Goal: Task Accomplishment & Management: Contribute content

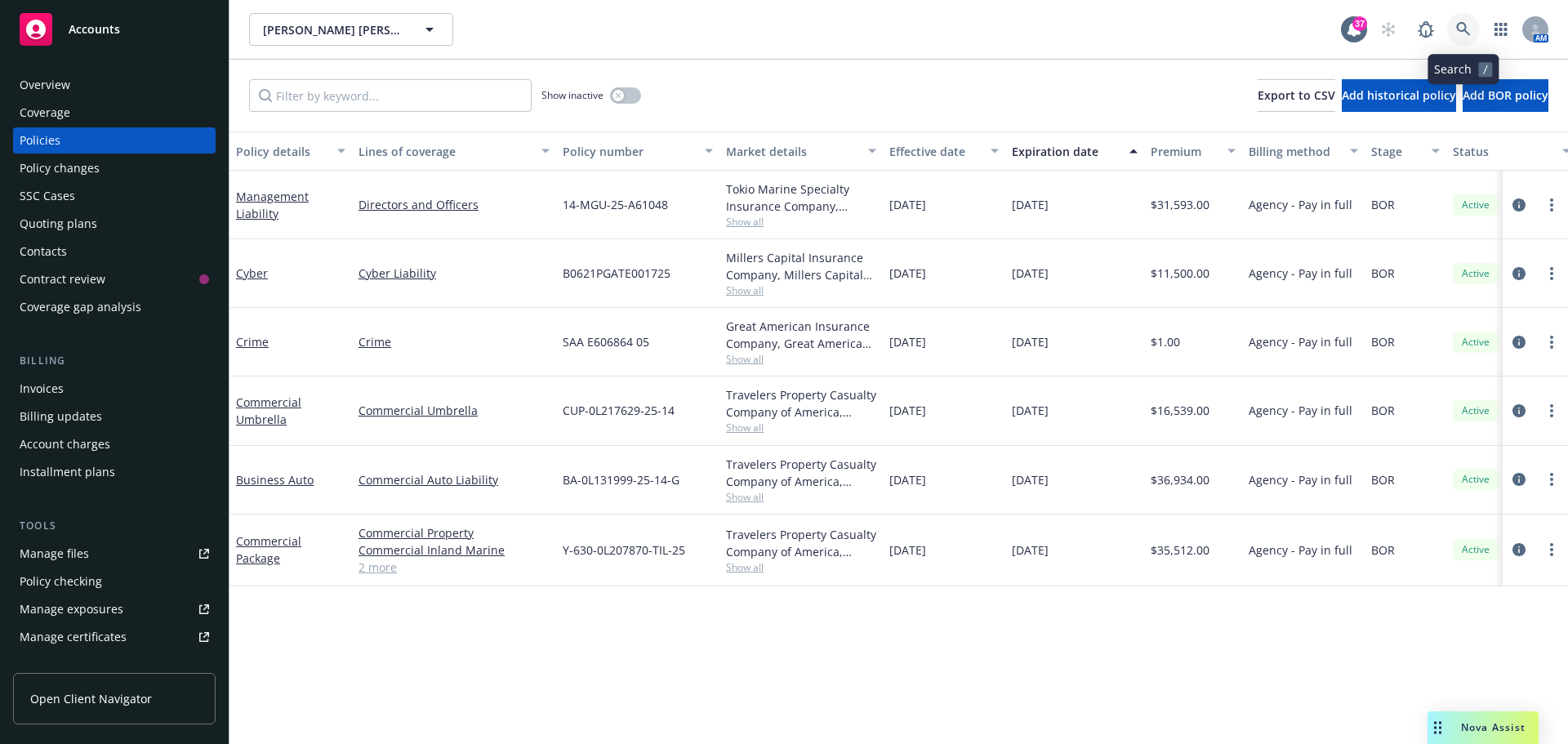
click at [1463, 33] on icon at bounding box center [1463, 29] width 14 height 14
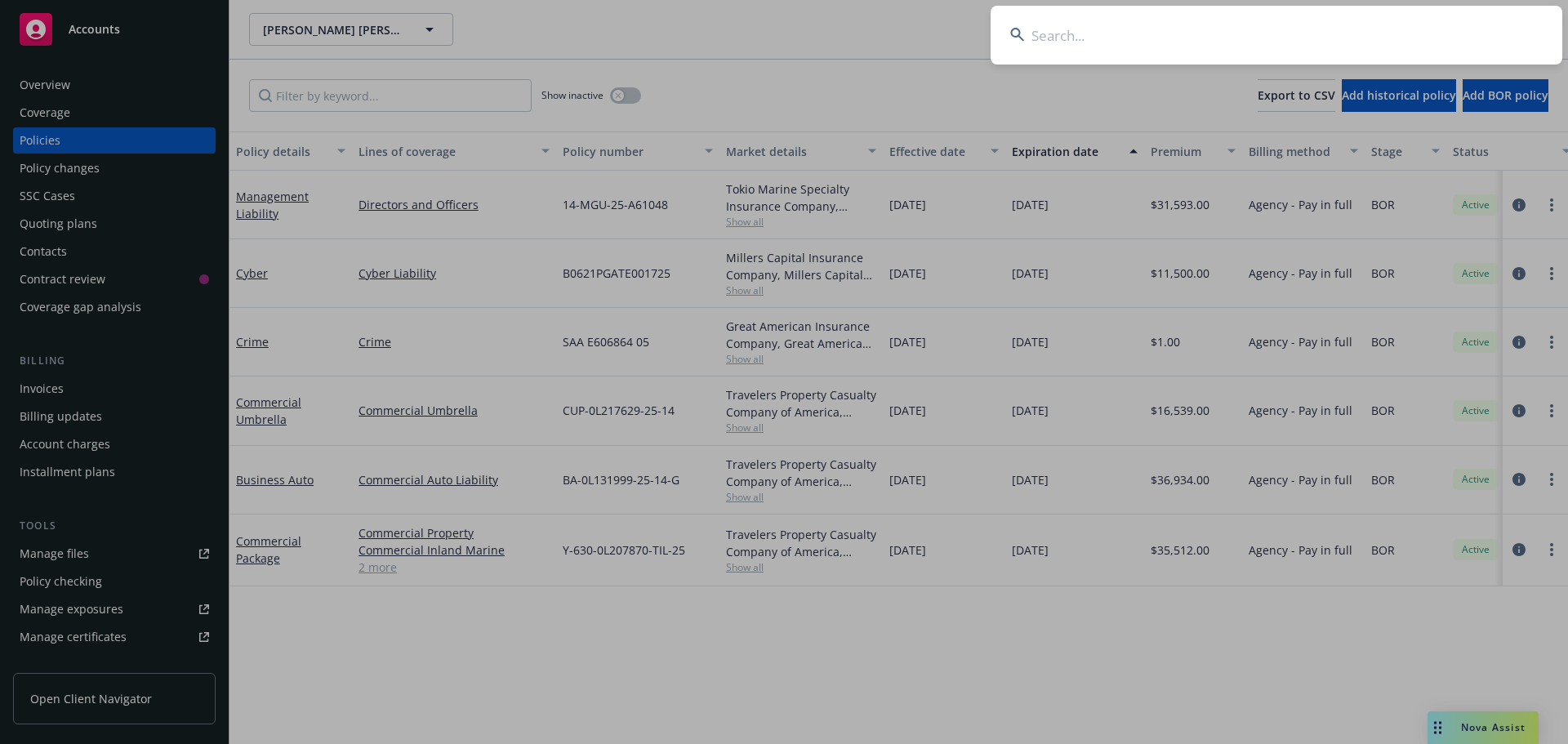
click at [1365, 33] on input at bounding box center [1276, 35] width 571 height 58
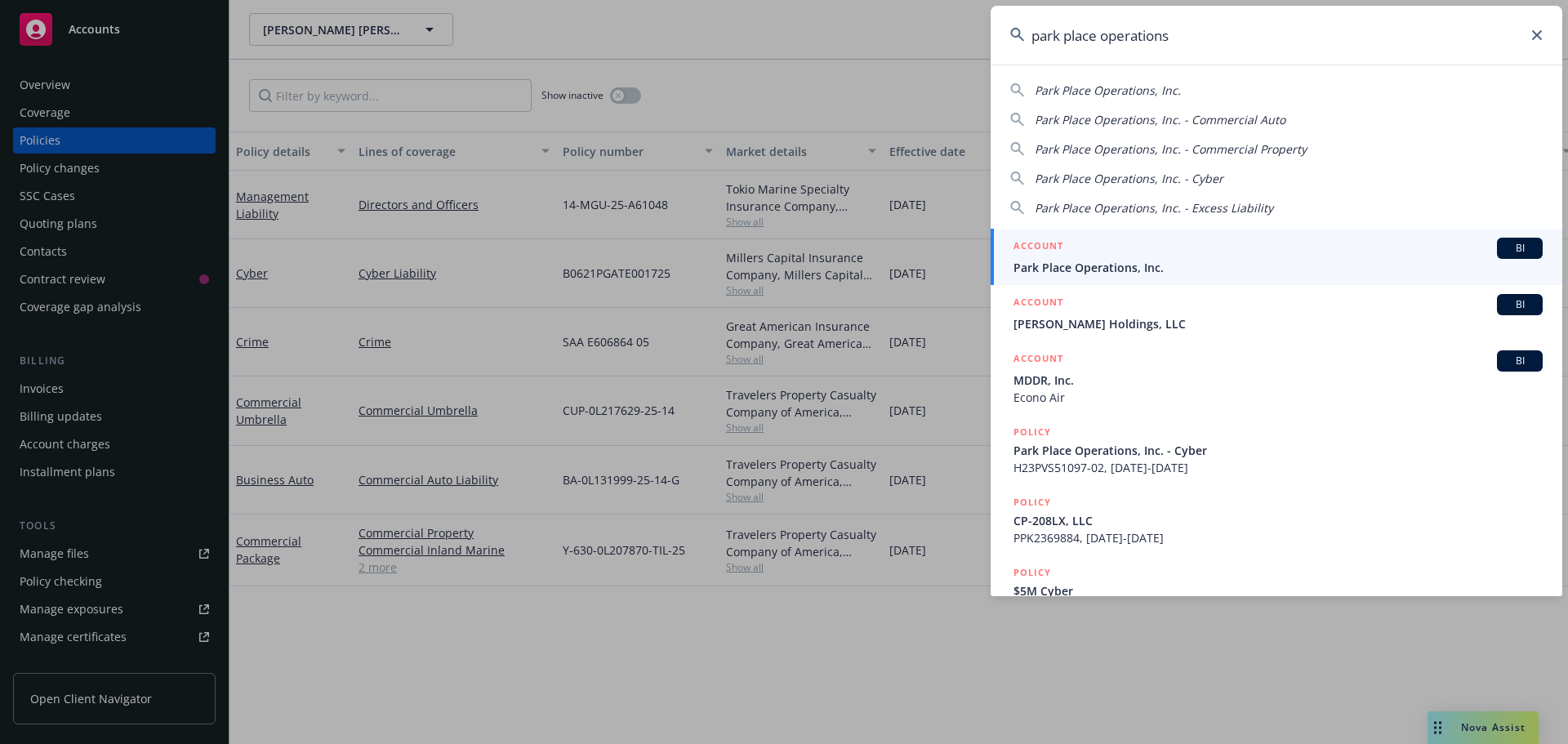
type input "park place operations"
click at [1097, 266] on span "Park Place Operations, Inc." at bounding box center [1278, 267] width 529 height 17
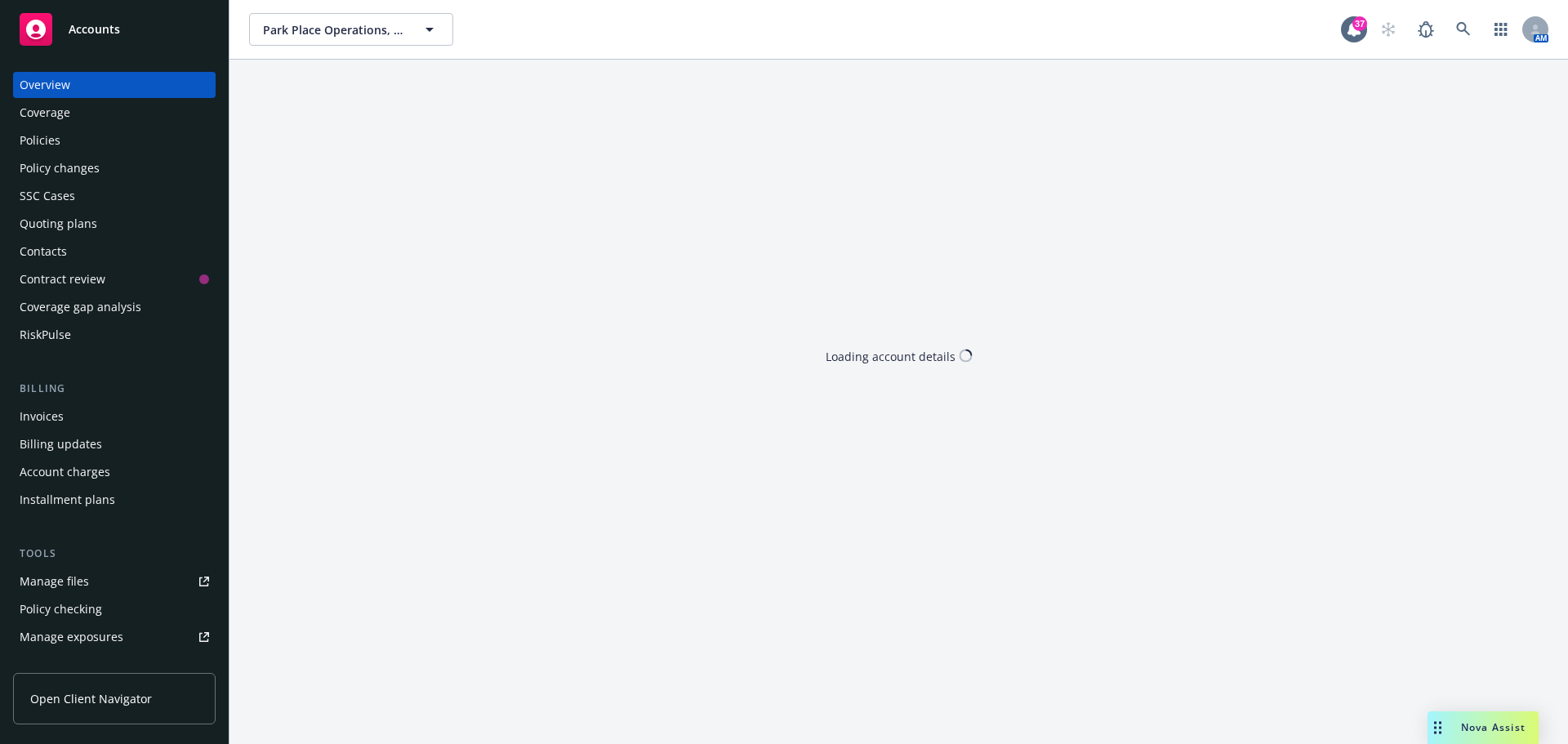
click at [67, 419] on div "Invoices" at bounding box center [114, 416] width 190 height 26
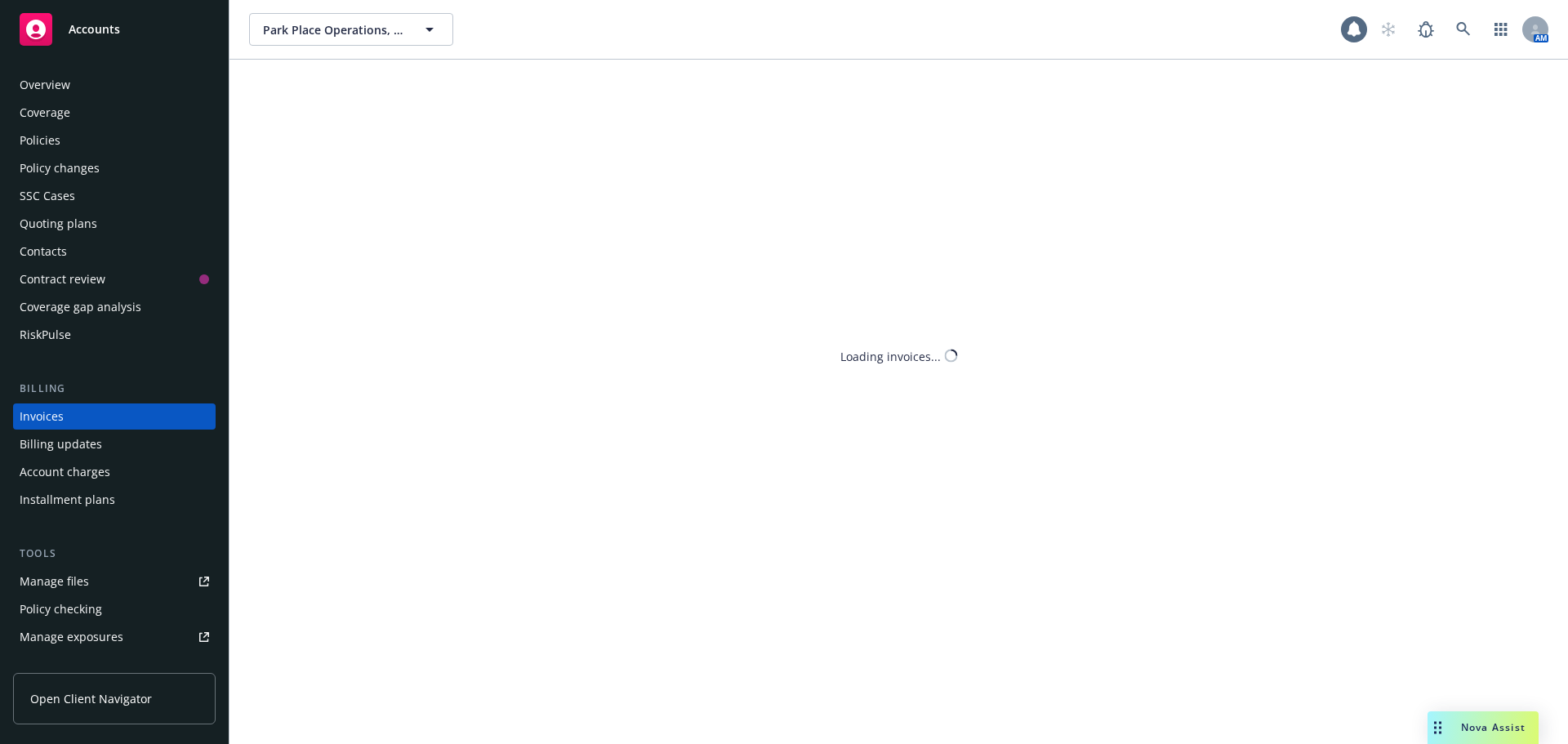
scroll to position [19, 0]
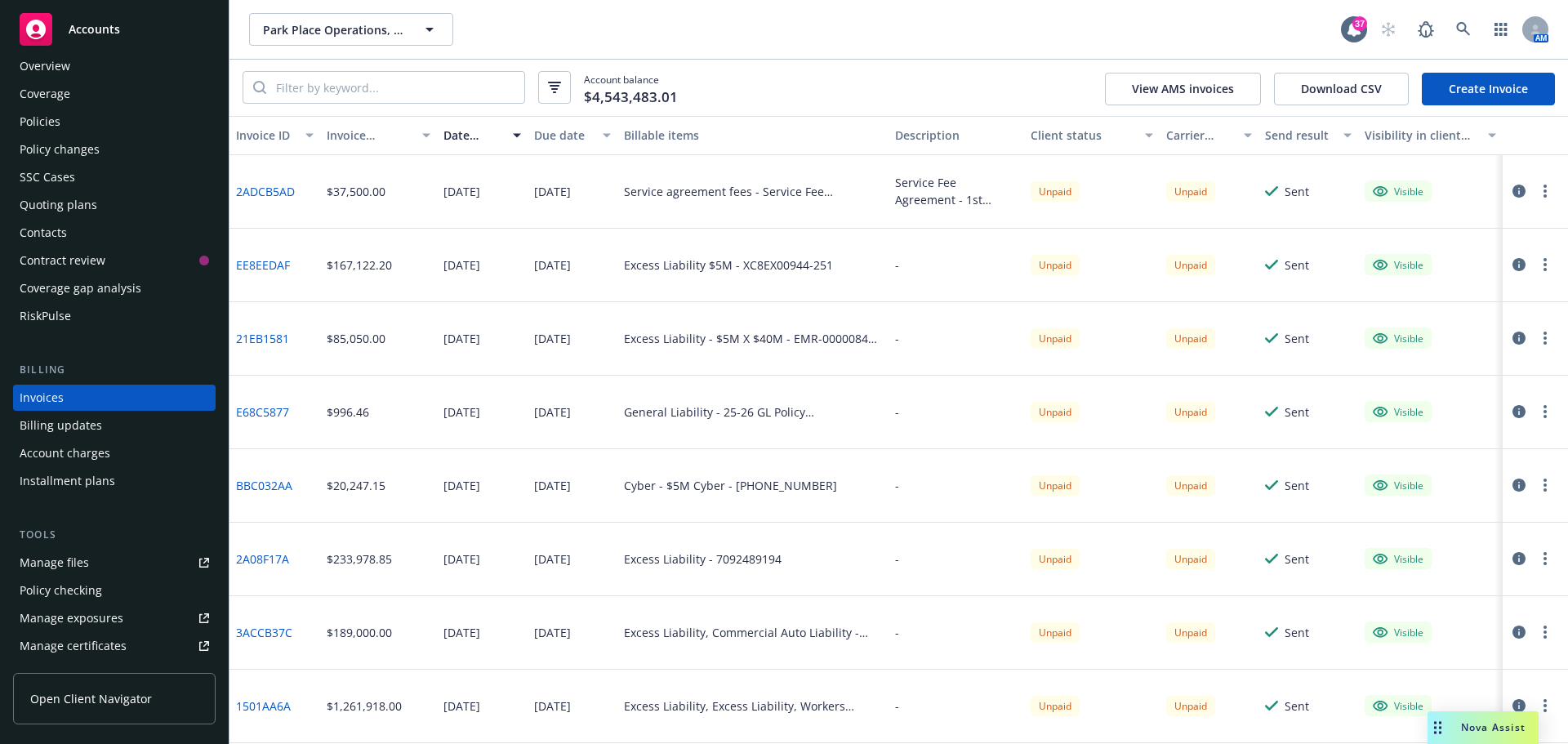
click at [284, 191] on link "2ADCB5AD" at bounding box center [265, 191] width 58 height 17
click at [103, 570] on link "Manage files" at bounding box center [113, 562] width 202 height 26
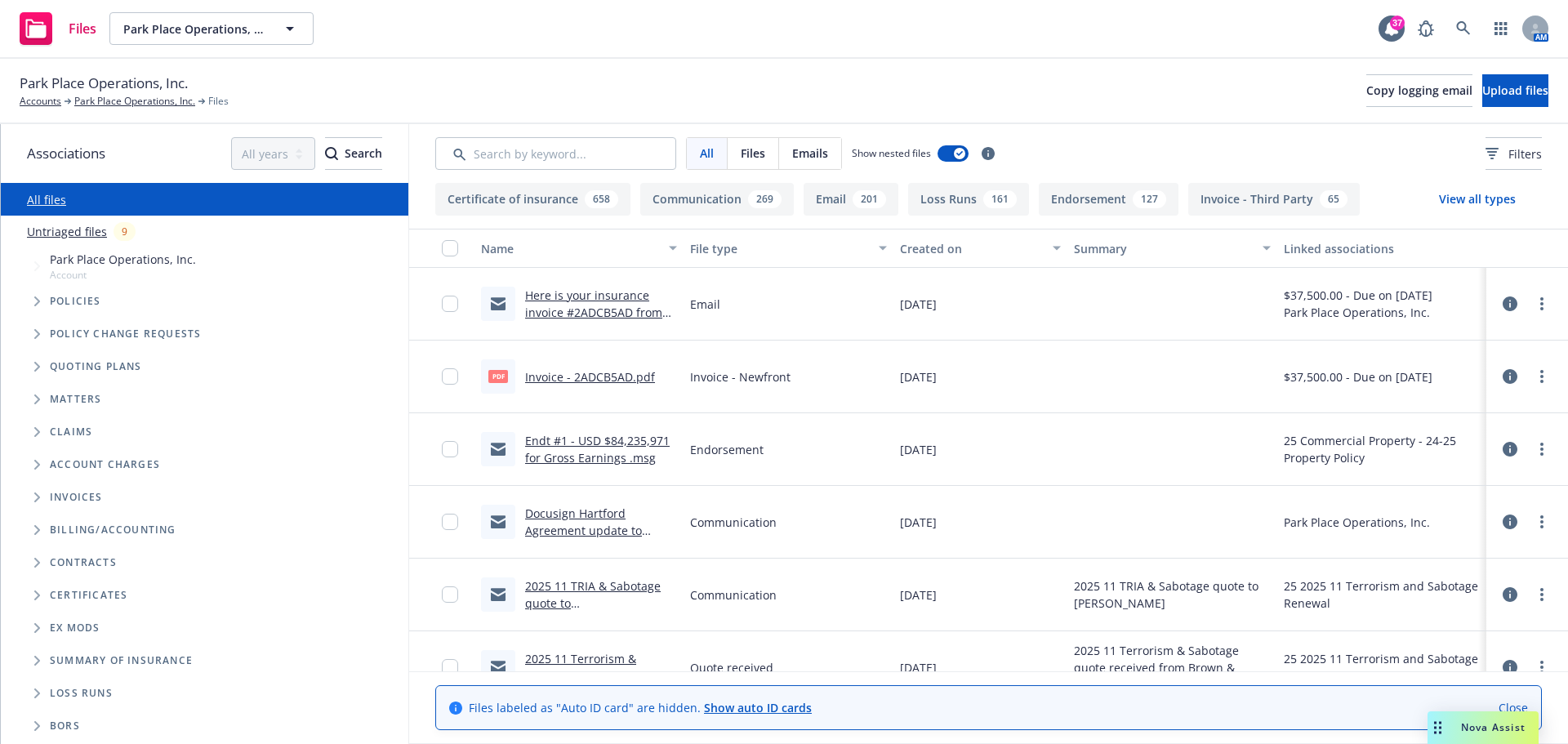
click at [624, 303] on div "Here is your insurance invoice #2ADCB5AD from Newfront" at bounding box center [600, 304] width 152 height 35
click at [614, 311] on link "Here is your insurance invoice #2ADCB5AD from Newfront" at bounding box center [594, 312] width 137 height 50
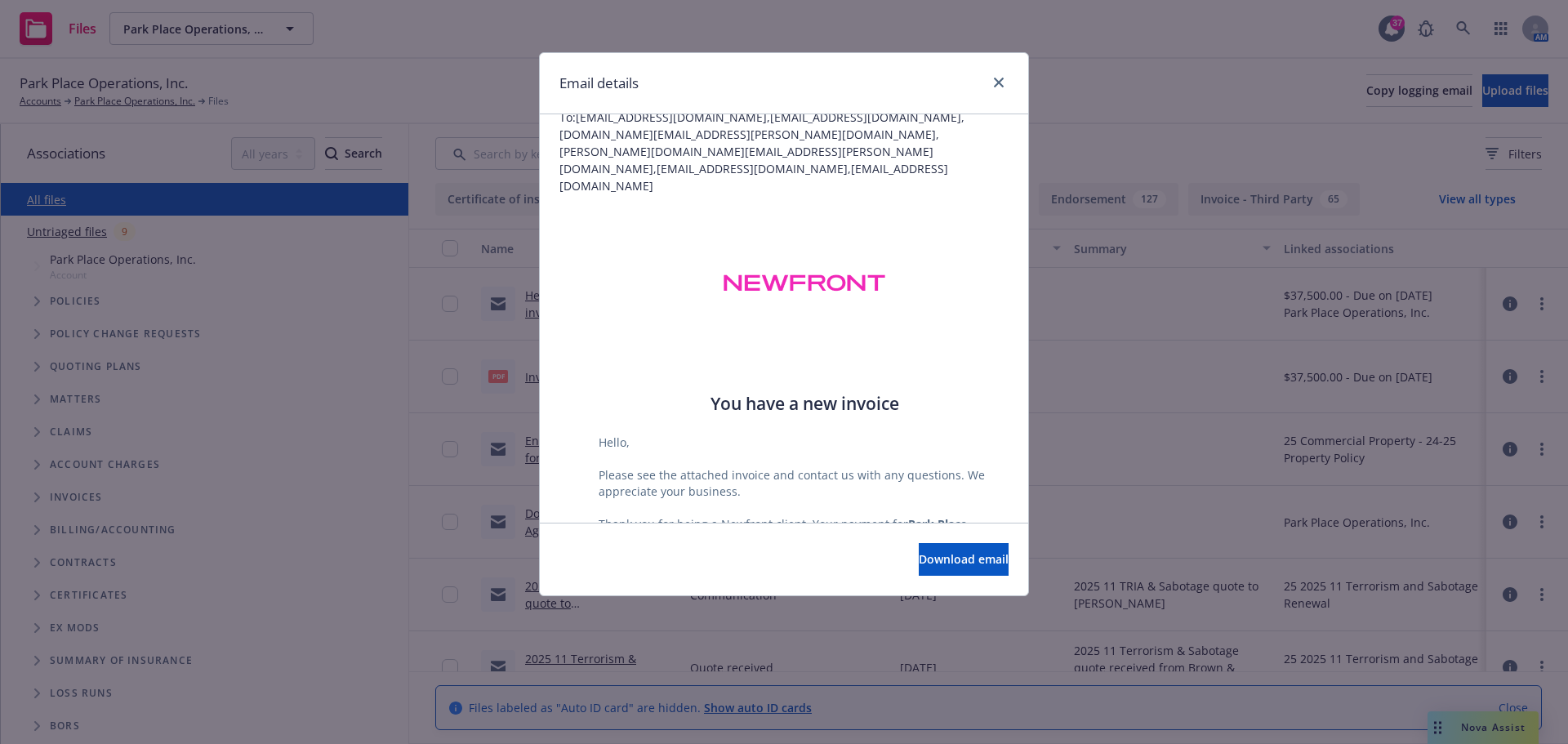
scroll to position [81, 0]
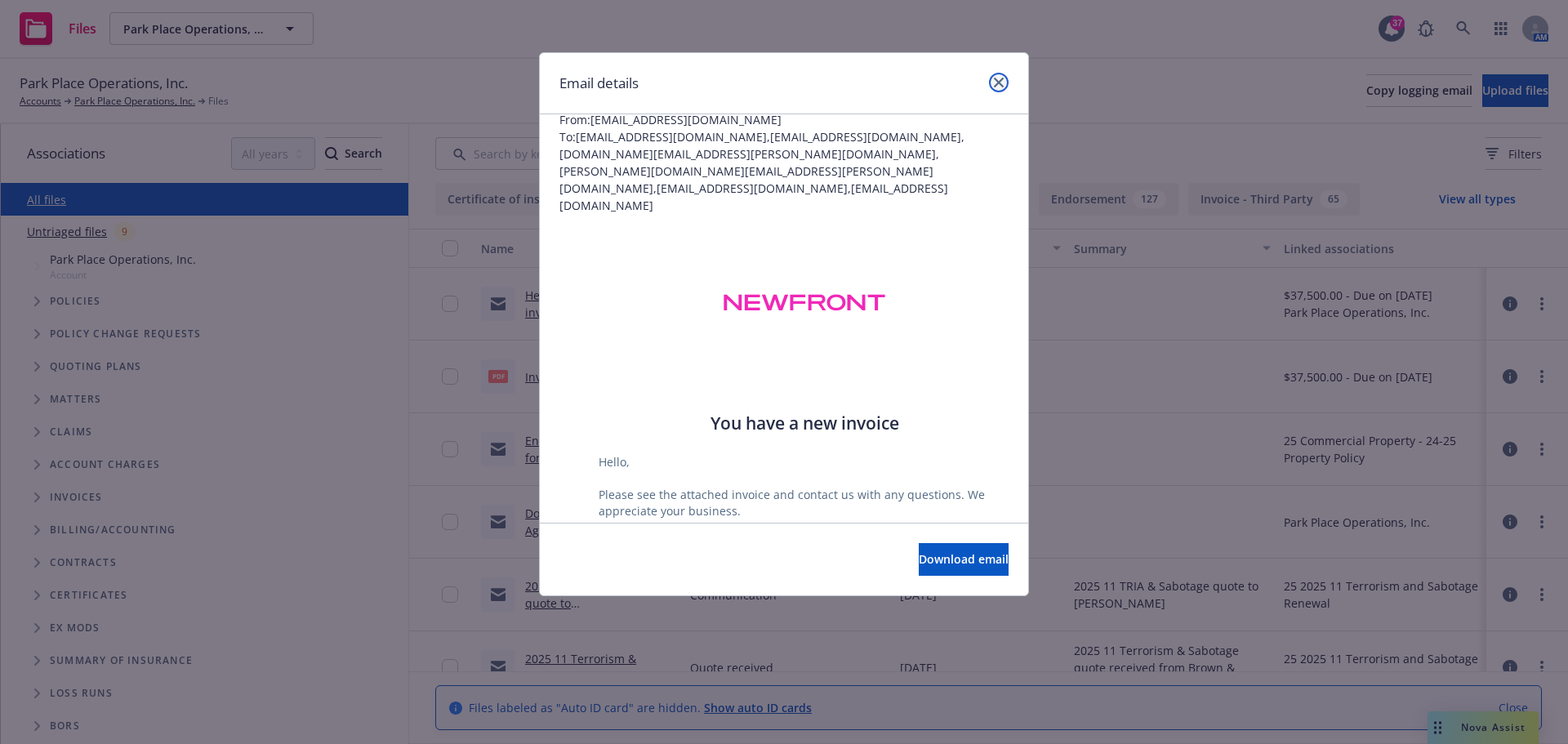
click at [997, 82] on icon "close" at bounding box center [999, 83] width 10 height 10
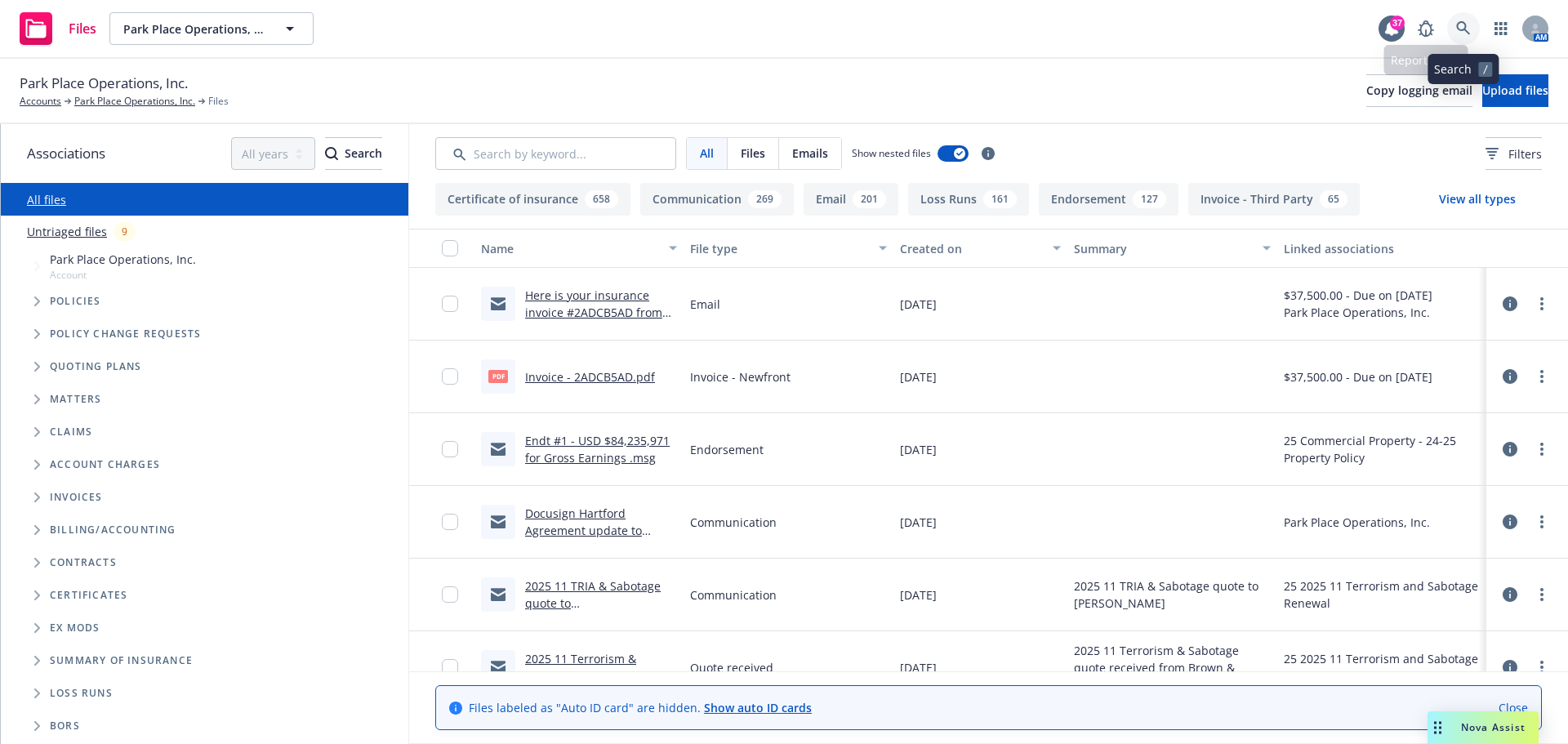
click at [1467, 21] on icon at bounding box center [1463, 28] width 14 height 14
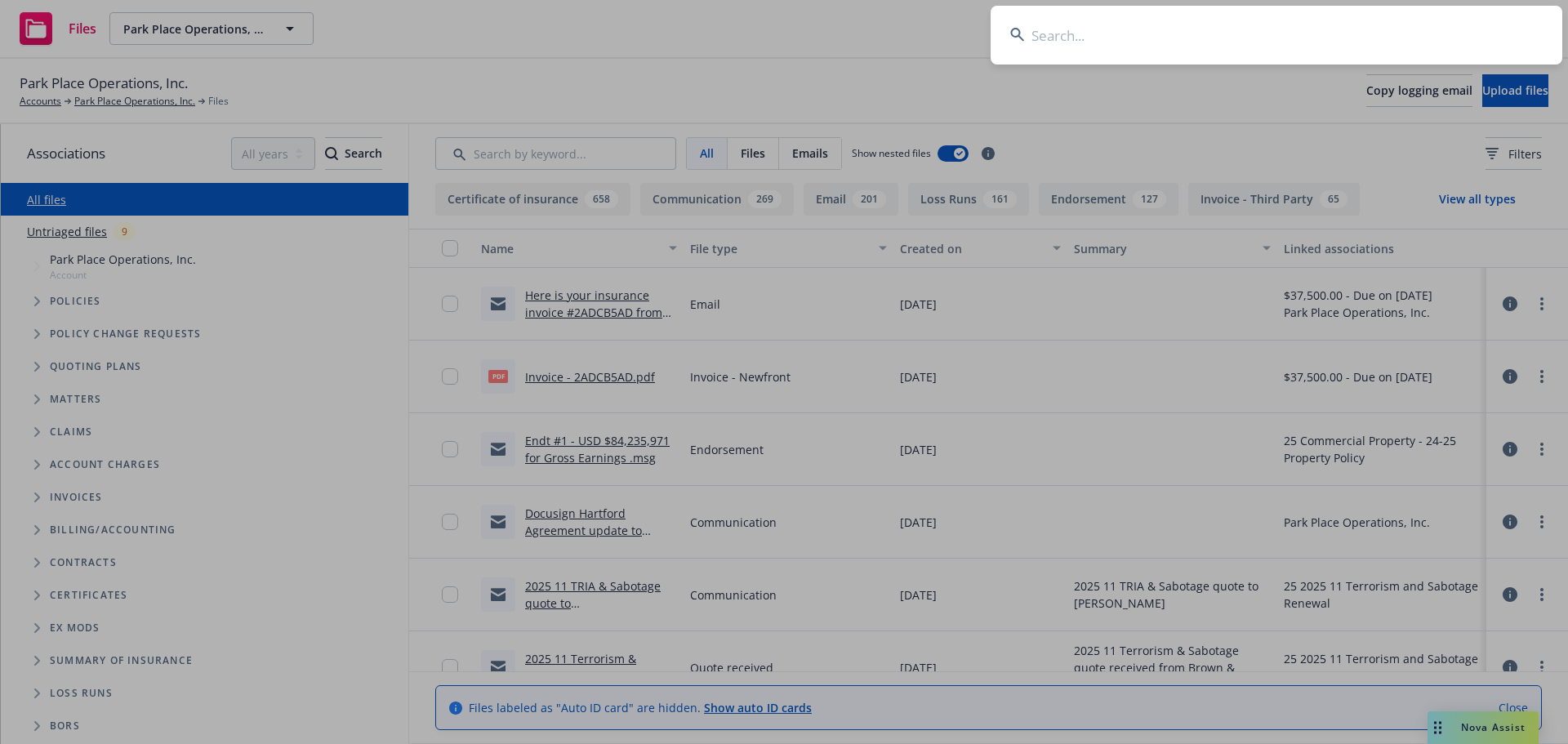
click at [1422, 22] on input at bounding box center [1276, 35] width 571 height 58
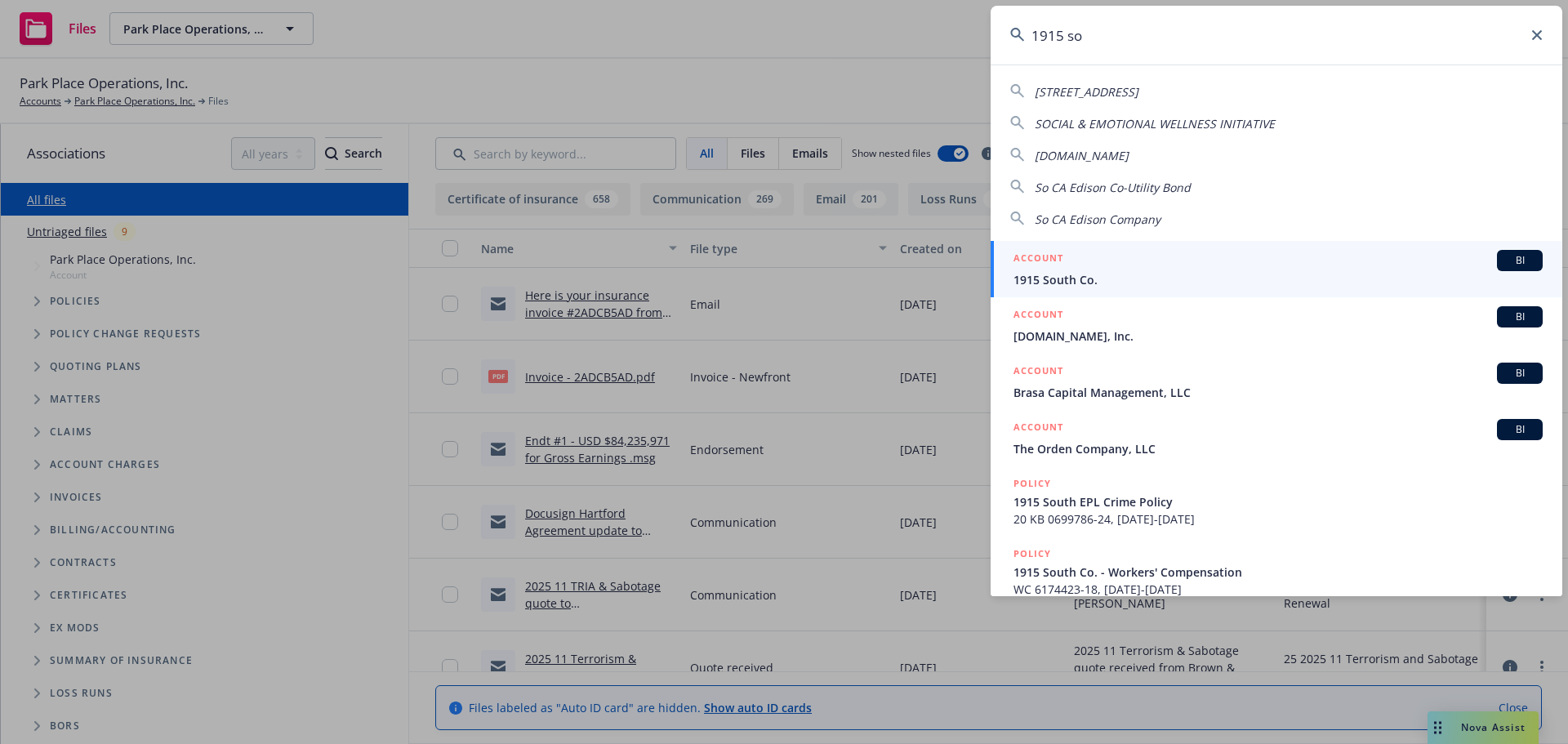
type input "1915 so"
click at [1088, 281] on span "1915 South Co." at bounding box center [1278, 279] width 529 height 17
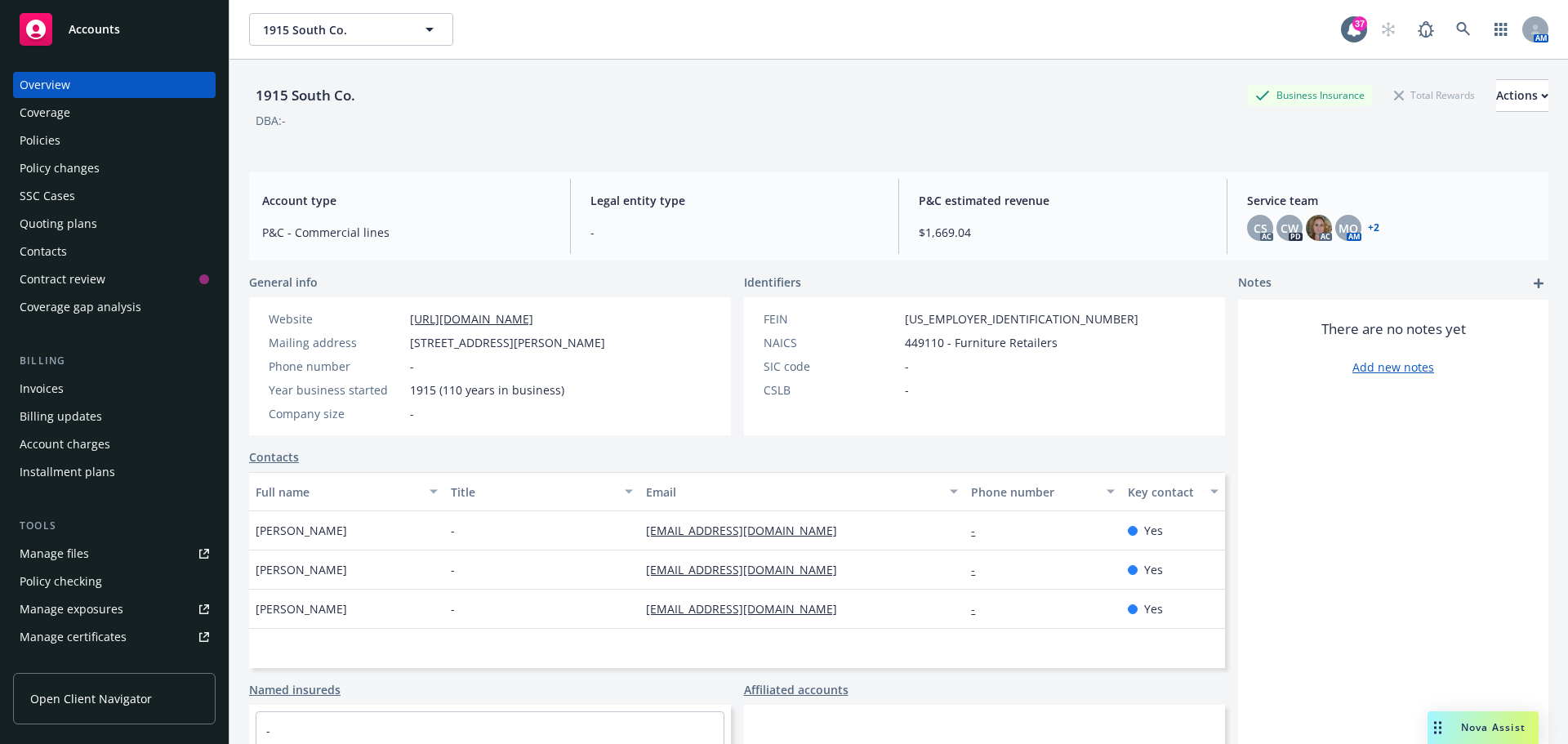
click at [81, 554] on div "Manage files" at bounding box center [54, 554] width 69 height 26
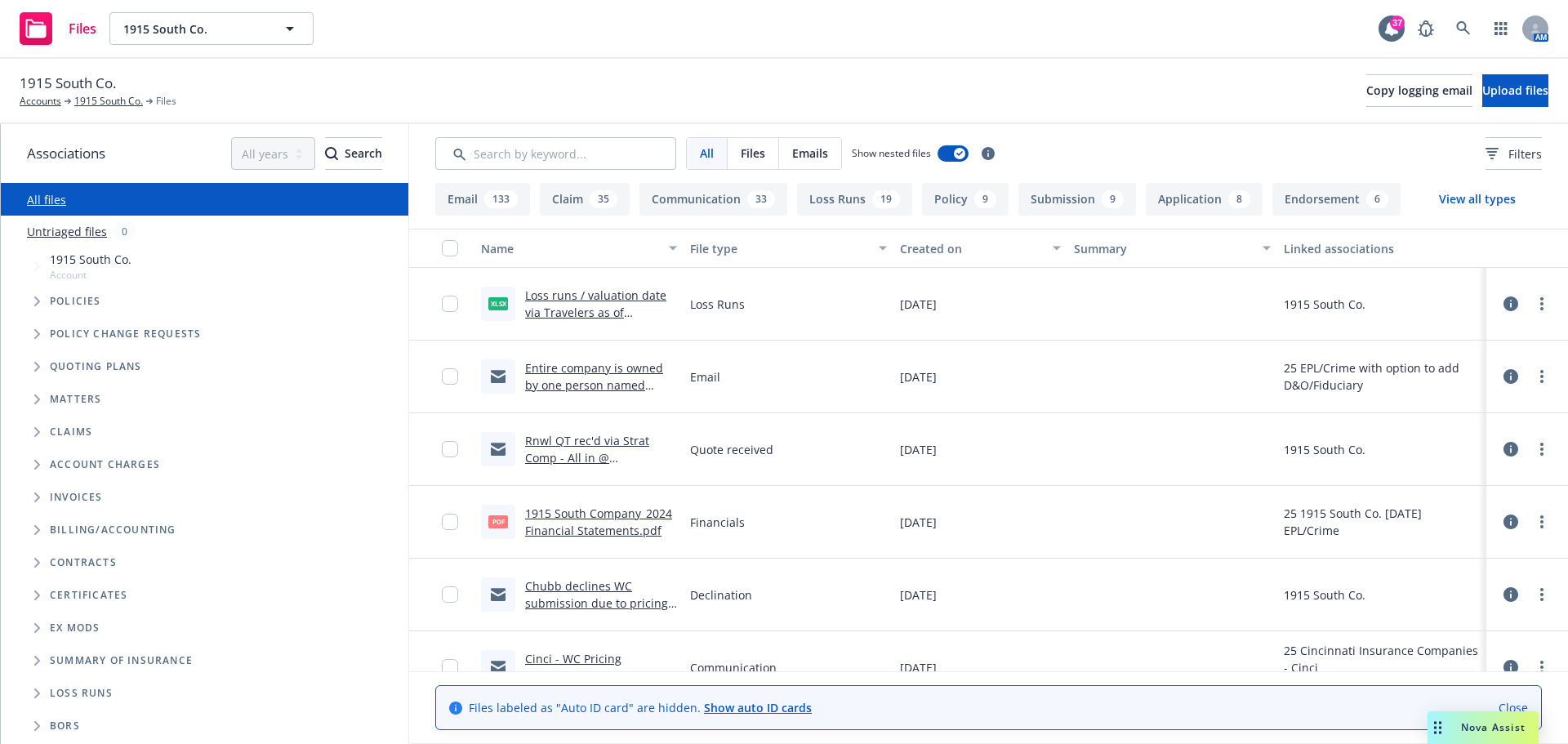
click at [1473, 73] on div "1915 South Co. Accounts [STREET_ADDRESS] Files Copy logging email Upload files" at bounding box center [784, 91] width 1529 height 36
click at [1482, 88] on span "Upload files" at bounding box center [1516, 90] width 66 height 15
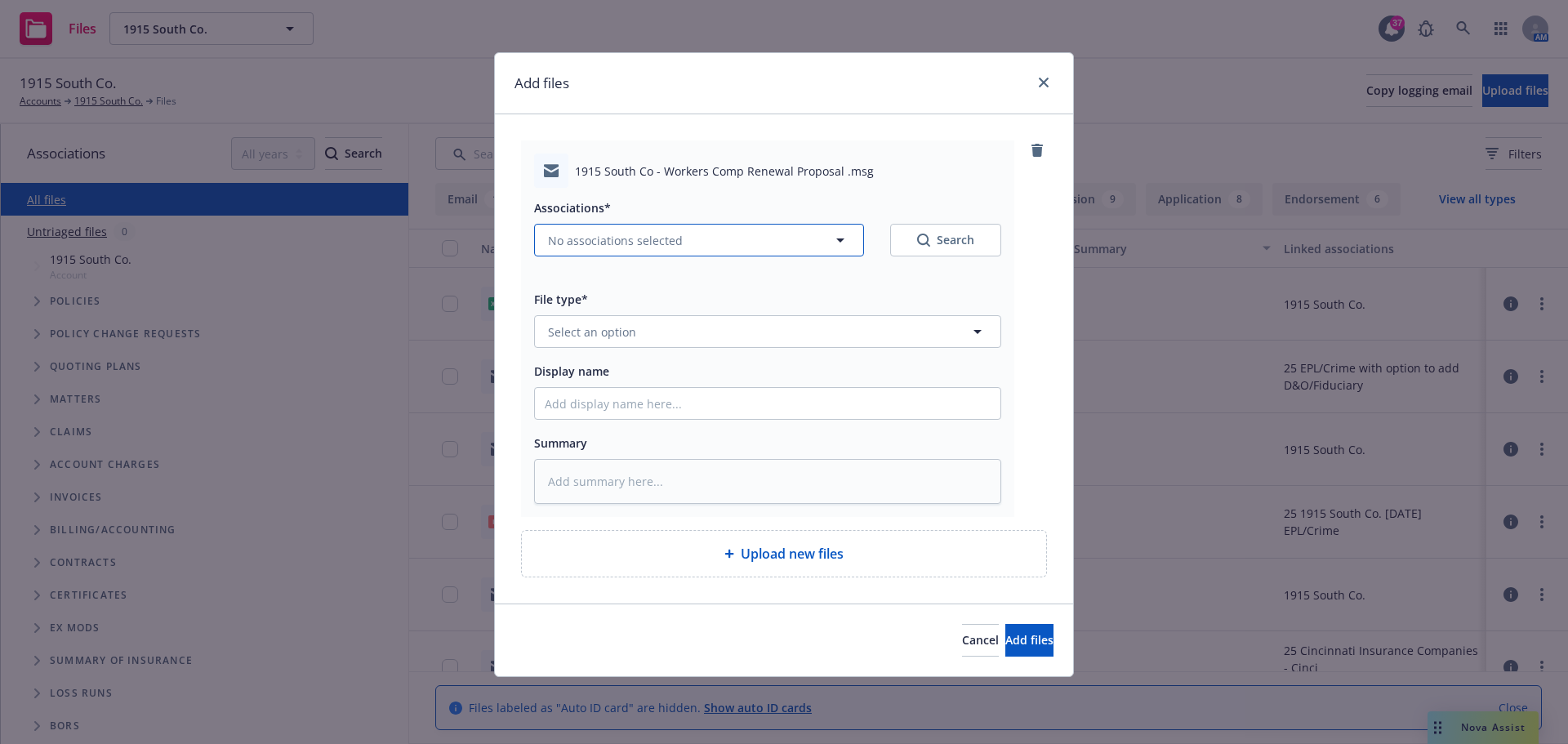
click at [610, 229] on button "No associations selected" at bounding box center [699, 240] width 330 height 33
type textarea "x"
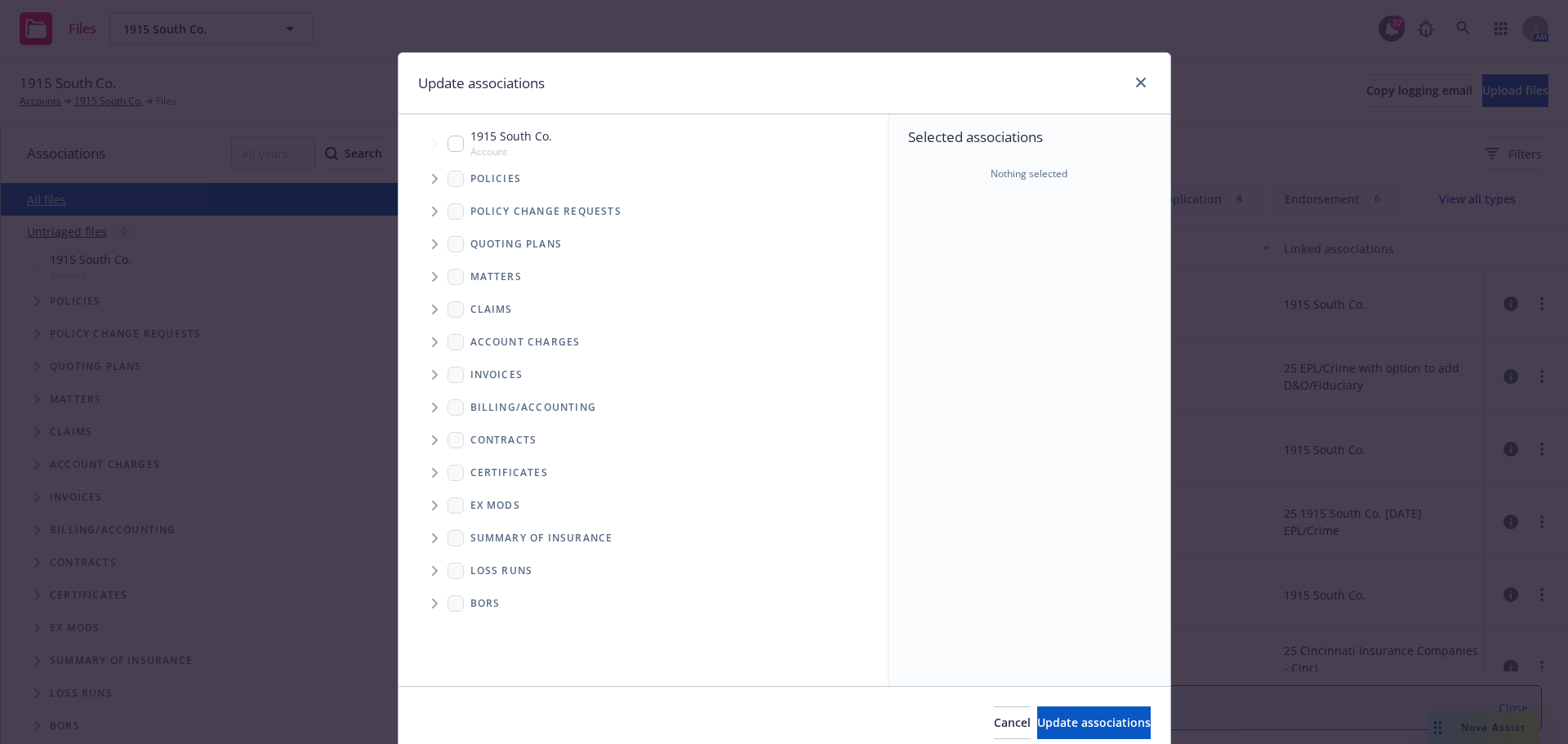
click at [432, 174] on icon "Tree Example" at bounding box center [435, 179] width 7 height 10
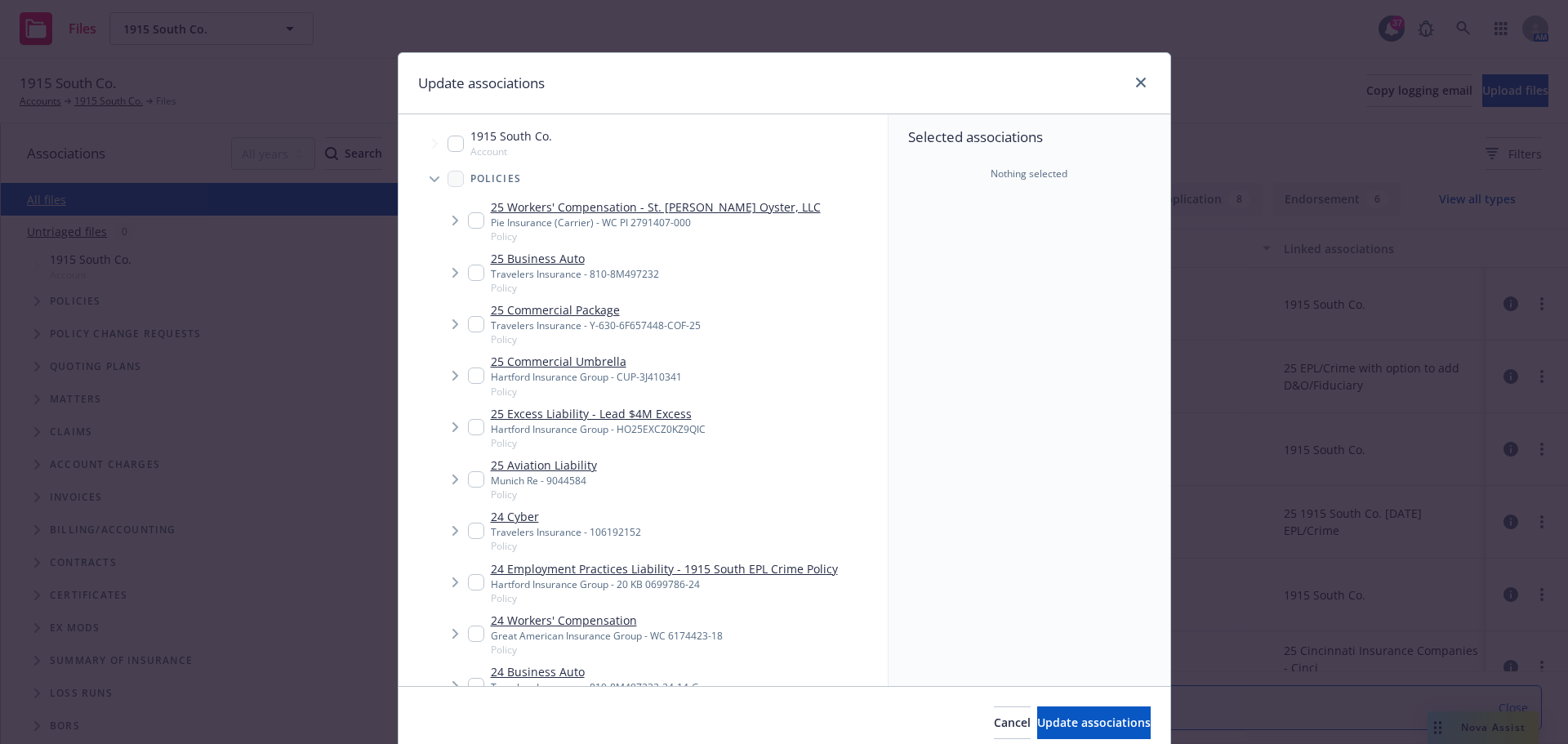
click at [450, 146] on input "Tree Example" at bounding box center [455, 143] width 16 height 16
checkbox input "true"
click at [1074, 722] on span "Update associations" at bounding box center [1094, 722] width 113 height 15
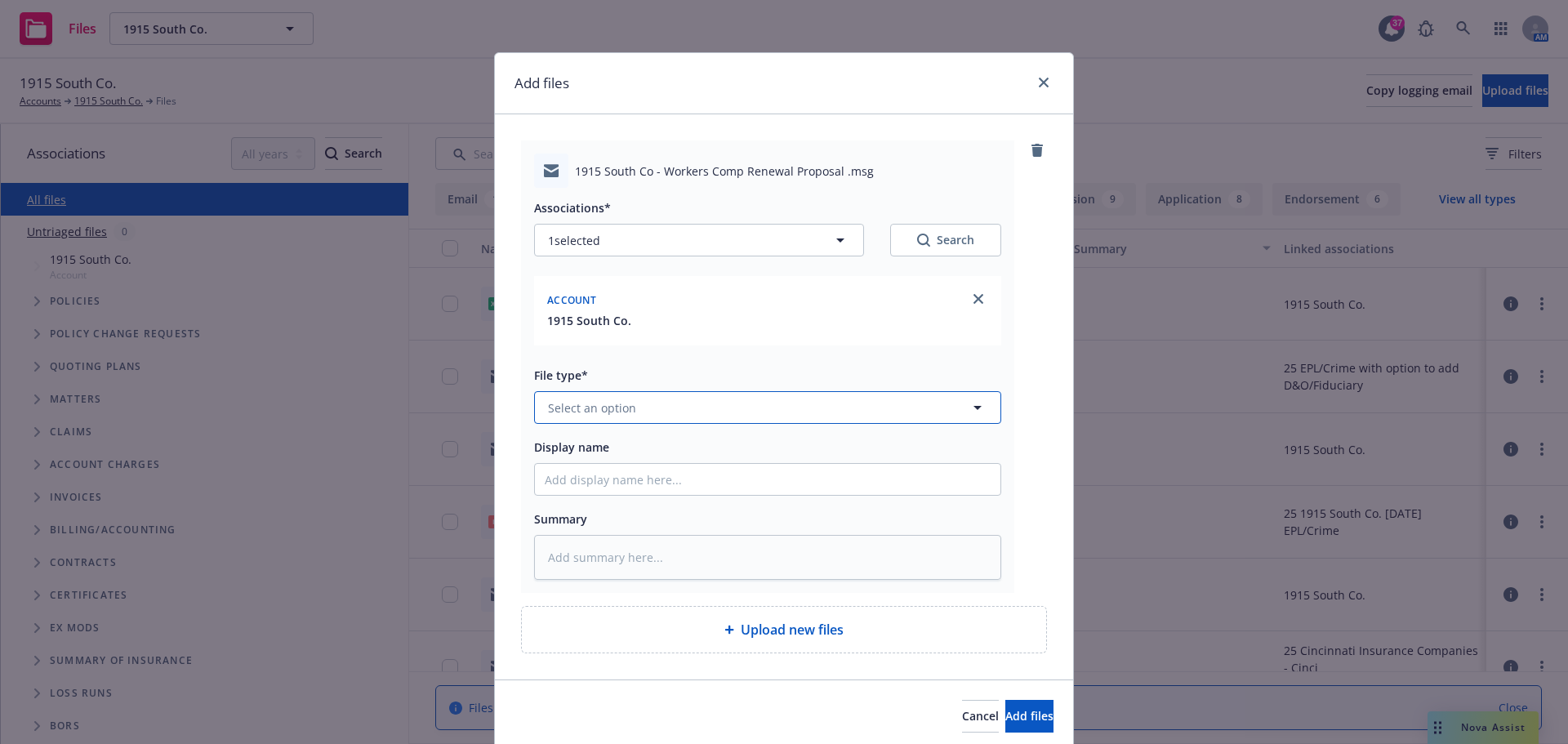
click at [662, 405] on button "Select an option" at bounding box center [768, 407] width 467 height 33
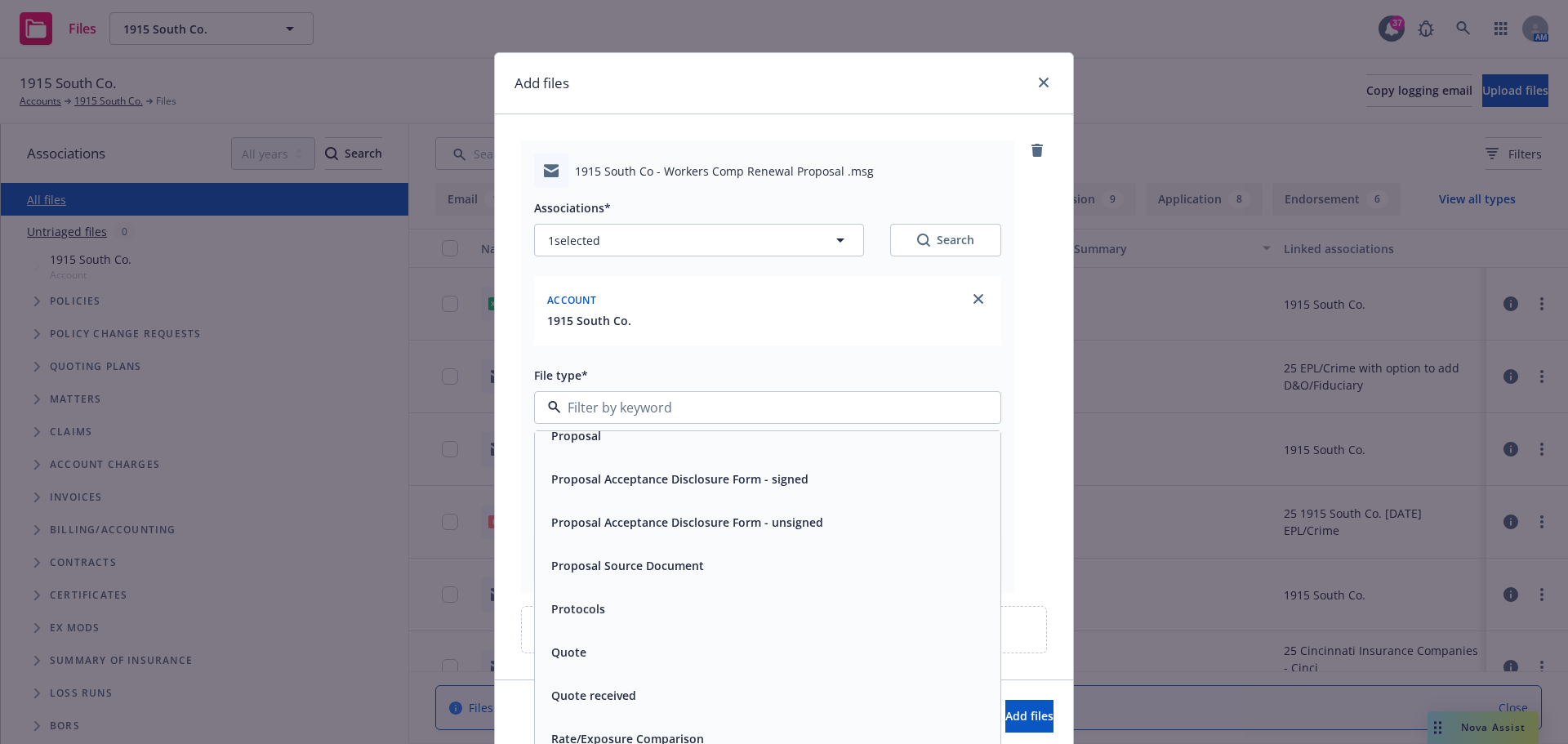
scroll to position [5960, 0]
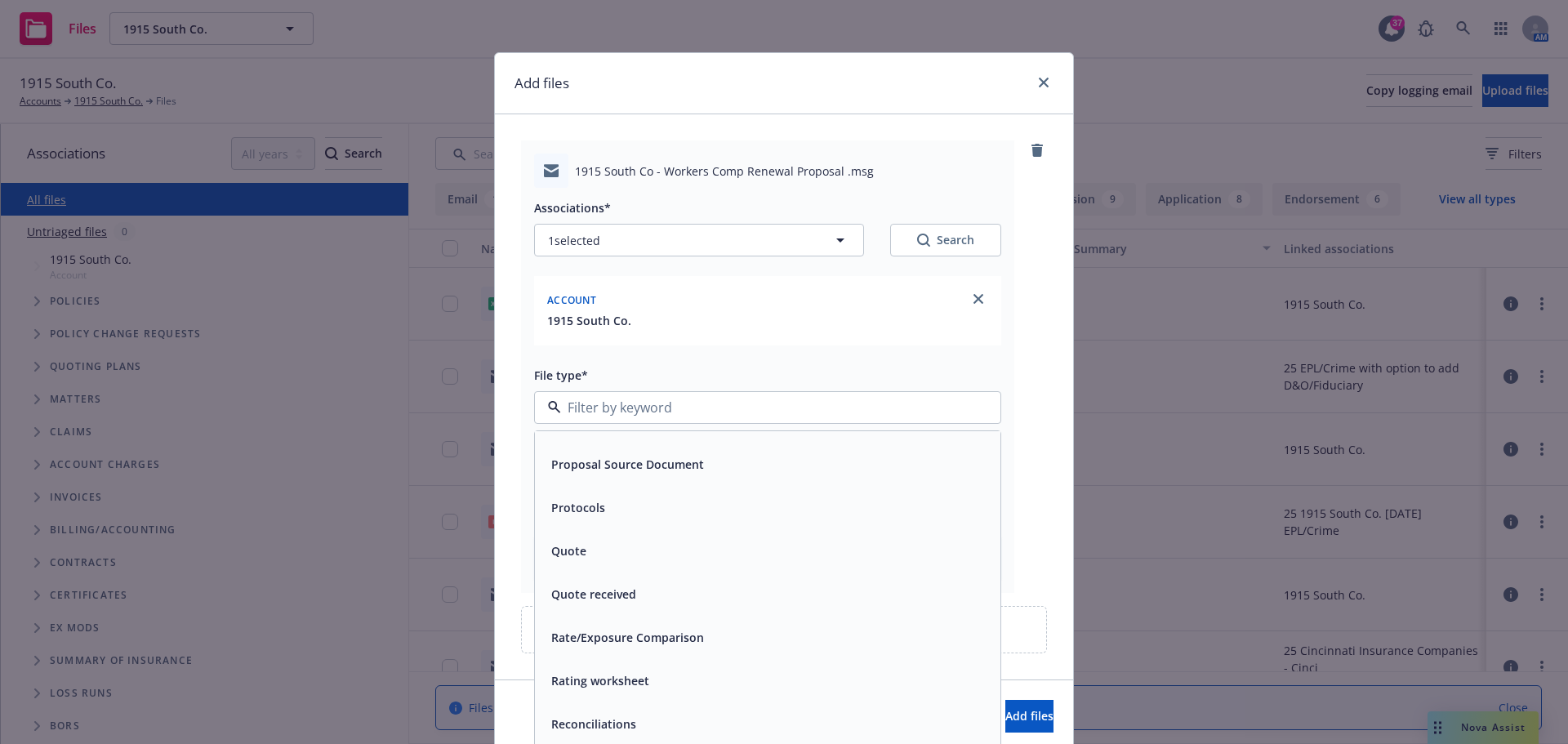
click at [646, 566] on div "Quote" at bounding box center [768, 550] width 466 height 43
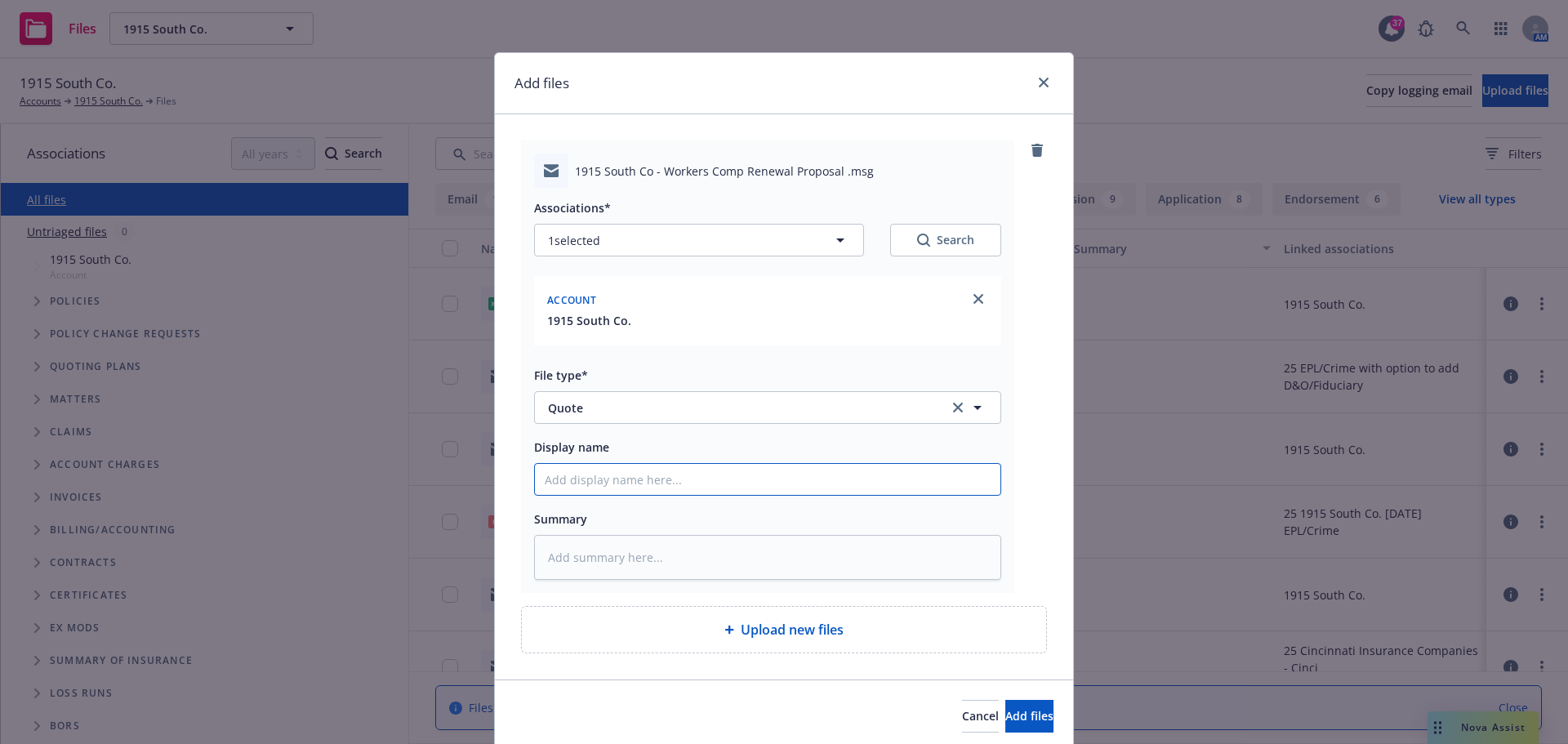
click at [622, 485] on input "Display name" at bounding box center [768, 479] width 466 height 31
type textarea "x"
type input "Q"
type textarea "x"
type input "Quo"
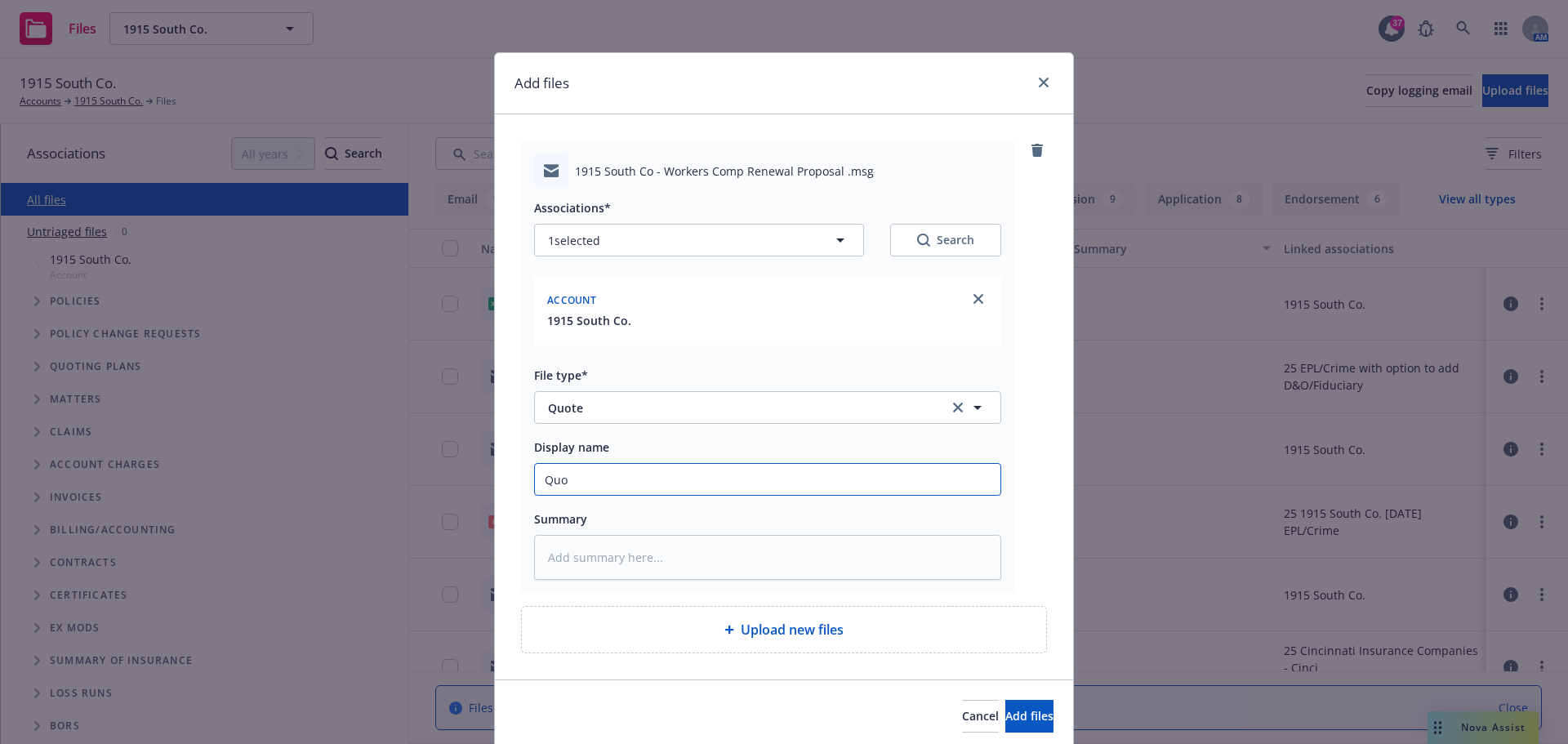
type textarea "x"
type input "Quop"
type textarea "x"
type input "Quopt"
type textarea "x"
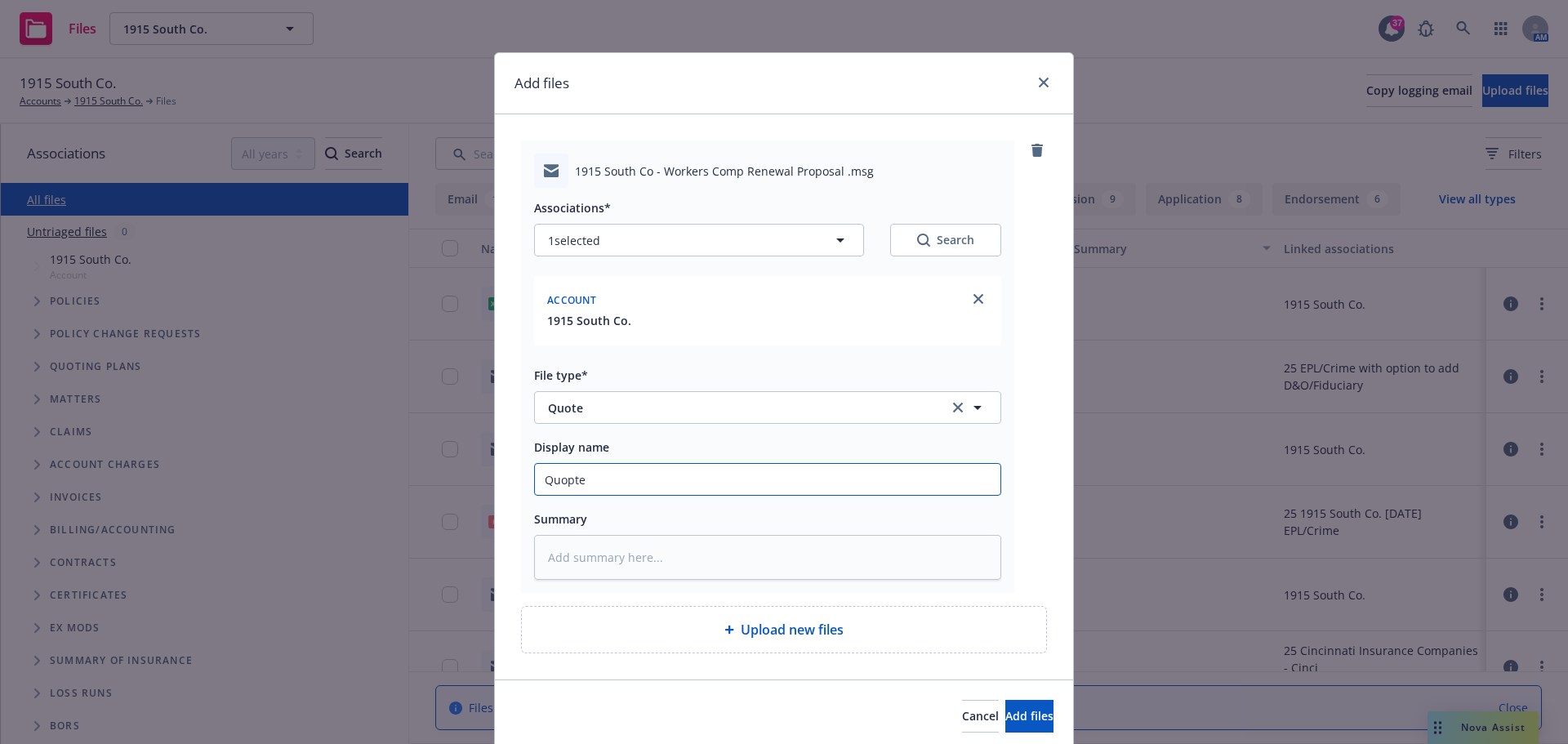
type input "Quopte"
type textarea "x"
type input "Quopte"
type textarea "x"
type input "Quopt"
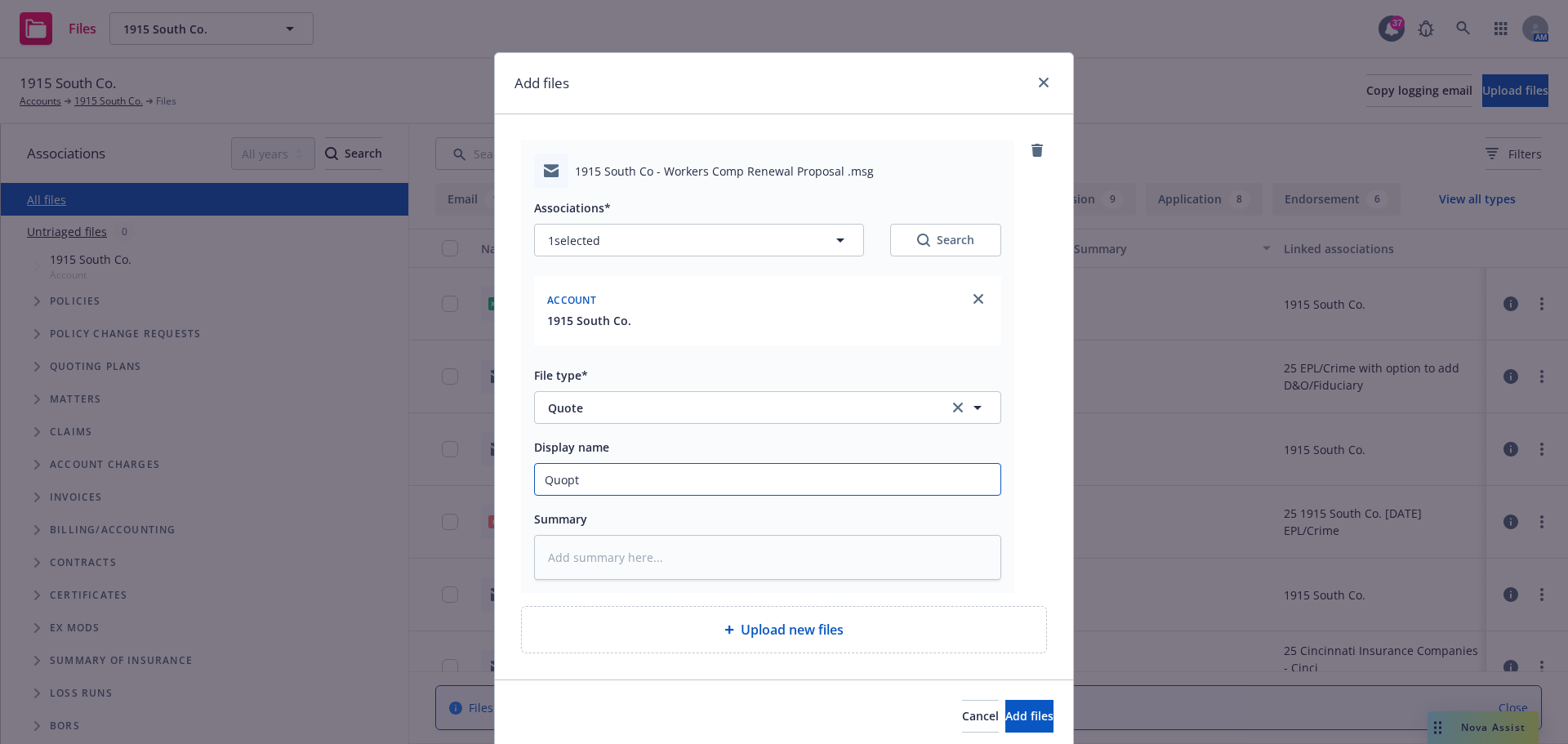
type textarea "x"
type input "Quop"
type textarea "x"
type input "Quo"
type textarea "x"
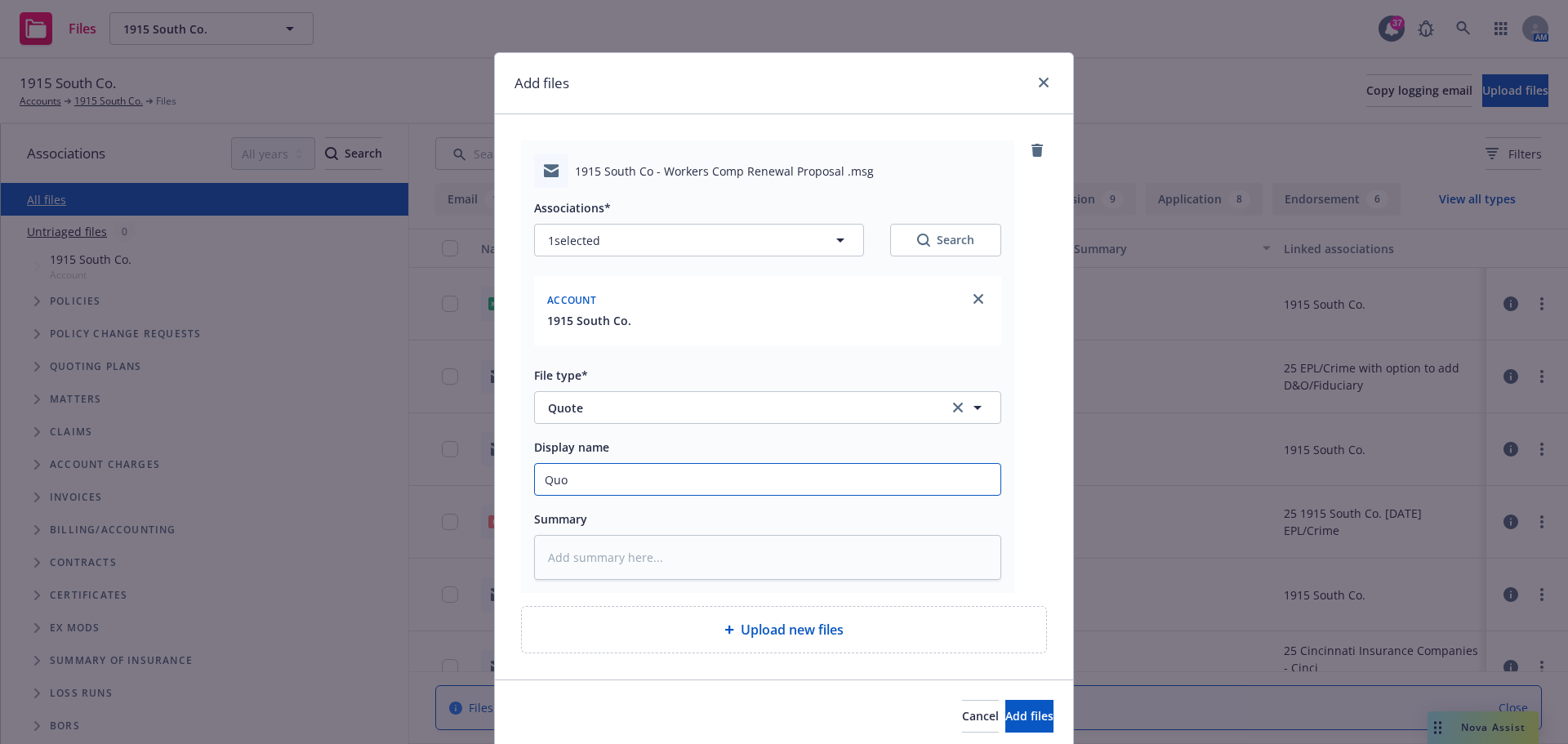
type input "Quot"
type textarea "x"
type input "Quote"
type textarea "x"
type input "Quote"
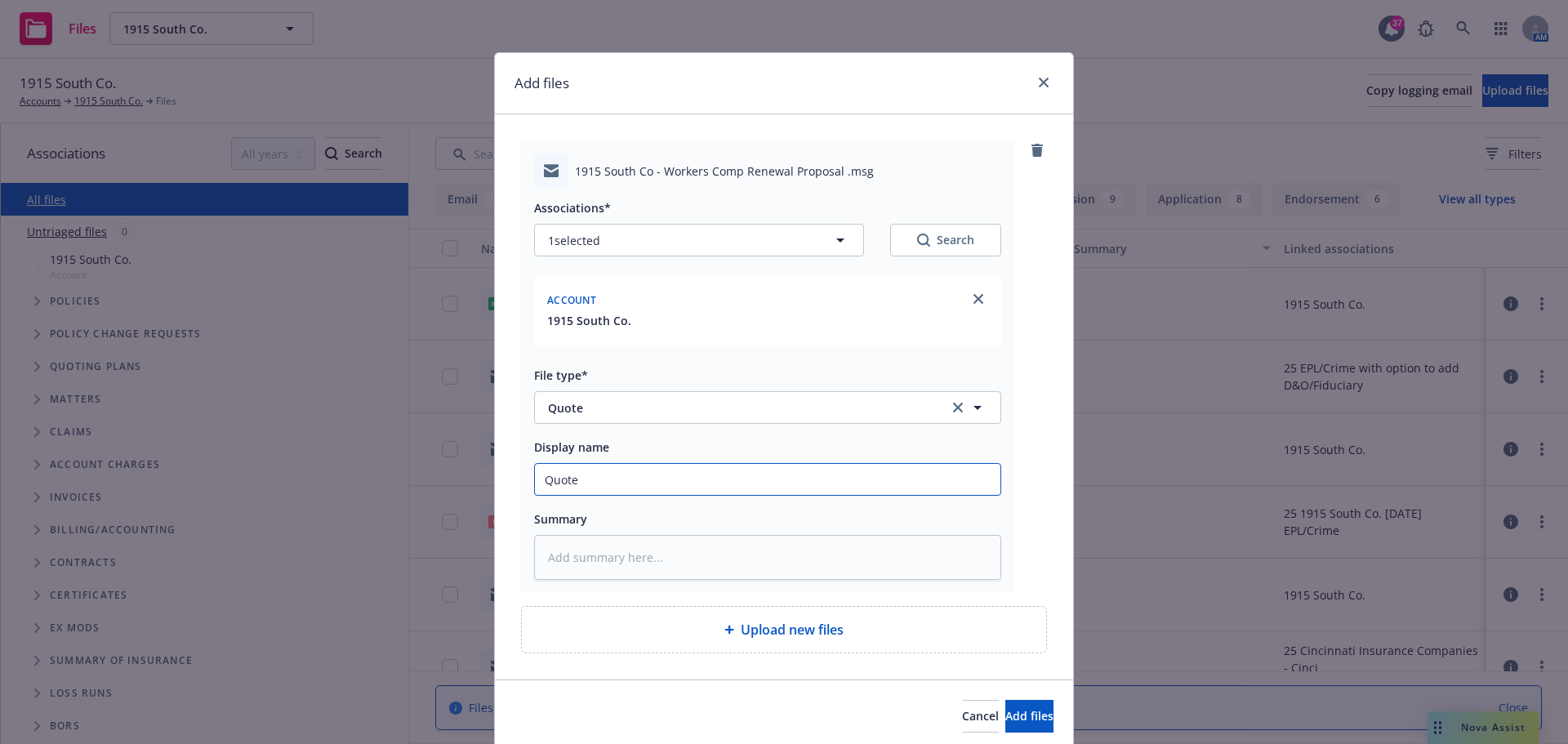
type textarea "x"
type input "Quote &"
type textarea "x"
type input "Quote &"
type textarea "x"
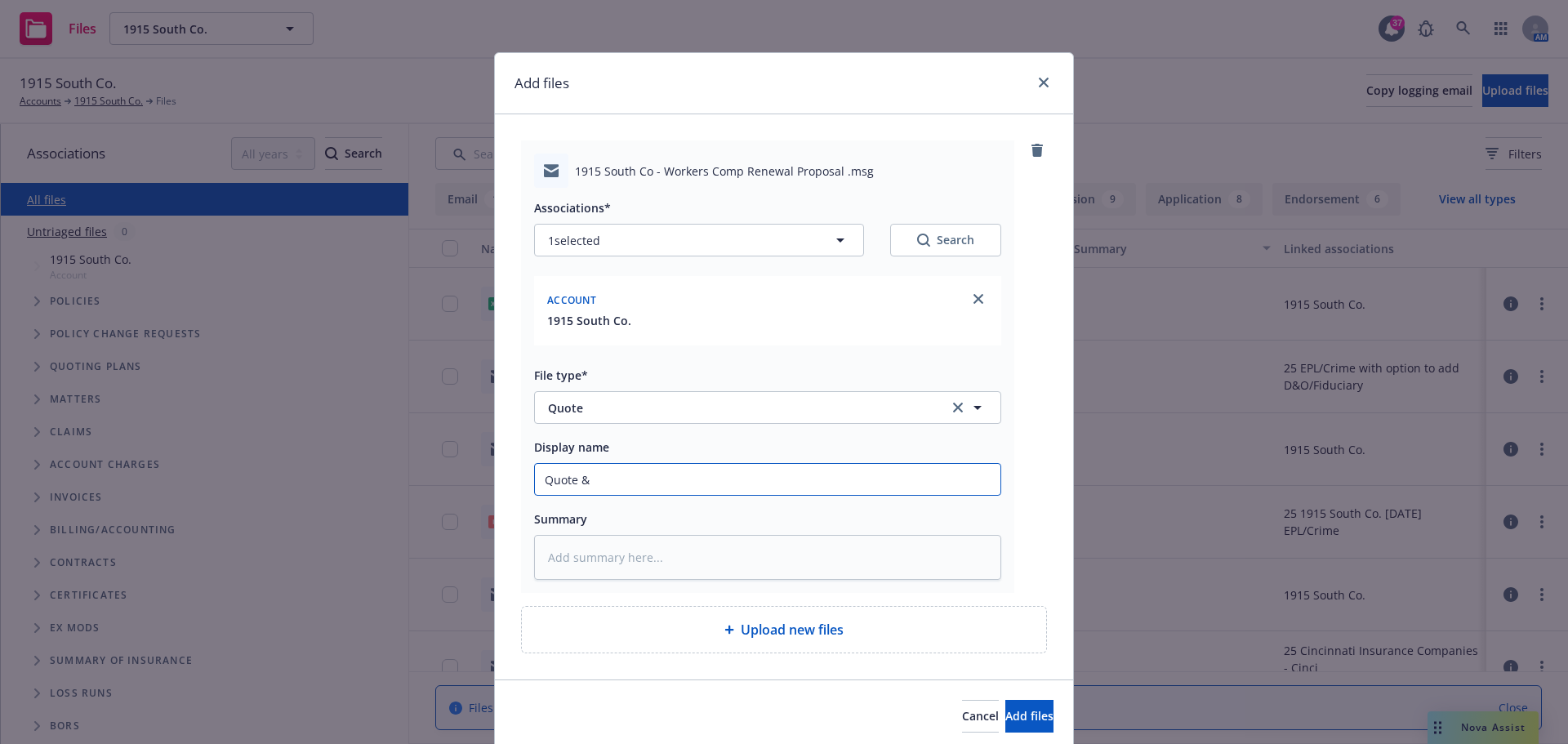
type input "Quote & D"
type textarea "x"
type input "Quote & De"
type textarea "x"
type input "Quote & Ded"
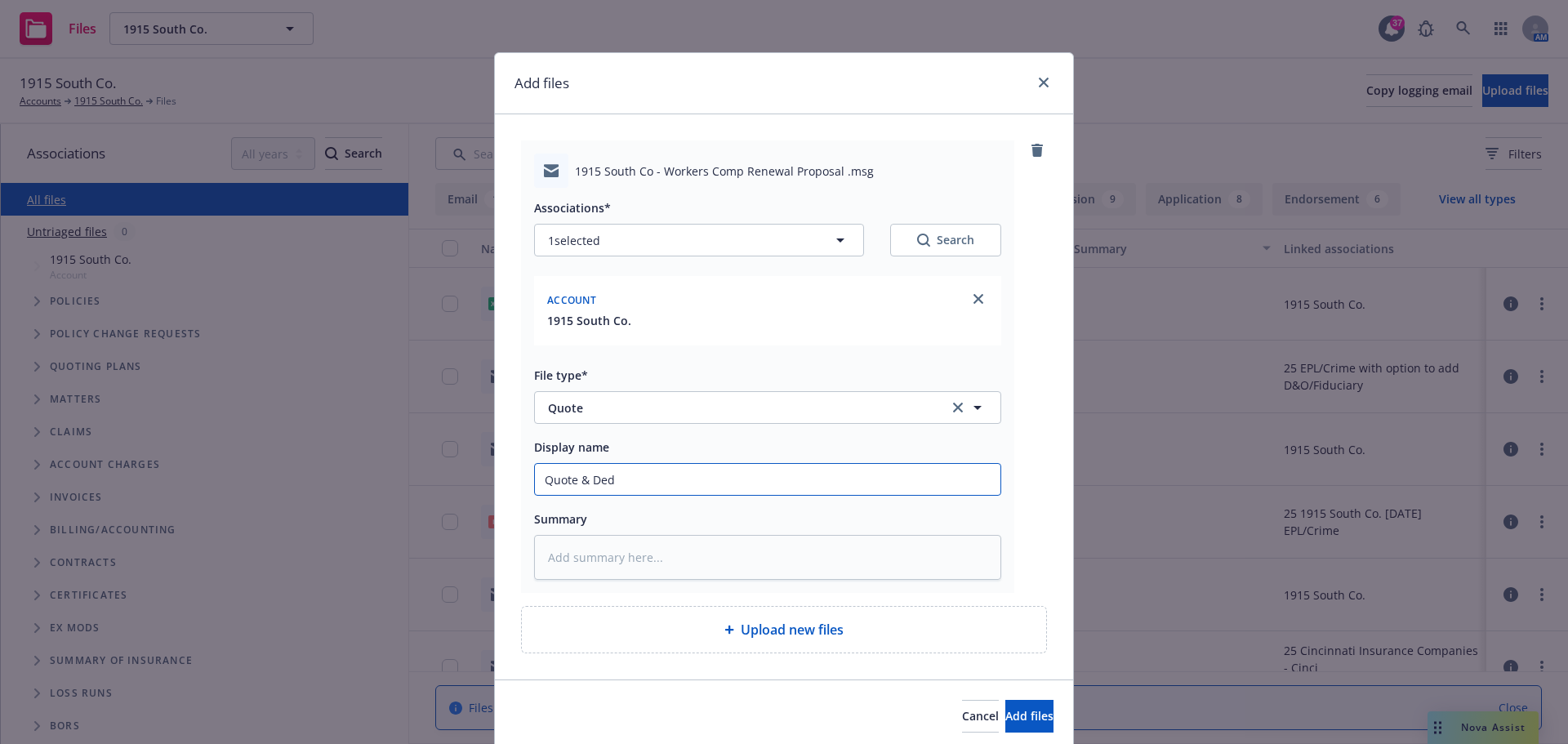
type textarea "x"
type input "Quote & Dedu"
type textarea "x"
type input "Quote & Deduc"
type textarea "x"
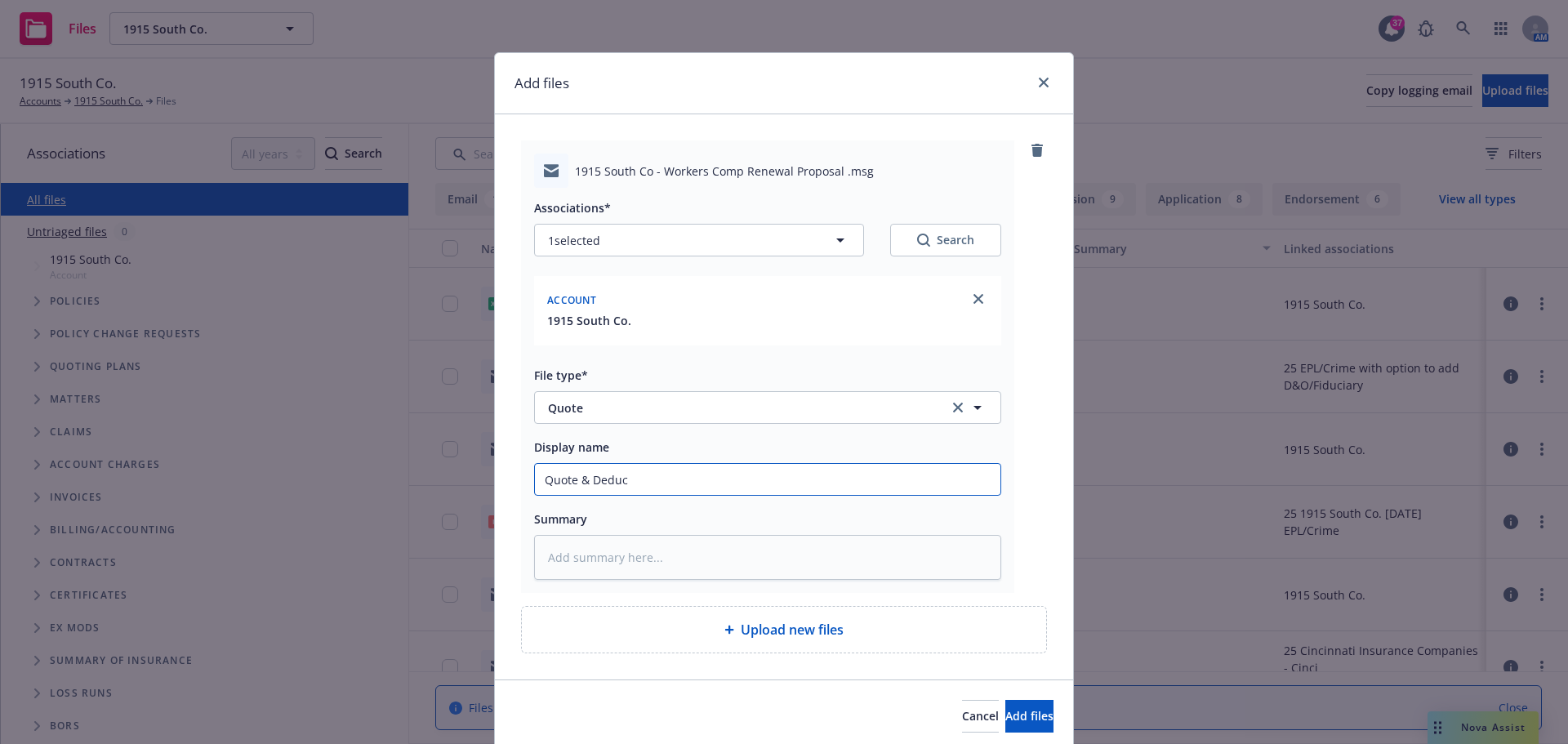
type input "Quote & Deduct"
type textarea "x"
type input "Quote & Deducti"
type textarea "x"
type input "Quote & Deductib"
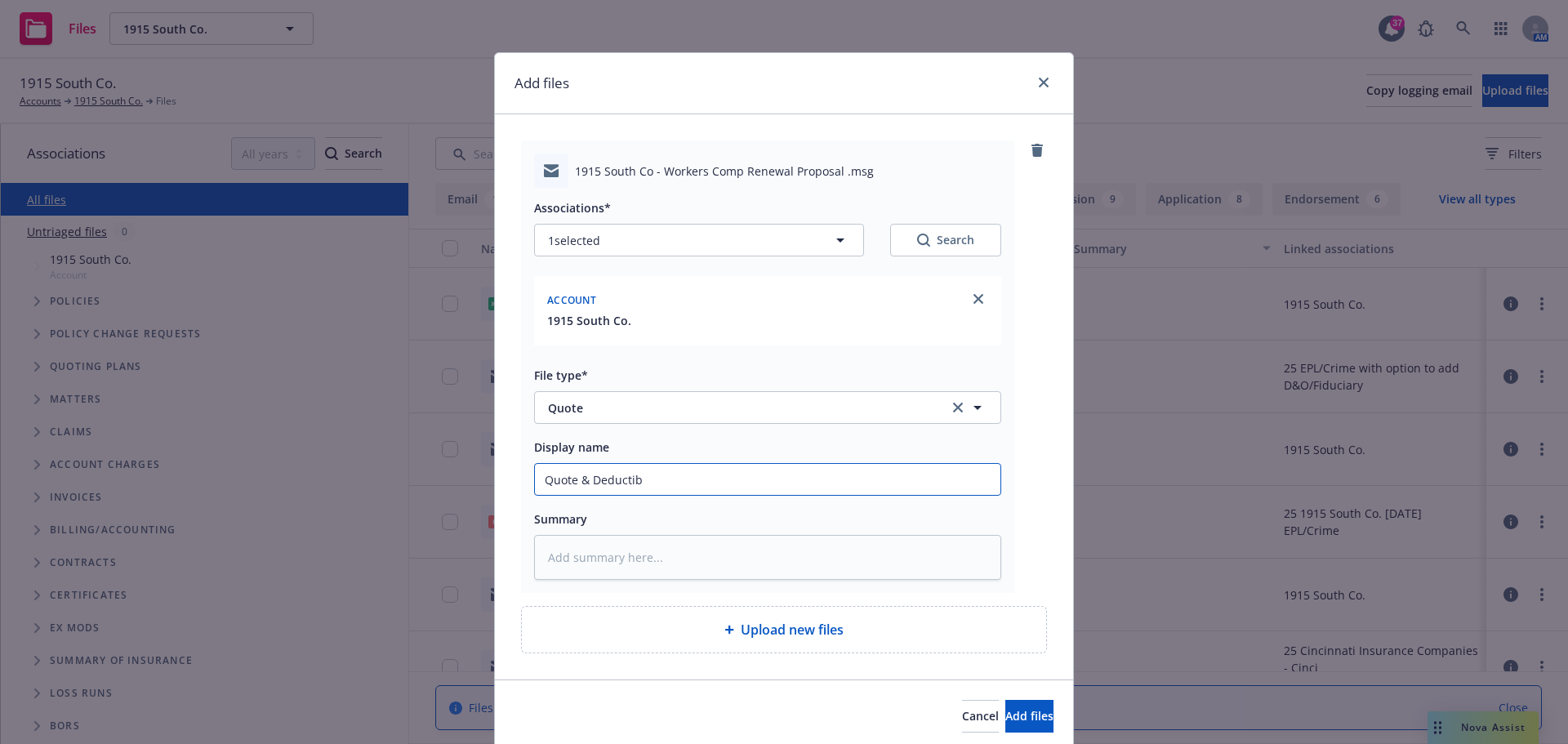
type textarea "x"
type input "Quote & Deductibl"
type textarea "x"
type input "Quote & Deductible"
type textarea "x"
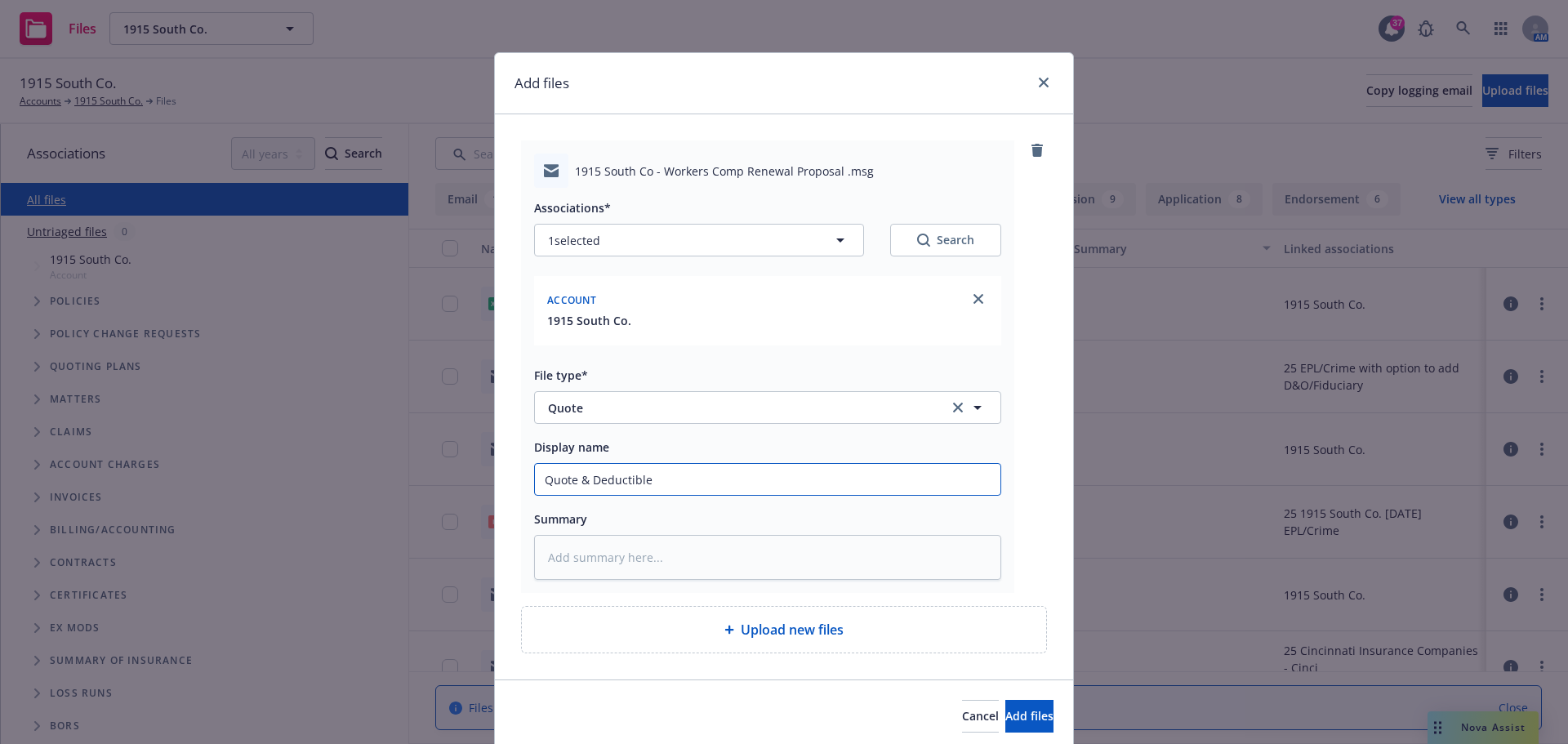
type input "Quote & Deductible c"
type textarea "x"
type input "Quote & Deductible co"
type textarea "x"
type input "Quote & Deductible con"
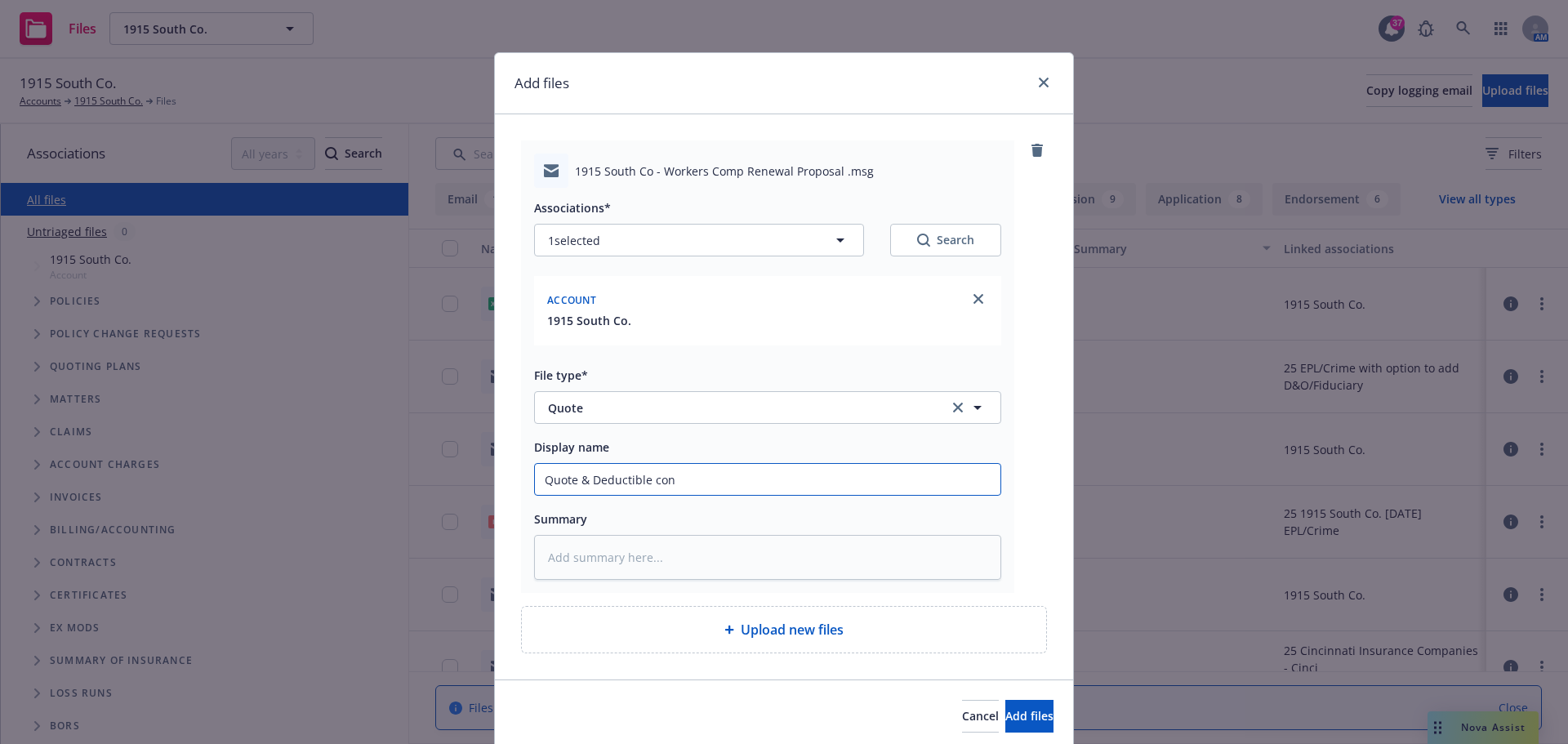
type textarea "x"
type input "Quote & Deductible cons"
type textarea "x"
type input "Quote & Deductible conse"
type textarea "x"
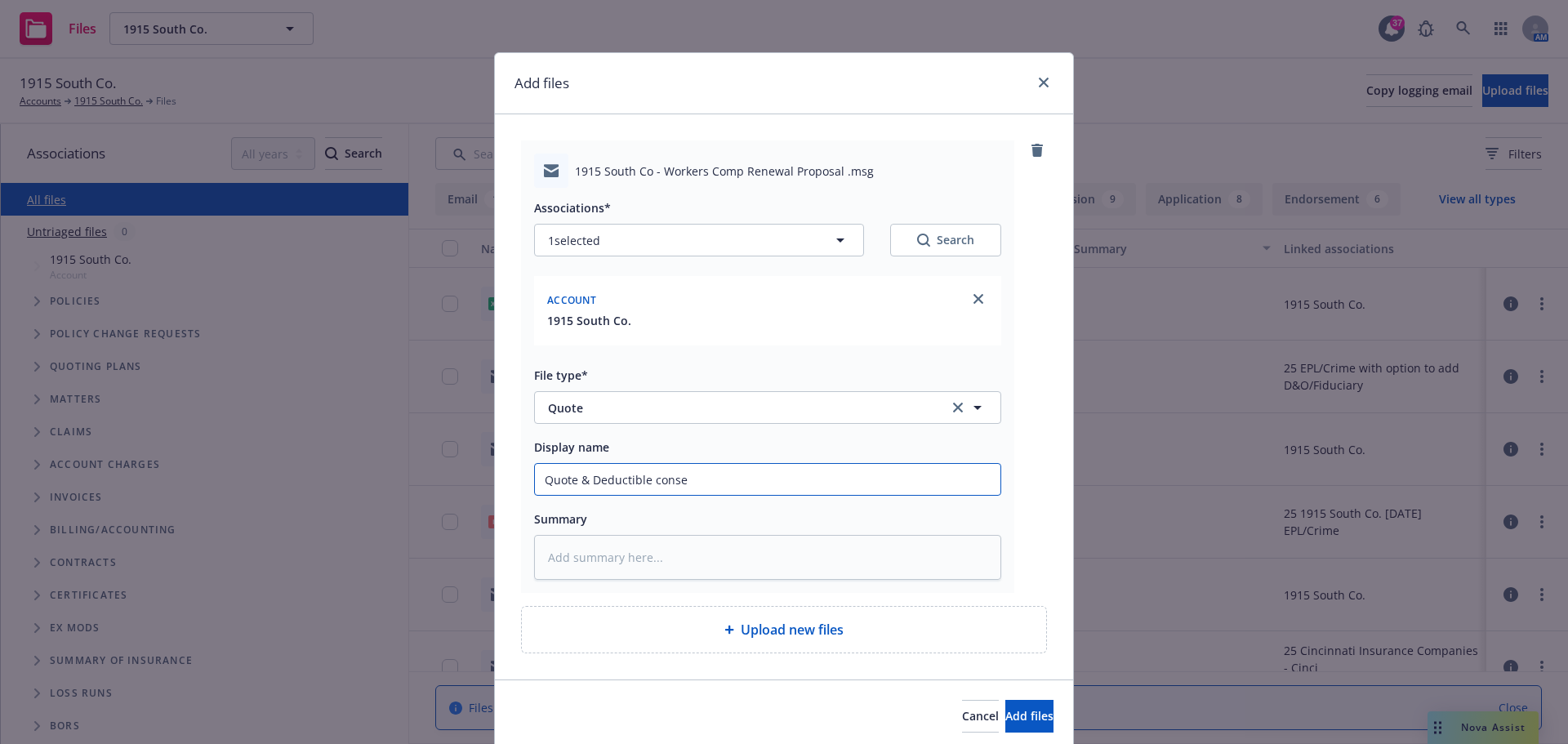
type input "Quote & Deductible consen"
type textarea "x"
type input "Quote & Deductible consent"
type textarea "x"
type input "Quote & Deductible consent"
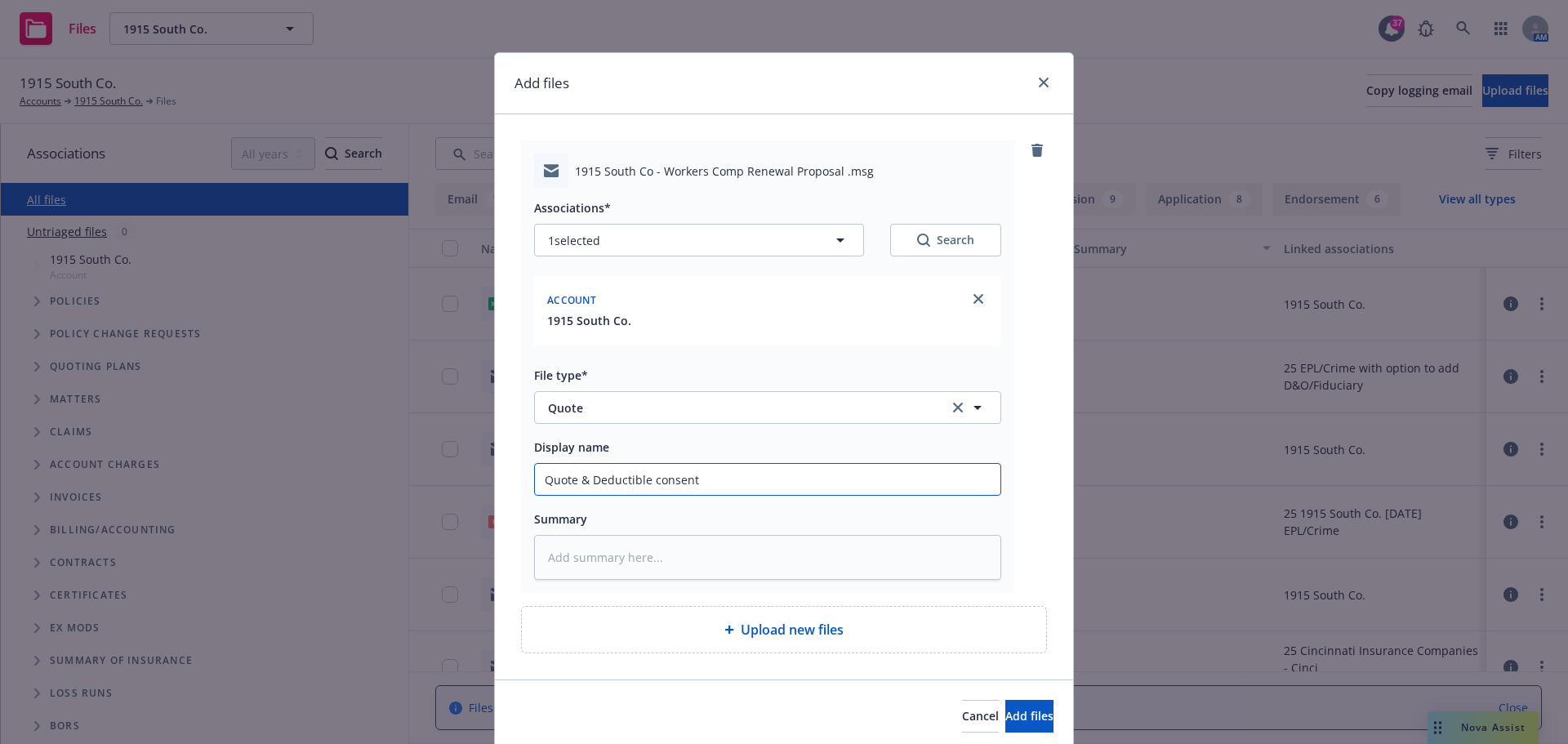
type textarea "x"
type input "Quote & Deductible consent a"
type textarea "x"
type input "Quote & Deductible consent ag"
type textarea "x"
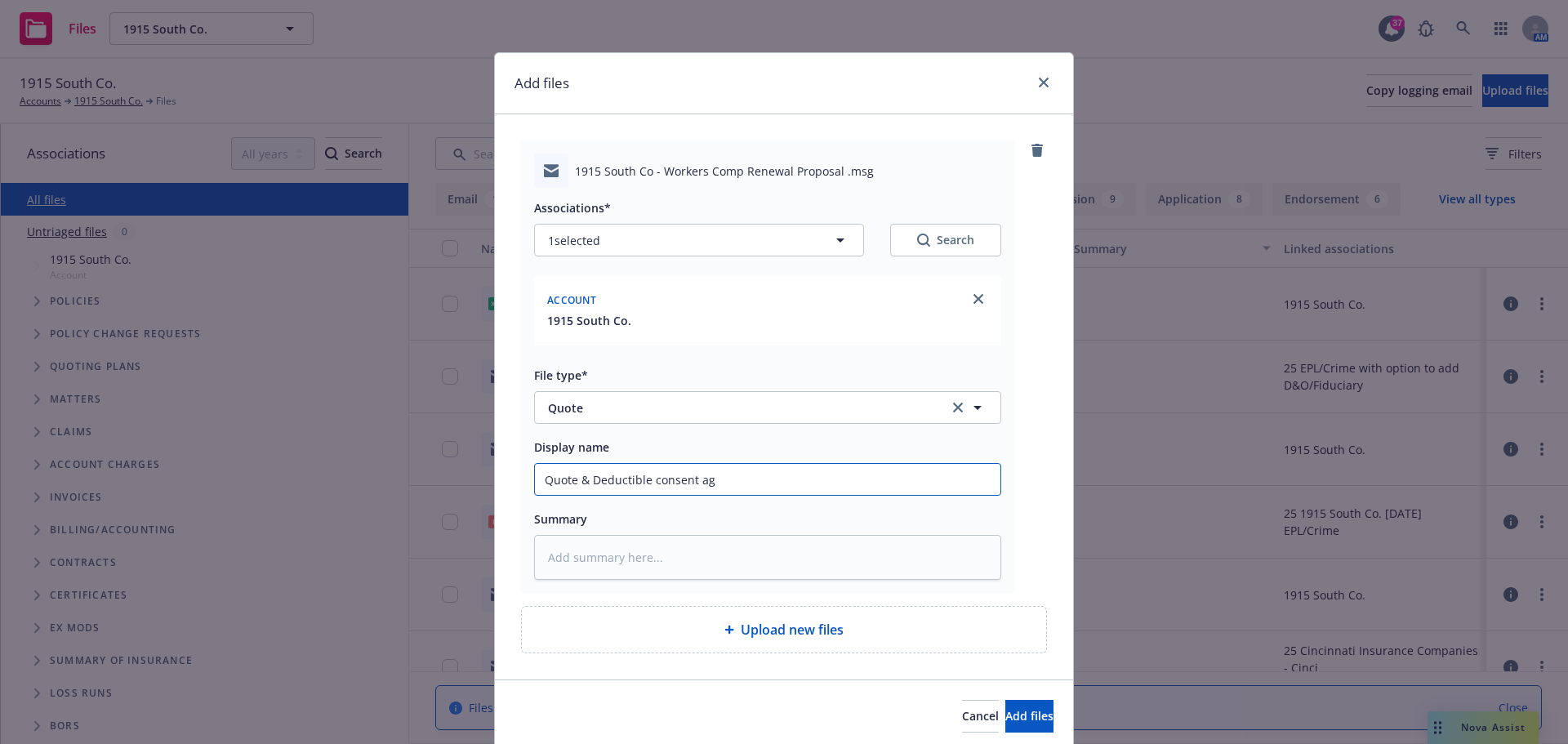
type input "Quote & Deductible consent agr"
type textarea "x"
type input "Quote & Deductible consent agre"
type textarea "x"
type input "Quote & Deductible consent agree"
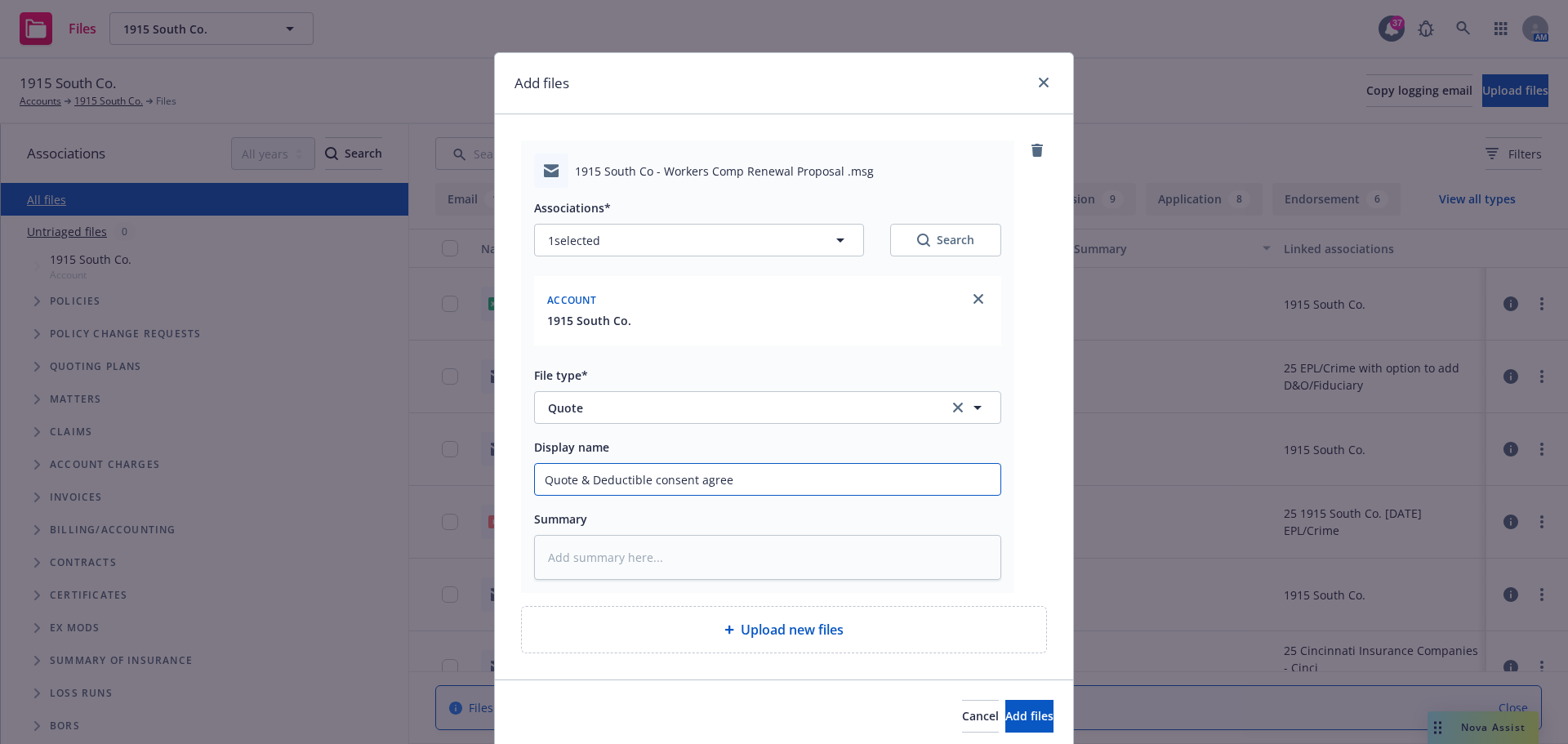
type textarea "x"
type input "Quote & Deductible consent agreem"
type textarea "x"
type input "Quote & Deductible consent agreeme"
type textarea "x"
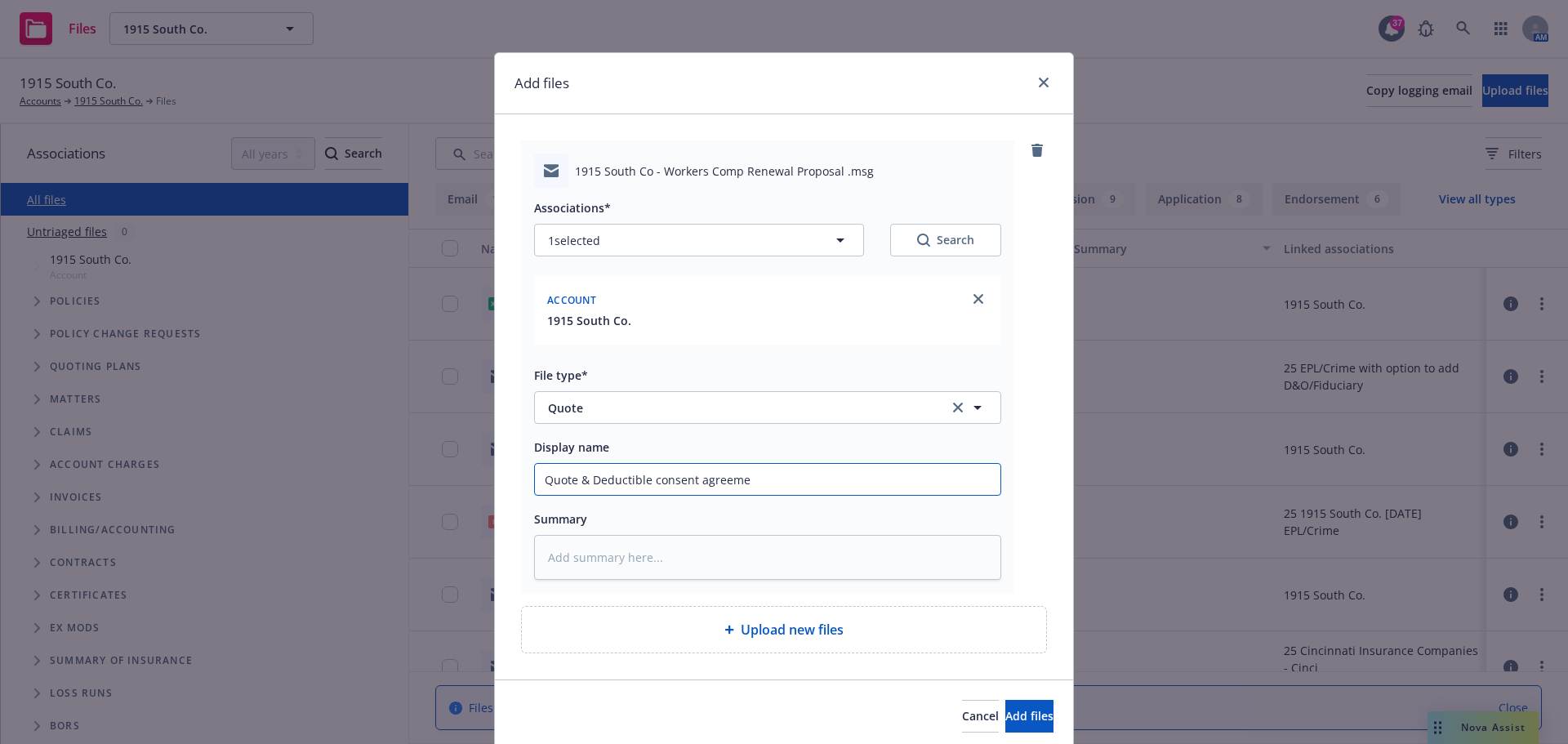
type input "Quote & Deductible consent agreemen"
type textarea "x"
type input "Quote & Deductible consent agreement"
type textarea "x"
type input "Quote & Deductible consent agreement"
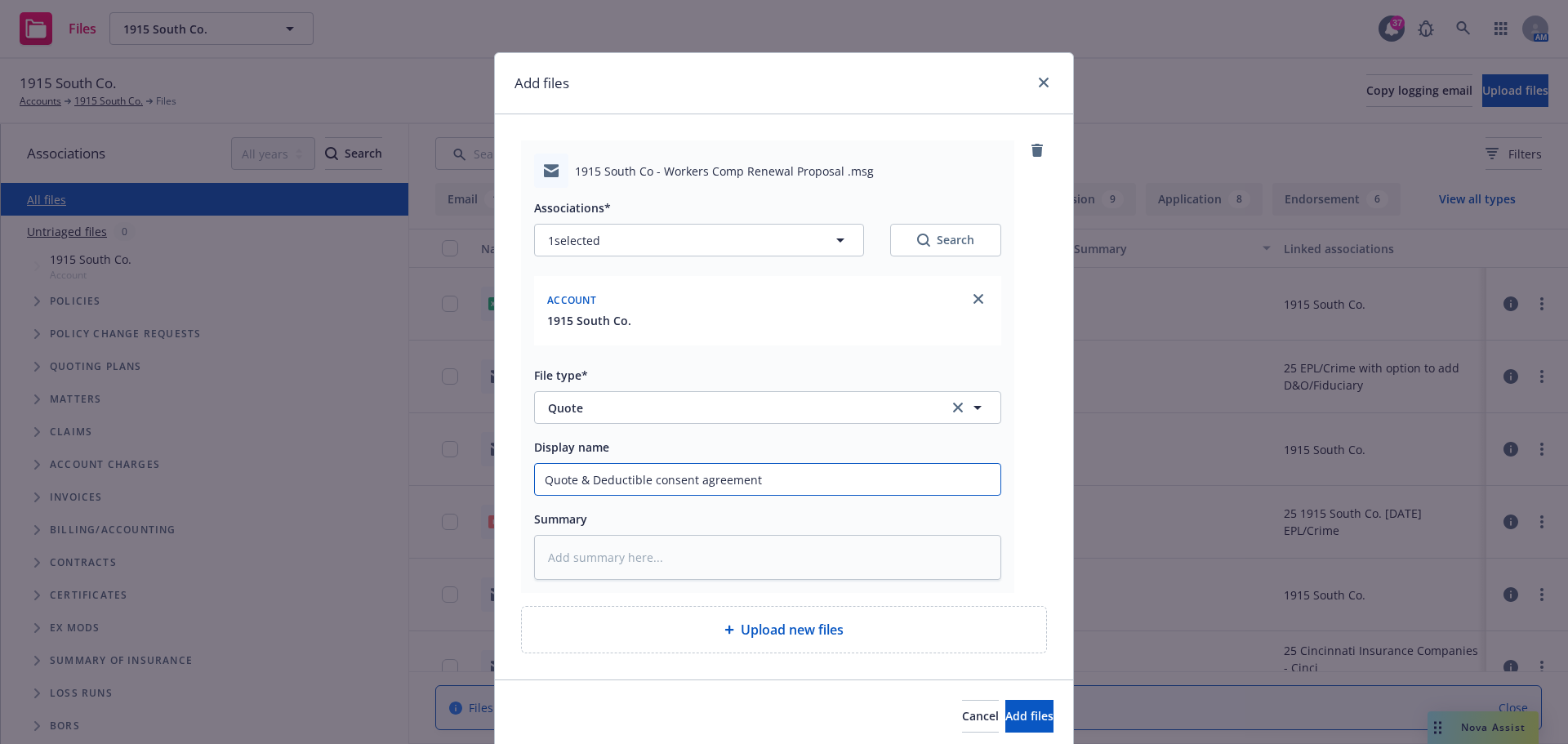
type textarea "x"
type input "Quote & Deductible consent agreement fo"
type textarea "x"
type input "Quote & Deductible consent agreement form"
type textarea "x"
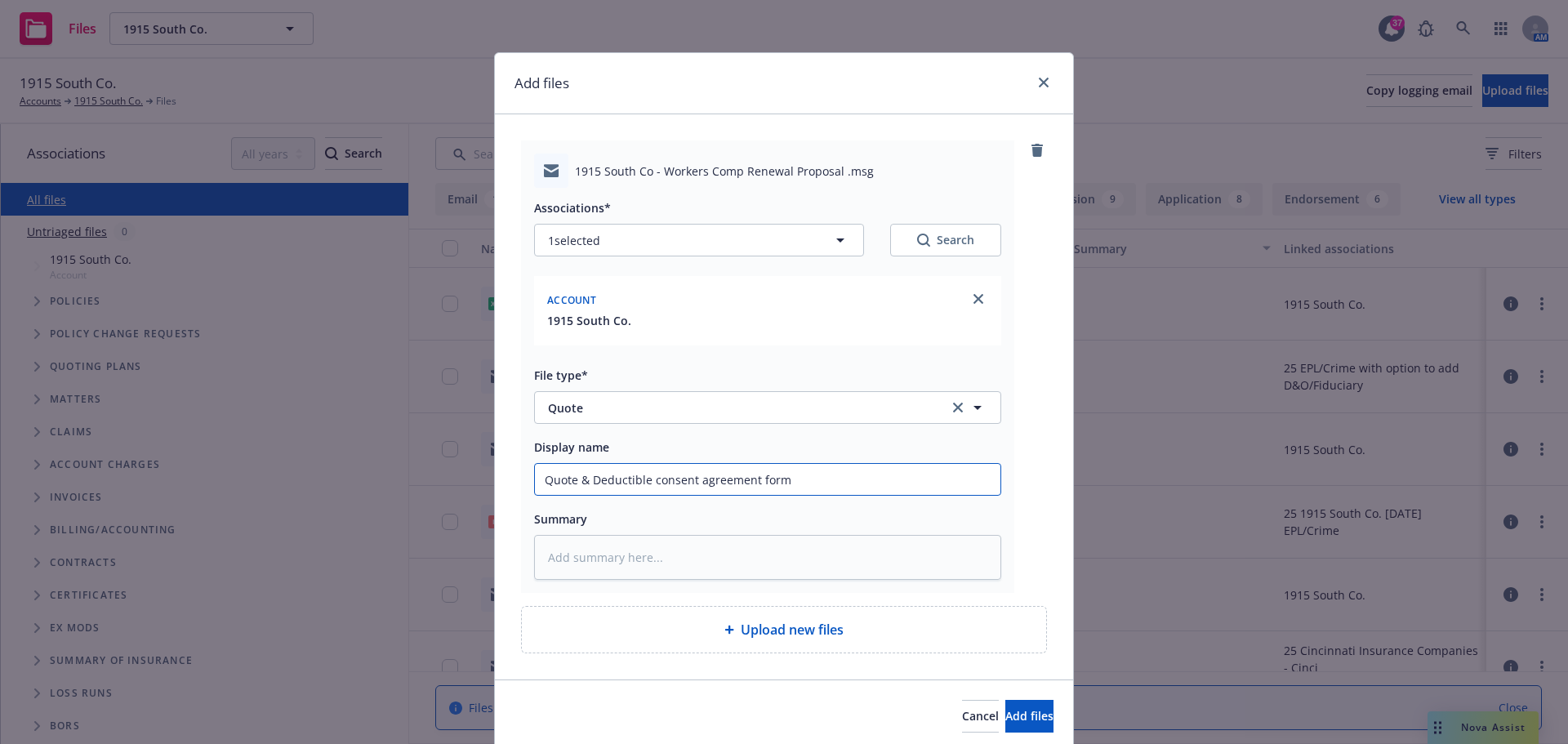
type input "Quote & Deductible consent agreement form"
type textarea "x"
type input "Quote & Deductible consent agreement form +"
type textarea "x"
type input "Quote & Deductible consent agreement form +"
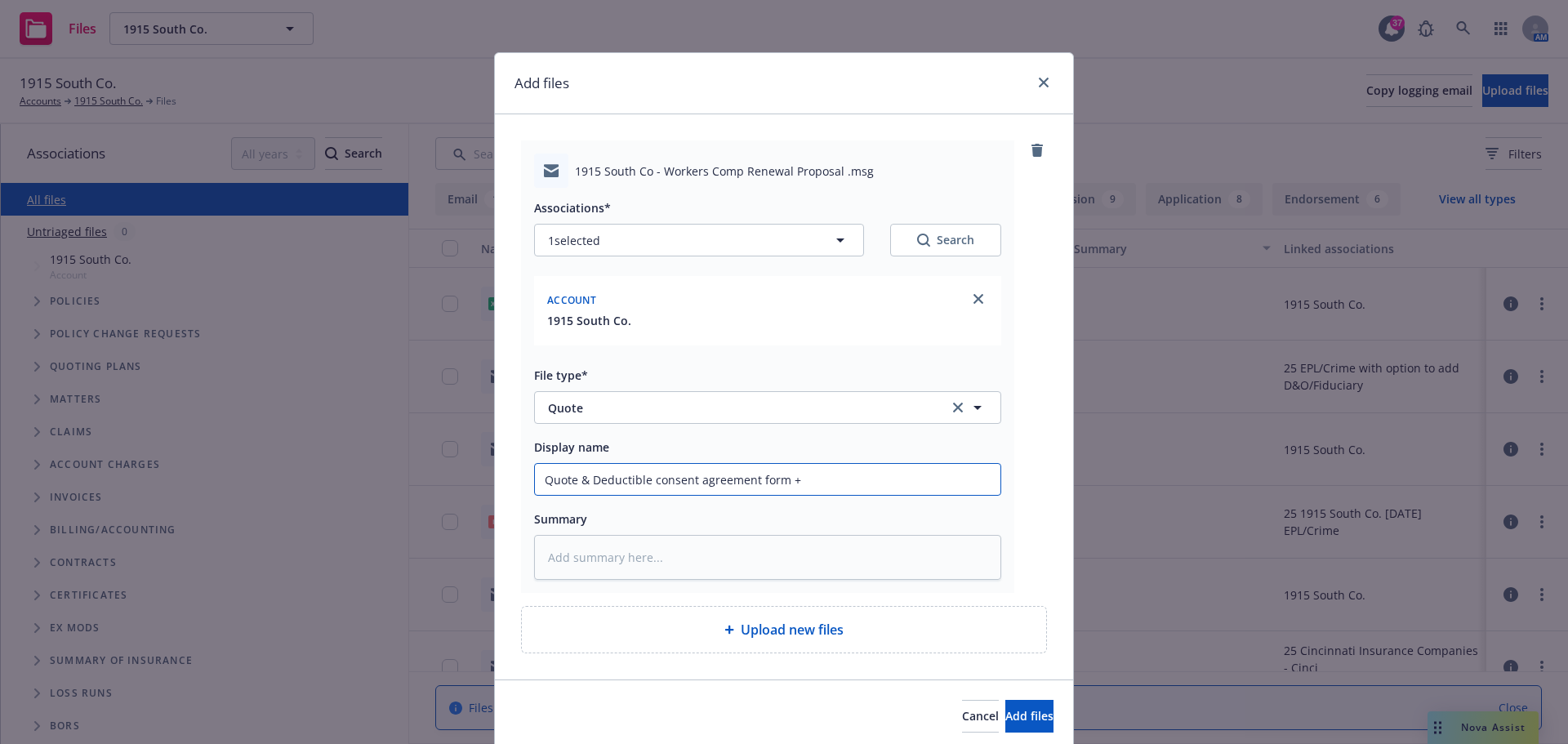
type textarea "x"
type input "Quote & Deductible consent agreement form + K"
type textarea "x"
type input "Quote & Deductible consent agreement form + Ke"
type textarea "x"
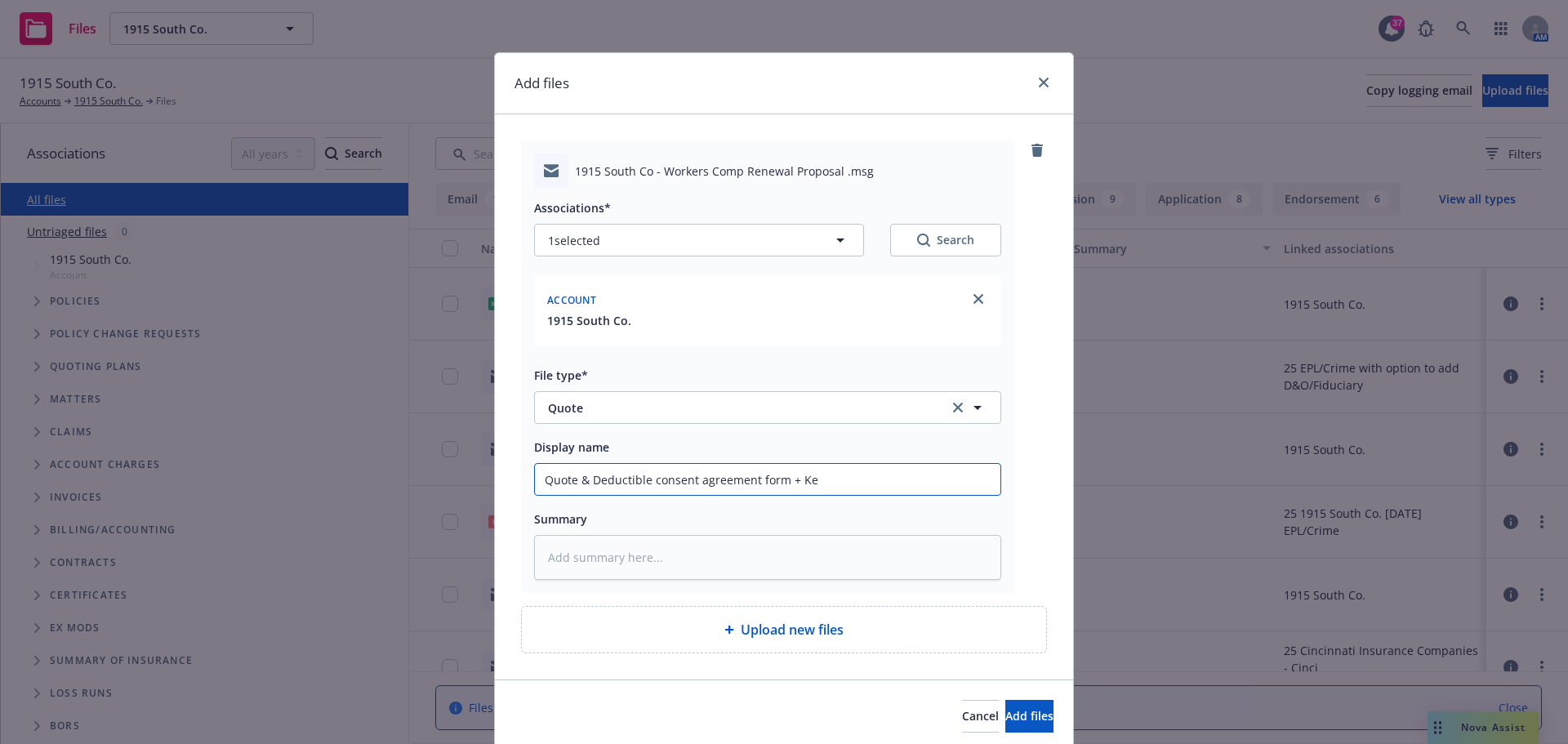
type input "Quote & Deductible consent agreement form + Key"
type textarea "x"
type input "Quote & Deductible consent agreement form + Key"
type textarea "x"
type input "Quote & Deductible consent agreement form + Key P"
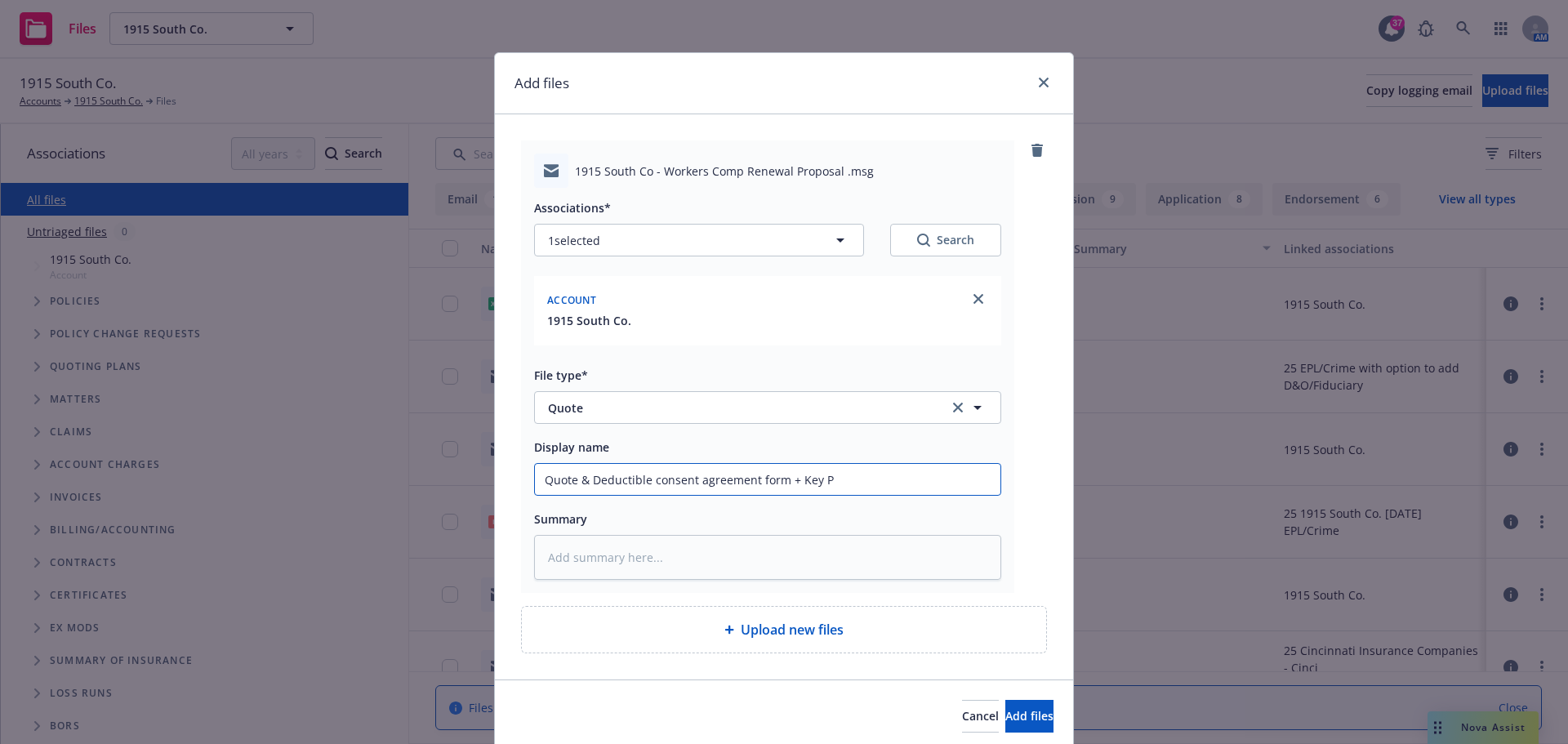
type textarea "x"
type input "Quote & Deductible consent agreement form + Key Po"
type textarea "x"
type input "Quote & Deductible consent agreement form + Key Poi"
type textarea "x"
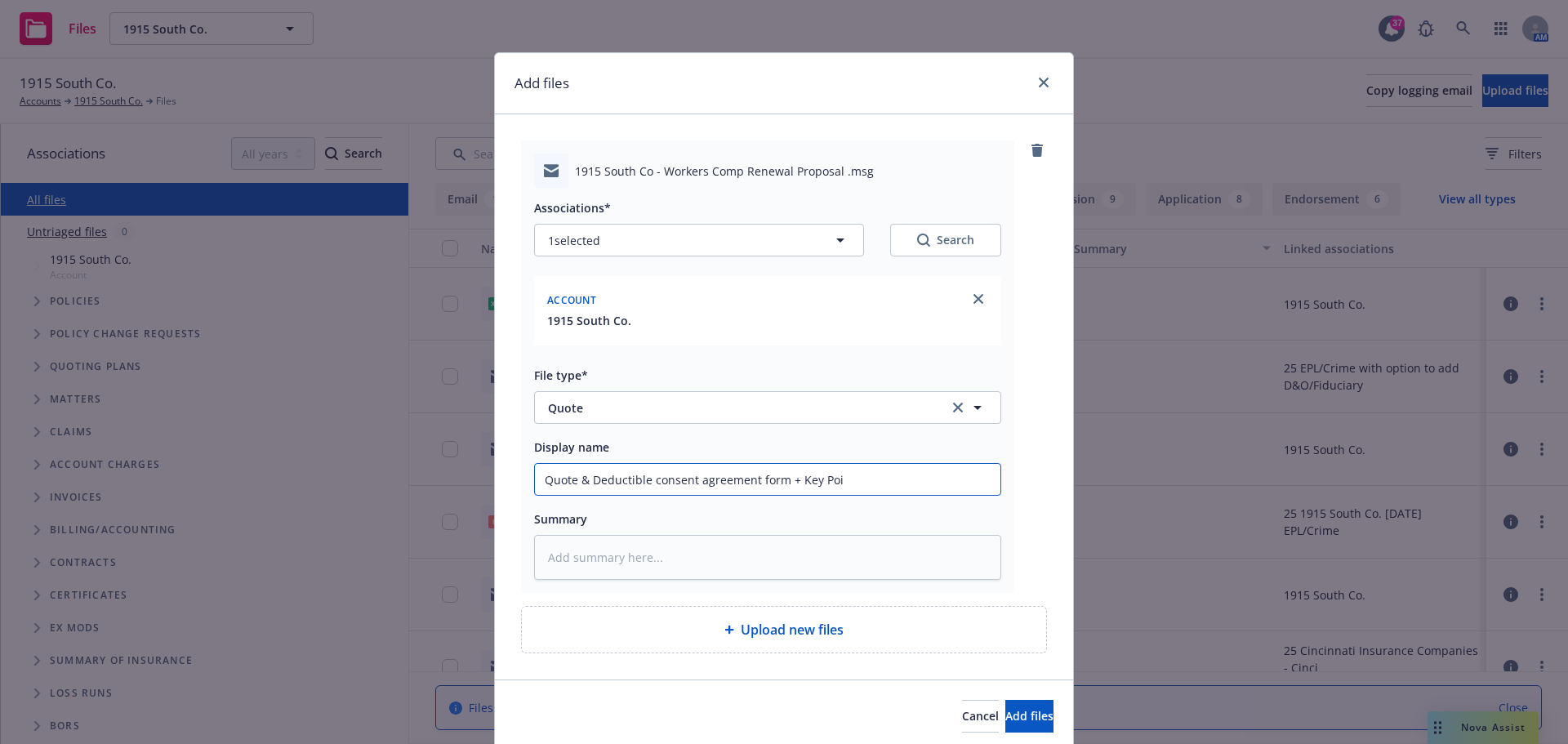
type input "Quote & Deductible consent agreement form + Key Poin"
type textarea "x"
type input "Quote & Deductible consent agreement form + Key Point"
type textarea "x"
type input "Quote & Deductible consent agreement form + Key Points"
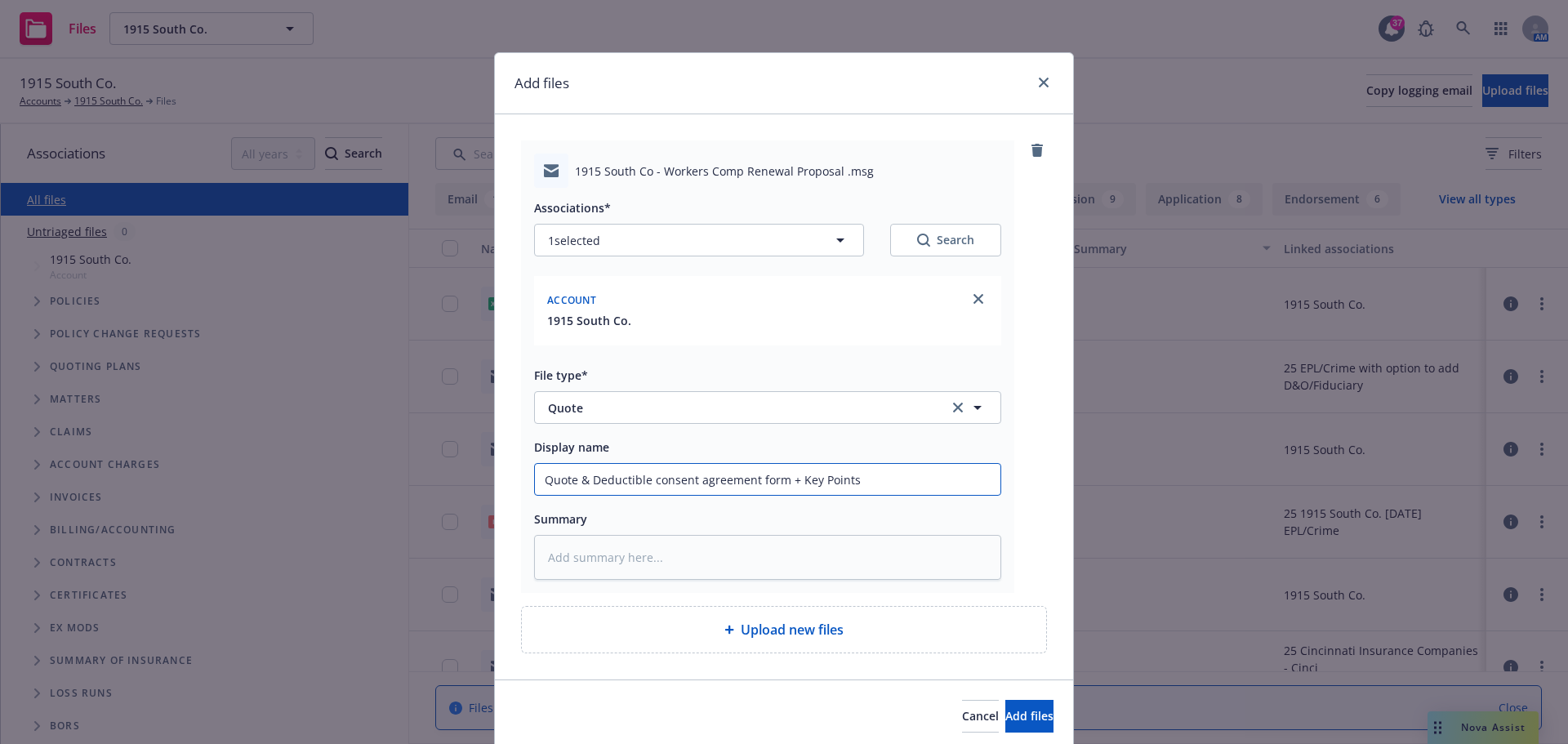
type textarea "x"
type input "Quote & Deductible consent agreement form + Key Points"
type textarea "x"
type input "Quote & Deductible consent agreement form + Key Points t"
type textarea "x"
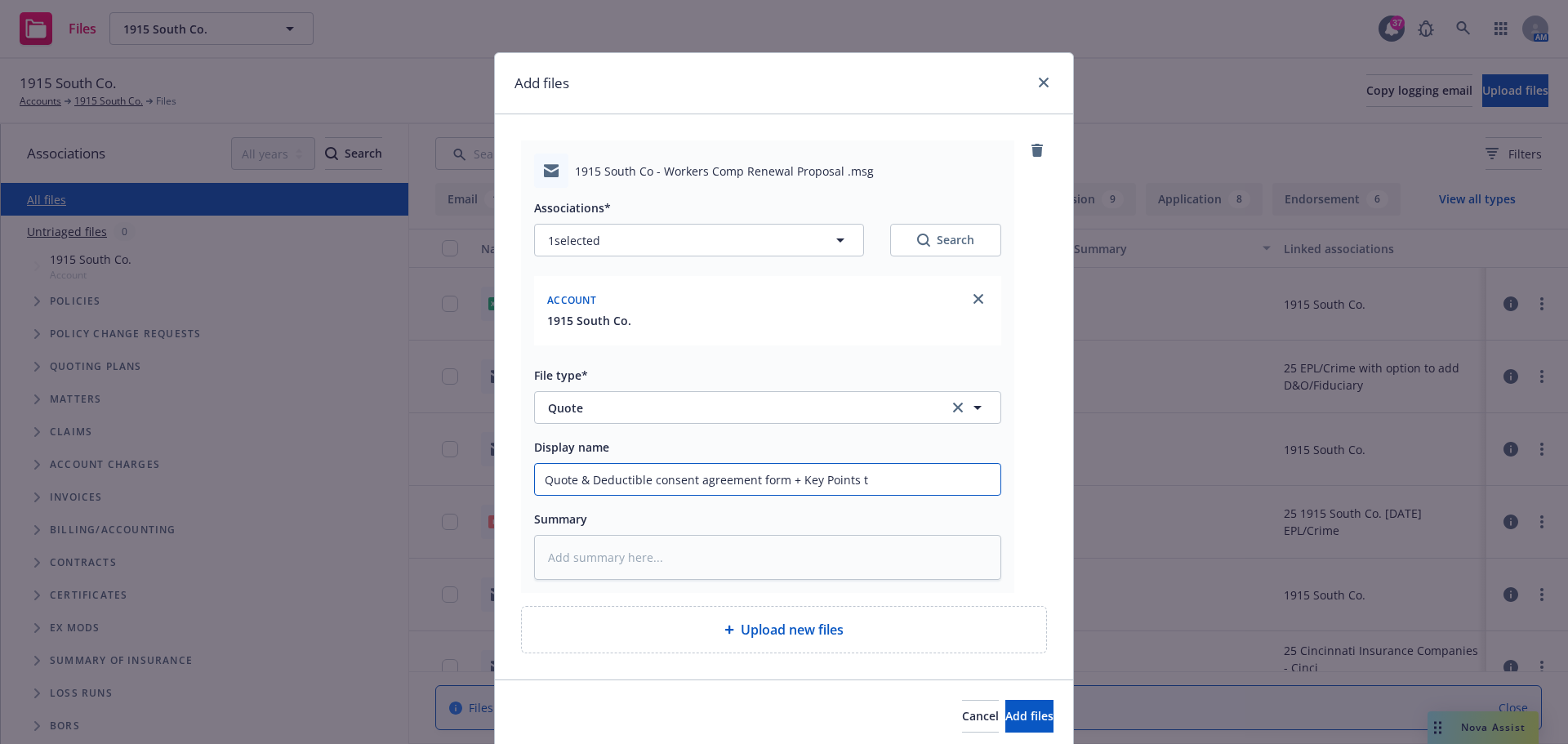
type input "Quote & Deductible consent agreement form + Key Points to"
type textarea "x"
type input "Quote & Deductible consent agreement form + Key Points to"
type textarea "x"
type input "Quote & Deductible consent agreement form + Key Points to i"
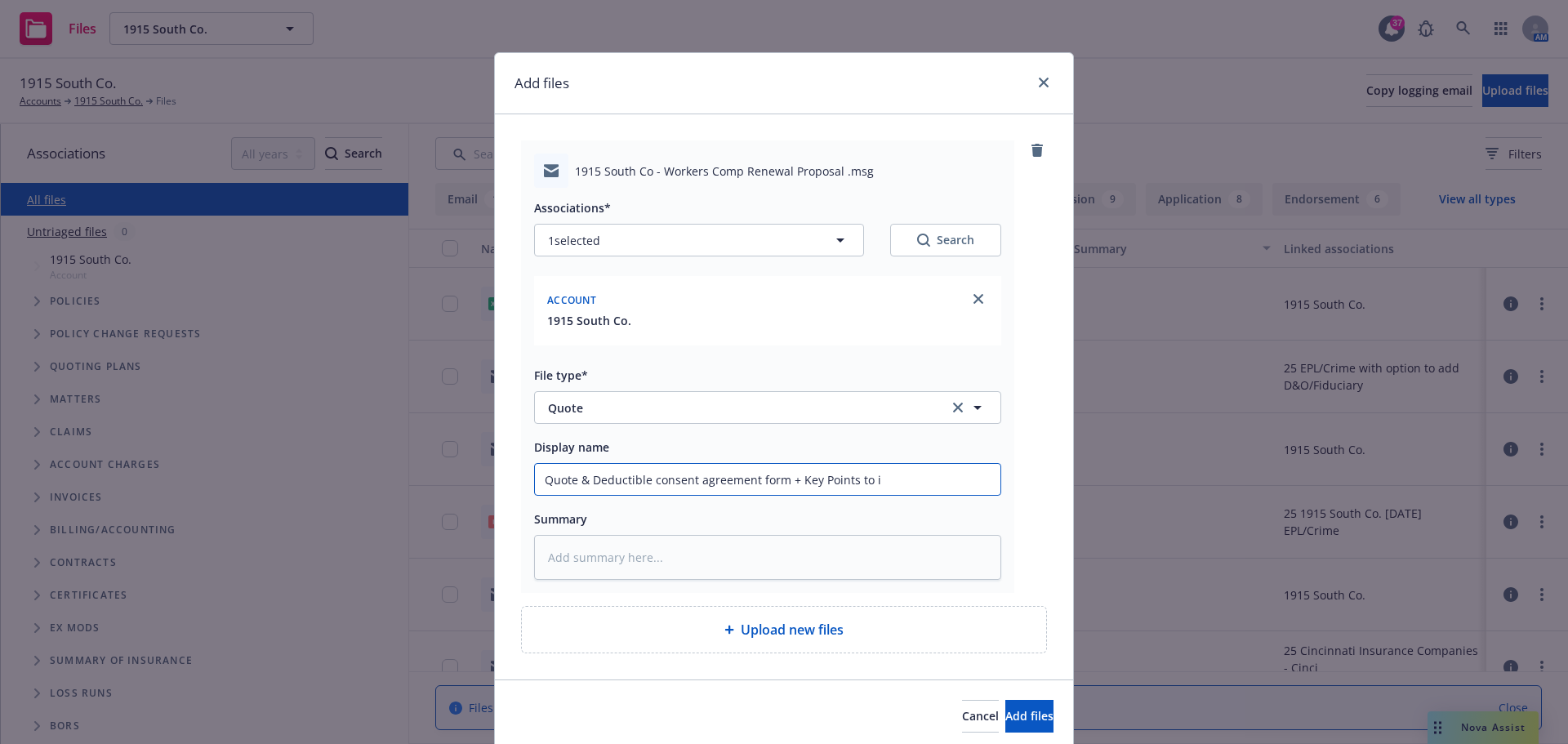
type textarea "x"
type input "Quote & Deductible consent agreement form + Key Points to in"
type textarea "x"
type input "Quote & Deductible consent agreement form + Key Points to ins"
type textarea "x"
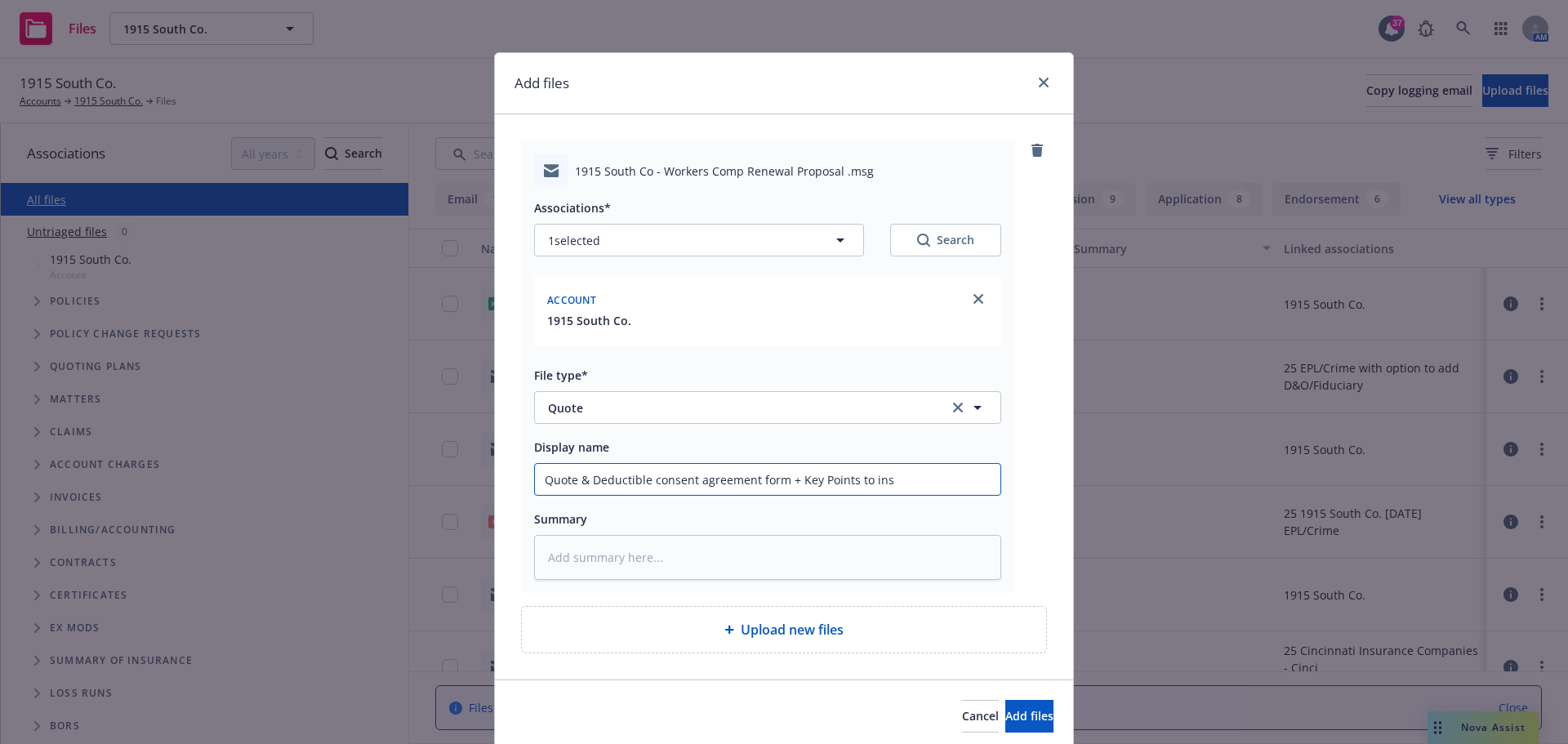
type input "Quote & Deductible consent agreement form + Key Points to insu"
type textarea "x"
type input "Quote & Deductible consent agreement form + Key Points to insur"
type textarea "x"
type input "Quote & Deductible consent agreement form + Key Points to insure"
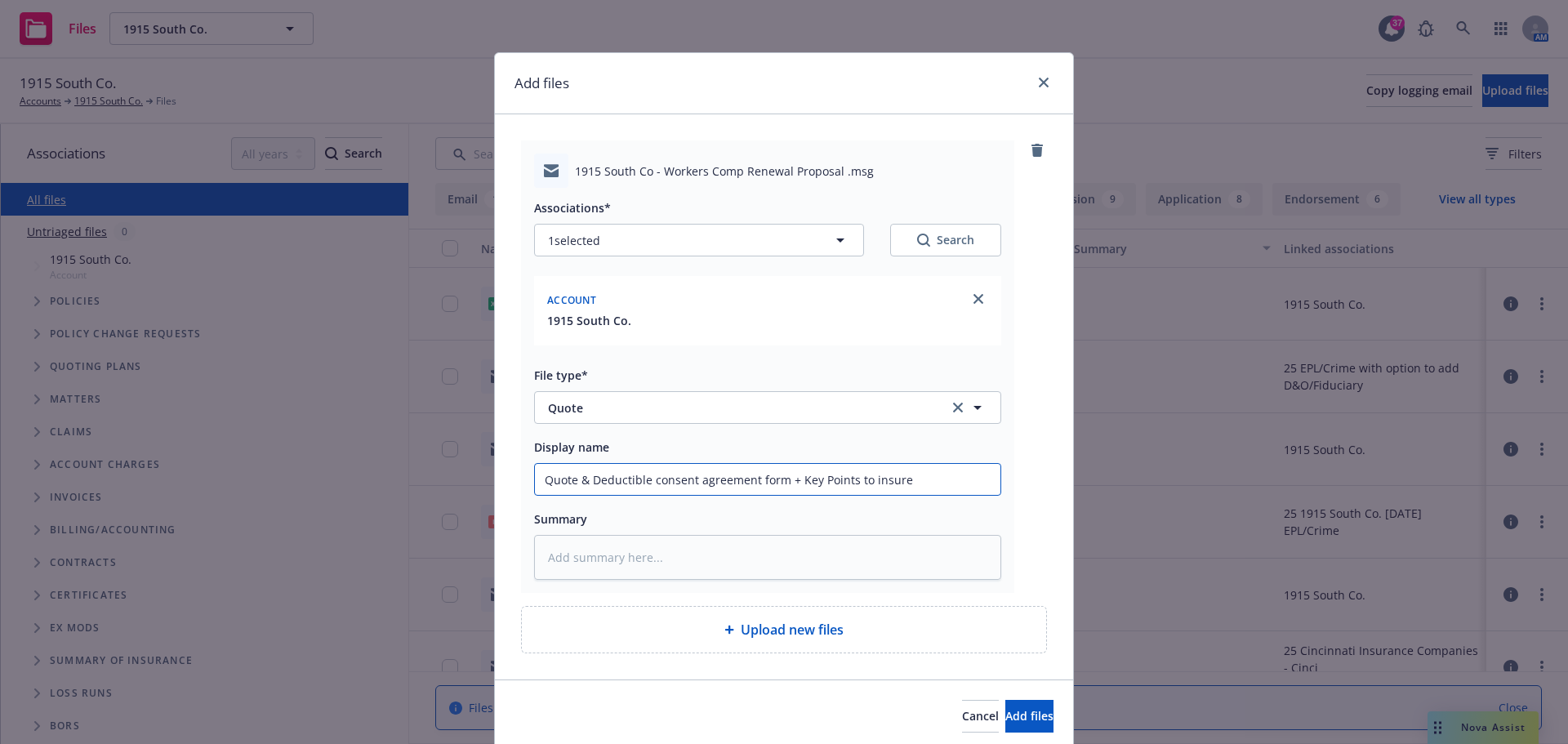
type textarea "x"
type input "Quote & Deductible consent agreement form + Key Points to insured"
type textarea "x"
type input "Quote & Deductible consent agreement form + Key Points to insured"
type textarea "x"
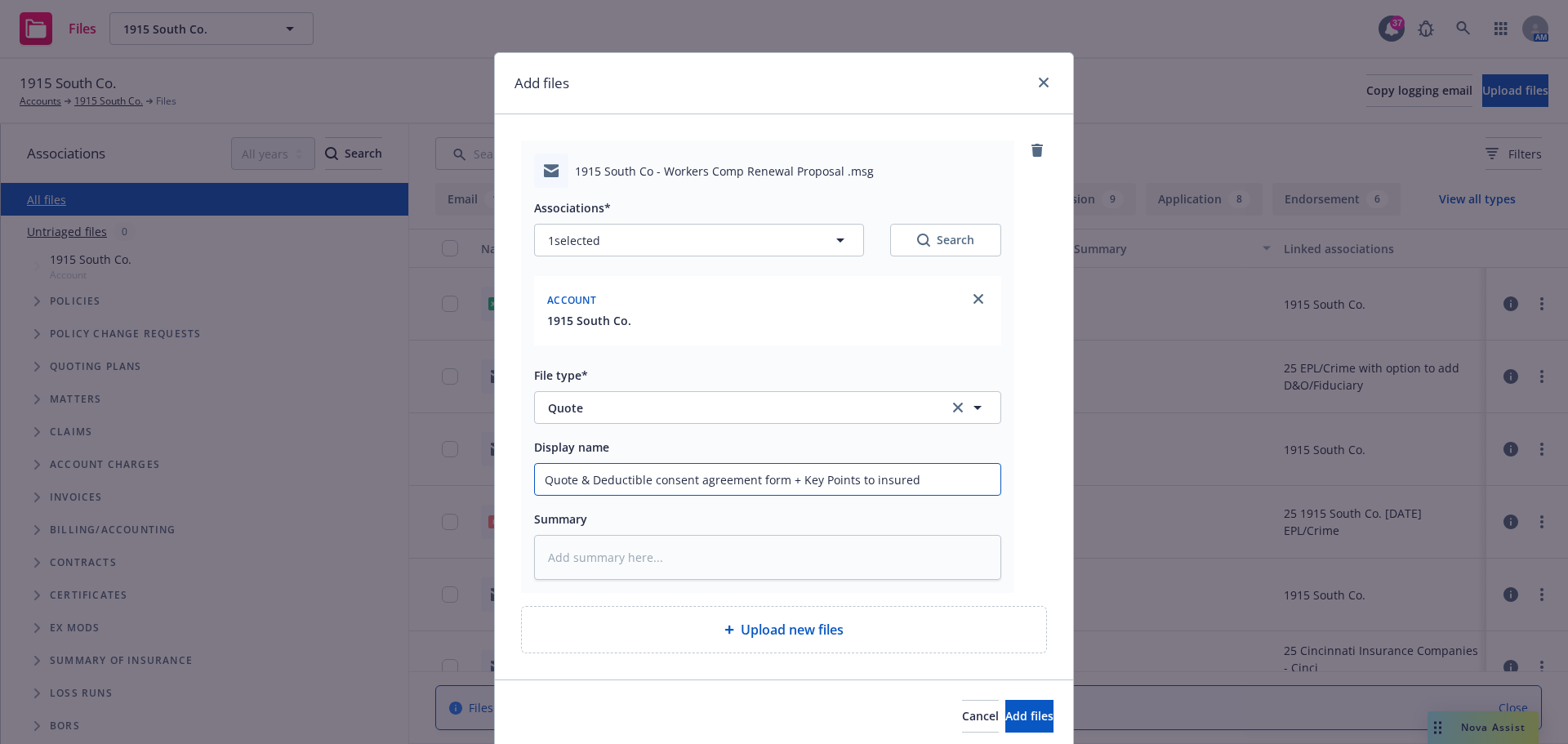
type input "Quote & Deductible consent agreement form + Key Points to insured a"
type textarea "x"
type input "Quote & Deductible consent agreement form + Key Points to insured al"
type textarea "x"
type input "Quote & Deductible consent agreement form + Key Points to insured alo"
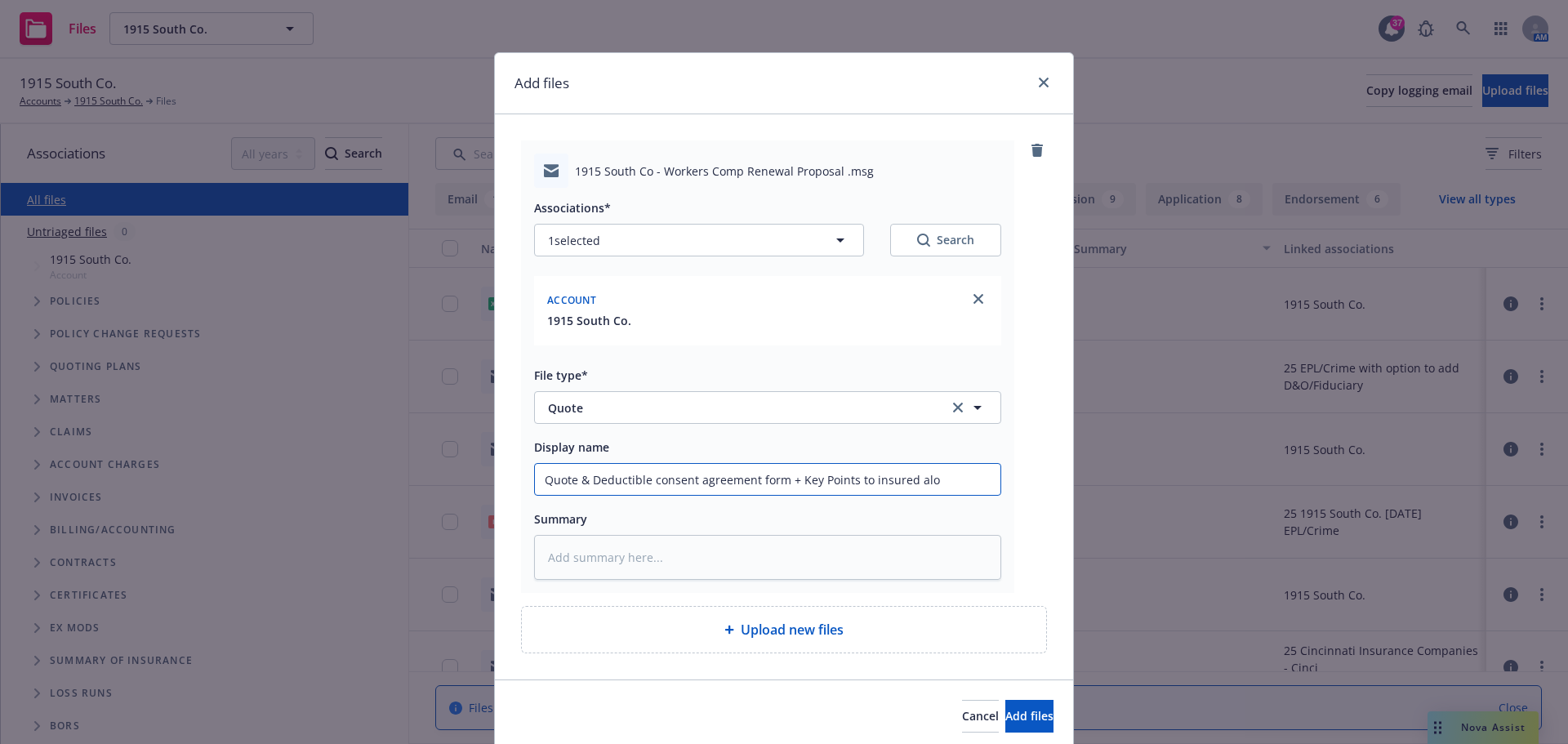
type textarea "x"
type input "Quote & Deductible consent agreement form + Key Points to insured alon"
type textarea "x"
type input "Quote & Deductible consent agreement form + Key Points to insured along"
type textarea "x"
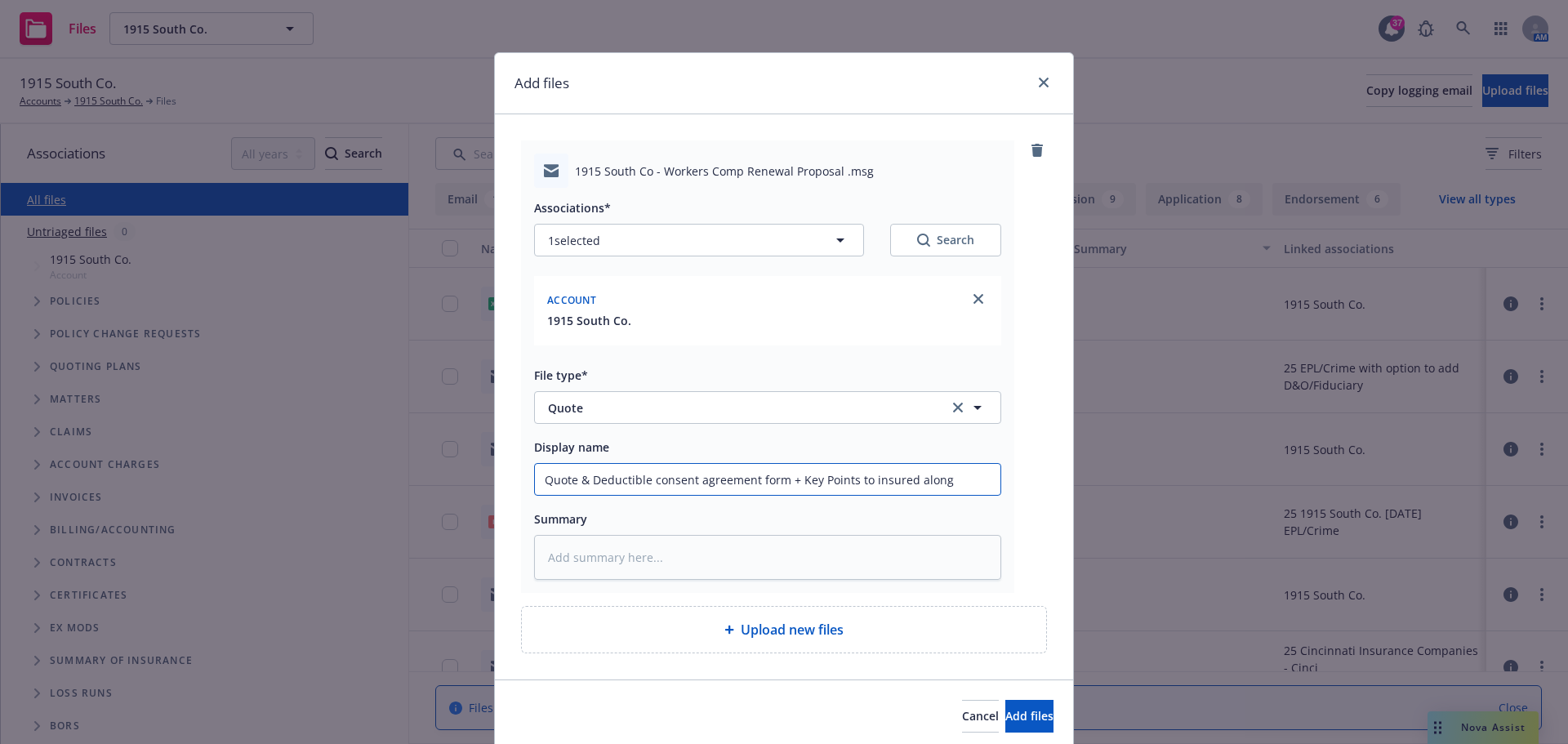
type input "Quote & Deductible consent agreement form + Key Points to insured along"
type textarea "x"
type input "Quote & Deductible consent agreement form + Key Points to insured along w"
type textarea "x"
type input "Quote & Deductible consent agreement form + Key Points to insured along w/"
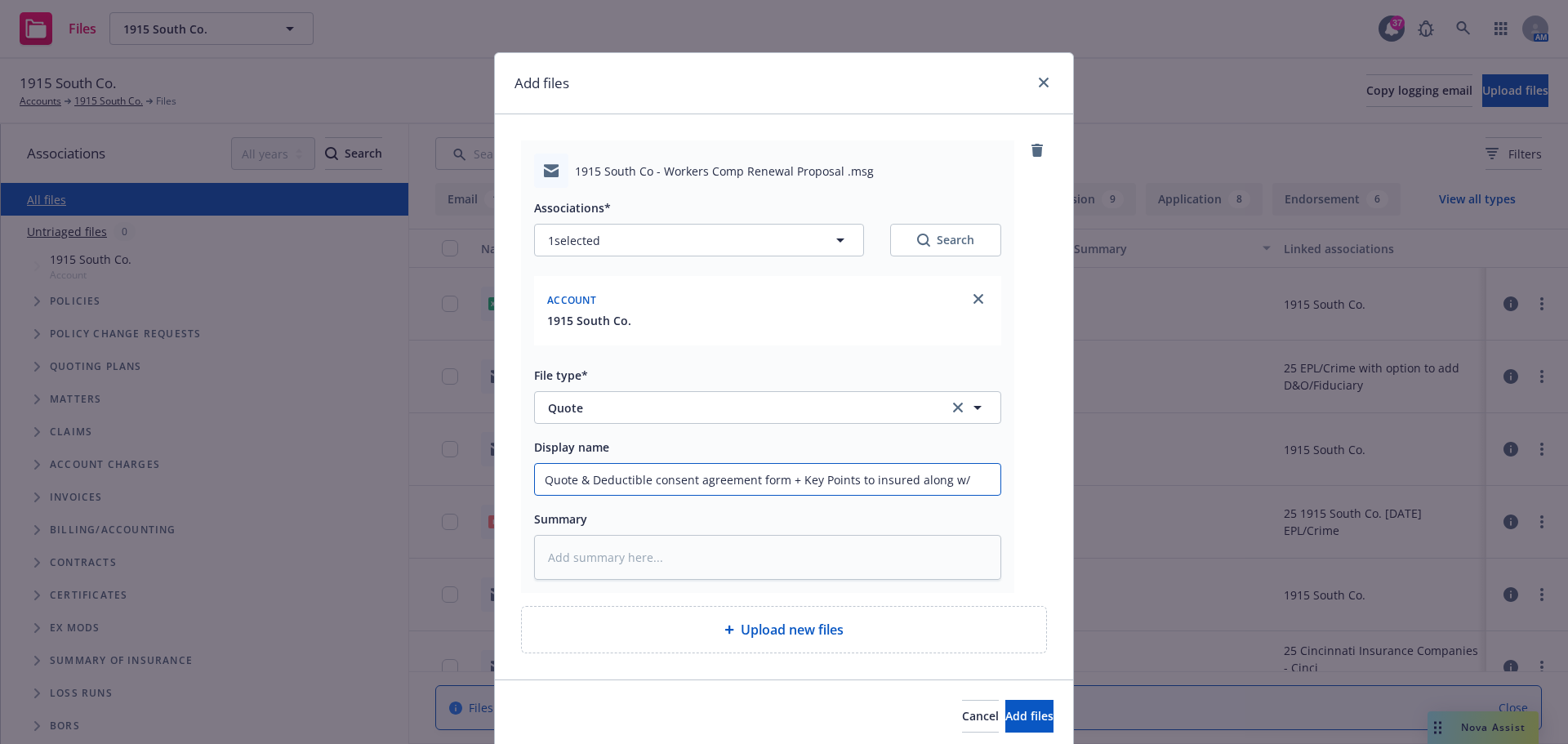
type textarea "x"
type input "Quote & Deductible consent agreement form + Key Points to insured along w/"
type textarea "x"
type input "Quote & Deductible consent agreement form + Key Points to insured along w/ p"
type textarea "x"
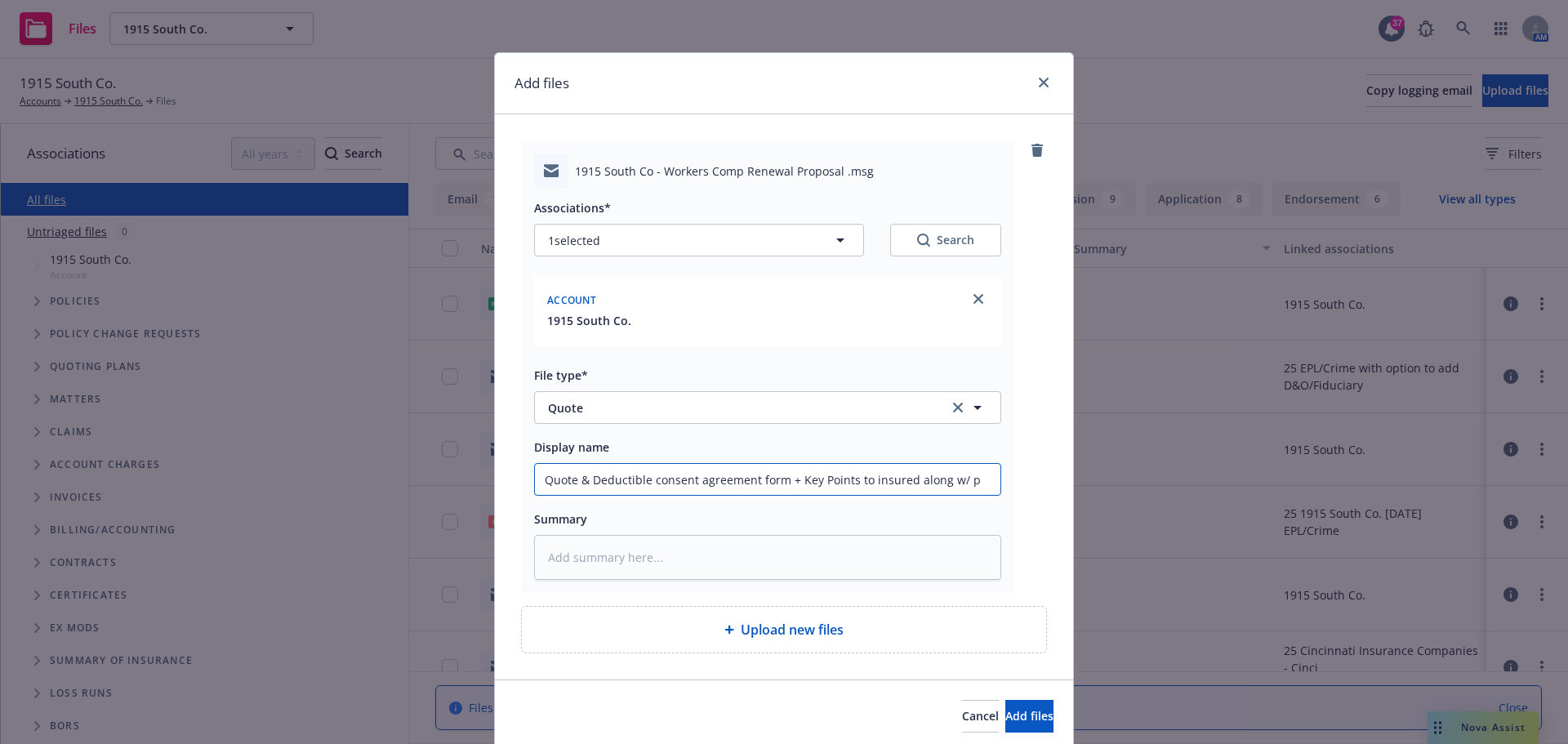
type input "Quote & Deductible consent agreement form + Key Points to insured along w/ pr"
type textarea "x"
type input "Quote & Deductible consent agreement form + Key Points to insured along w/ pro"
type textarea "x"
type input "Quote & Deductible consent agreement form + Key Points to insured along w/ prop"
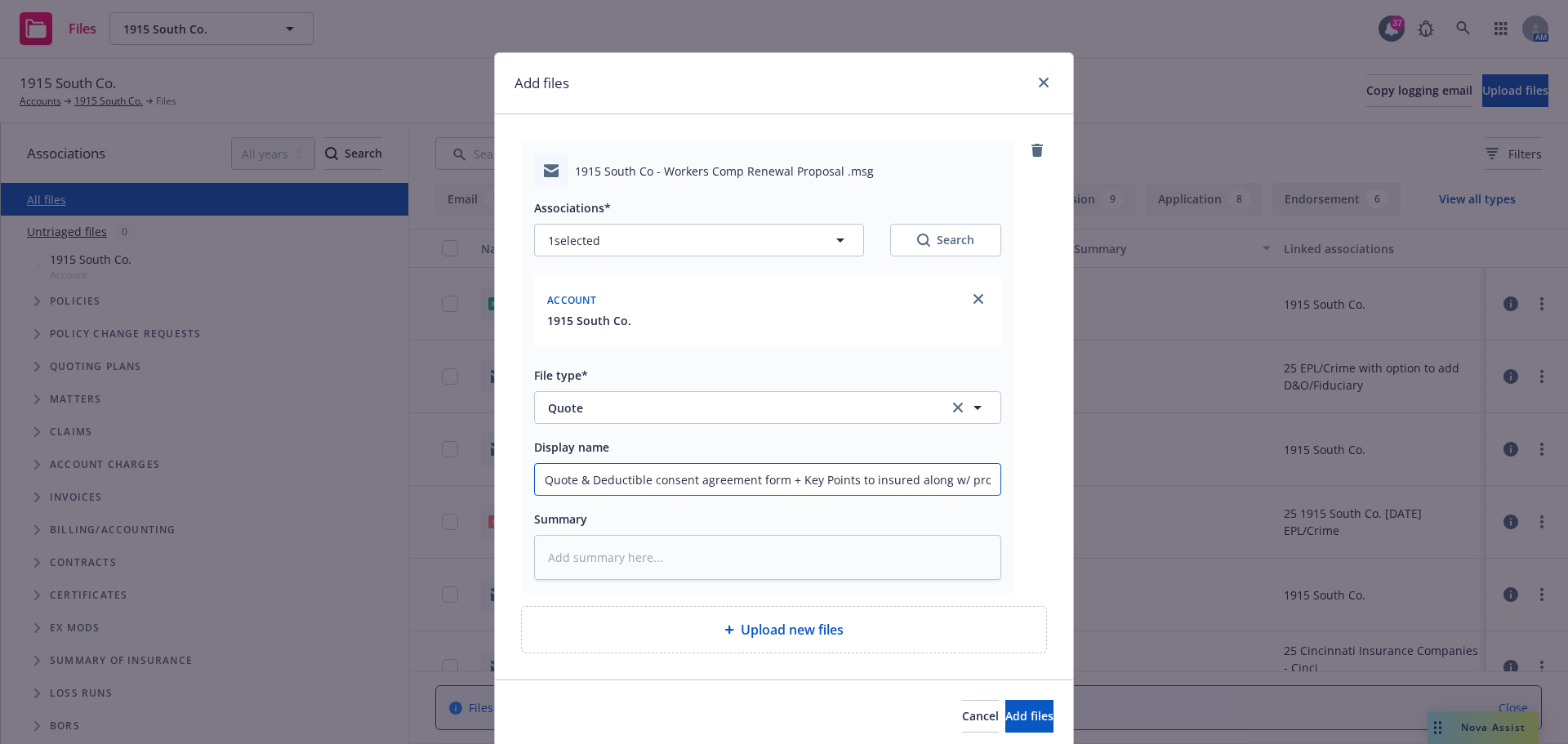
type textarea "x"
type input "Quote & Deductible consent agreement form + Key Points to insured along w/ propo"
type textarea "x"
type input "Quote & Deductible consent agreement form + Key Points to insured along w/ prop…"
type textarea "x"
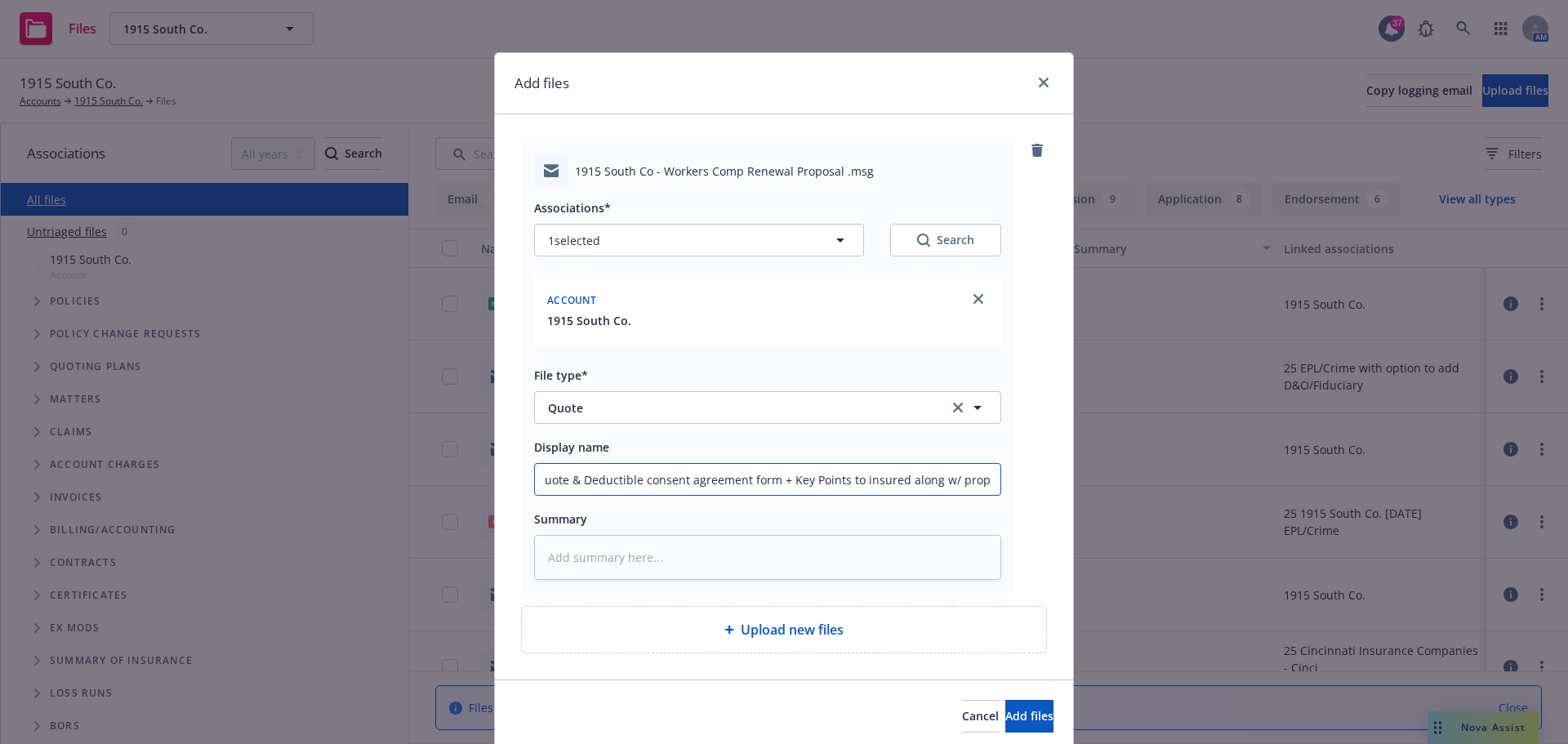
type input "Quote & Deductible consent agreement form + Key Points to insured along w/ prop…"
type textarea "x"
type input "Quote & Deductible consent agreement form + Key Points to insured along w/ prop…"
type textarea "x"
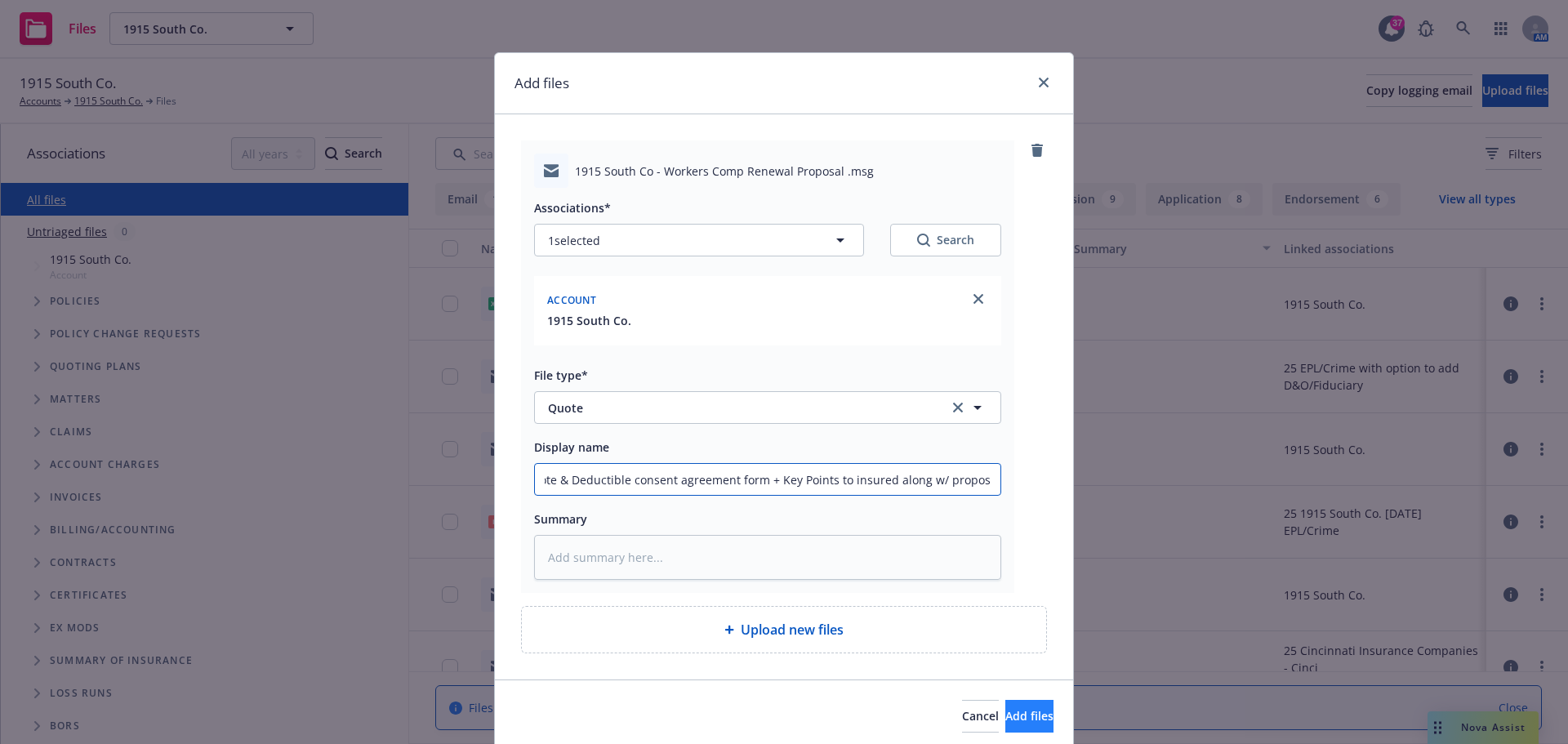
type input "Quote & Deductible consent agreement form + Key Points to insured along w/ prop…"
click at [1005, 708] on span "Add files" at bounding box center [1029, 715] width 48 height 15
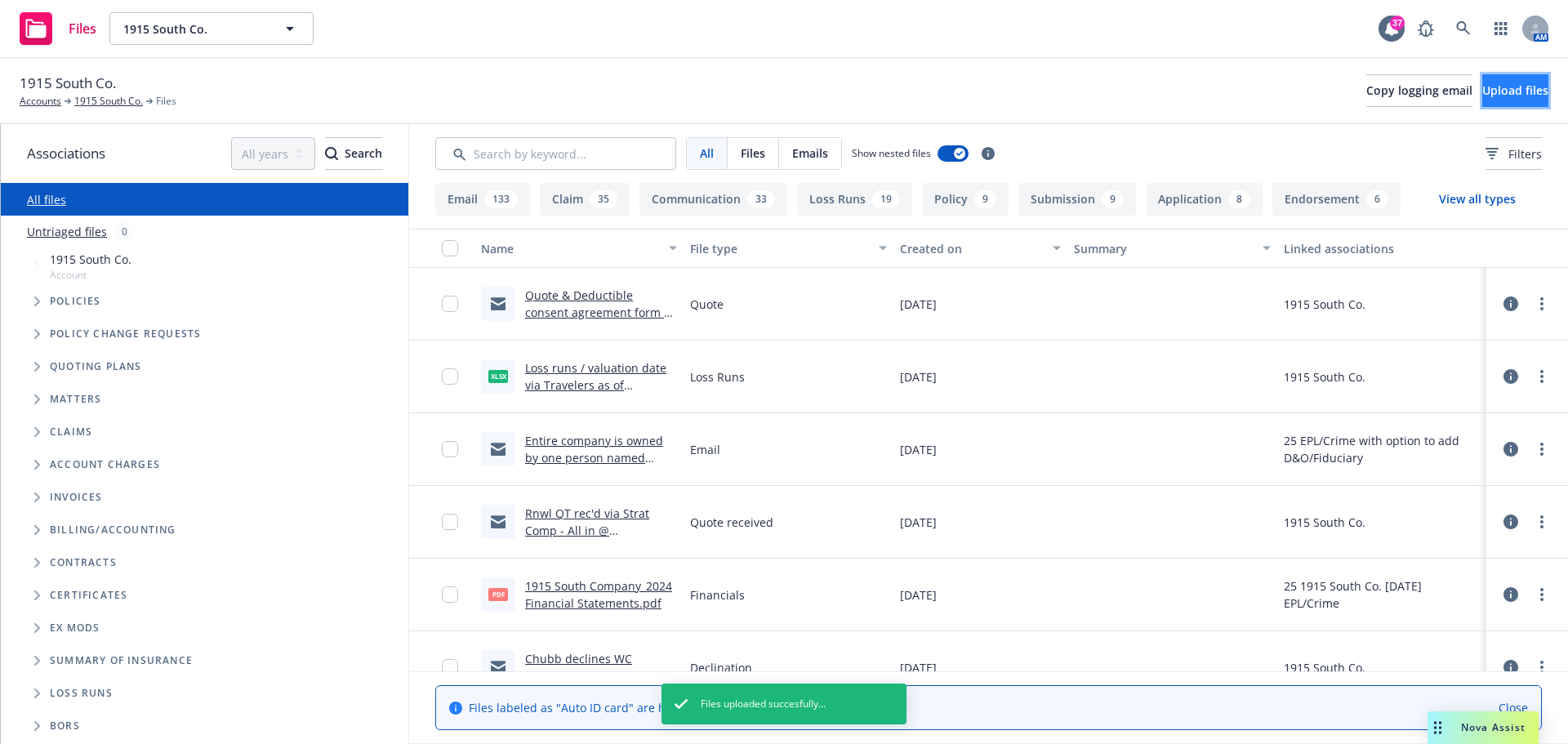
click at [1482, 95] on span "Upload files" at bounding box center [1516, 90] width 66 height 15
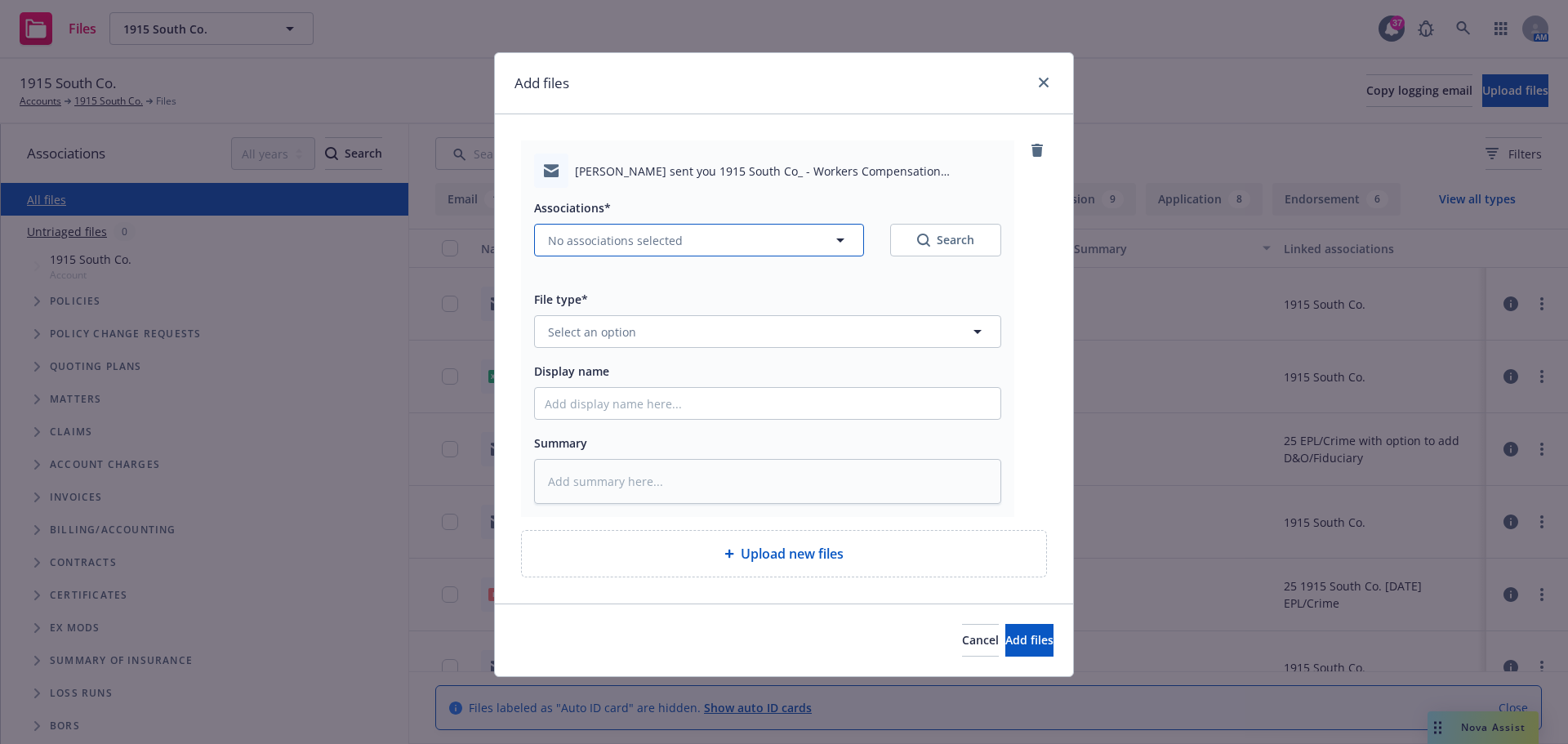
click at [625, 237] on span "No associations selected" at bounding box center [615, 240] width 135 height 17
type textarea "x"
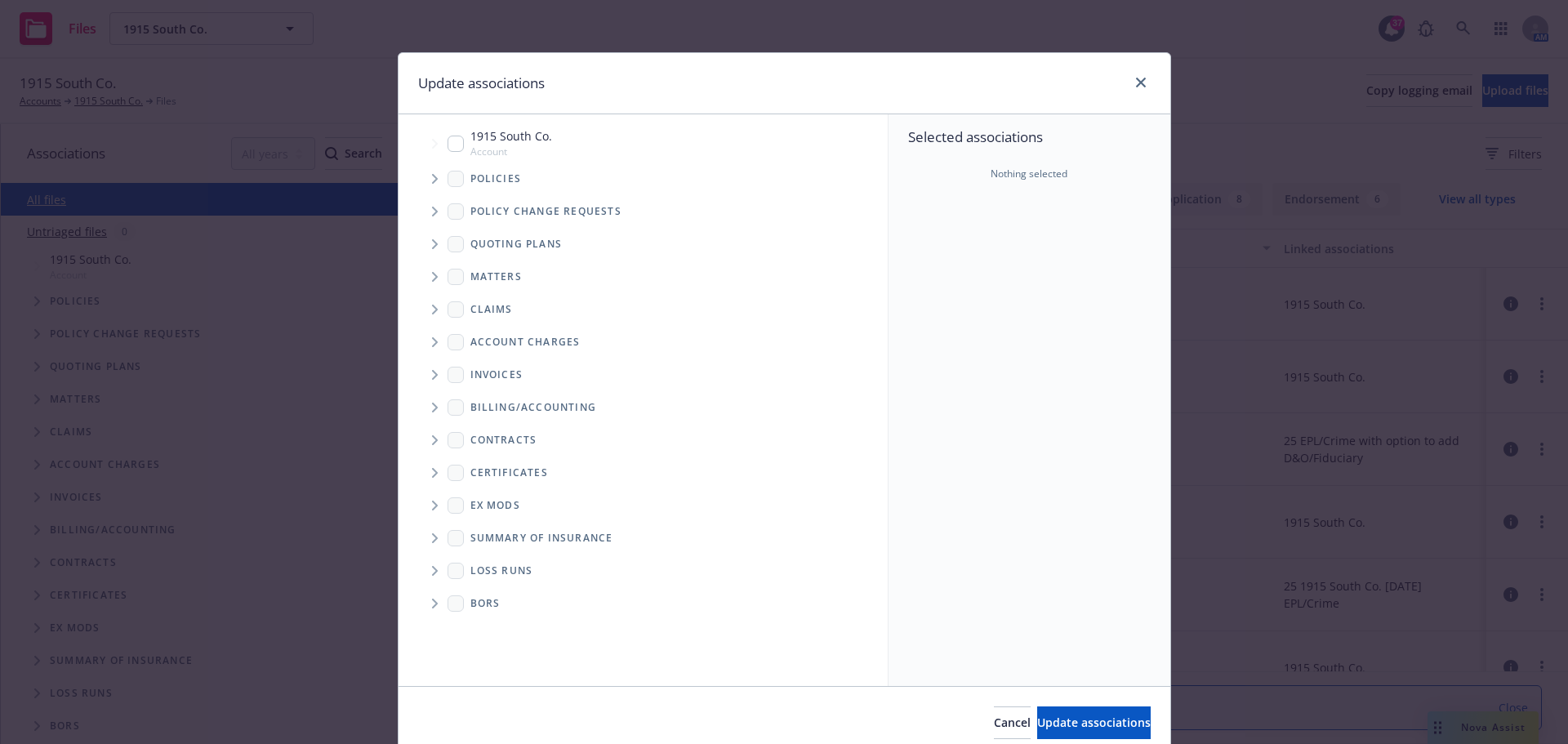
click at [454, 141] on input "Tree Example" at bounding box center [455, 143] width 16 height 16
checkbox input "true"
drag, startPoint x: 1068, startPoint y: 726, endPoint x: 679, endPoint y: 467, distance: 467.3
click at [1068, 725] on span "Update associations" at bounding box center [1094, 722] width 113 height 15
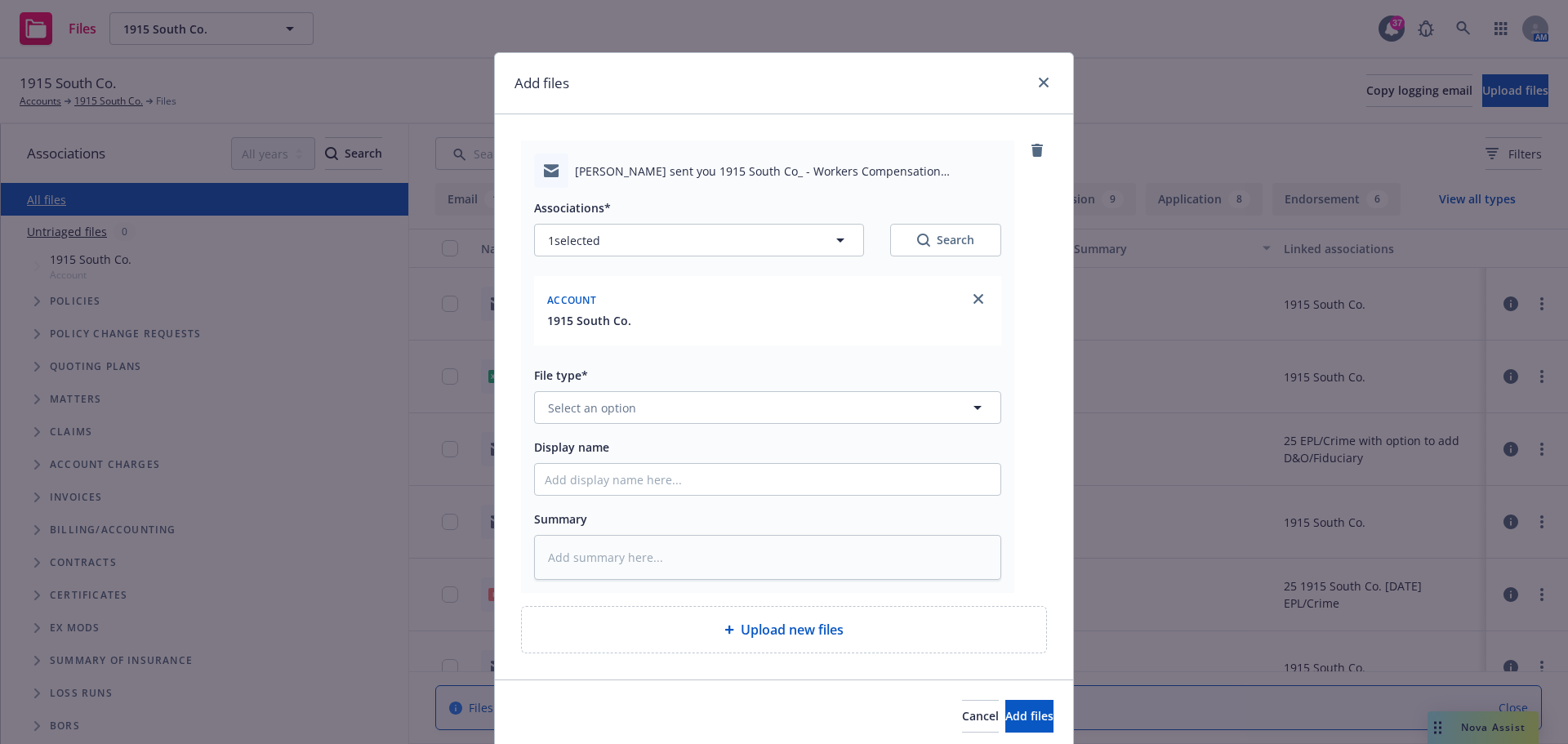
click at [636, 385] on div "File type* Select an option" at bounding box center [768, 394] width 467 height 58
click at [656, 405] on button "Select an option" at bounding box center [768, 407] width 467 height 33
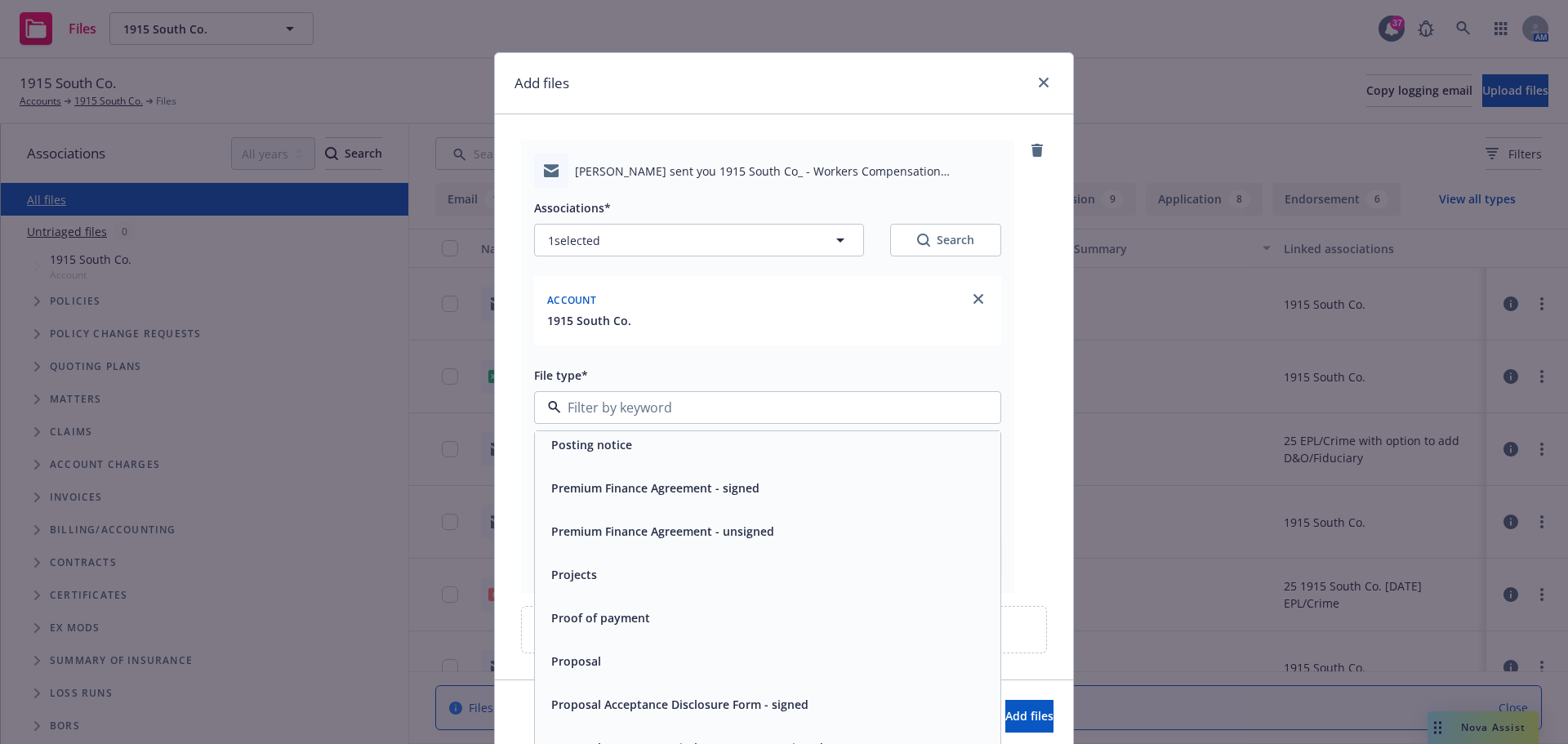
scroll to position [5716, 0]
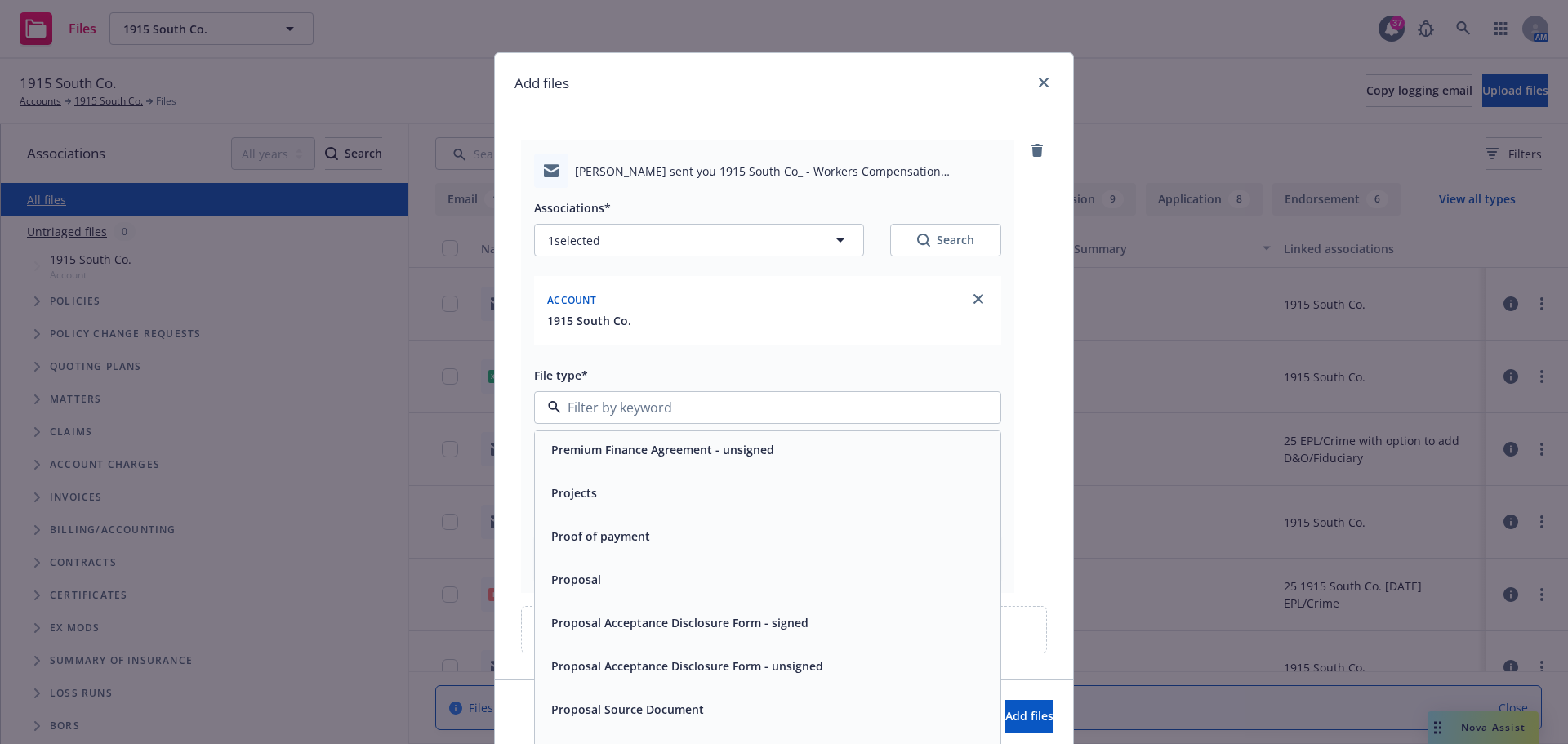
click at [600, 585] on div "Proposal" at bounding box center [767, 579] width 446 height 24
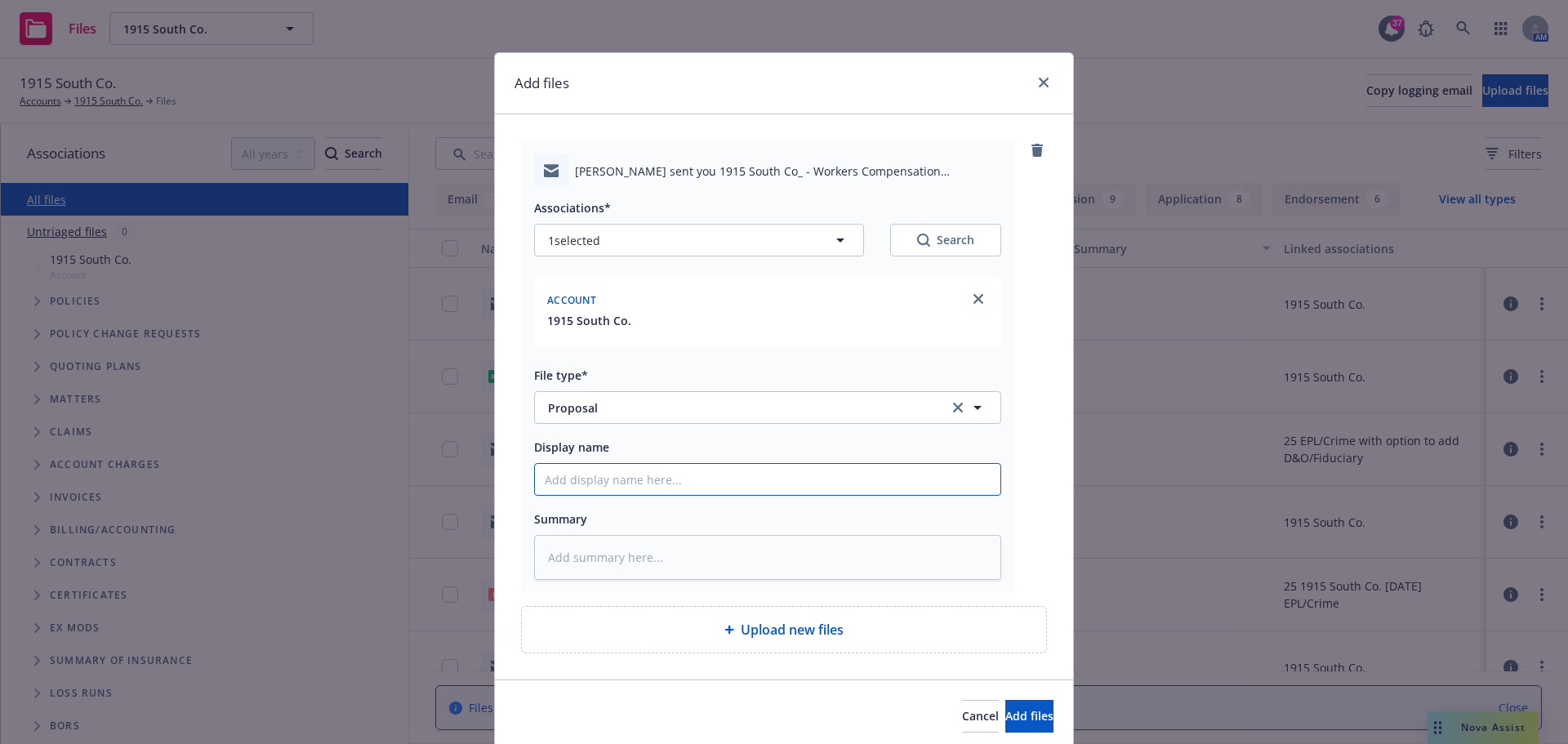
click at [616, 475] on input "Display name" at bounding box center [768, 479] width 466 height 31
type textarea "x"
type input "W"
type textarea "x"
type input "WC"
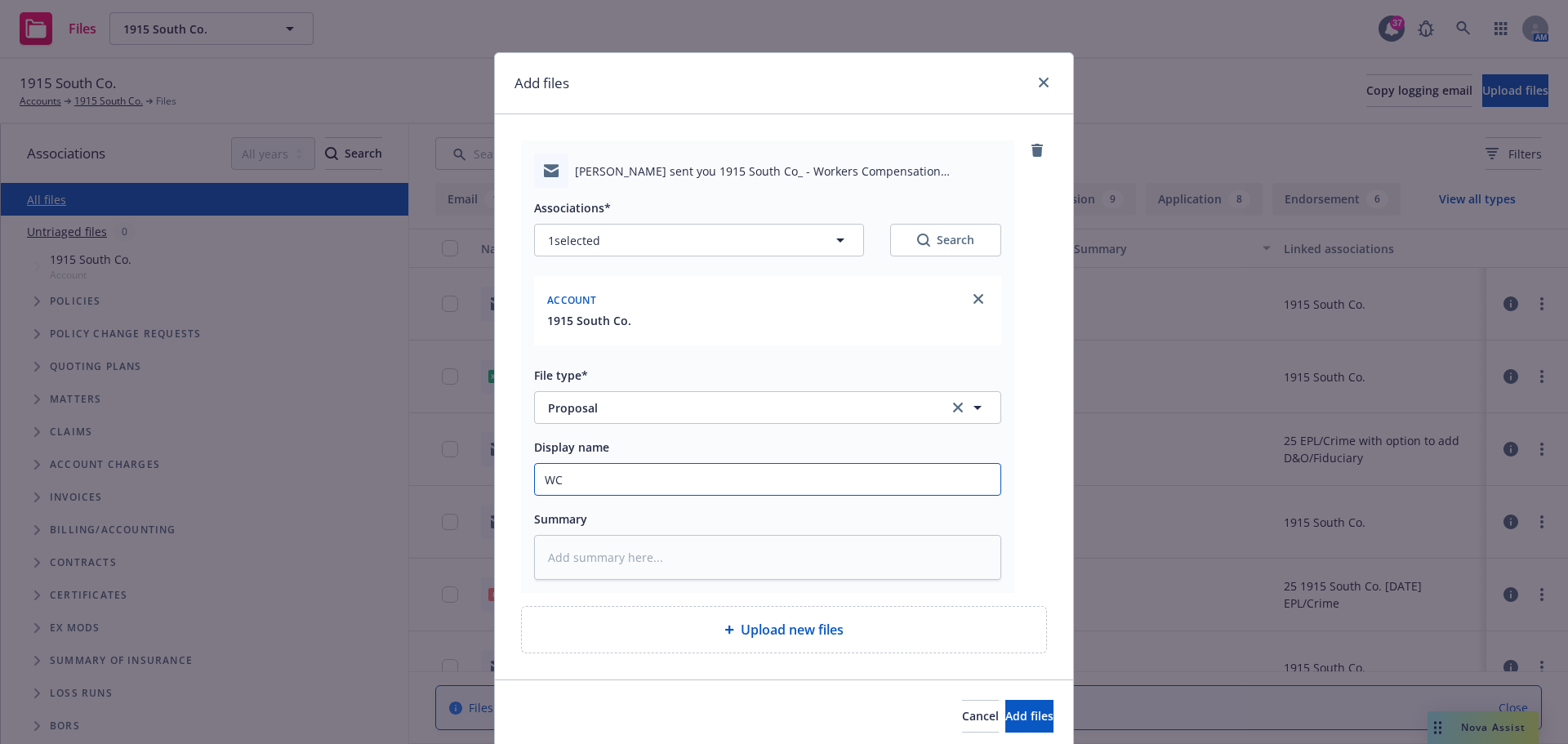
type textarea "x"
type input "WC"
type textarea "x"
type input "WC e"
type textarea "x"
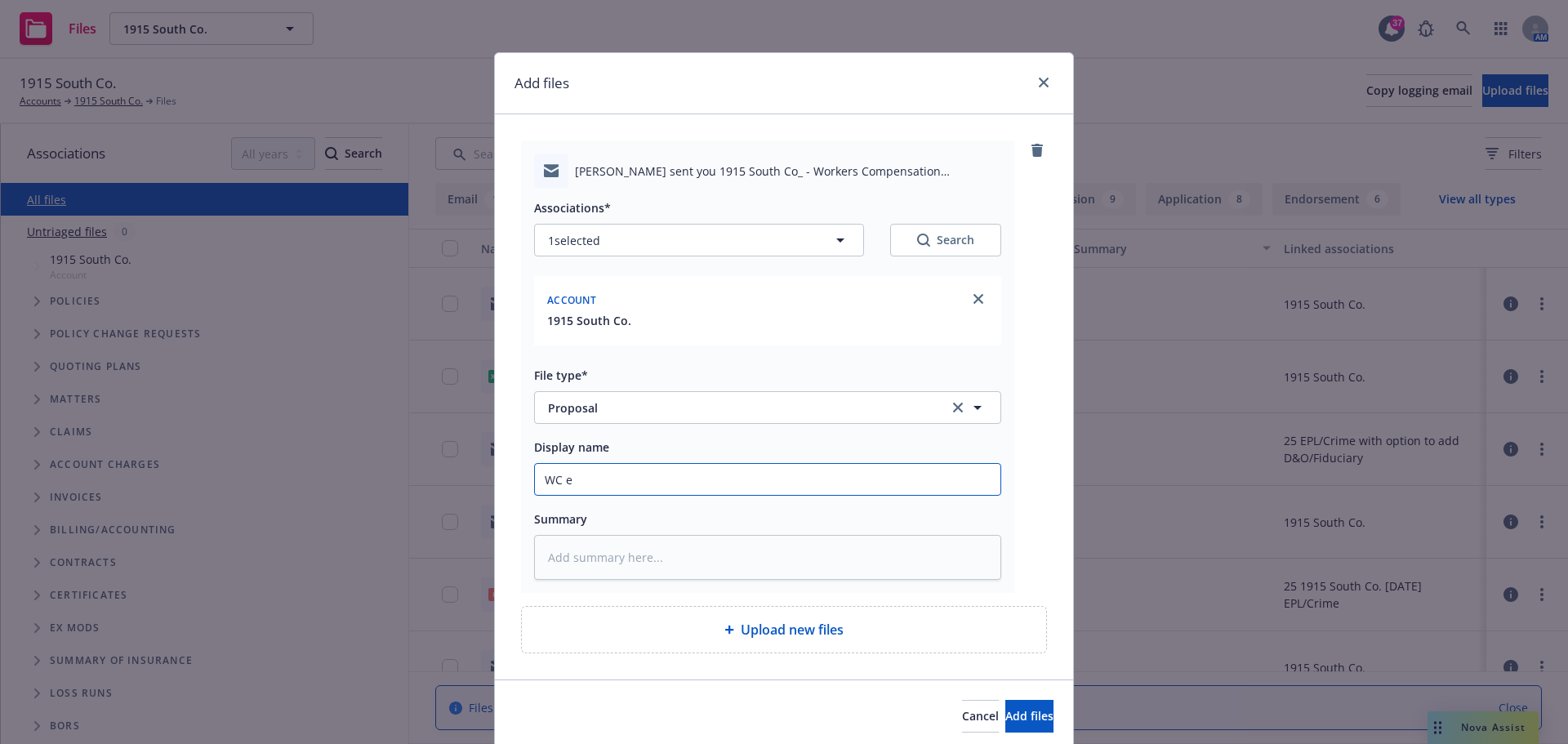
type input "WC"
type textarea "x"
type input "WC r"
type textarea "x"
type input "WC ren"
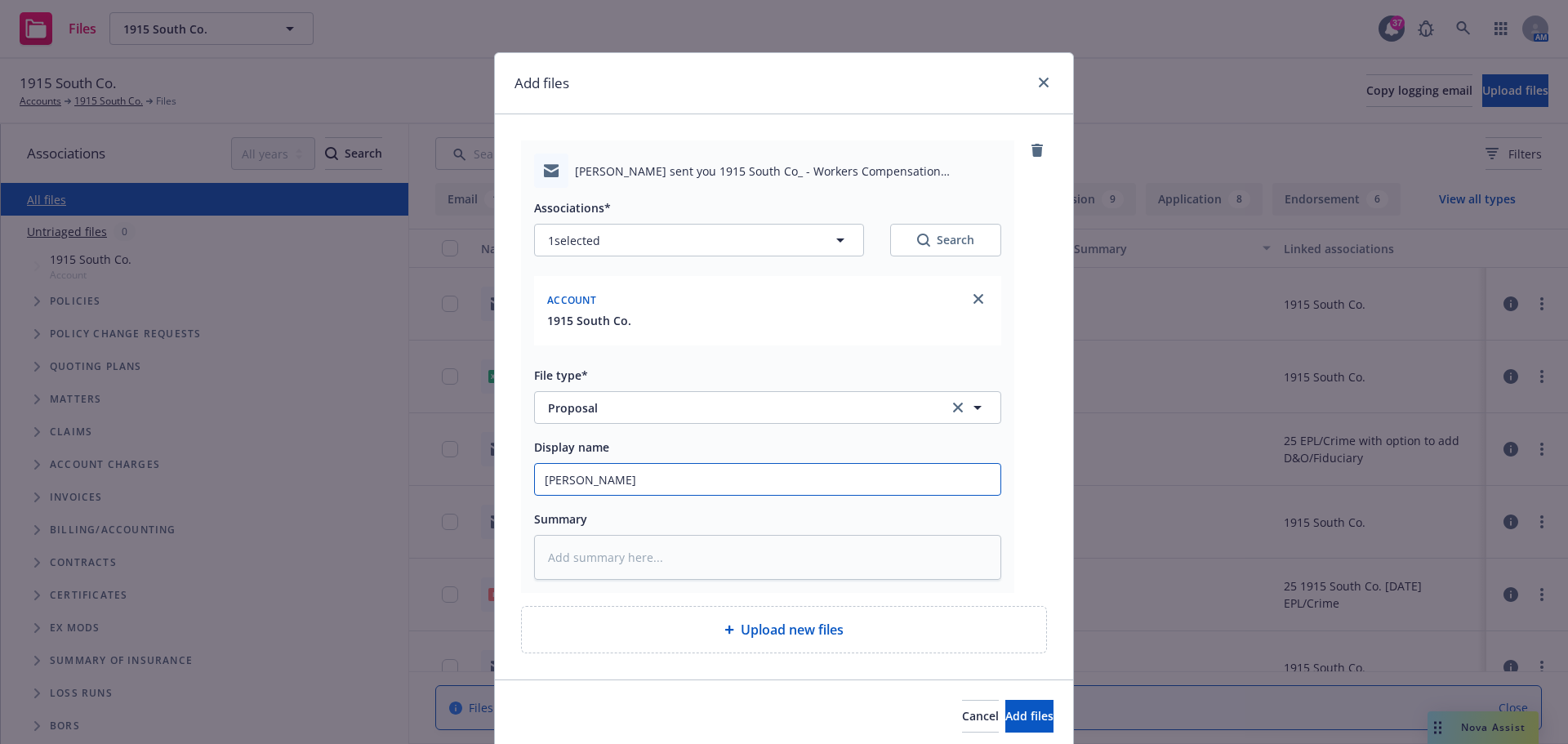
type textarea "x"
type input "WC rene"
type textarea "x"
type input "WC renew"
type textarea "x"
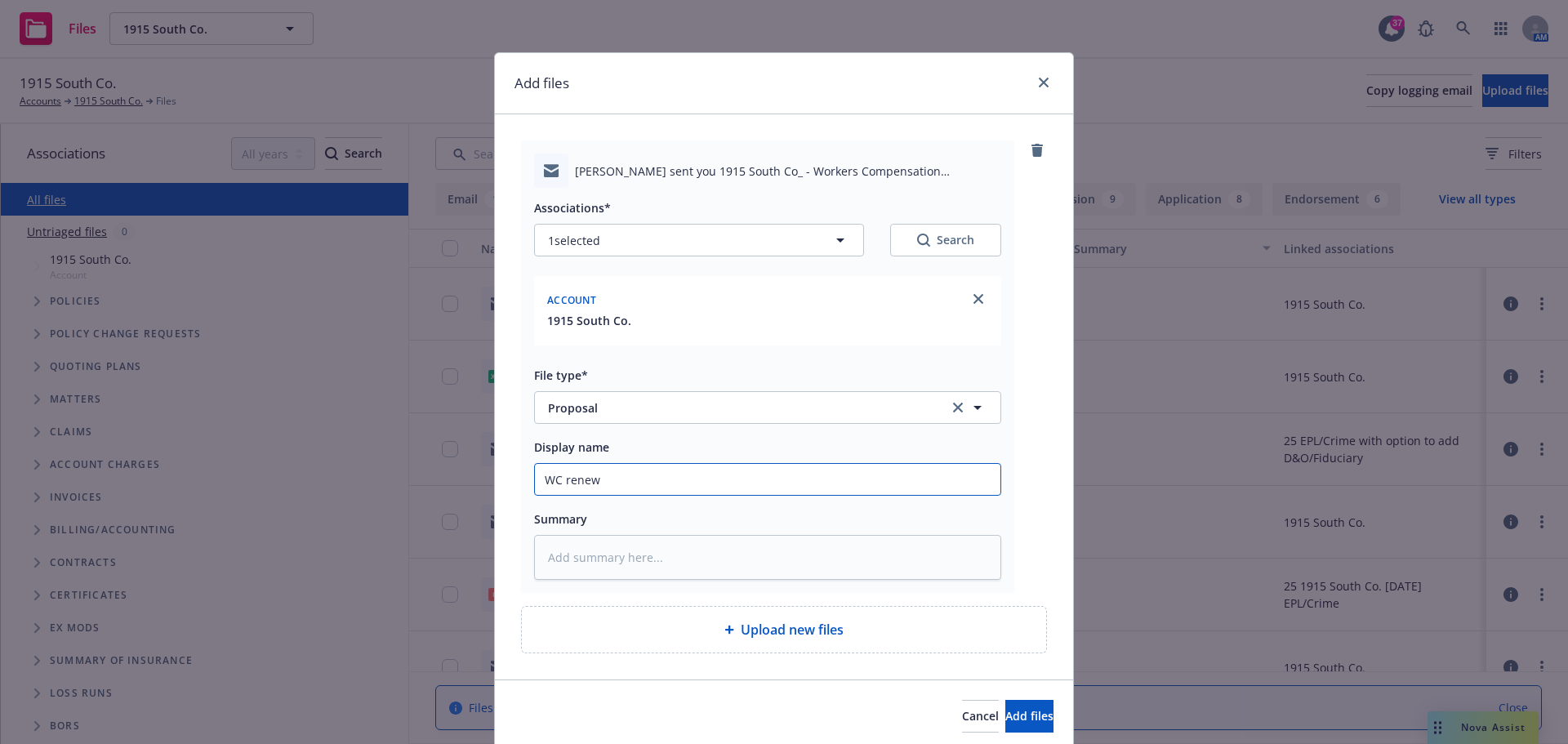
type input "WC renewa"
type textarea "x"
type input "WC renewal"
click at [1025, 705] on button "Add files" at bounding box center [1029, 716] width 48 height 33
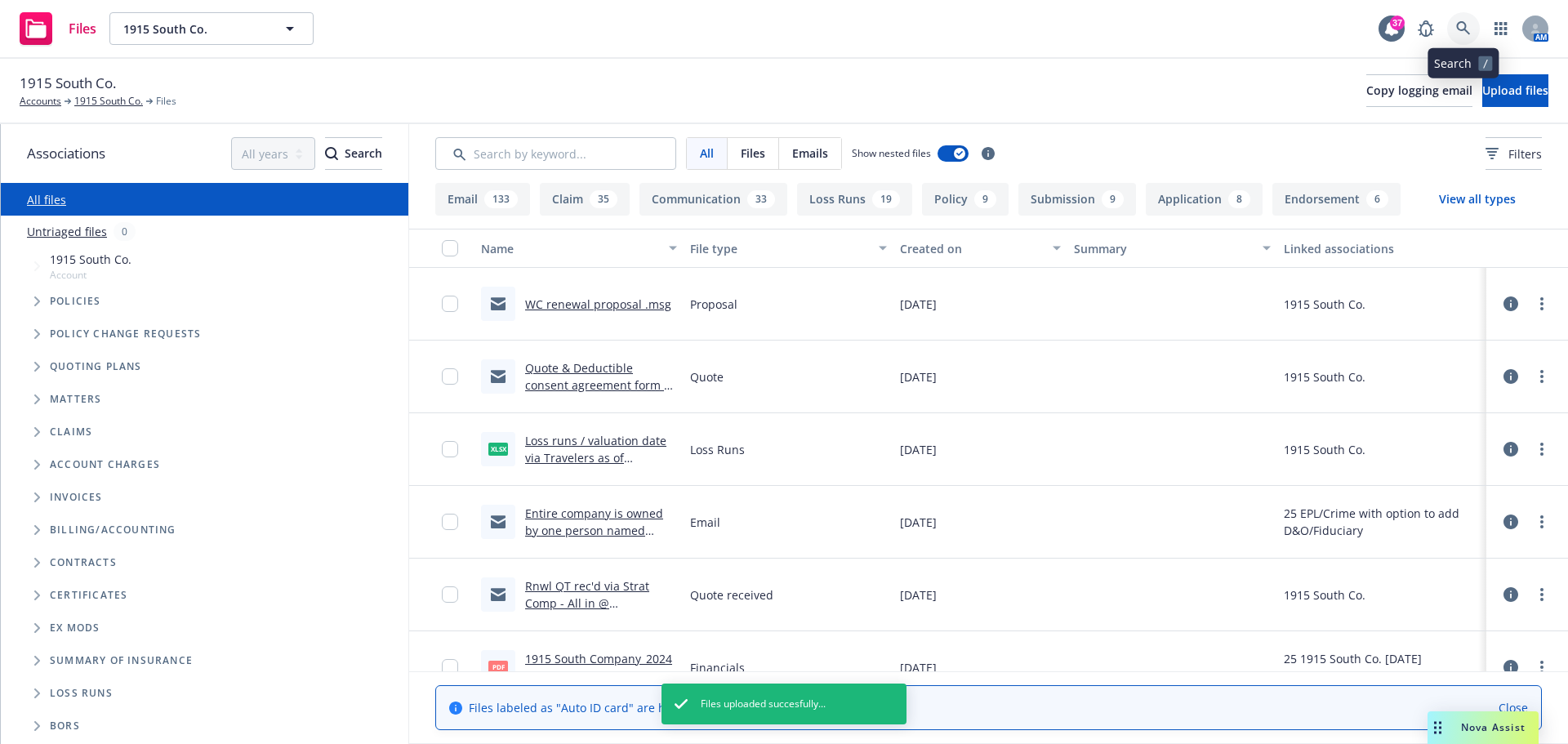
click at [1464, 28] on icon at bounding box center [1463, 28] width 14 height 14
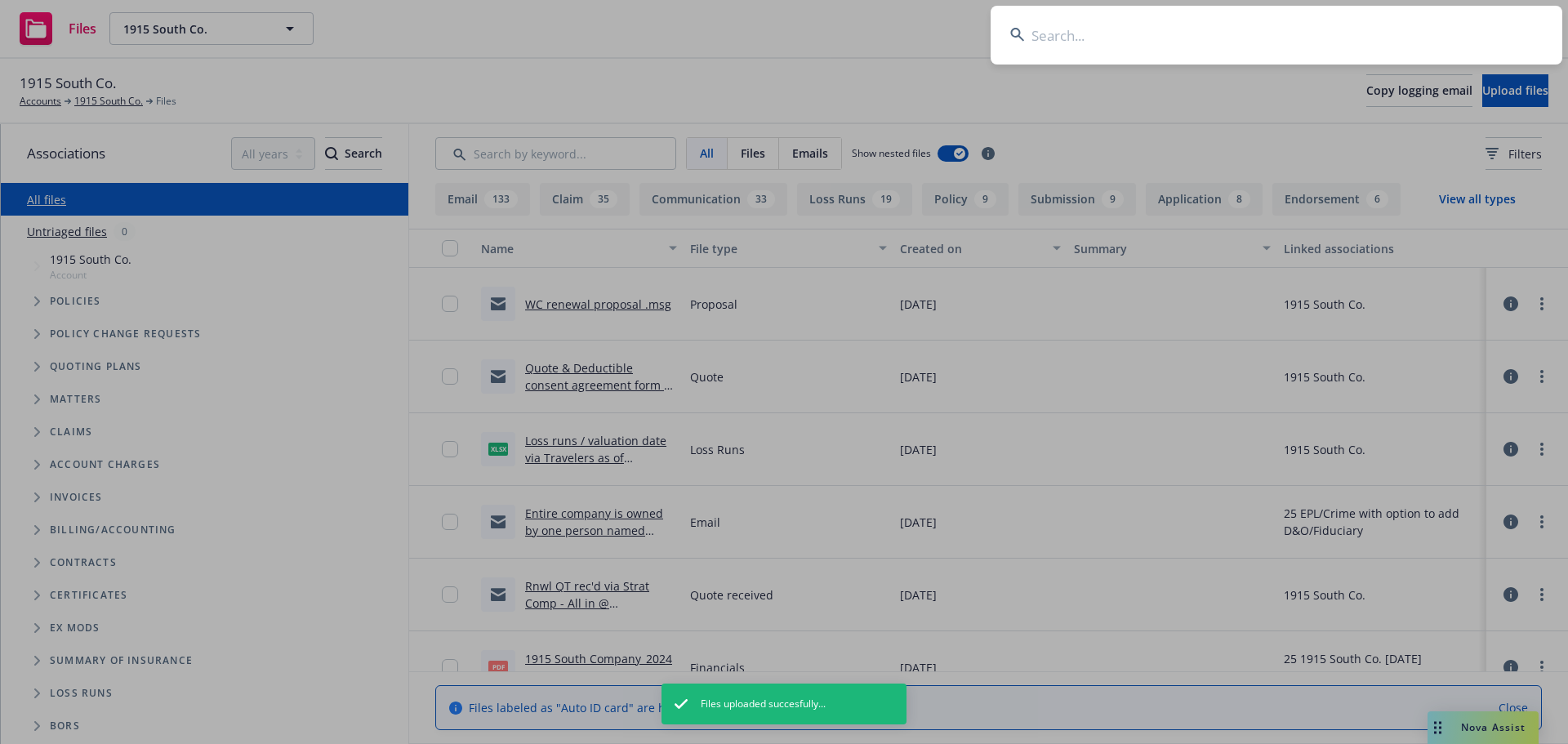
click at [1430, 31] on input at bounding box center [1276, 35] width 571 height 58
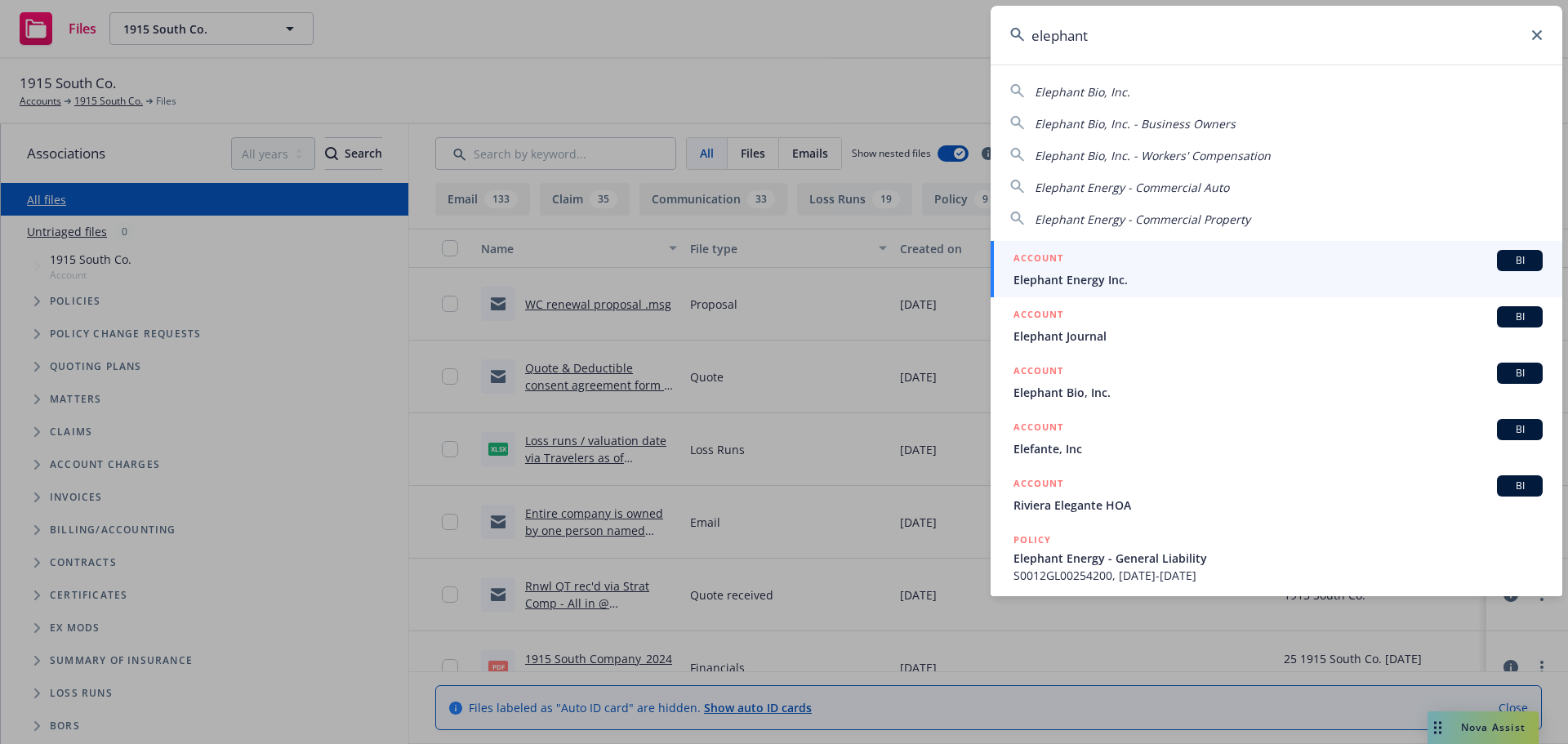
click at [1095, 273] on span "Elephant Energy Inc." at bounding box center [1278, 279] width 529 height 17
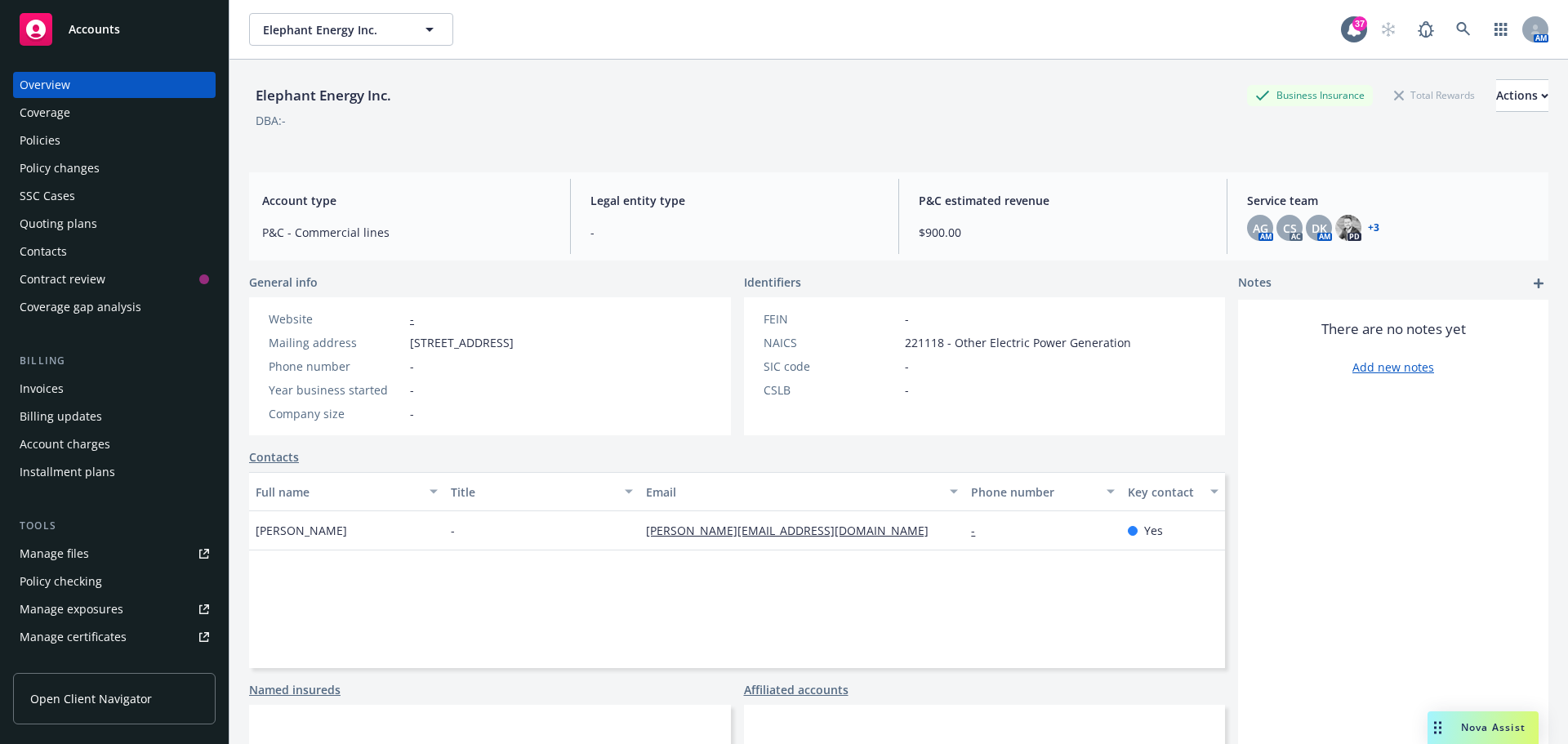
click at [86, 555] on div "Manage files" at bounding box center [54, 554] width 69 height 26
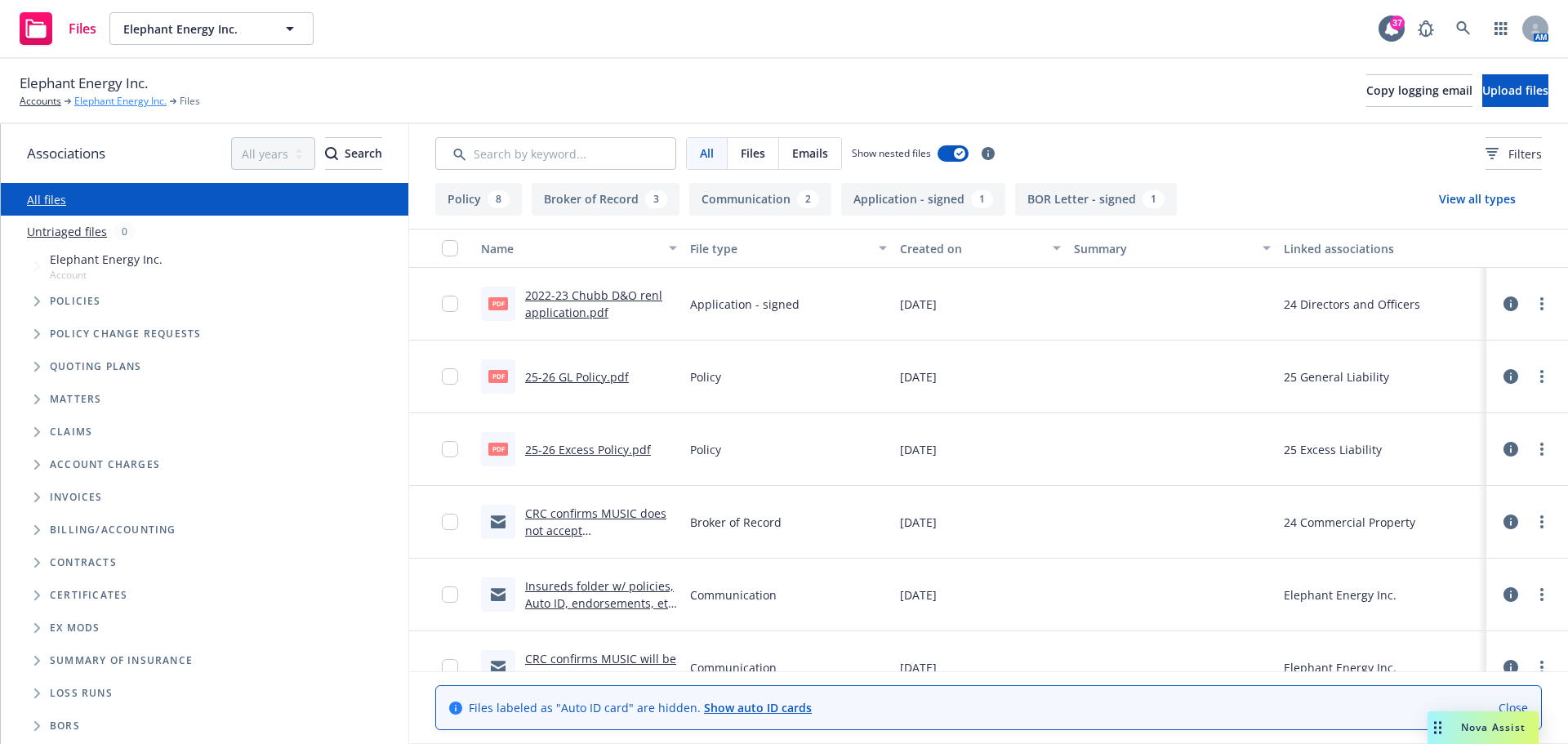
click at [142, 103] on link "Elephant Energy Inc." at bounding box center [120, 101] width 92 height 14
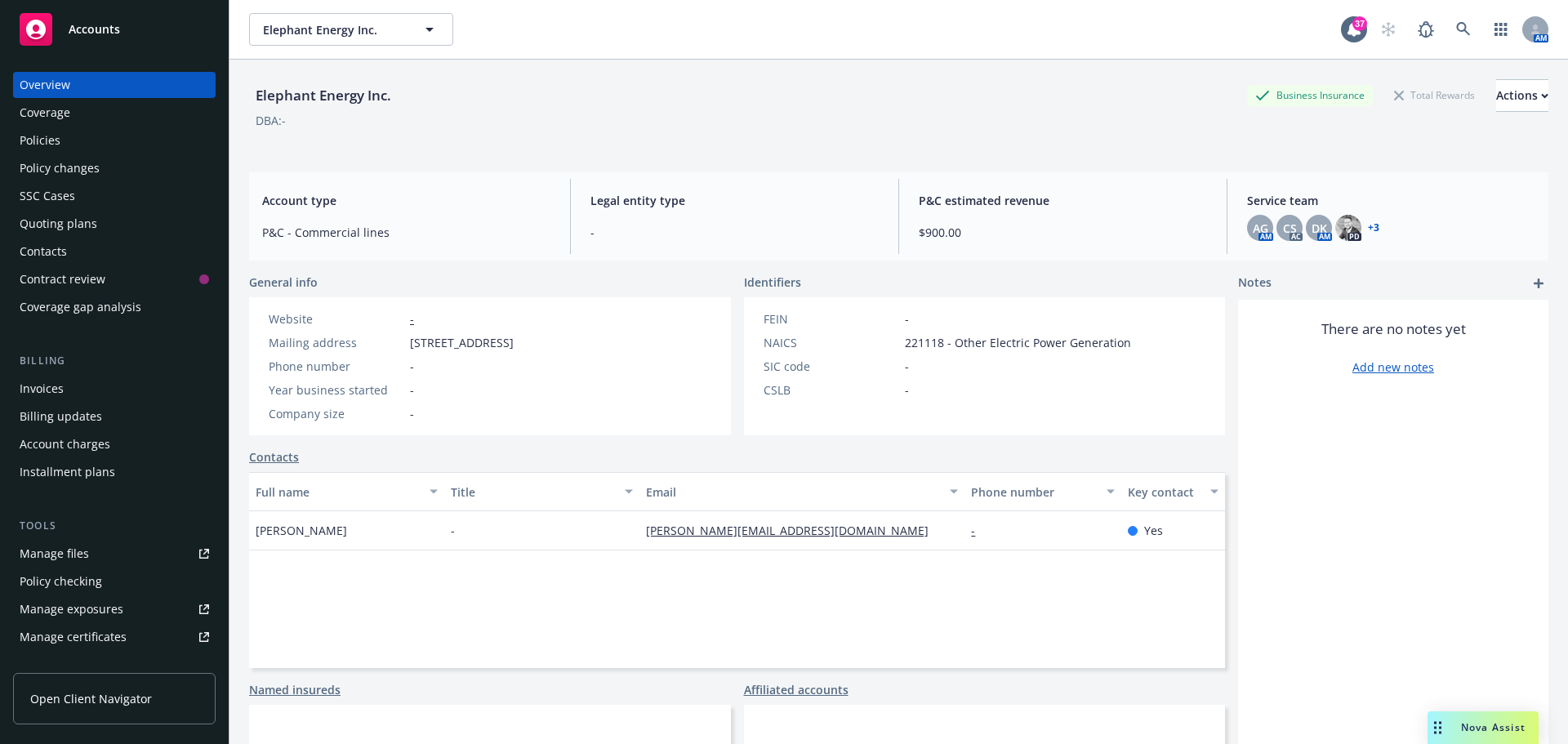
click at [87, 636] on div "Manage certificates" at bounding box center [73, 637] width 107 height 26
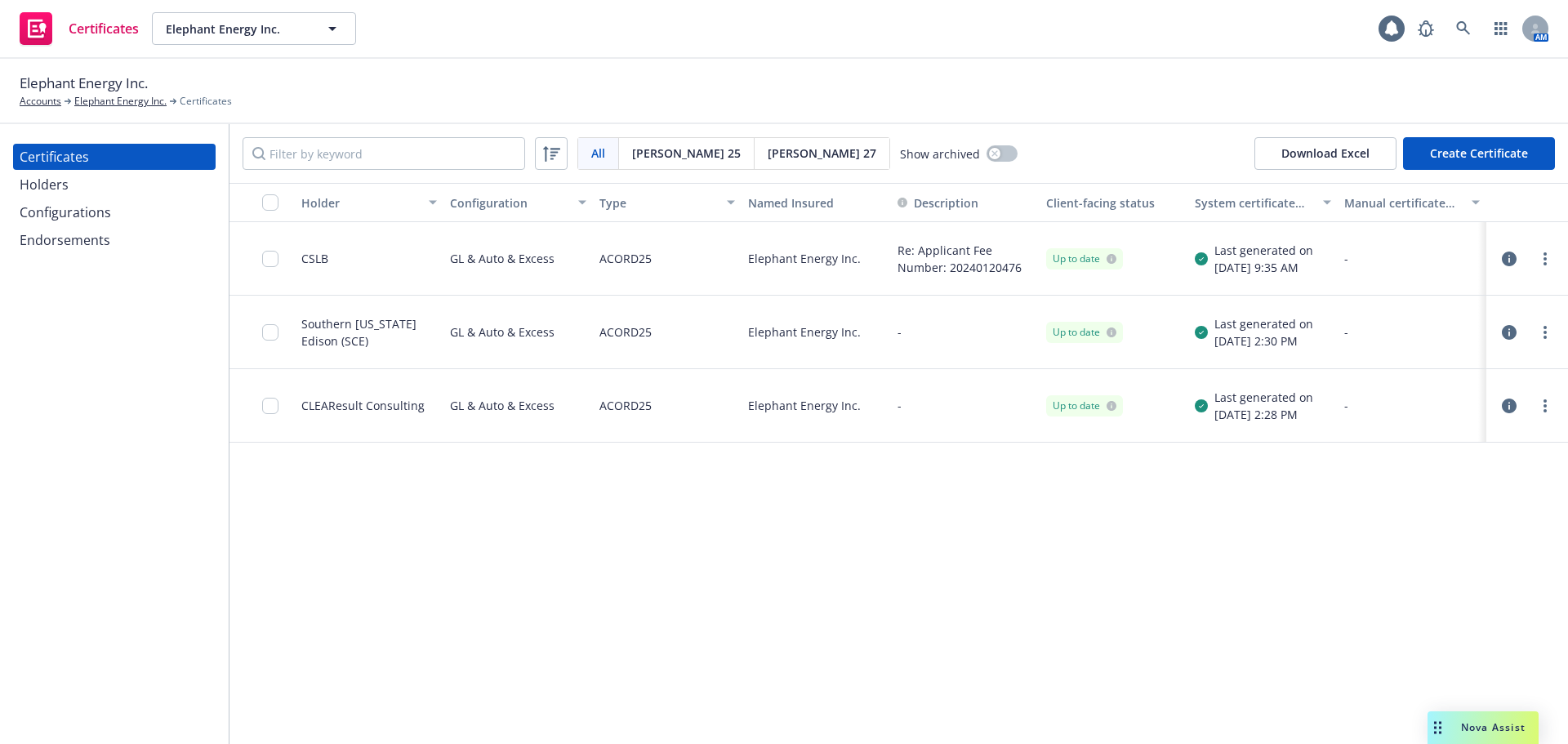
click at [86, 220] on div "Configurations" at bounding box center [65, 212] width 91 height 26
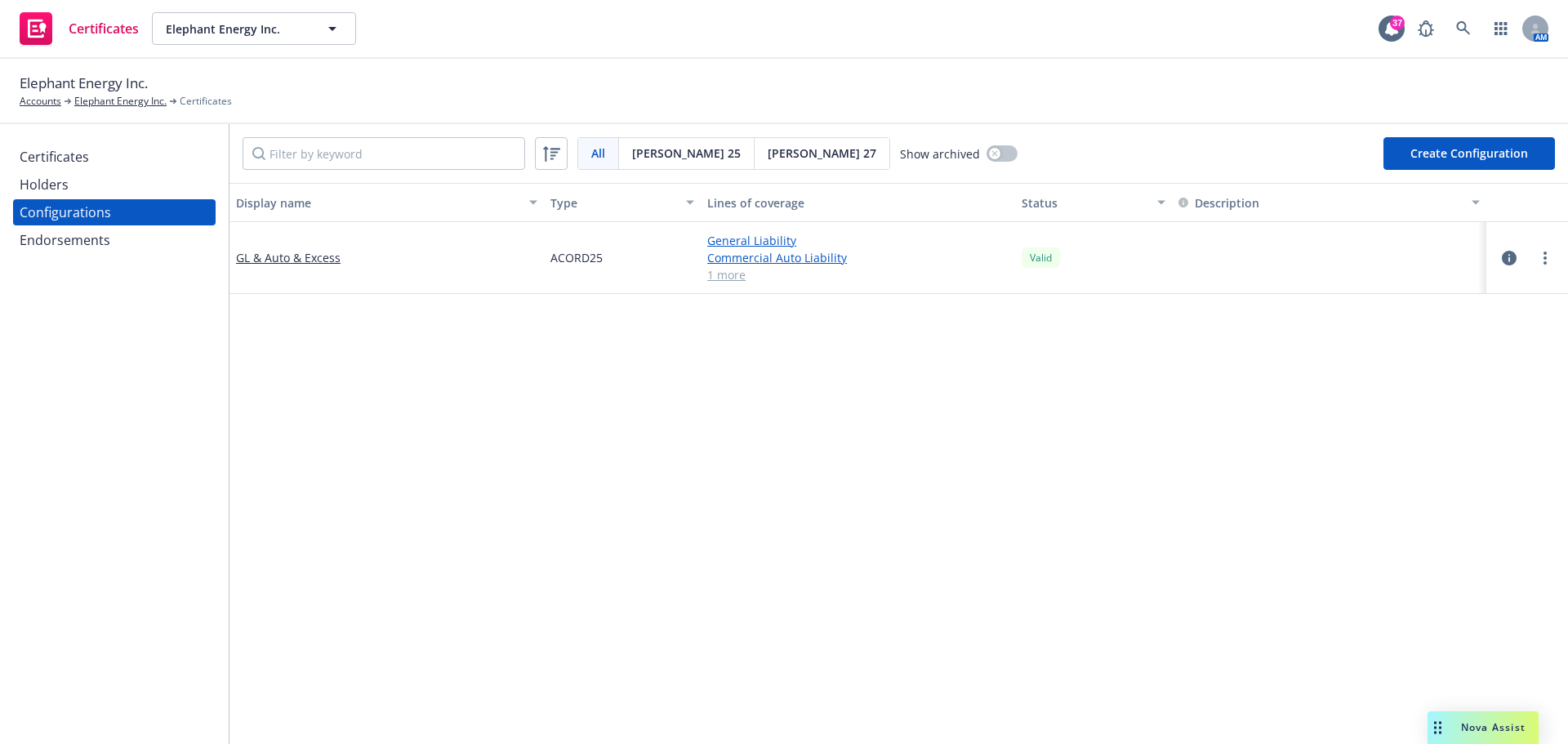
click at [81, 148] on div "Certificates" at bounding box center [54, 157] width 69 height 26
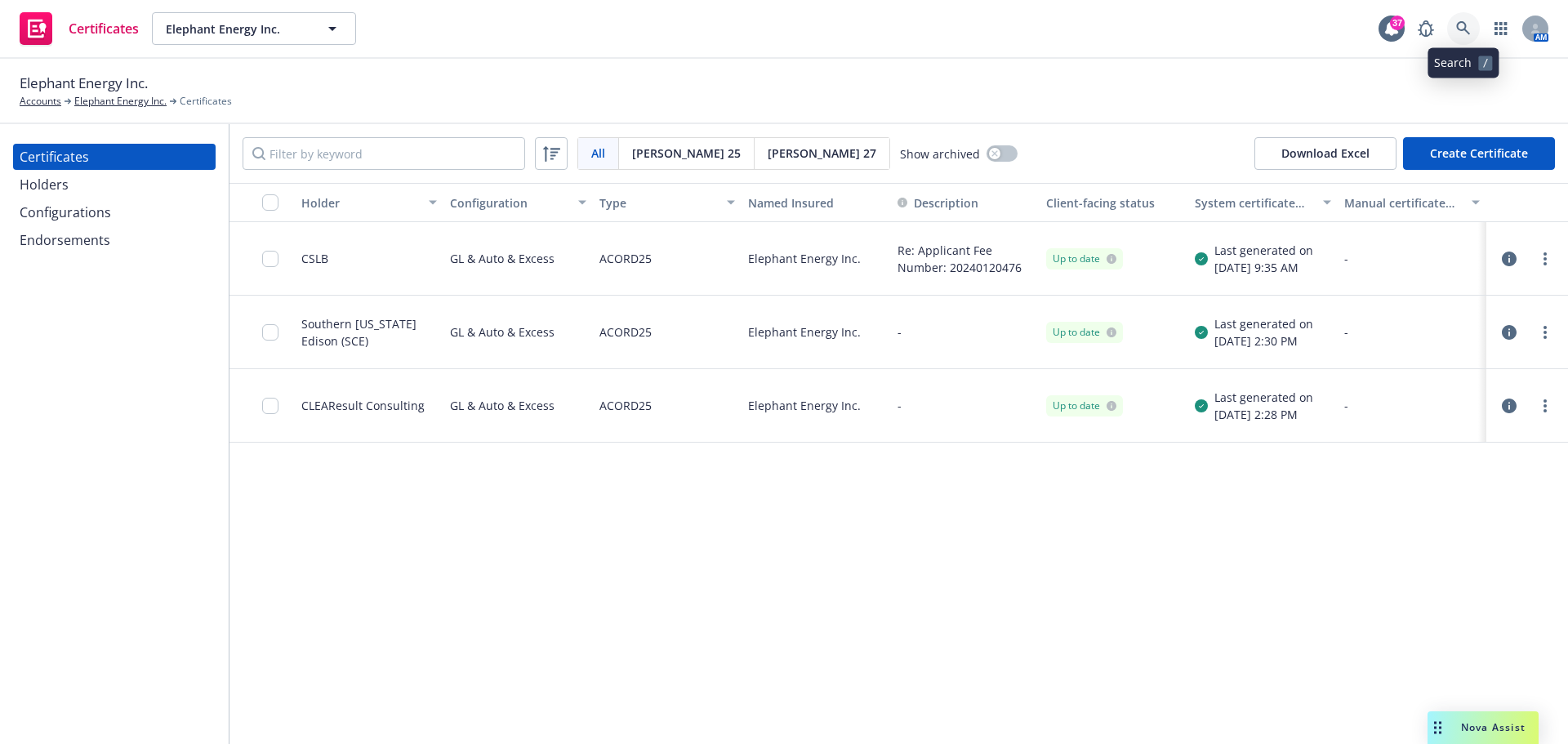
click at [1466, 29] on icon at bounding box center [1463, 28] width 14 height 14
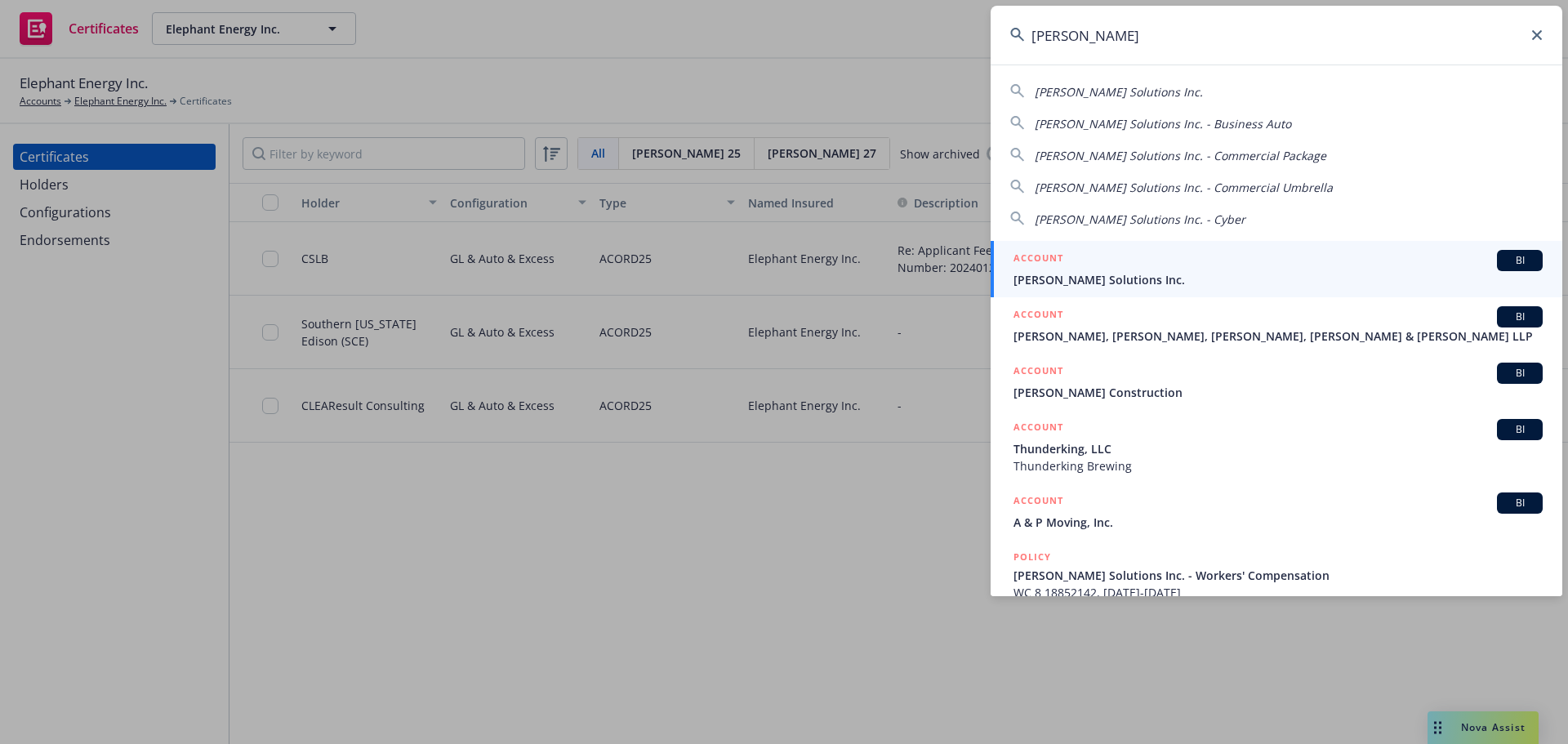
type input "tompkins"
click at [1091, 266] on div "ACCOUNT BI" at bounding box center [1278, 260] width 529 height 21
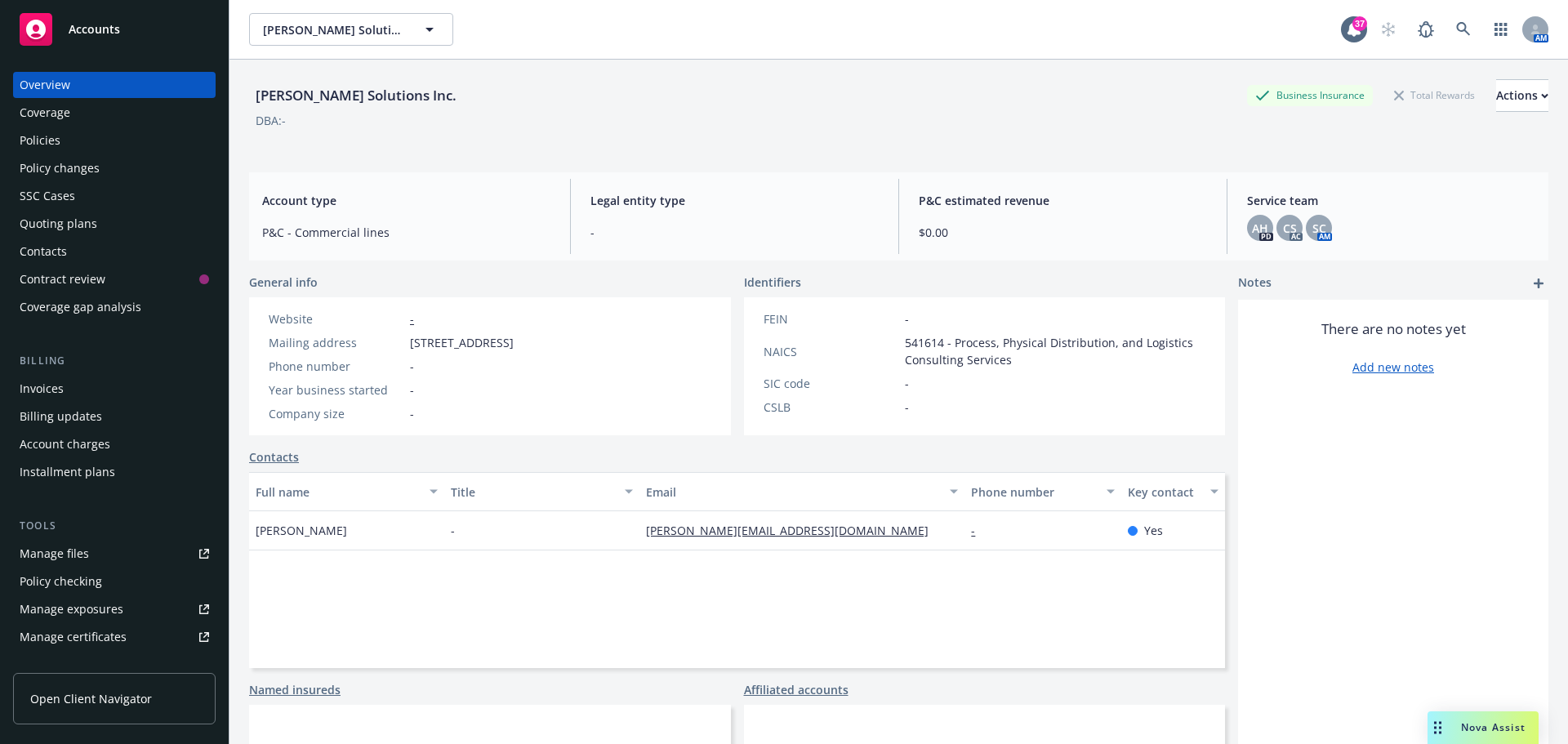
click at [62, 558] on div "Manage files" at bounding box center [54, 554] width 69 height 26
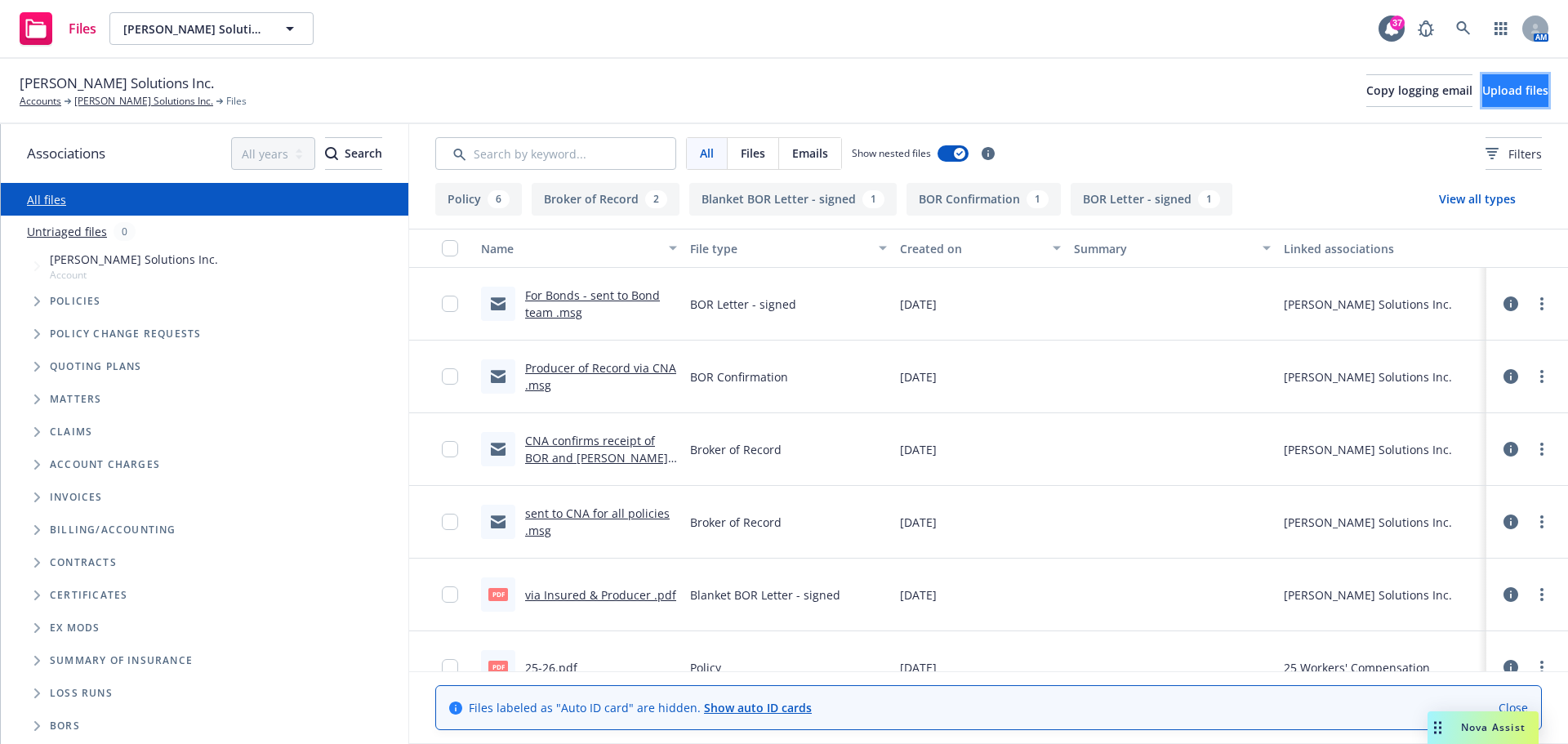
click at [1484, 91] on span "Upload files" at bounding box center [1516, 90] width 66 height 15
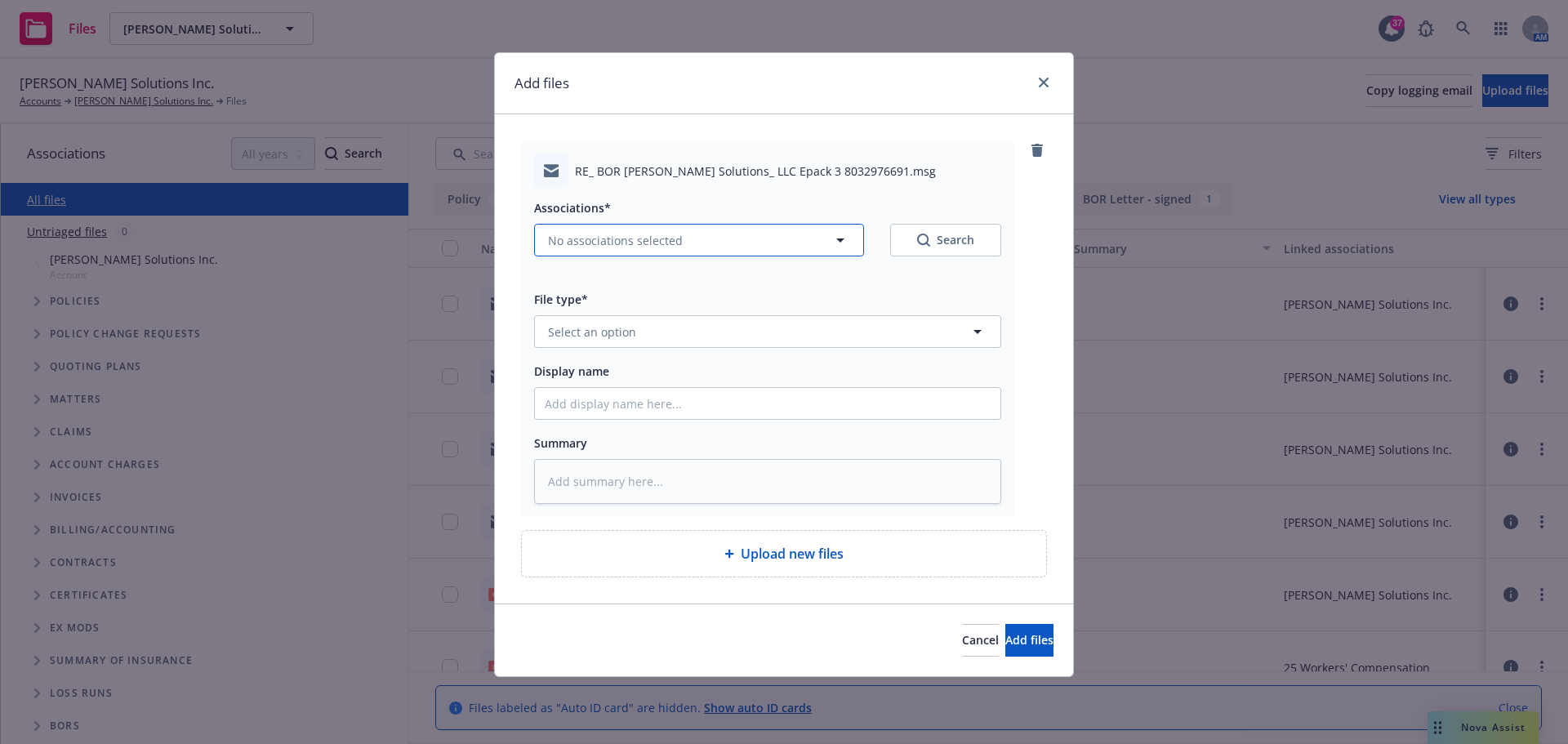
click at [655, 230] on button "No associations selected" at bounding box center [699, 240] width 330 height 33
type textarea "x"
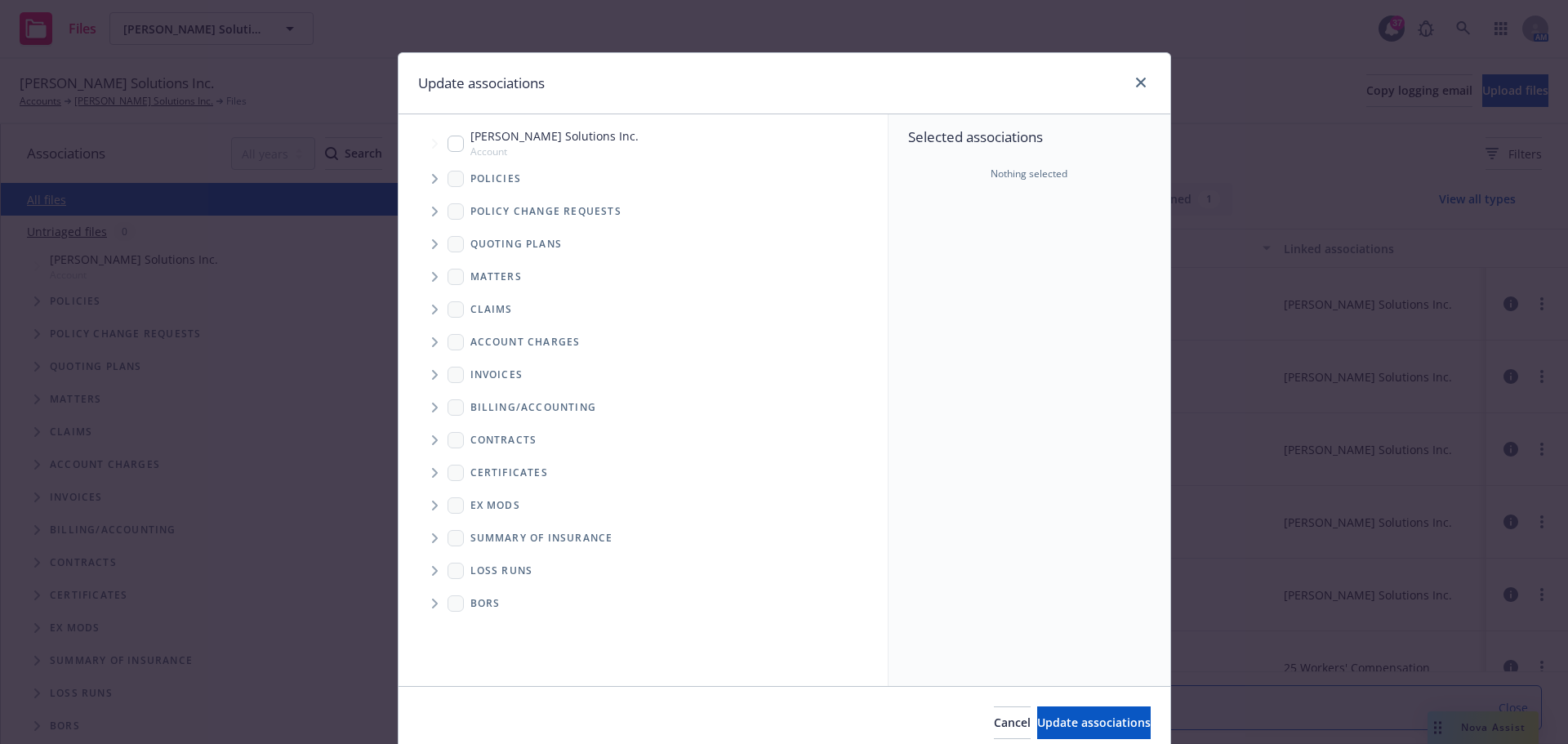
click at [448, 142] on input "Tree Example" at bounding box center [455, 143] width 16 height 16
checkbox input "true"
click at [1051, 714] on button "Update associations" at bounding box center [1094, 722] width 113 height 33
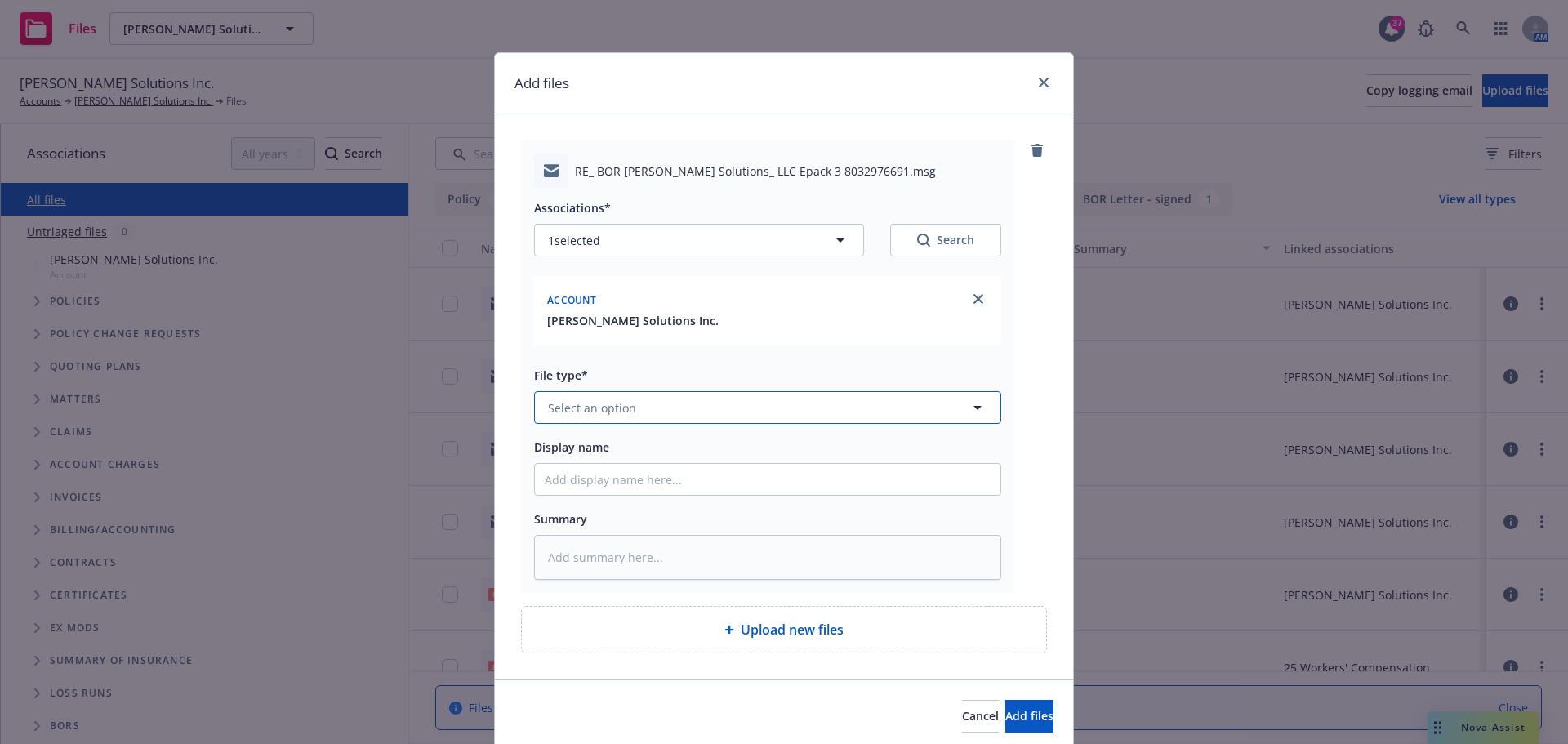
click at [706, 410] on button "Select an option" at bounding box center [768, 407] width 467 height 33
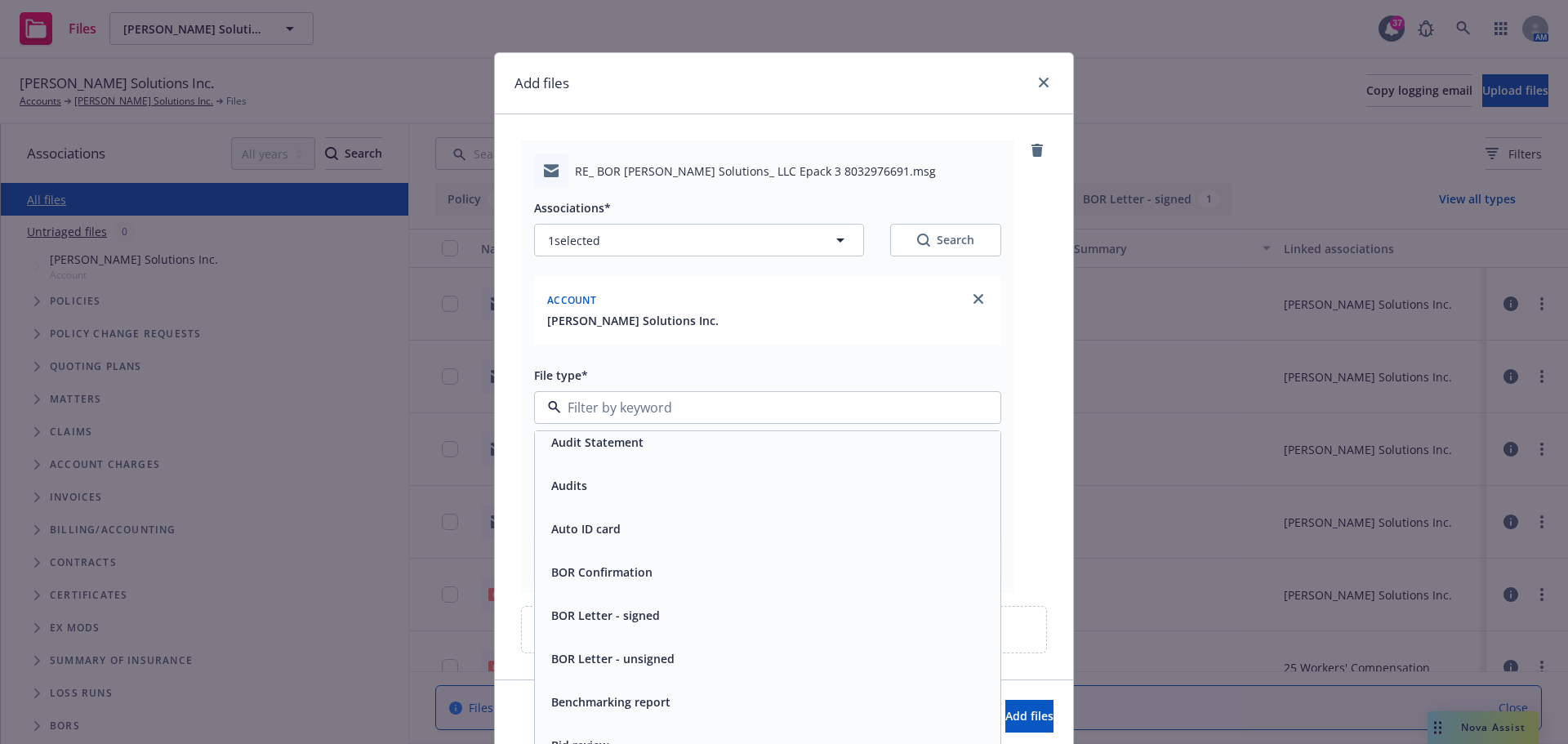
scroll to position [571, 0]
click at [598, 484] on span "BOR Confirmation" at bounding box center [602, 487] width 102 height 17
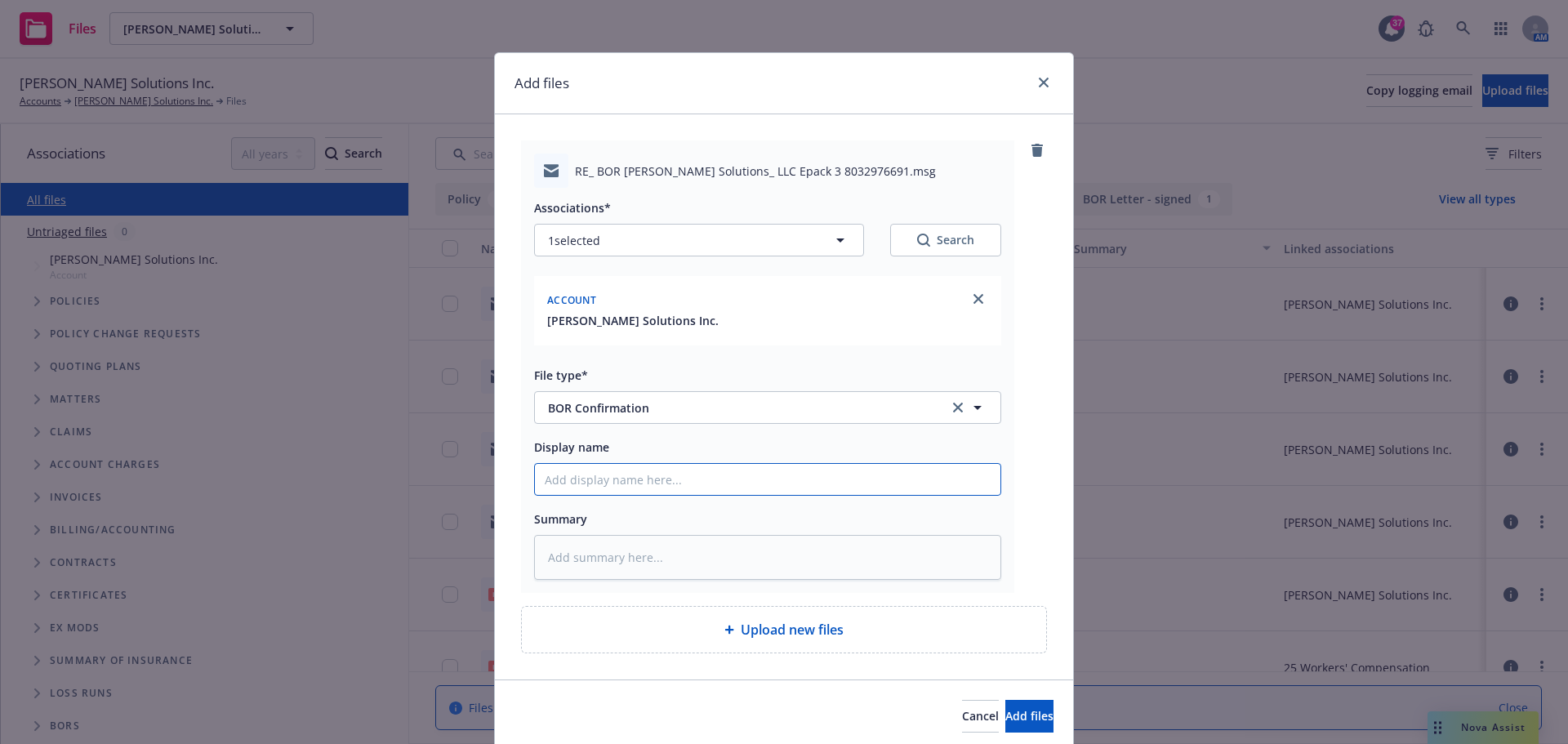
click at [606, 486] on input "Display name" at bounding box center [768, 479] width 466 height 31
type textarea "x"
type input "C"
type textarea "x"
type input "CN"
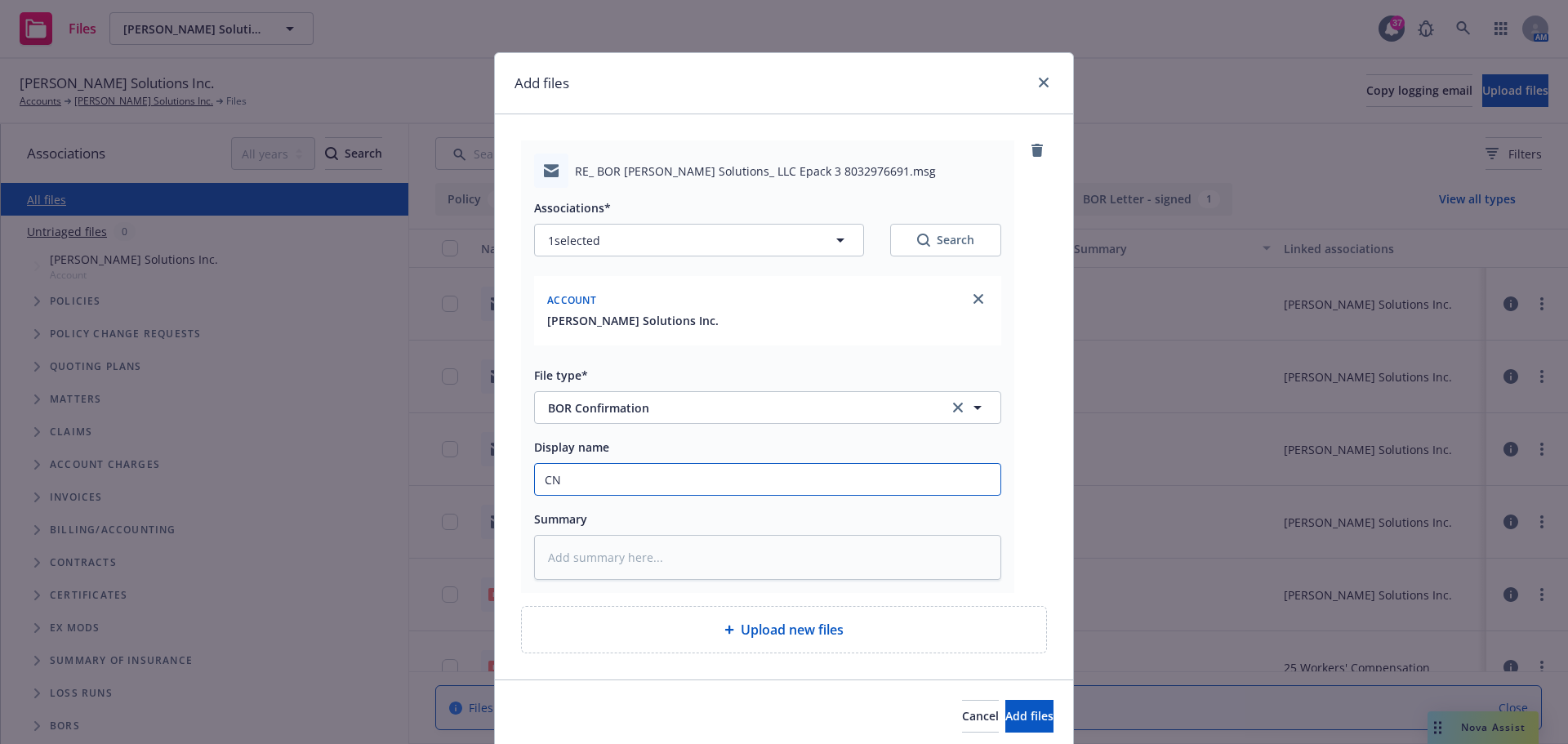
type textarea "x"
type input "CNA"
type textarea "x"
type input "CNA"
type textarea "x"
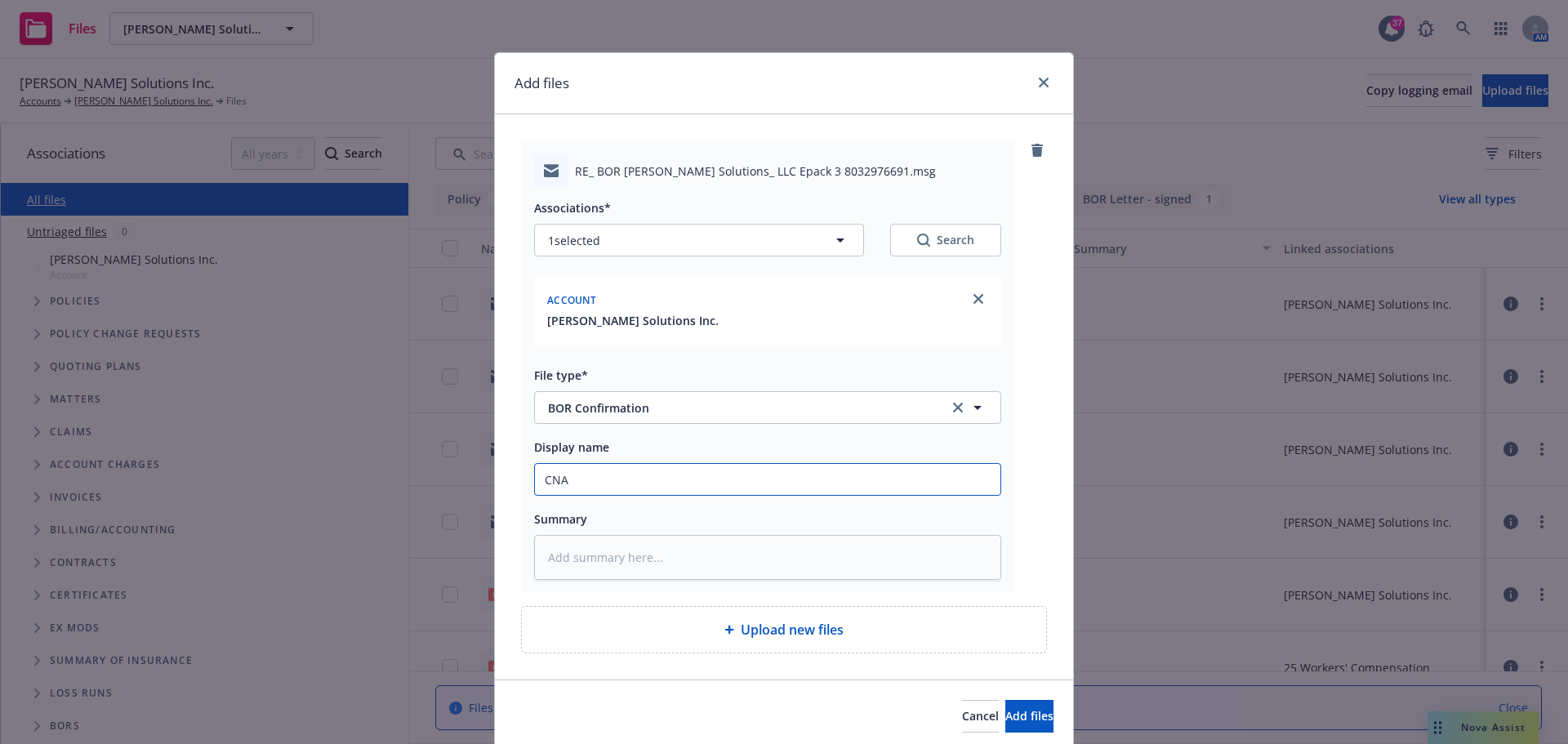
type input "CNA c"
type textarea "x"
type input "CNA co"
type textarea "x"
type input "CNA cof"
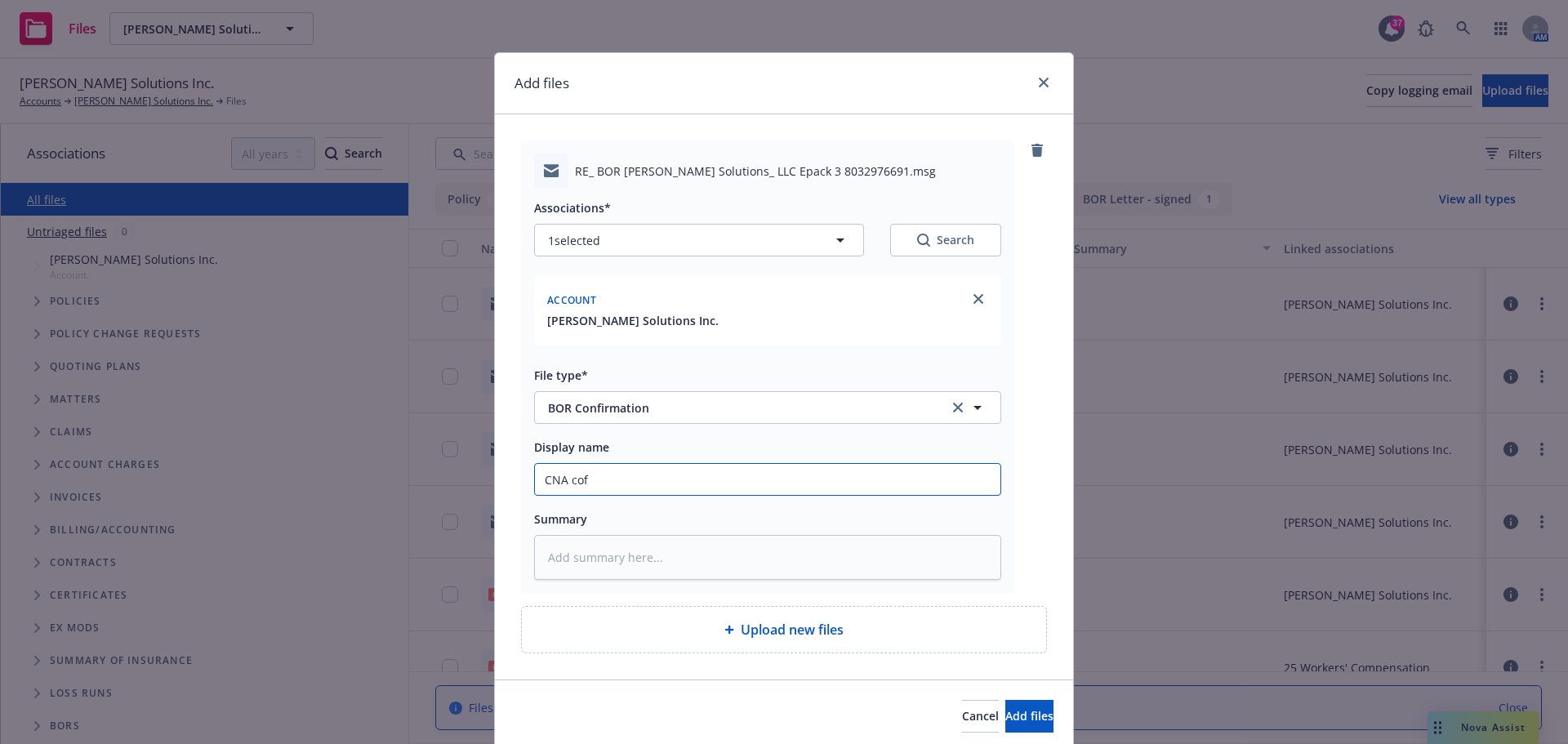
type textarea "x"
type input "CNA cofn"
type textarea "x"
type input "CNA cof"
type textarea "x"
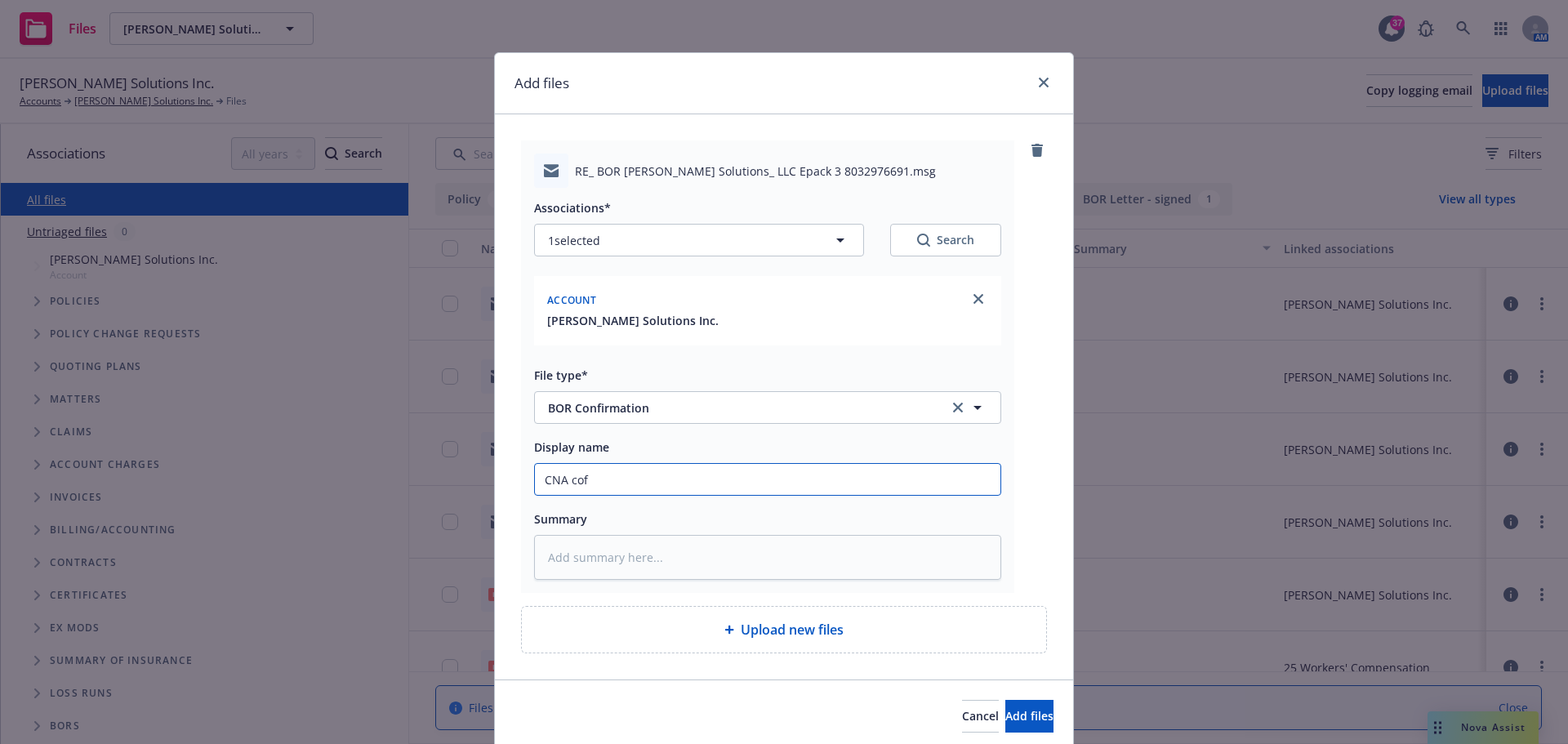
type input "CNA co"
type textarea "x"
type input "CNA con"
type textarea "x"
type input "CNA conf"
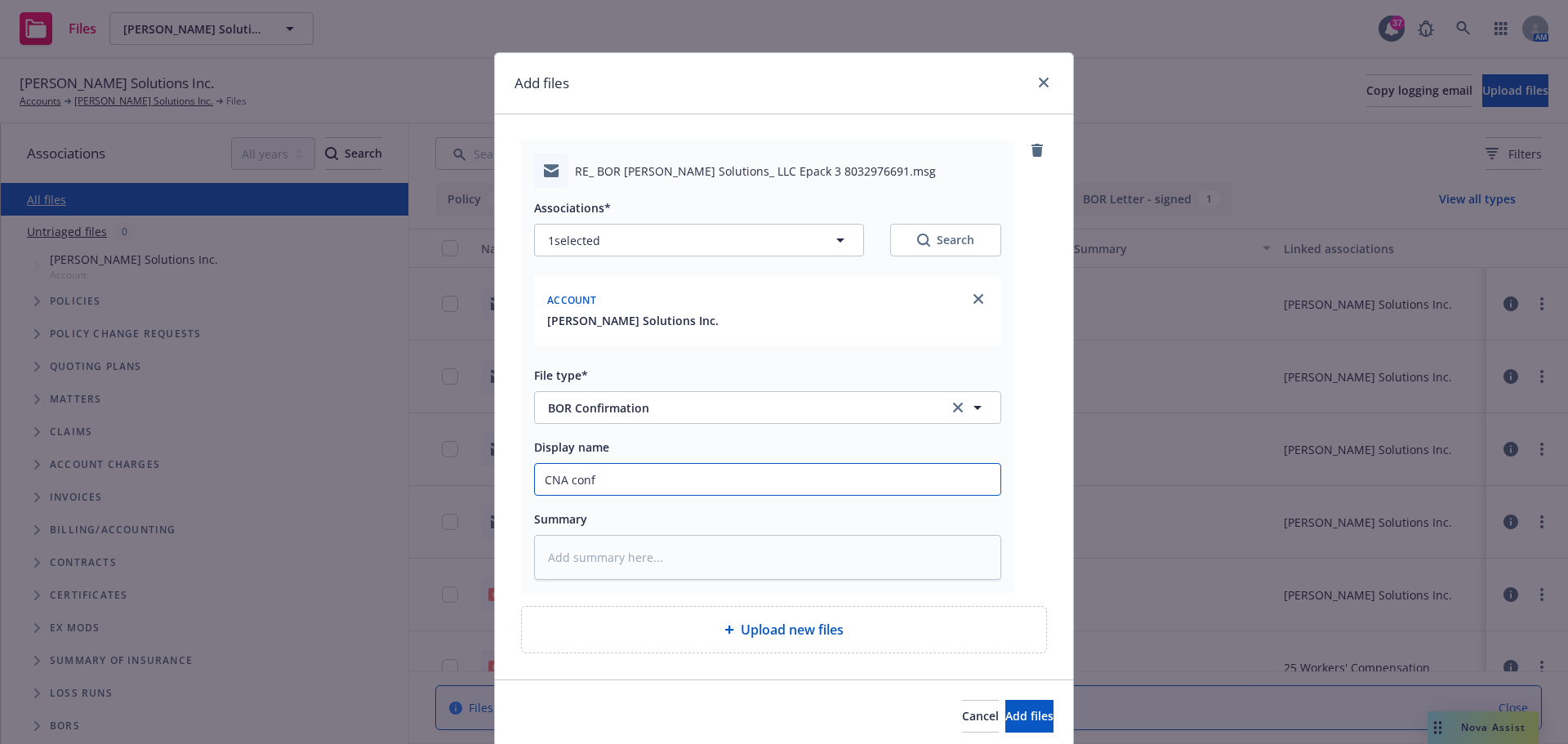
type textarea "x"
type input "CNA confi"
type textarea "x"
type input "CNA confir"
type textarea "x"
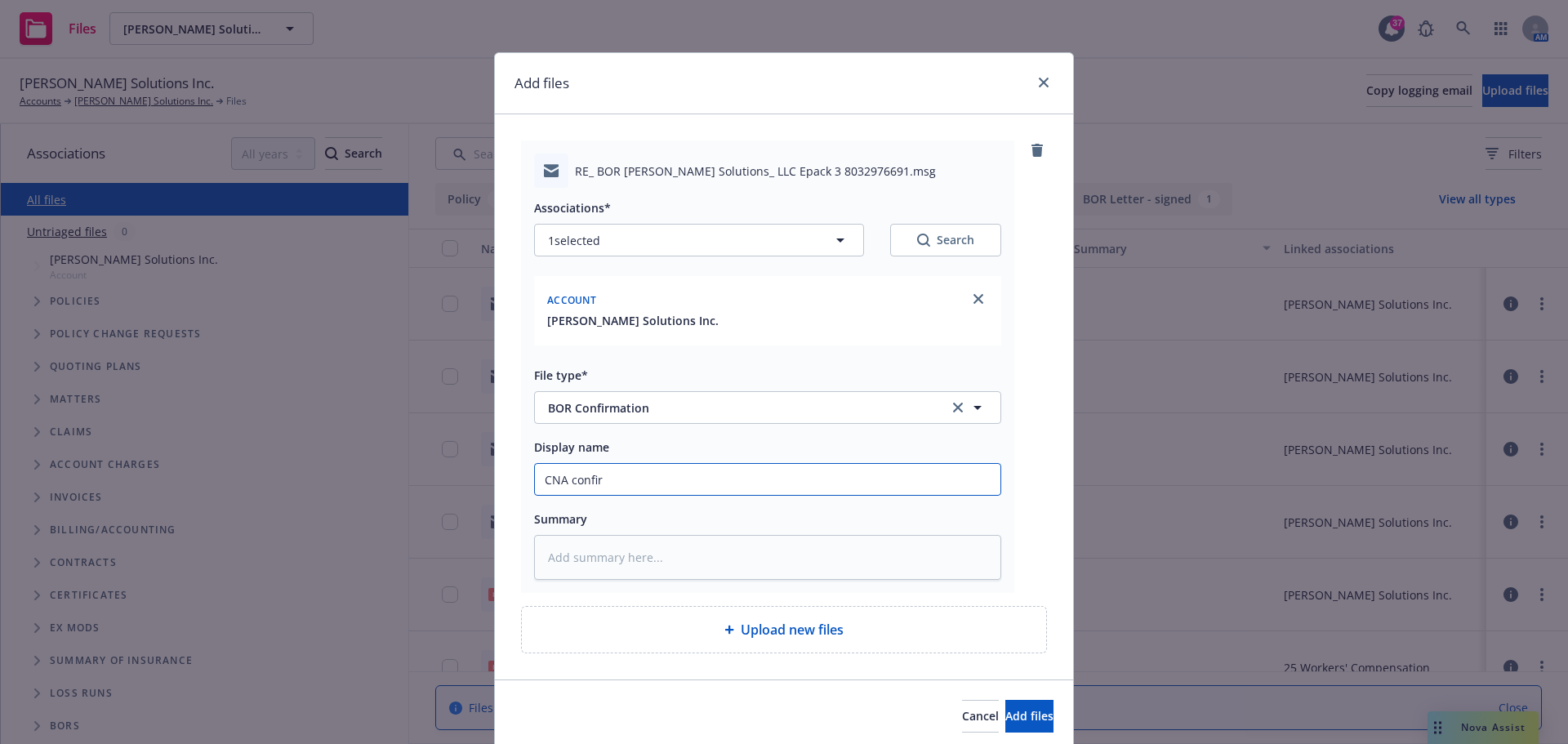
type input "CNA confirm"
type textarea "x"
type input "CNA confirms"
type textarea "x"
type input "CNA confirms"
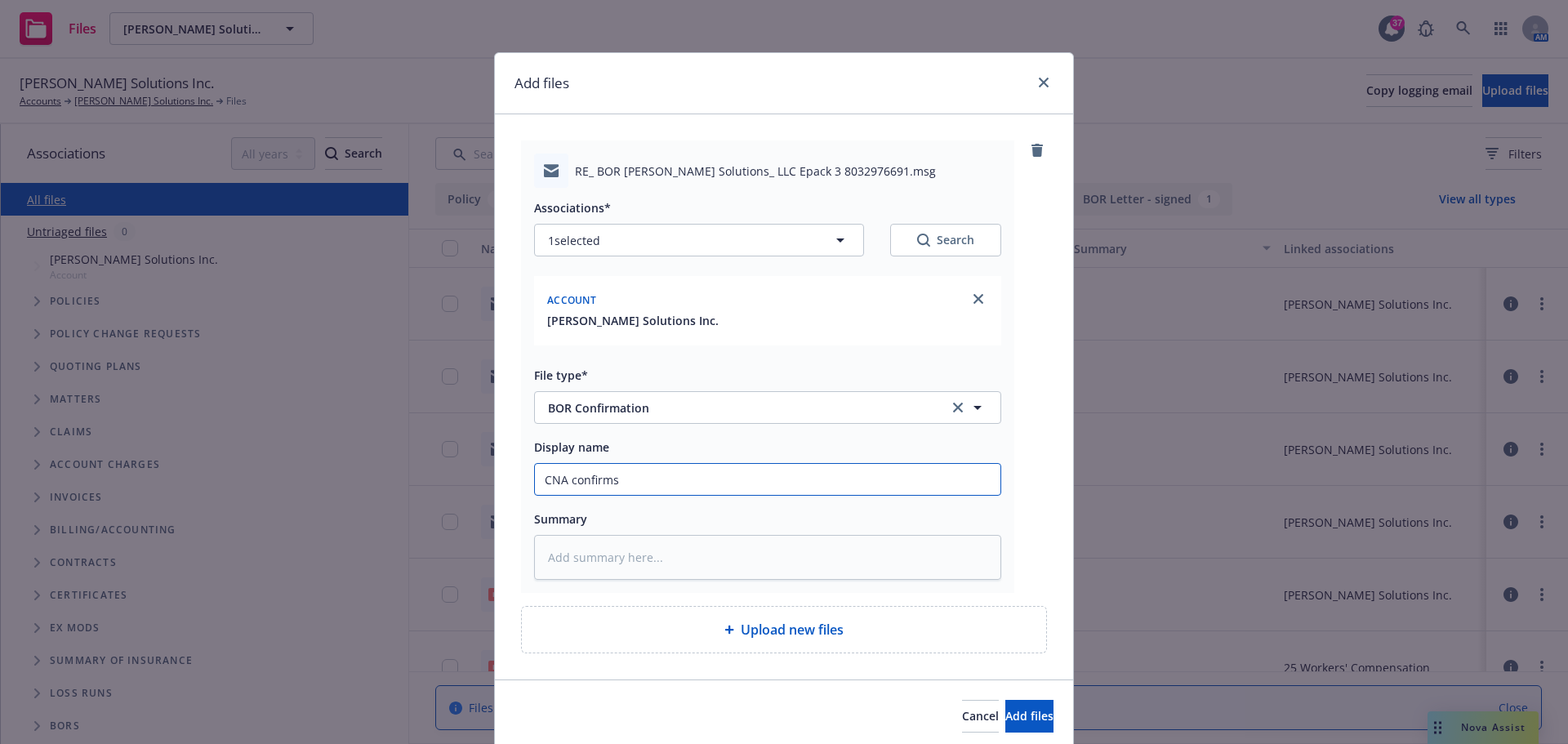
type textarea "x"
type input "CNA confirms n"
type textarea "x"
type input "CNA confirms ne"
type textarea "x"
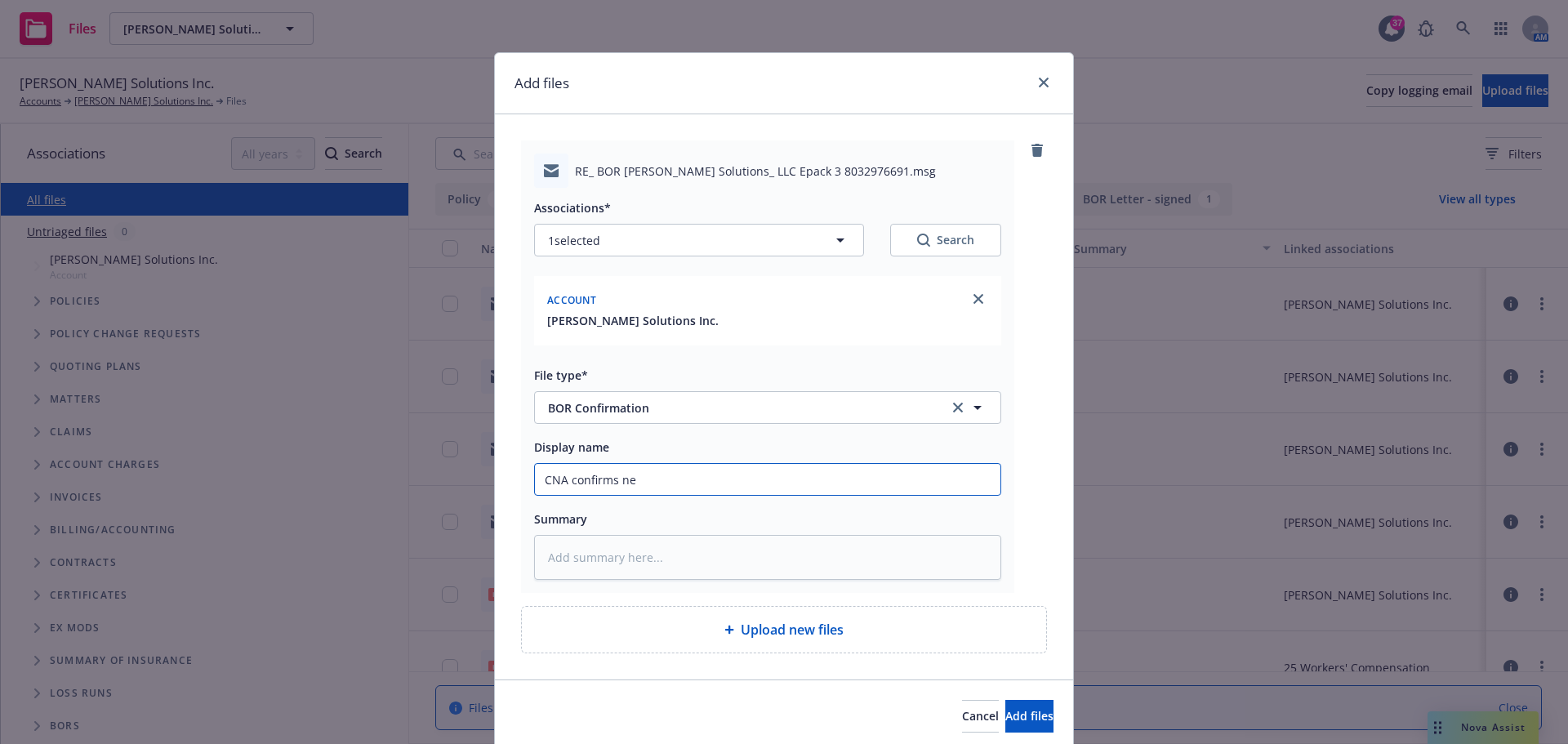
type input "CNA confirms new"
type textarea "x"
type input "CNA confirms new"
type textarea "x"
type input "CNA confirms new U"
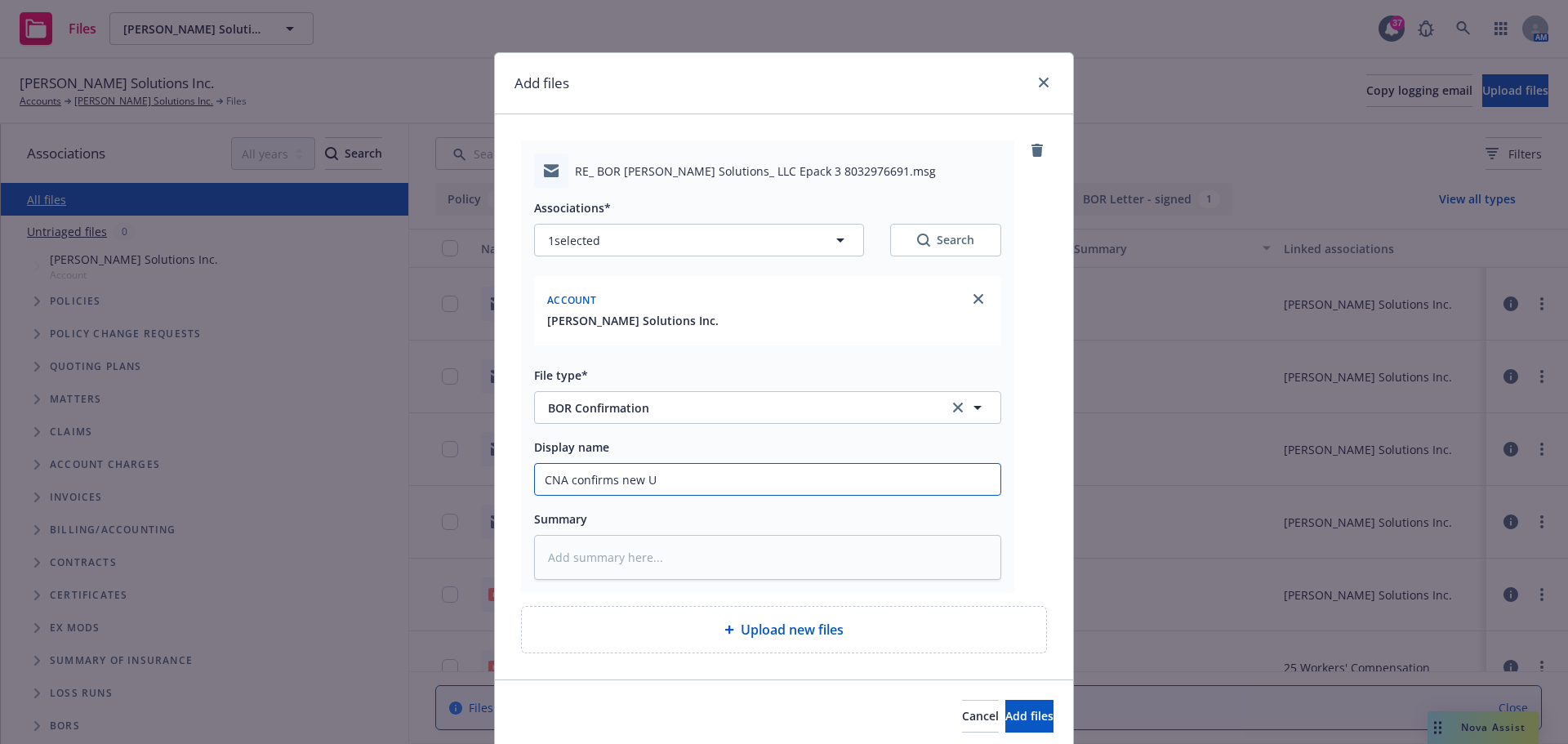
type textarea "x"
type input "CNA confirms new UW"
type textarea "x"
type input "CNA confirms new UW"
type textarea "x"
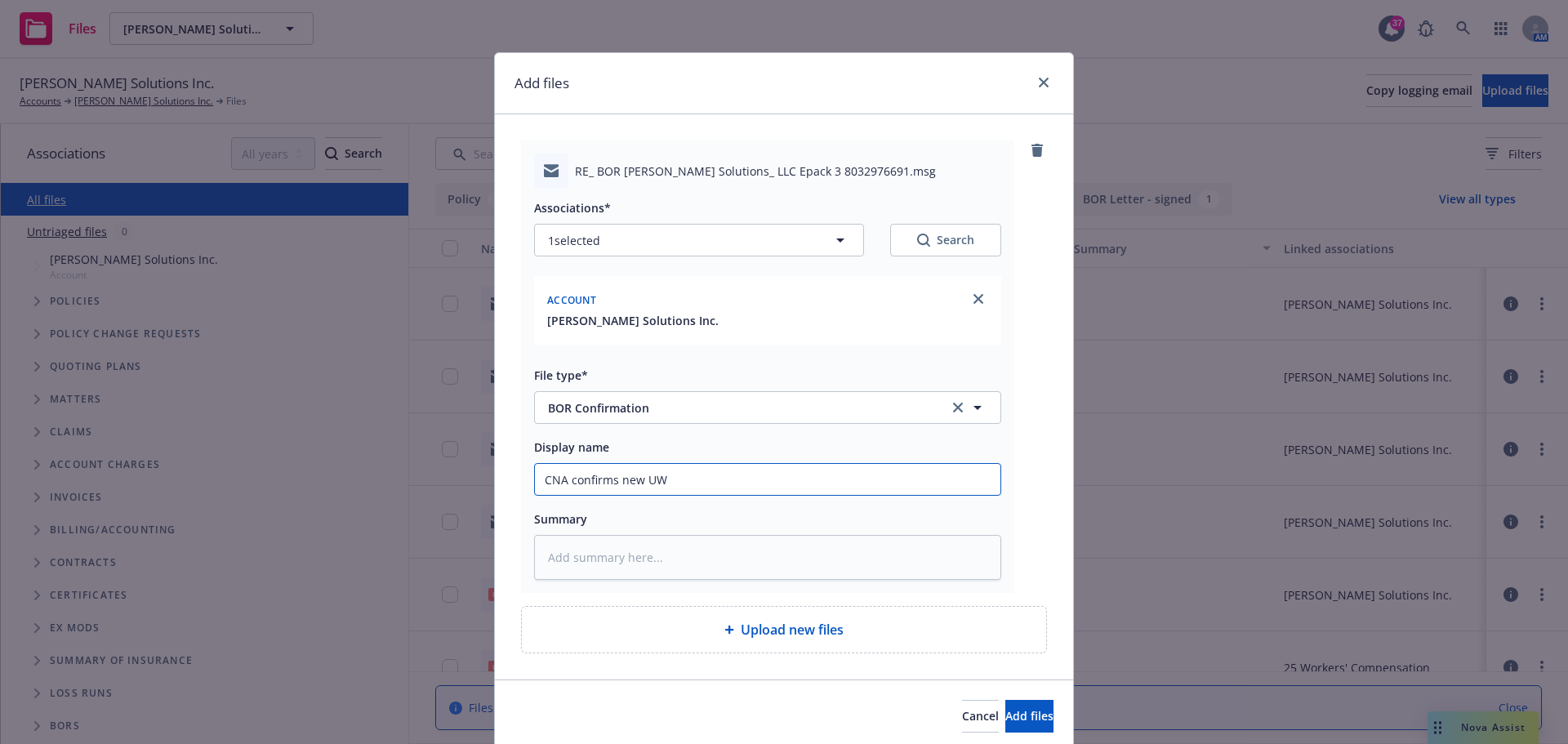
type input "CNA confirms new UW -"
type textarea "x"
type input "CNA confirms new UW - M"
type textarea "x"
type input "CNA confirms new UW - Ma"
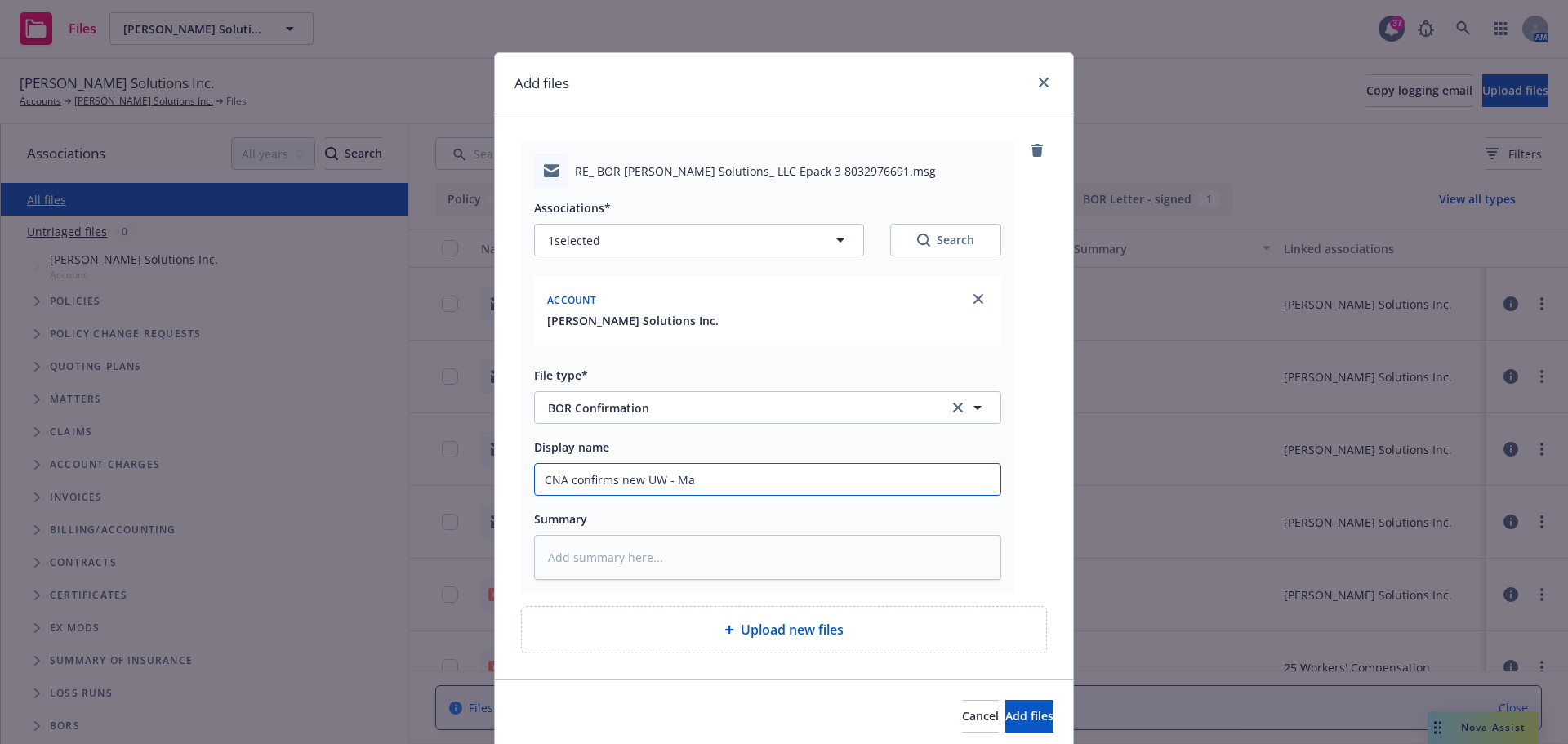
type textarea "x"
type input "CNA confirms new UW - Mar"
type textarea "x"
type input "CNA confirms new UW - Mari"
type textarea "x"
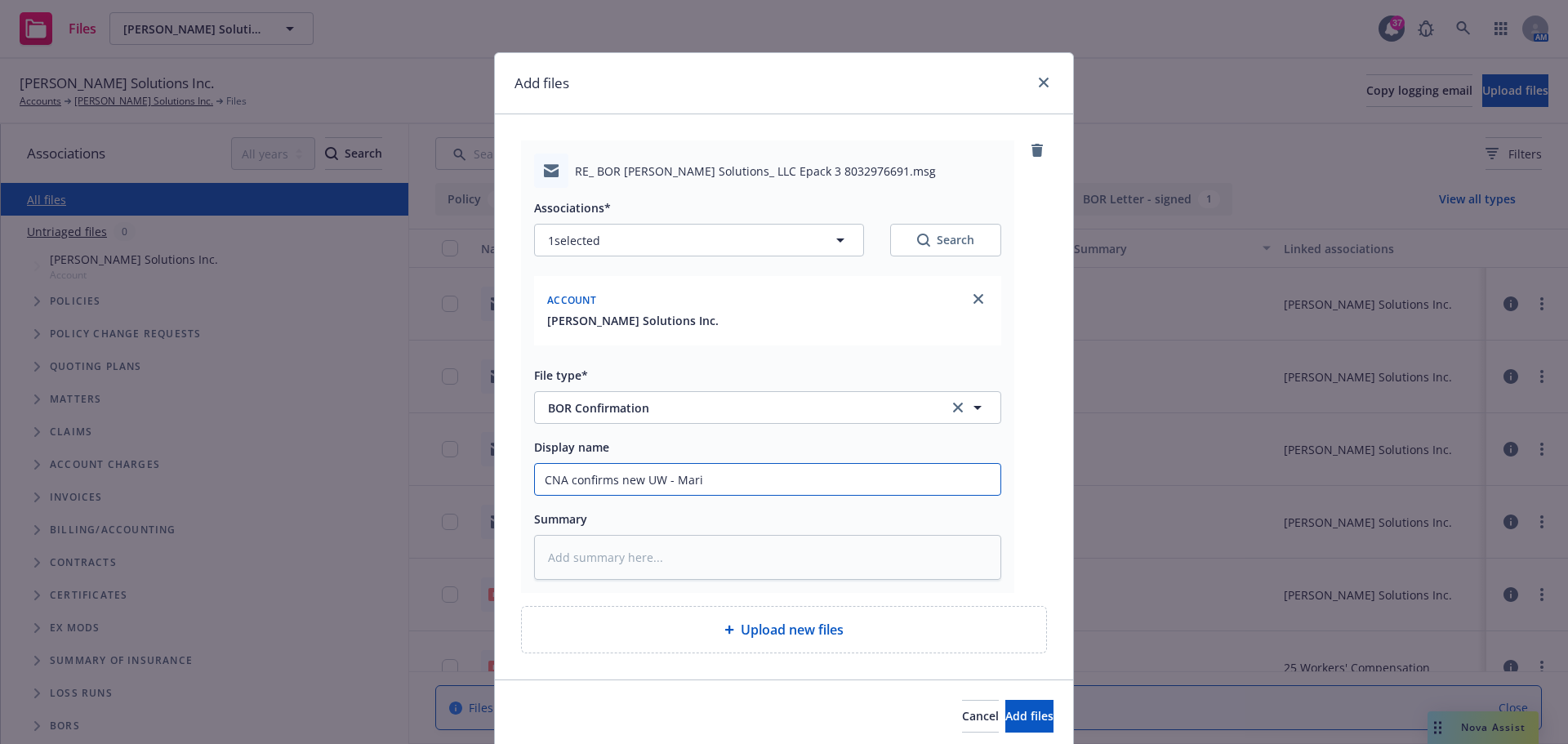
type input "CNA confirms new UW - [PERSON_NAME]"
type textarea "x"
type input "CNA confirms new UW - [PERSON_NAME]"
type textarea "x"
type input "CNA confirms new UW - [PERSON_NAME]"
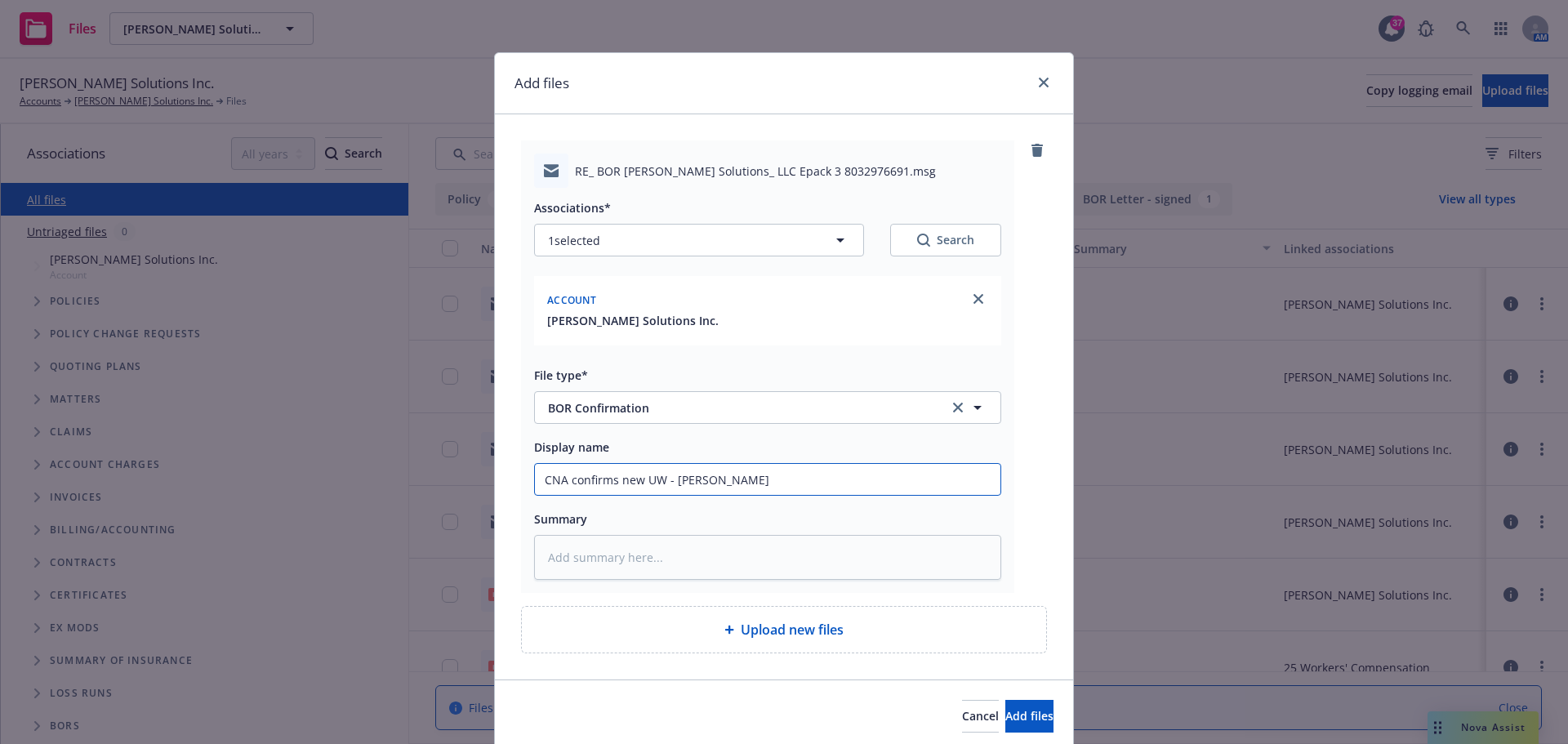
type textarea "x"
type input "CNA confirms new UW - [PERSON_NAME] [PERSON_NAME]"
type textarea "x"
type input "CNA confirms new UW - [PERSON_NAME]"
type textarea "x"
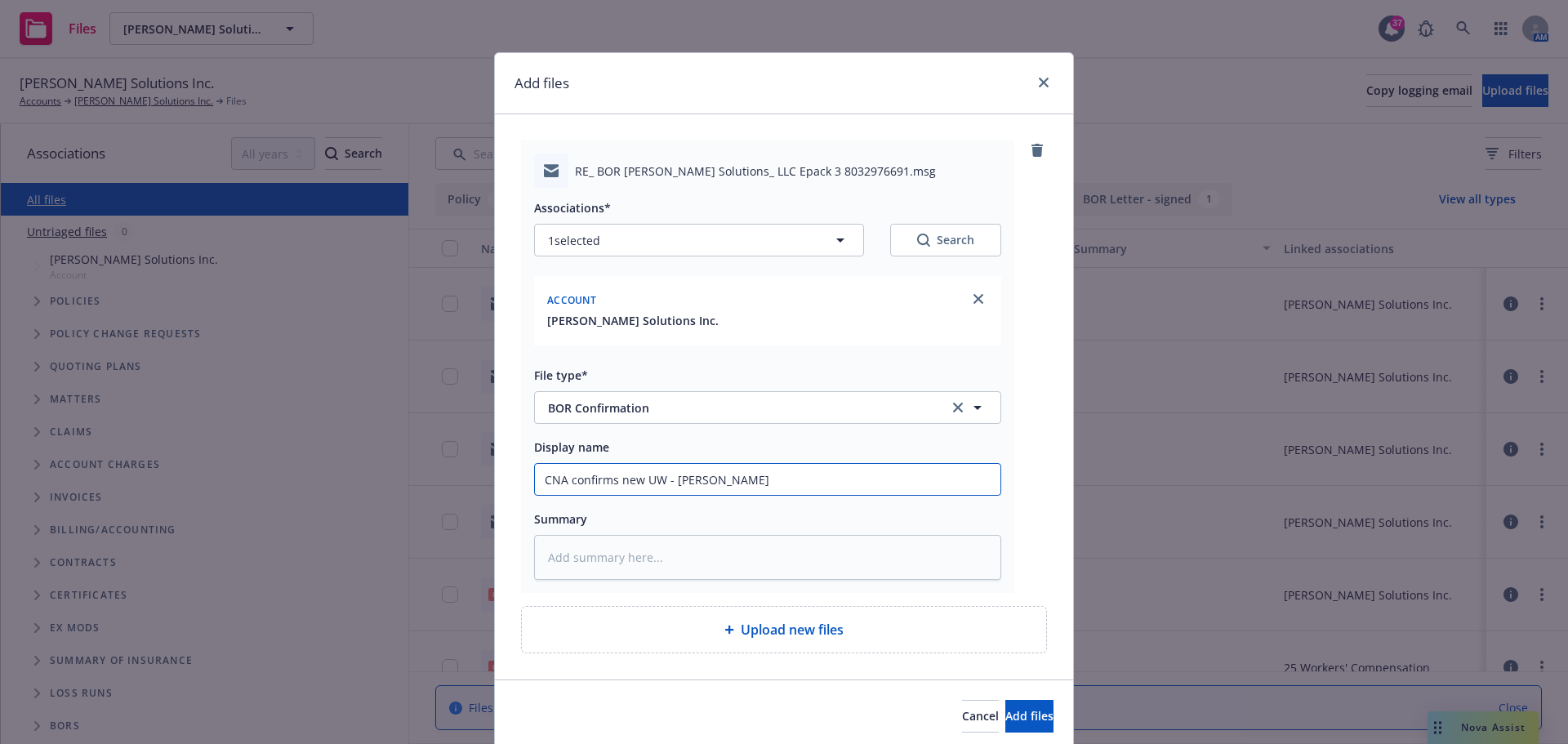
type input "CNA confirms new UW - [PERSON_NAME]"
type textarea "x"
type input "CNA confirms new UW - [PERSON_NAME]"
type textarea "x"
type input "CNA confirms new UW - [PERSON_NAME]"
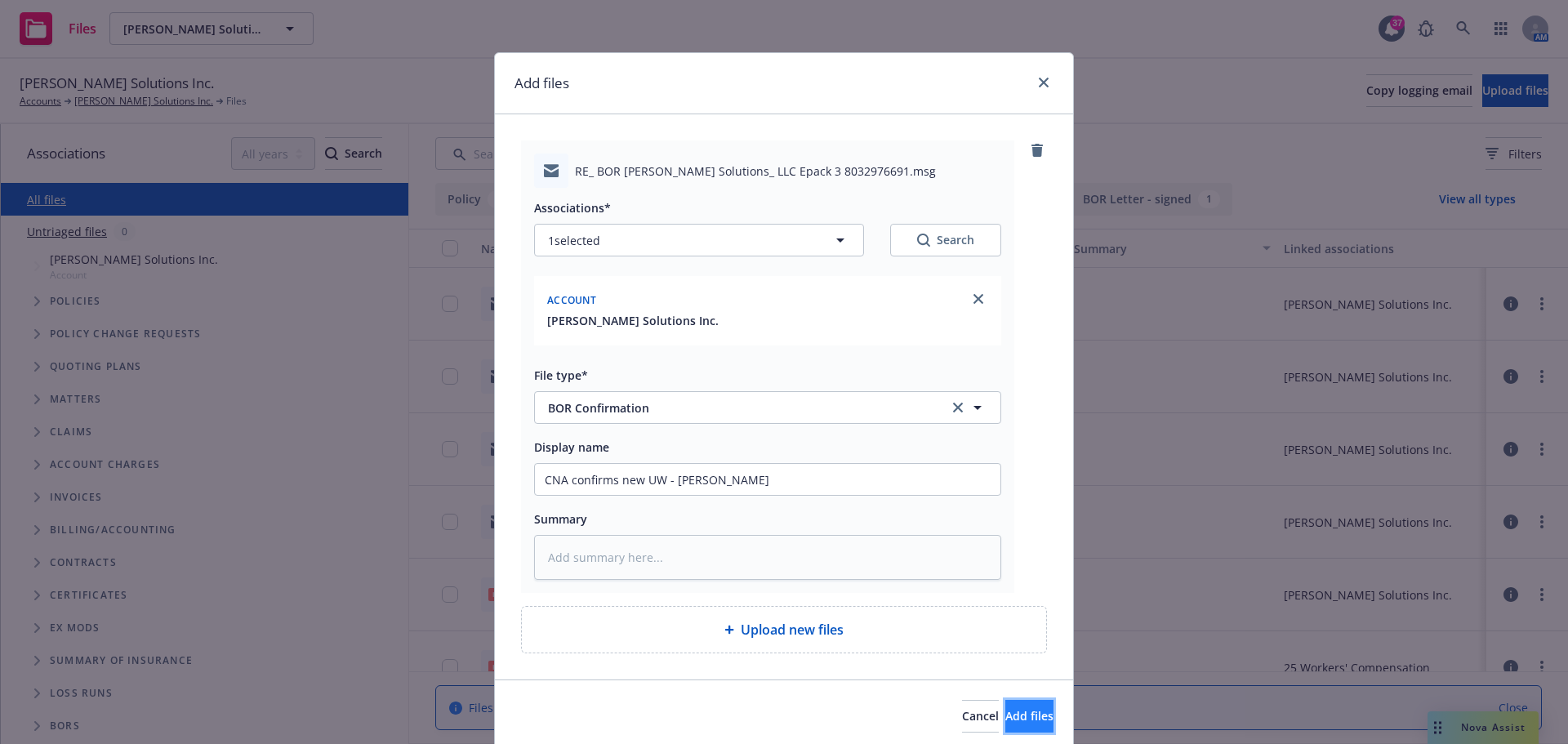
click at [1016, 716] on span "Add files" at bounding box center [1029, 715] width 48 height 15
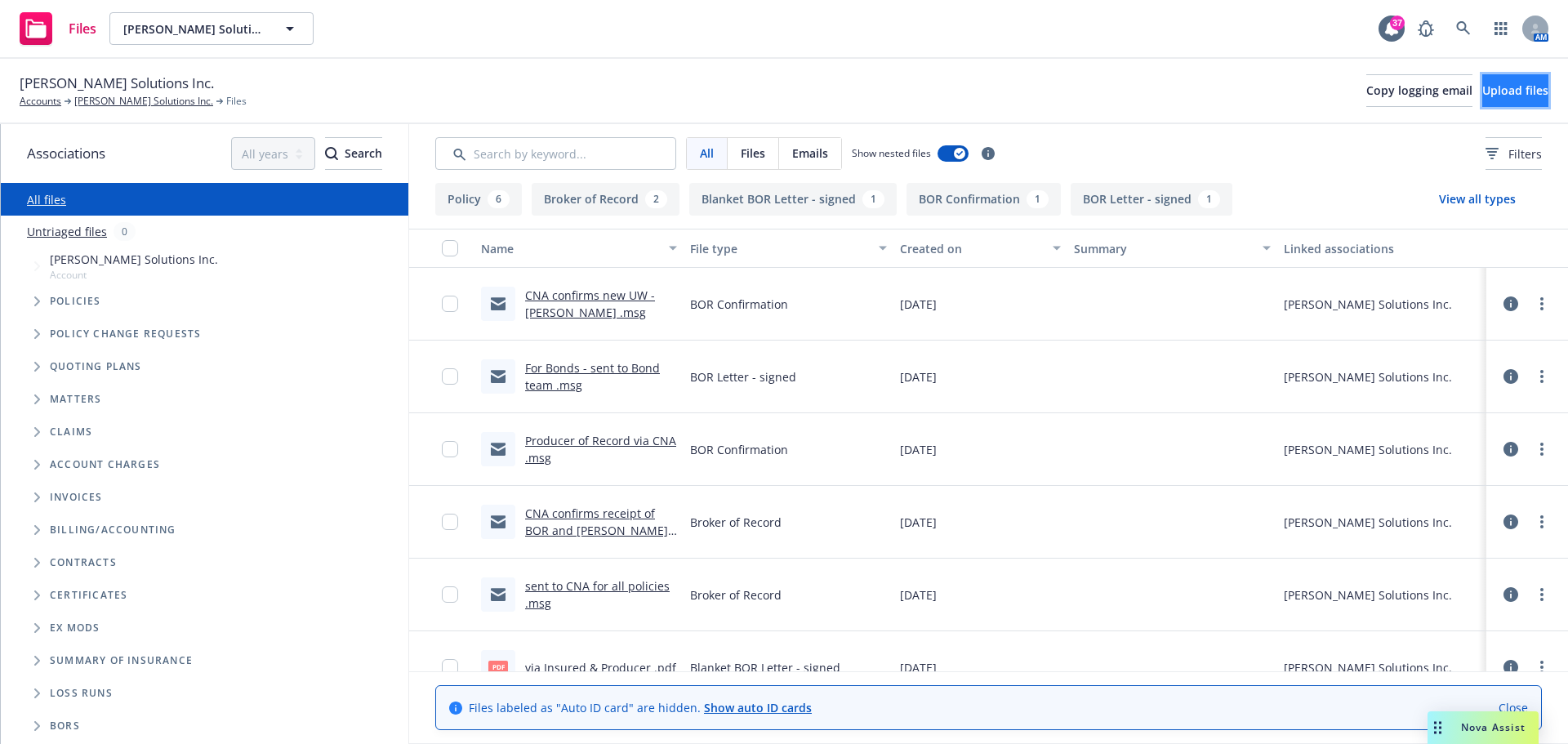
click at [1482, 104] on button "Upload files" at bounding box center [1516, 91] width 66 height 33
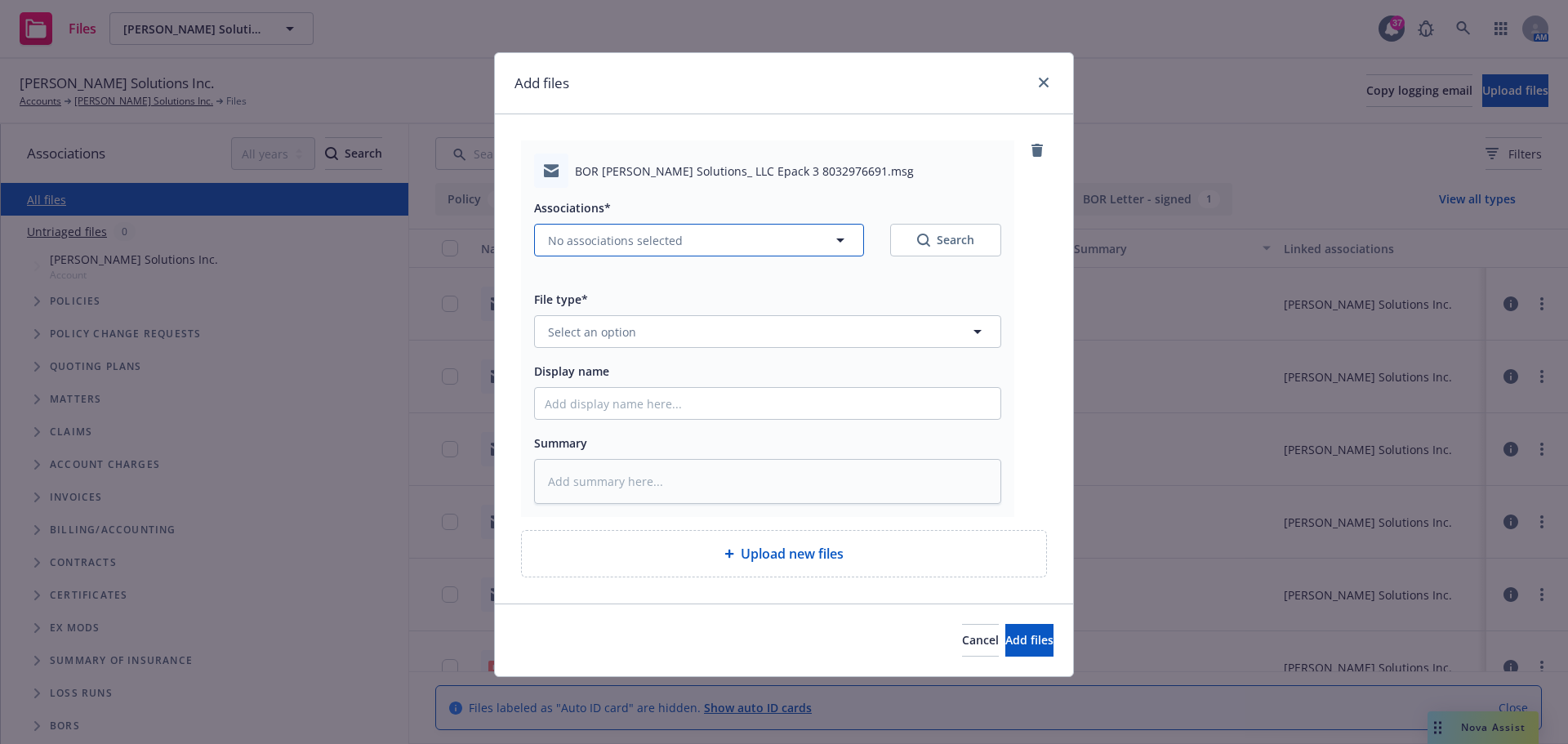
click at [604, 243] on span "No associations selected" at bounding box center [615, 240] width 135 height 17
type textarea "x"
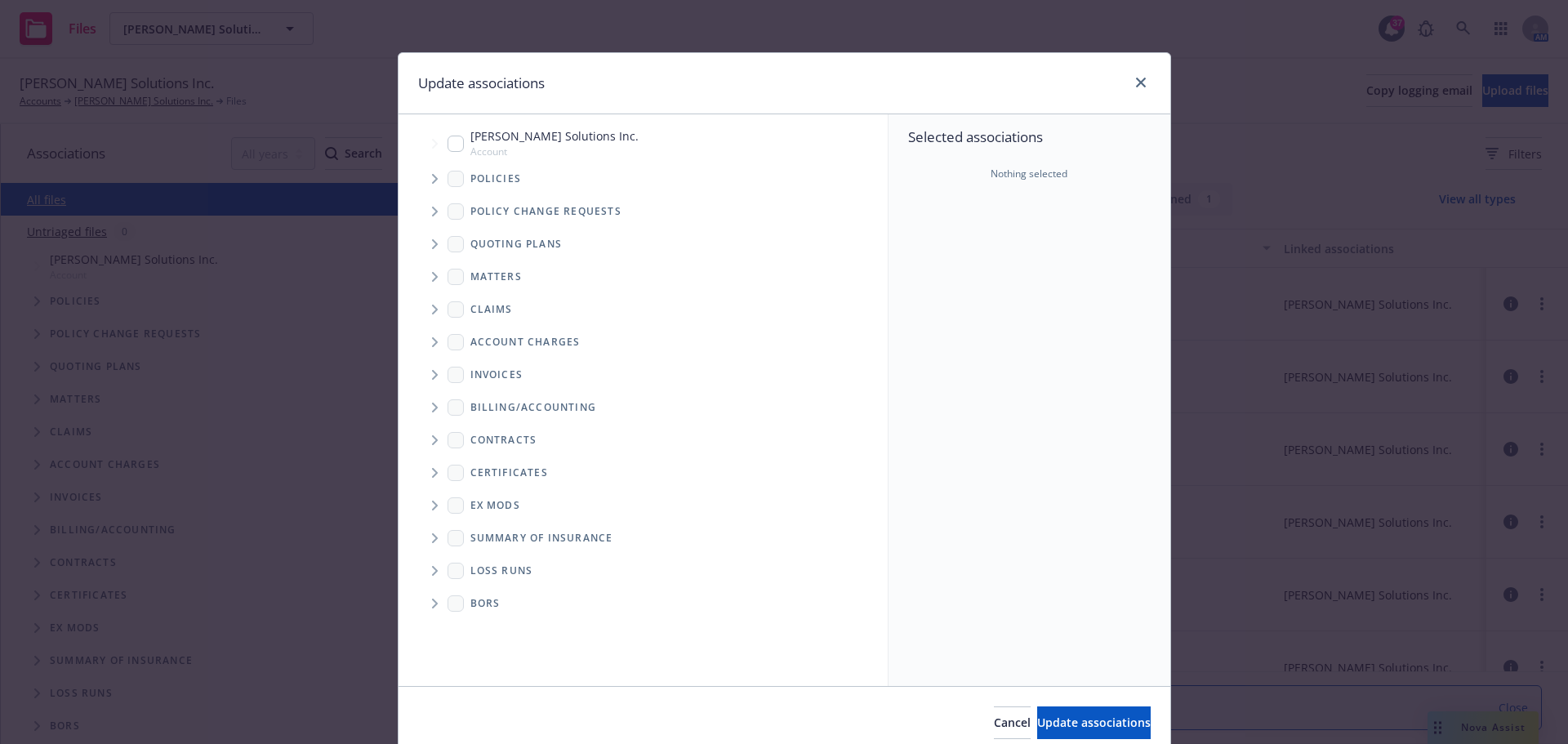
drag, startPoint x: 461, startPoint y: 144, endPoint x: 451, endPoint y: 145, distance: 10.0
click at [461, 145] on div "[PERSON_NAME] Solutions Inc. Account" at bounding box center [544, 142] width 191 height 31
checkbox input "true"
drag, startPoint x: 1057, startPoint y: 722, endPoint x: 733, endPoint y: 479, distance: 405.0
click at [1057, 722] on span "Update associations" at bounding box center [1094, 722] width 113 height 15
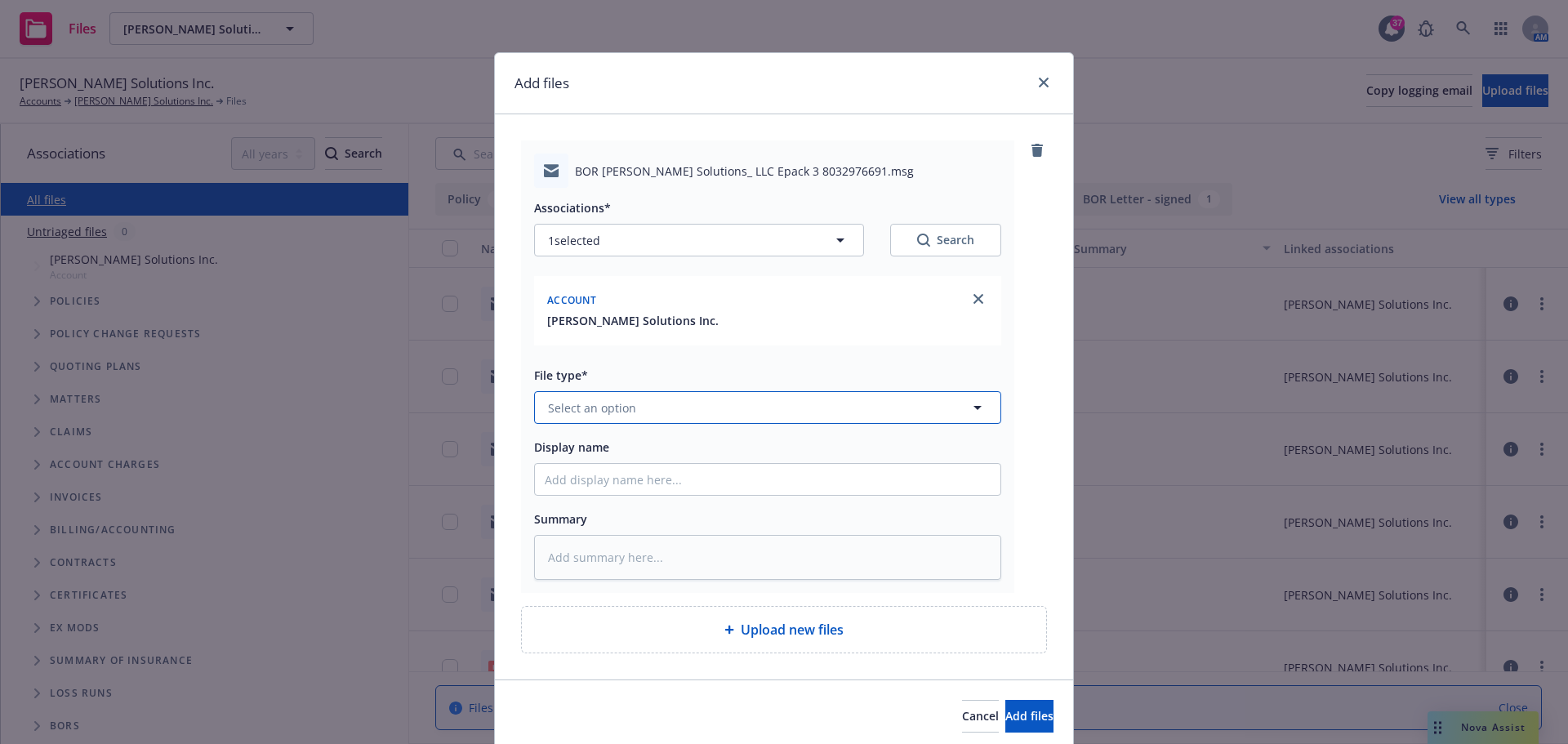
click at [659, 407] on button "Select an option" at bounding box center [768, 407] width 467 height 33
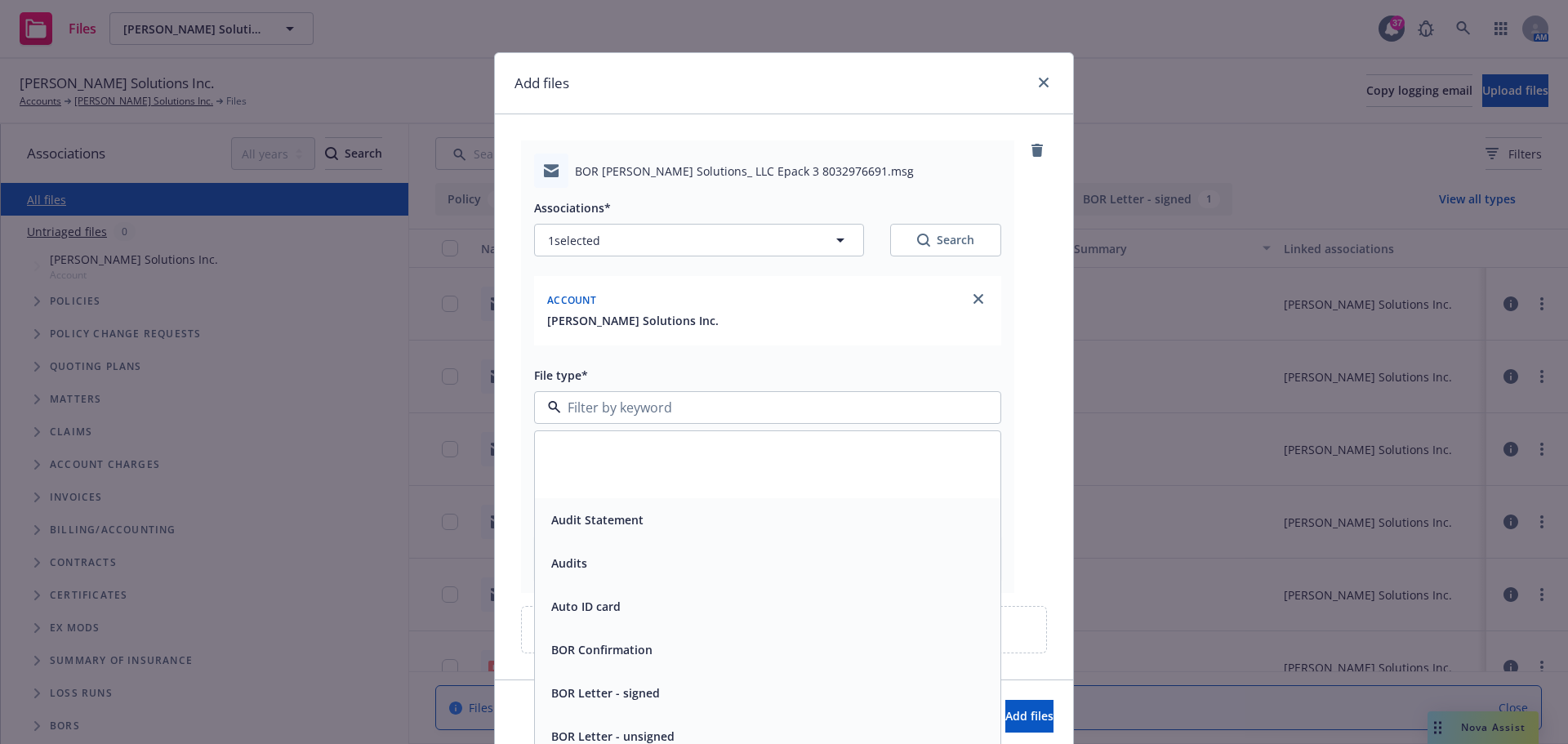
scroll to position [408, 0]
click at [610, 646] on span "BOR Confirmation" at bounding box center [602, 650] width 102 height 17
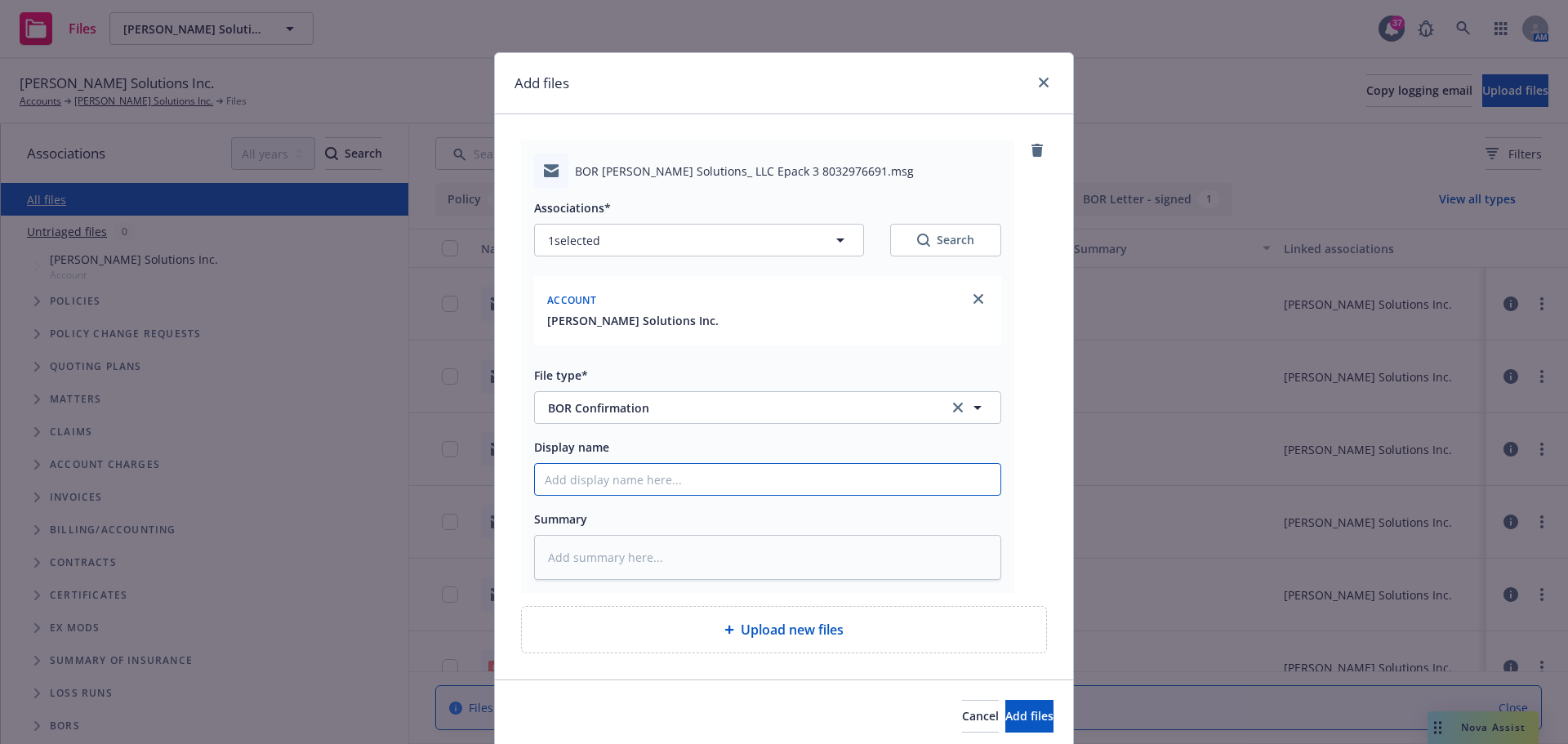
click at [611, 474] on input "Display name" at bounding box center [768, 479] width 466 height 31
type textarea "x"
type input "C"
type textarea "x"
type input "CN"
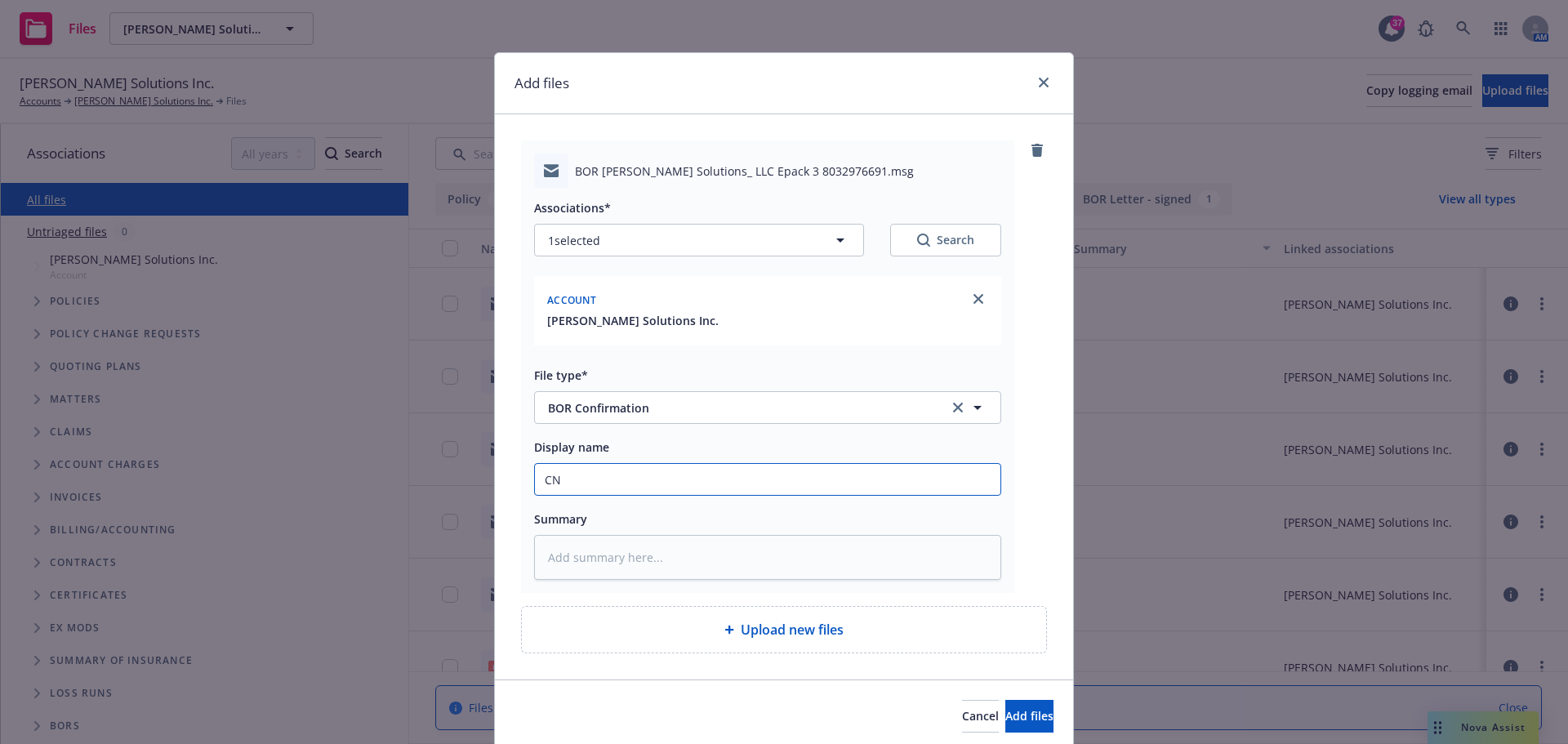
type textarea "x"
type input "CNA"
type textarea "x"
type input "CNA"
type textarea "x"
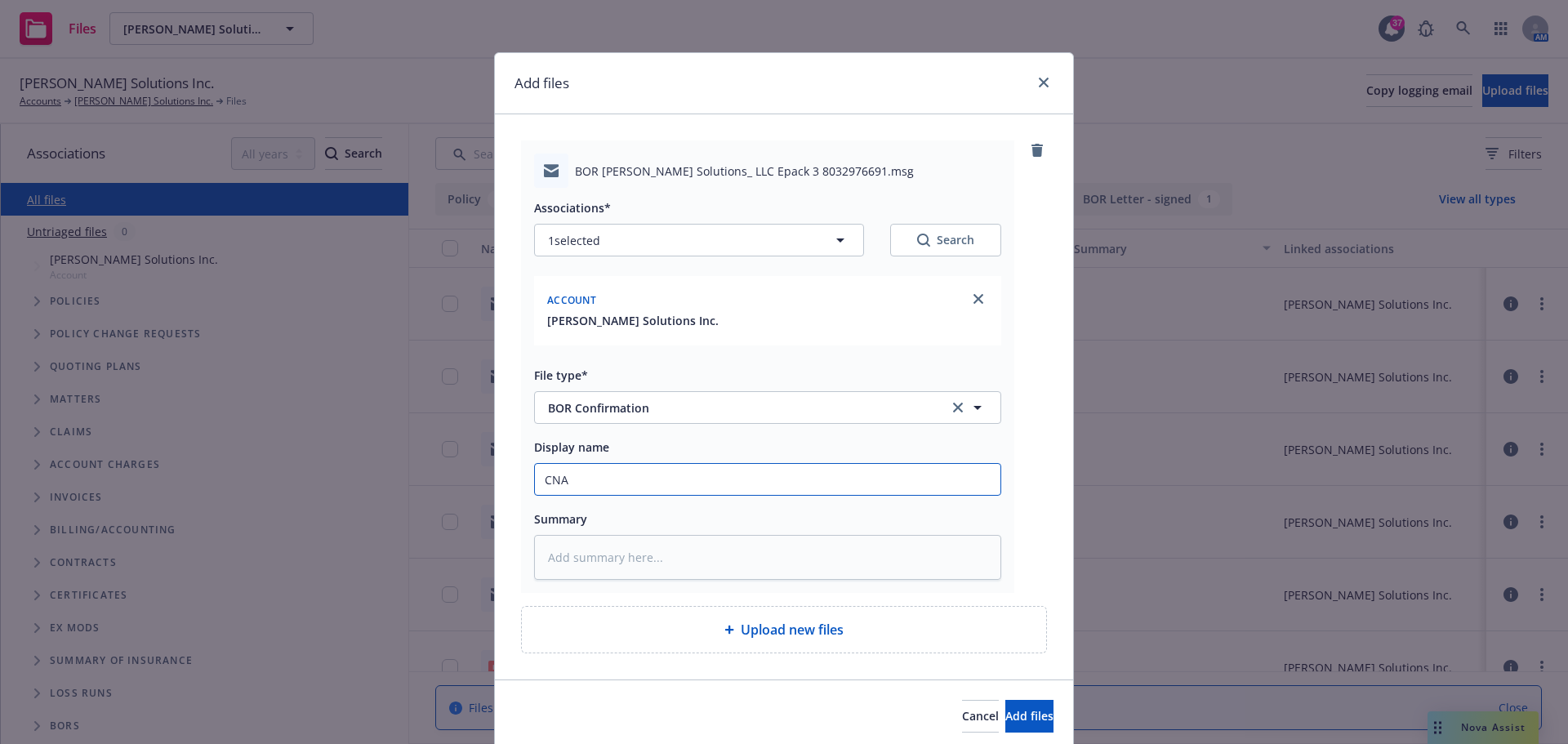
type input "CNA c"
type textarea "x"
type input "CNA co"
type textarea "x"
type input "CNA con"
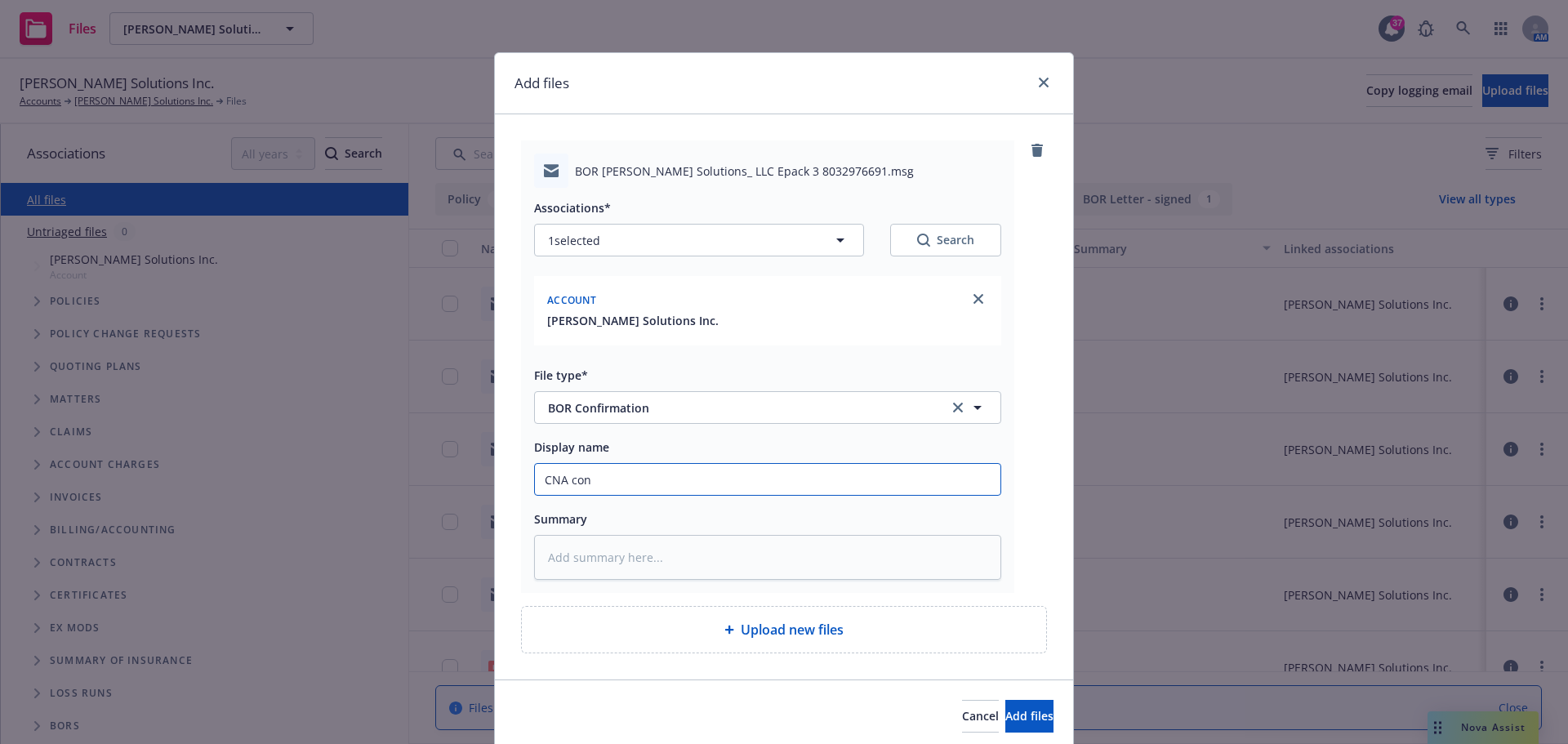
type textarea "x"
type input "CNA confi"
type textarea "x"
type input "CNA confir"
type textarea "x"
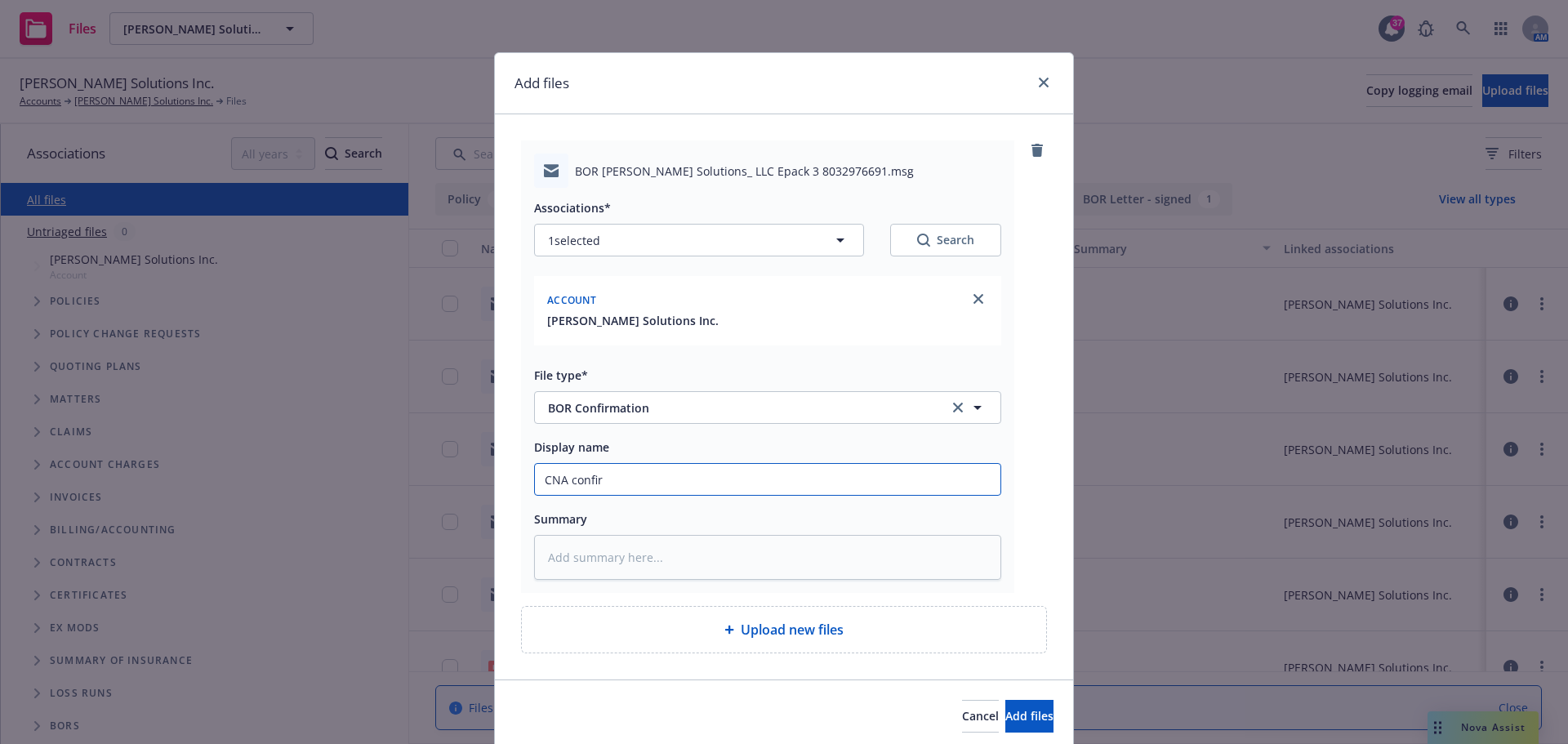
type input "CNA confirm"
type textarea "x"
type input "CNA confirms"
type textarea "x"
type input "CNA confirms"
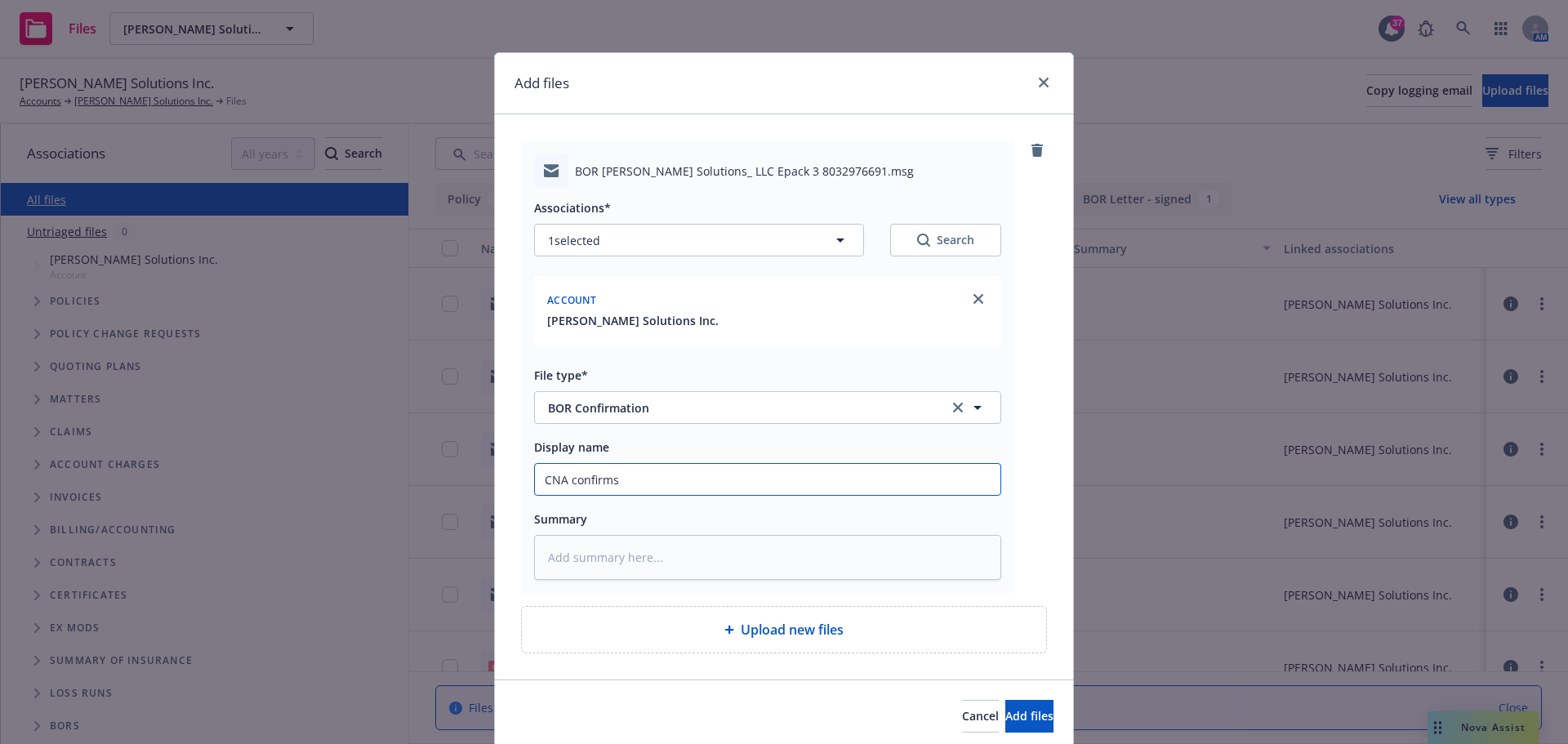
type textarea "x"
type input "CNA confirms B"
type textarea "x"
type input "CNA confirms [PERSON_NAME]"
type textarea "x"
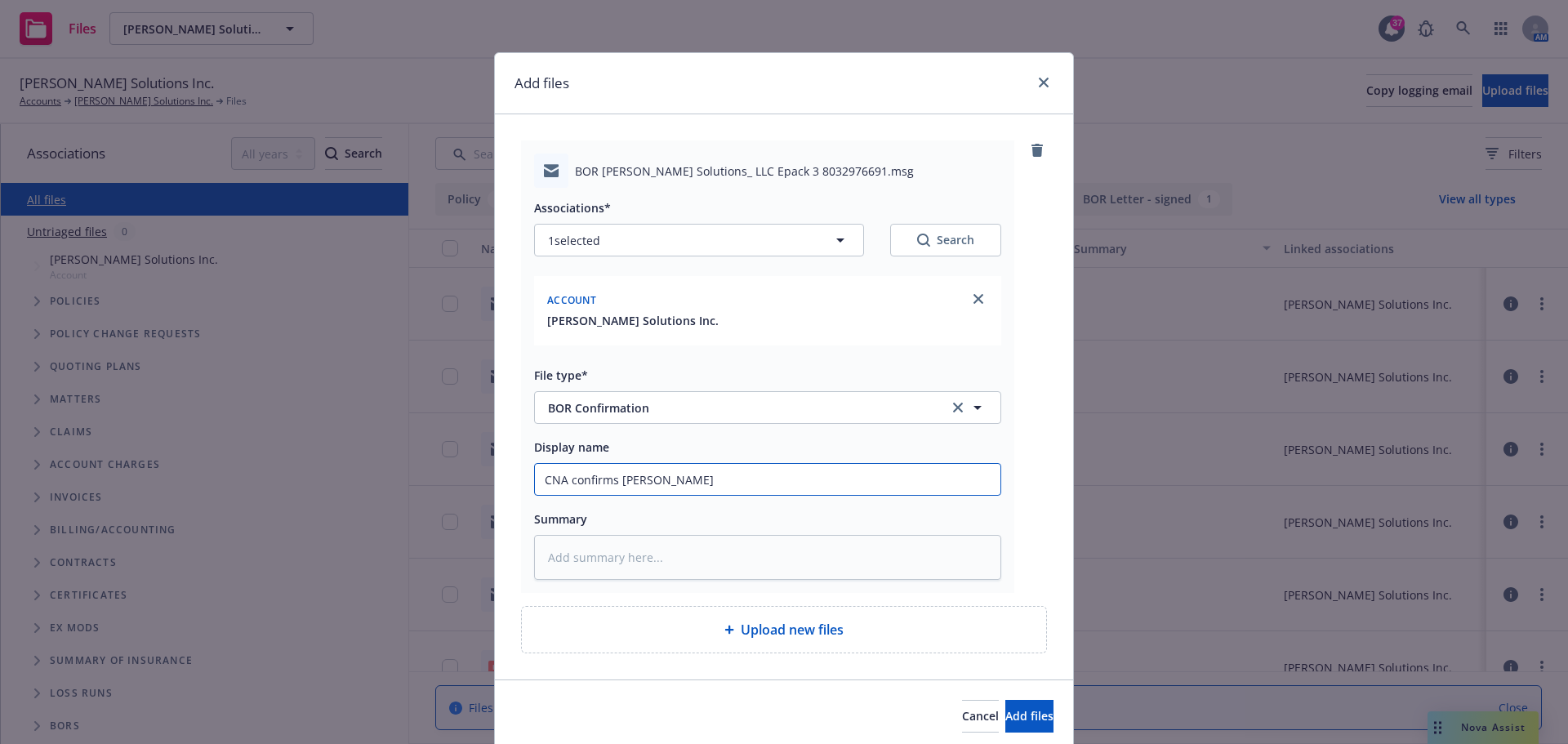
type input "CNA confirms [PERSON_NAME]"
type textarea "x"
type input "CNA confirms [PERSON_NAME]"
type textarea "x"
type input "CNA confirms BOR co"
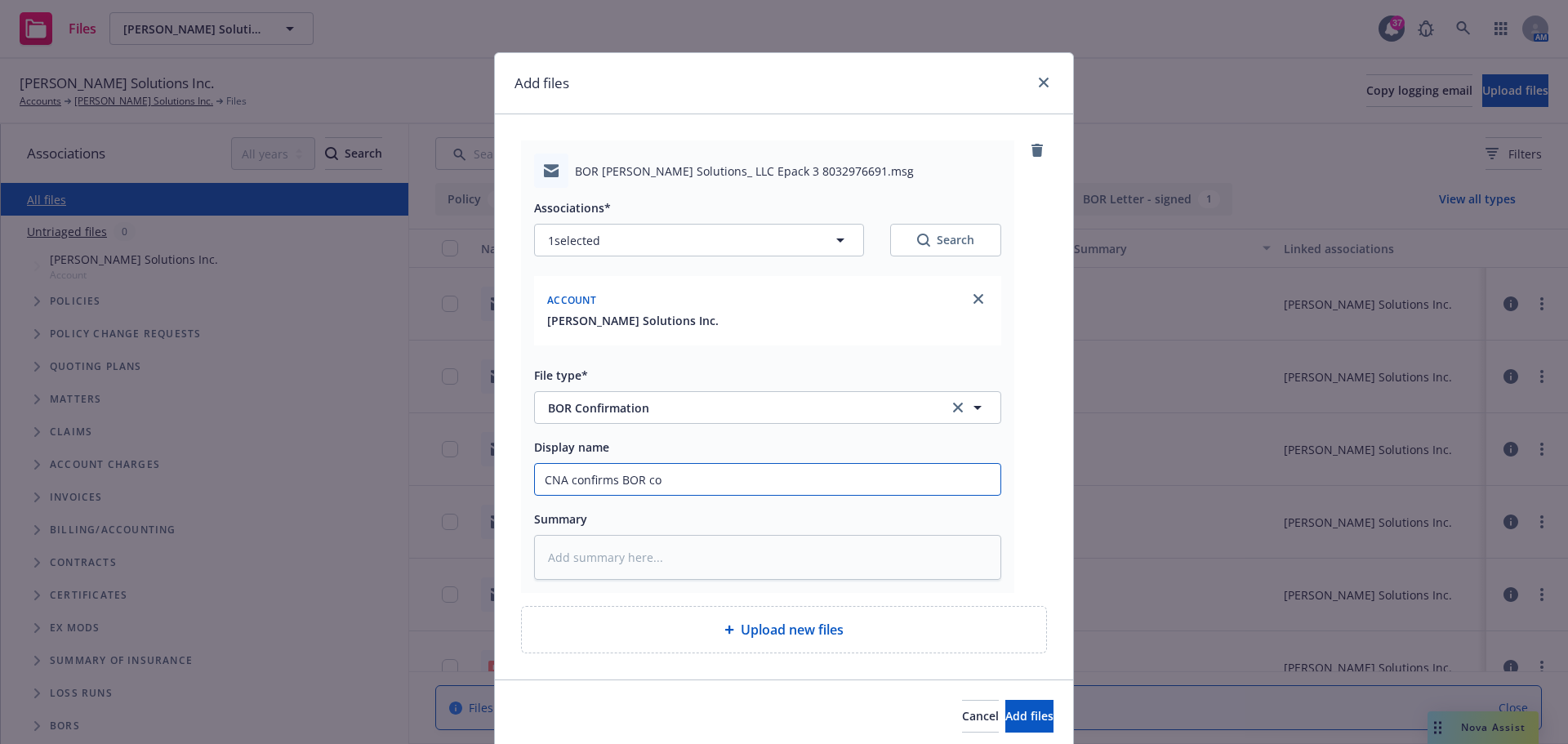
type textarea "x"
type input "CNA confirms BOR con"
type textarea "x"
type input "CNA confirms BOR conf"
type textarea "x"
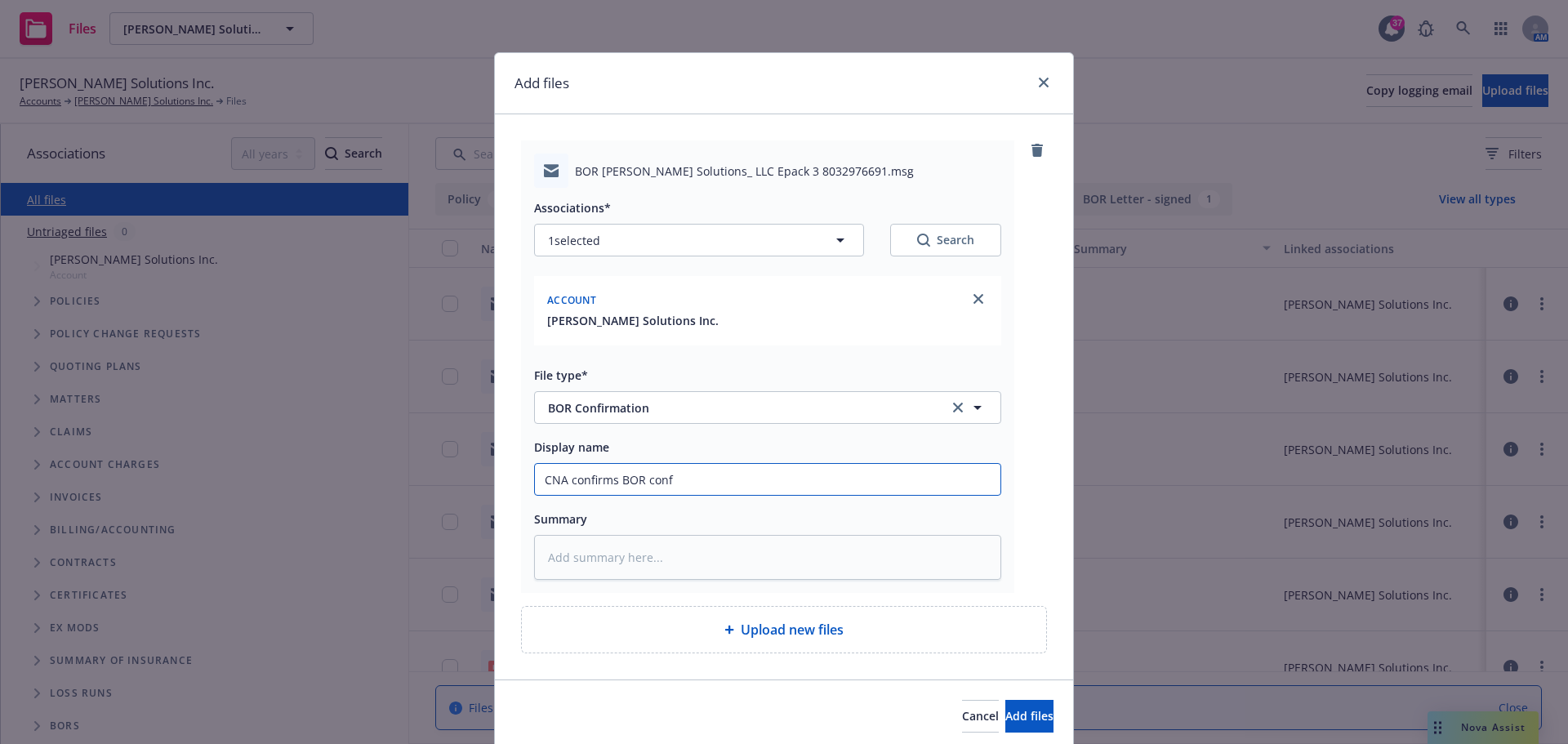
type input "CNA confirms BOR con"
type textarea "x"
type input "CNA confirms BOR co"
type textarea "x"
type input "CNA confirms [PERSON_NAME]"
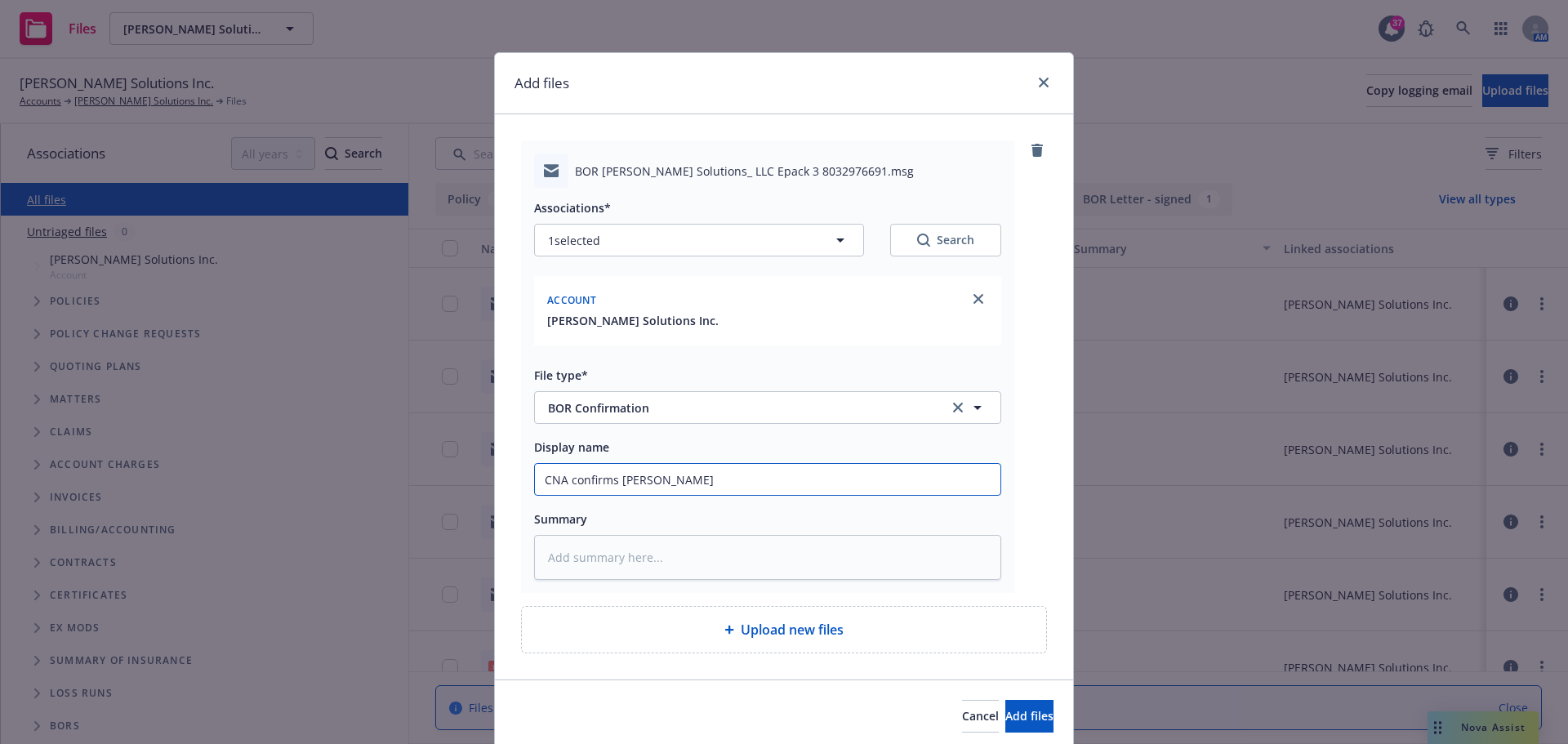
type textarea "x"
type input "CNA confirms [PERSON_NAME]"
type textarea "x"
type input "CNA confirms [PERSON_NAME]"
type textarea "x"
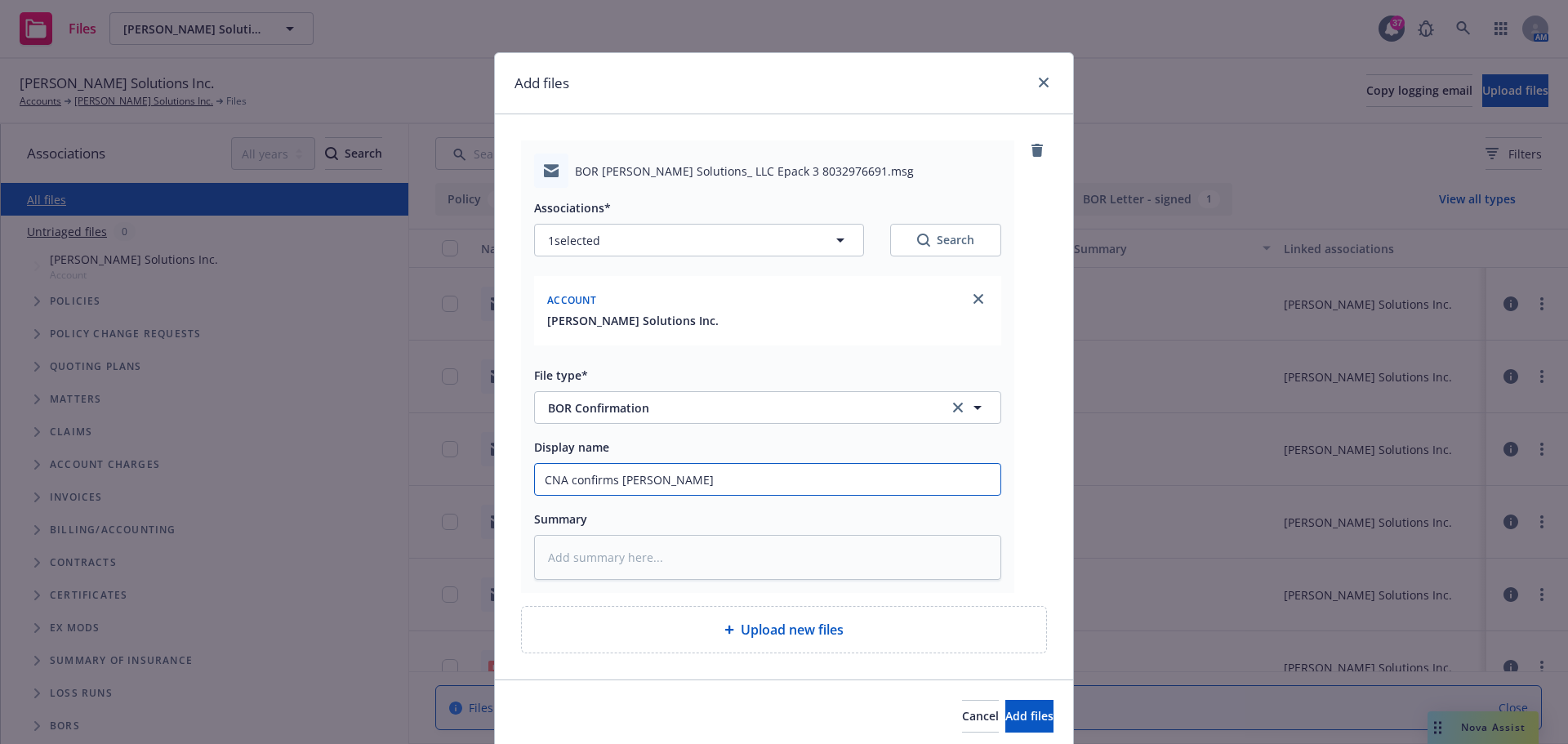
type input "CNA confirms [PERSON_NAME]"
type textarea "x"
type input "CNA confirms B"
type textarea "x"
type input "CNA confirms"
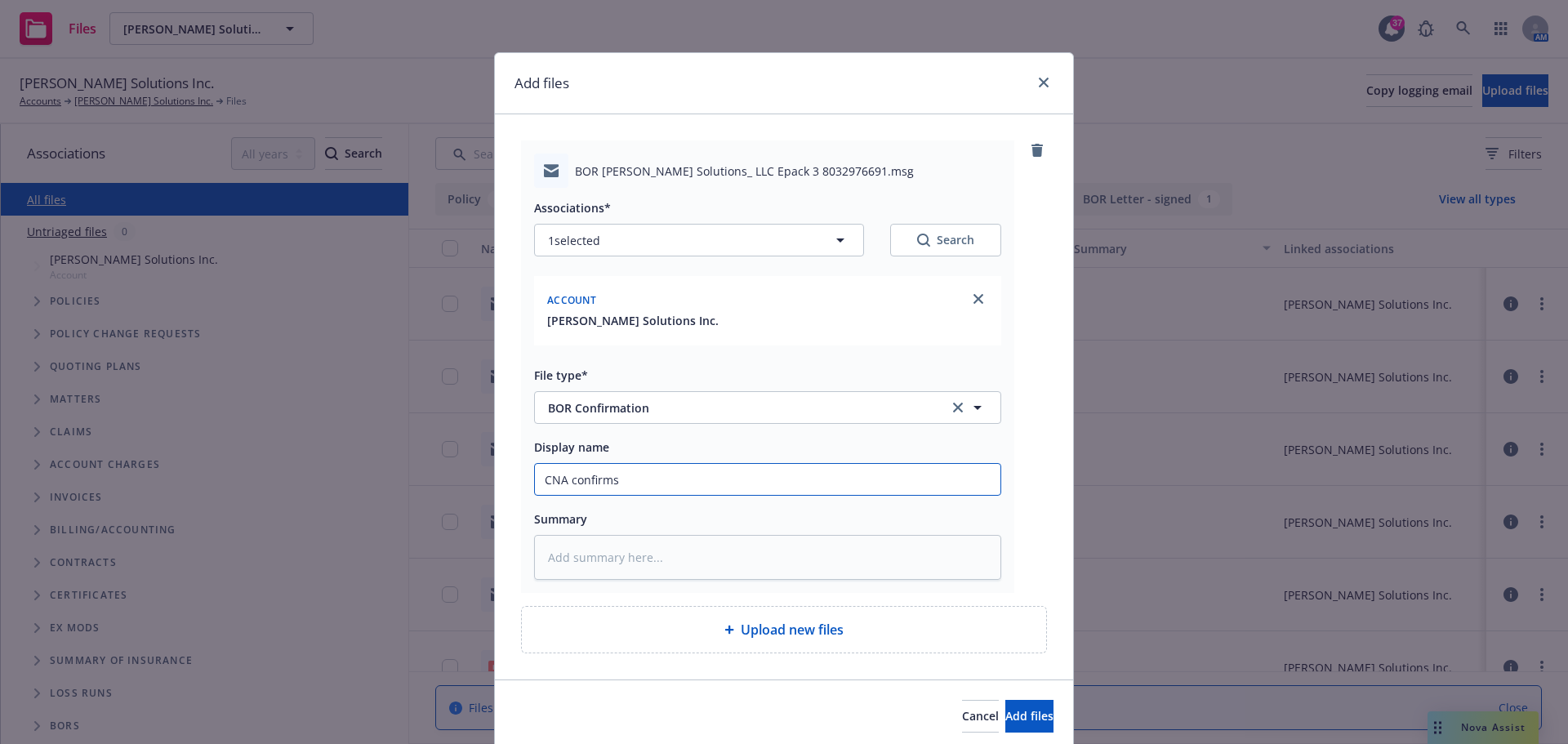
type textarea "x"
type input "CNA confirms"
type textarea "x"
type input "CNA confirms"
type textarea "x"
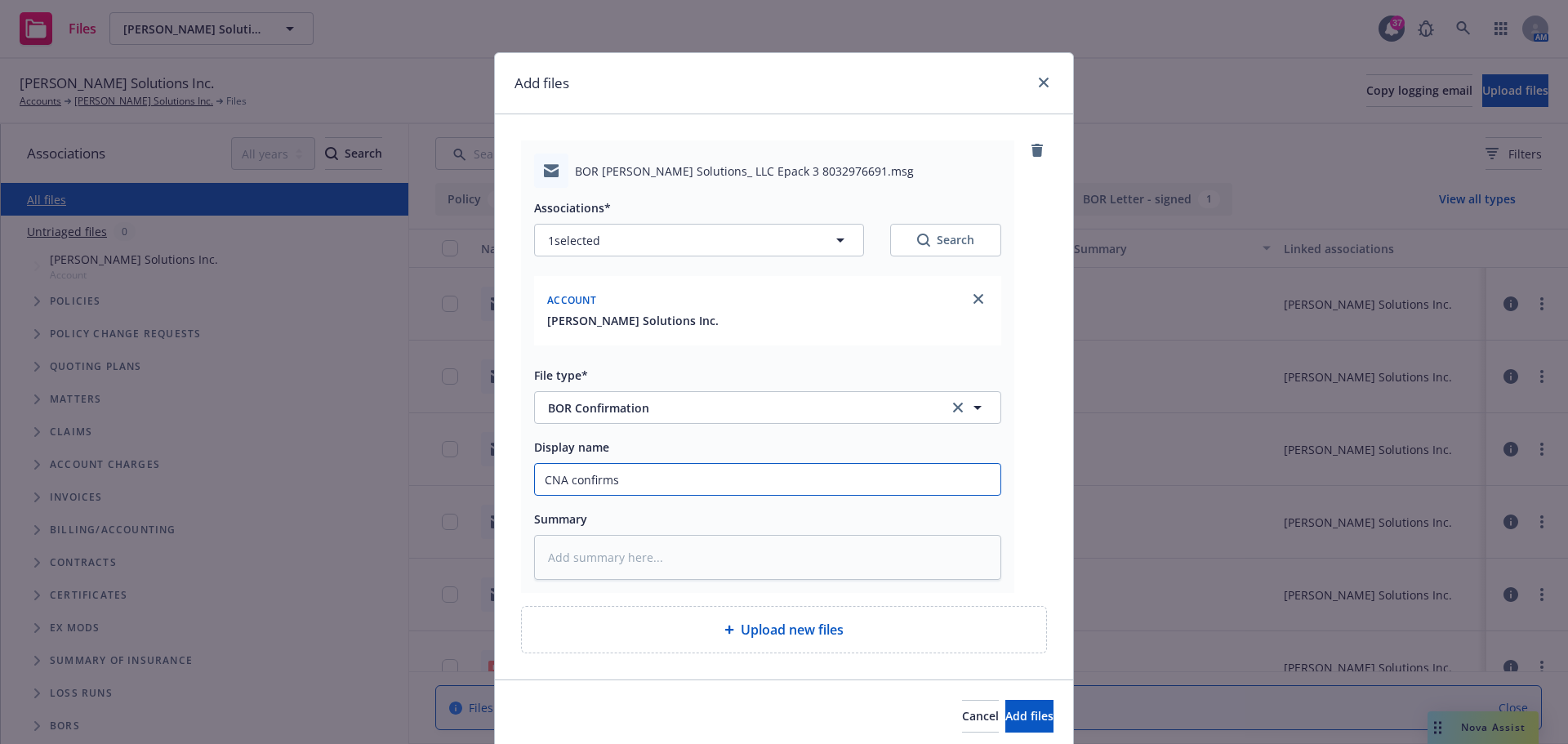
type input "CNA confirms N"
type textarea "x"
type input "CNA confirms [PERSON_NAME]"
type textarea "x"
type input "CNA confirms New"
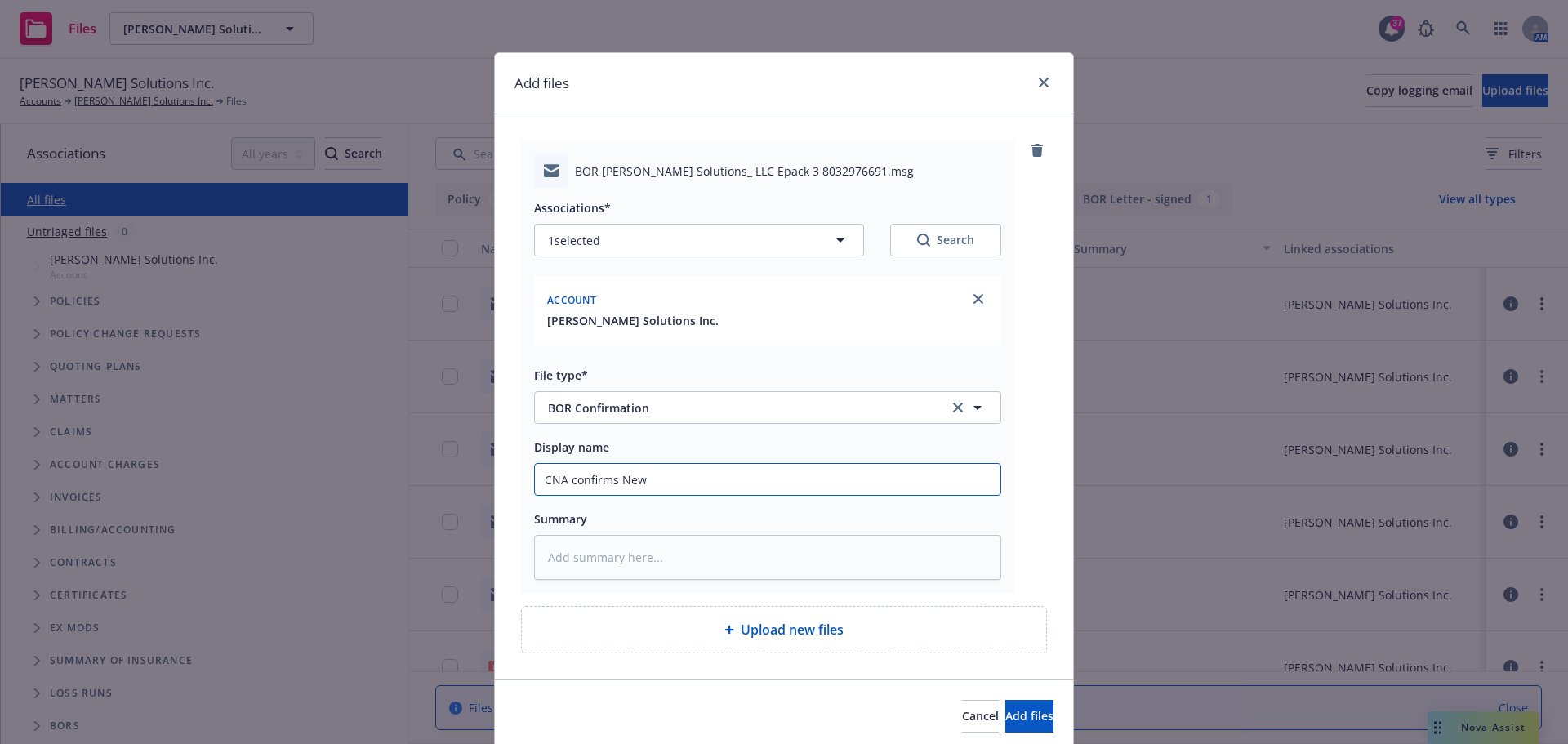
type textarea "x"
type input "CNA confirms Newf"
type textarea "x"
type input "CNA confirms Newfro"
type textarea "x"
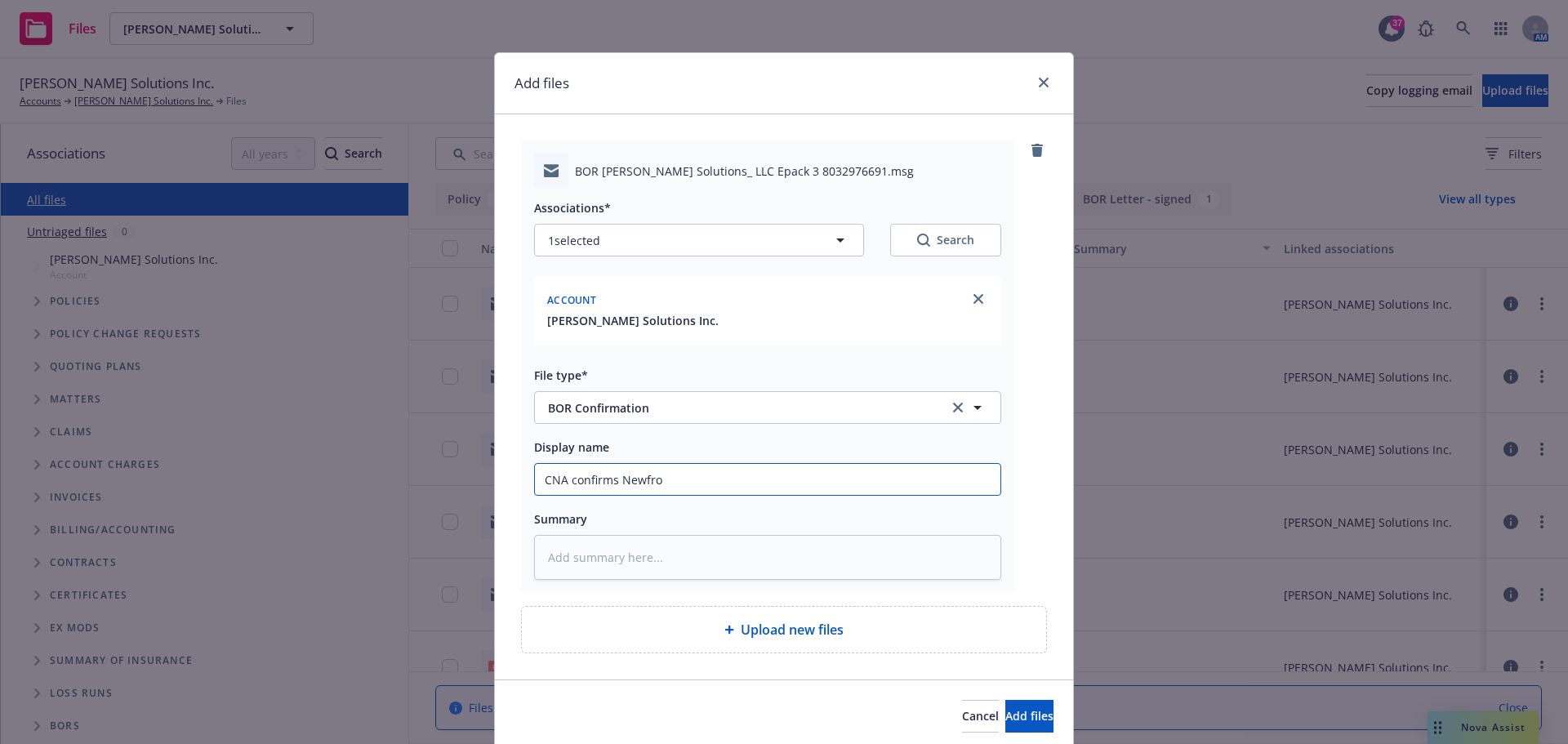
type input "CNA confirms Newfron"
type textarea "x"
type input "CNA confirms Newfront"
type textarea "x"
type input "CNA confirms Newfront"
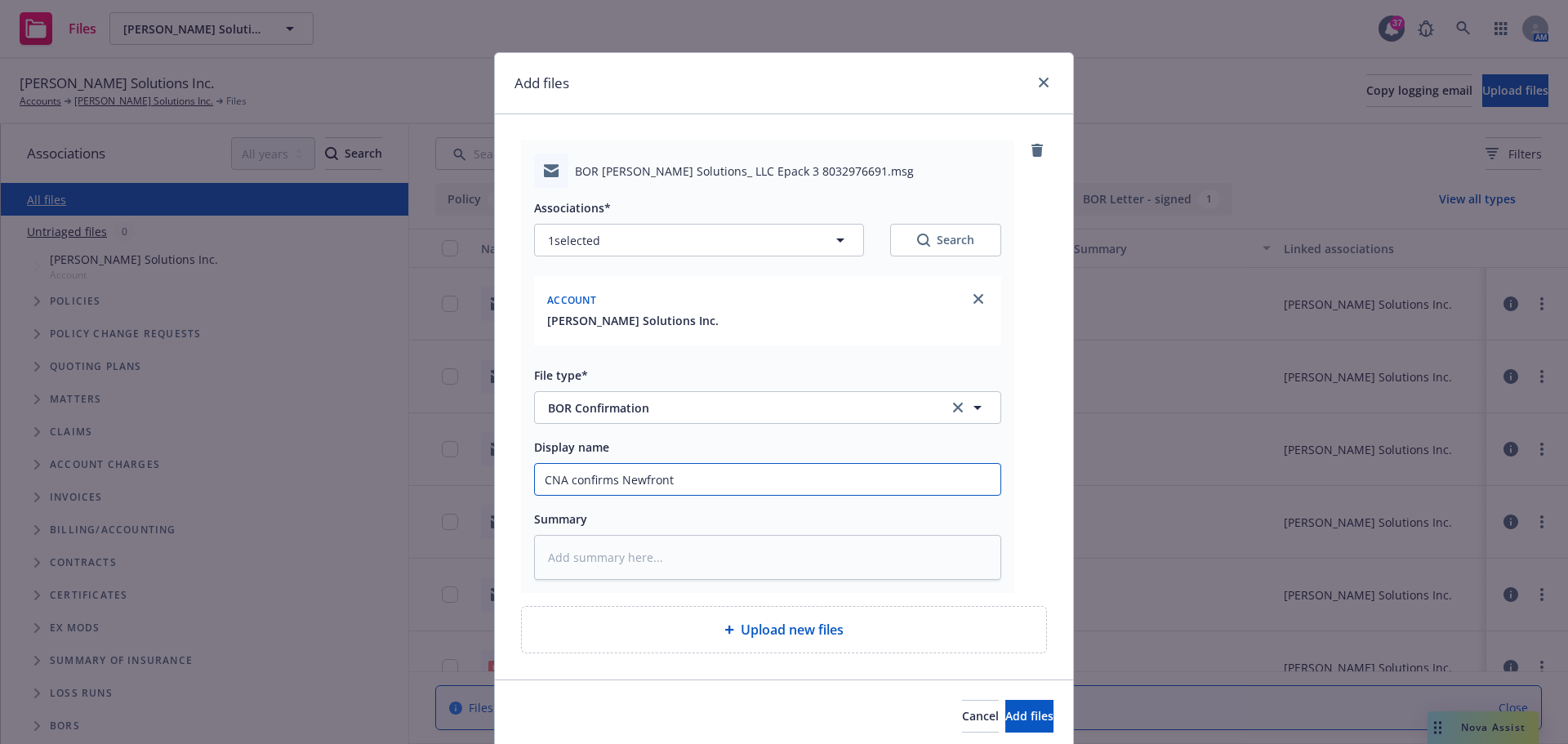
type textarea "x"
type input "CNA confirms Newfront i"
type textarea "x"
type input "CNA confirms Newfront is"
type textarea "x"
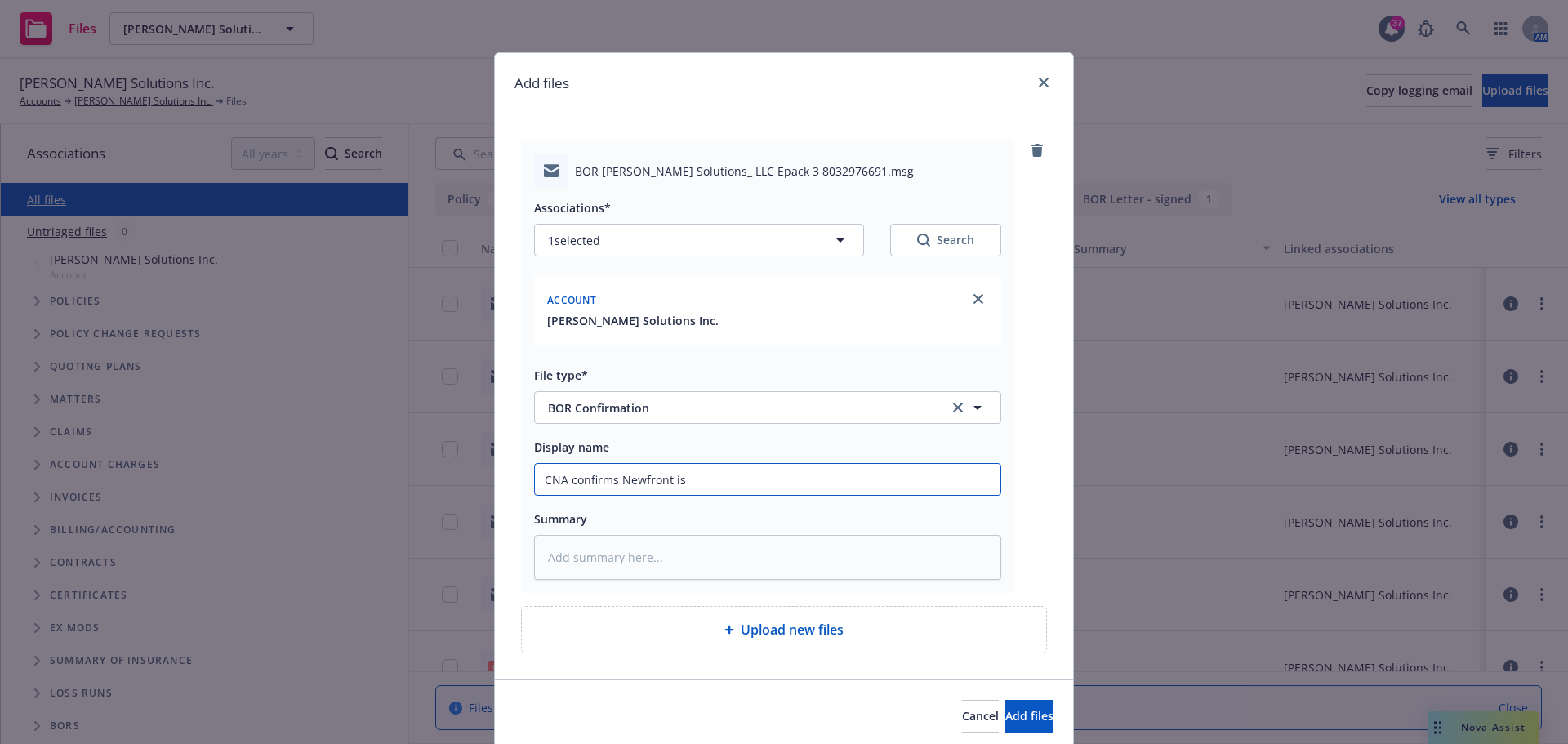
type input "CNA confirms Newfront is n"
type textarea "x"
type input "CNA confirms Newfront is ne"
type textarea "x"
type input "CNA confirms Newfront is new"
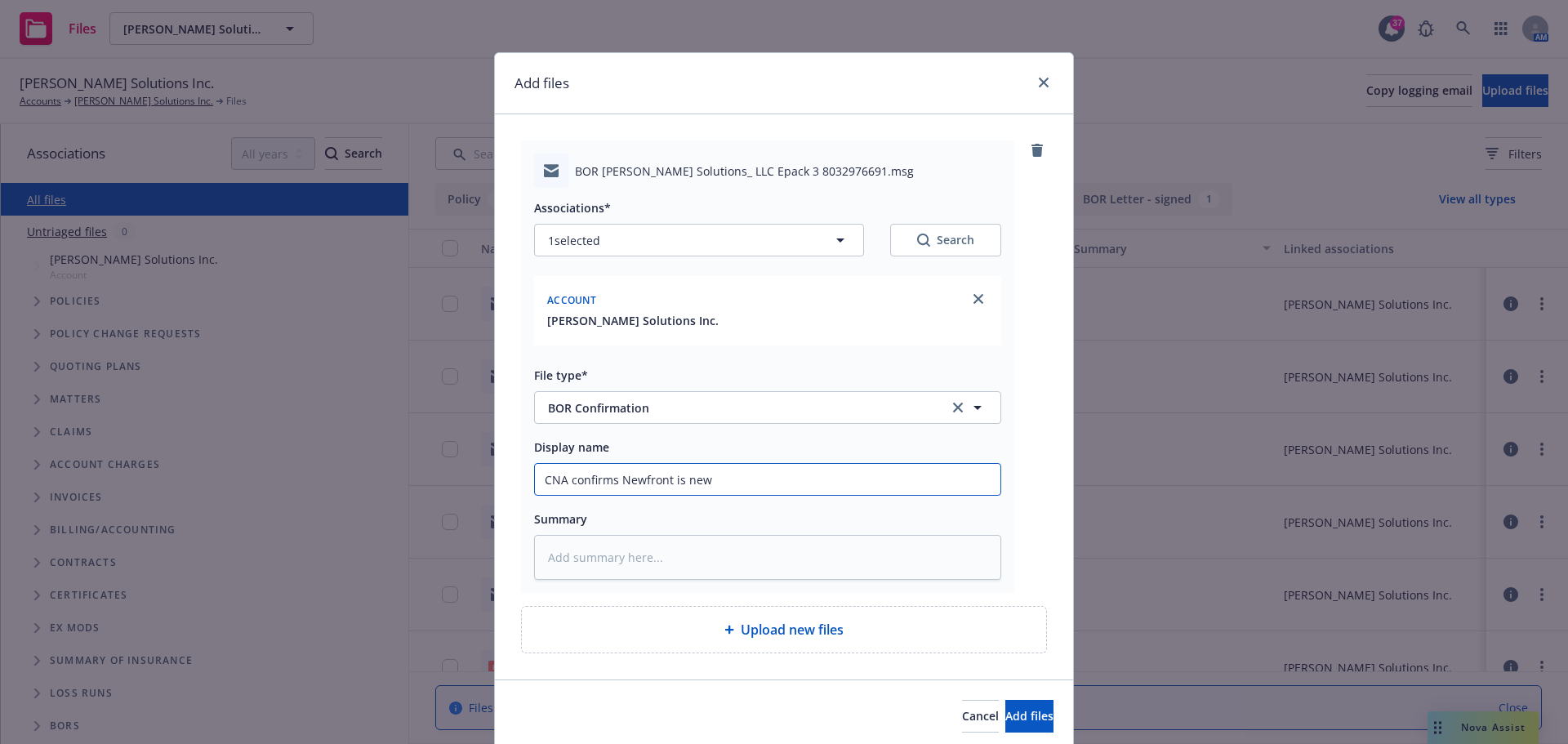
type textarea "x"
type input "CNA confirms Newfront is new"
type textarea "x"
type input "CNA confirms Newfront is new b"
type textarea "x"
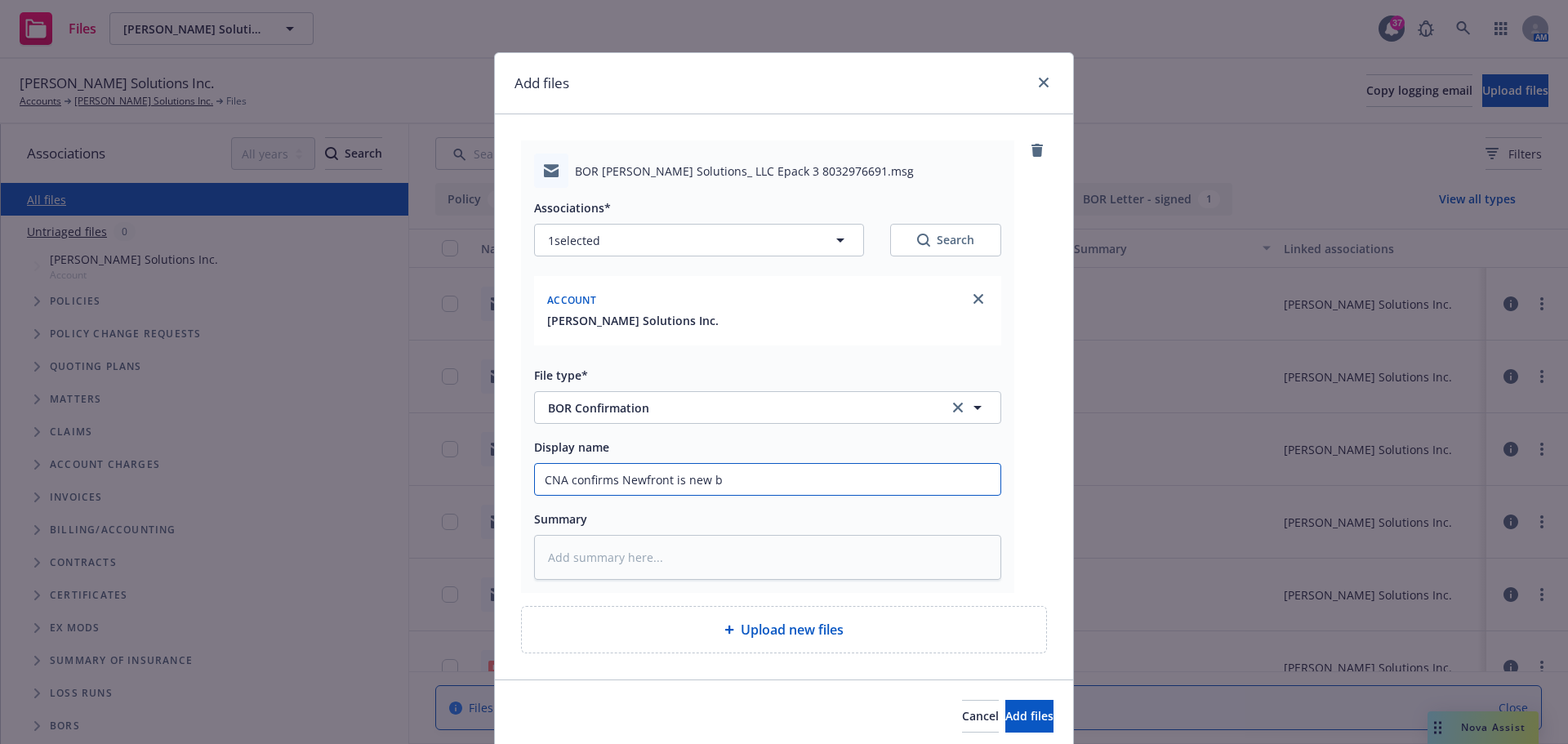
type input "CNA confirms Newfront is new br"
type textarea "x"
type input "CNA confirms Newfront is new bro"
type textarea "x"
type input "CNA confirms Newfront is new brok"
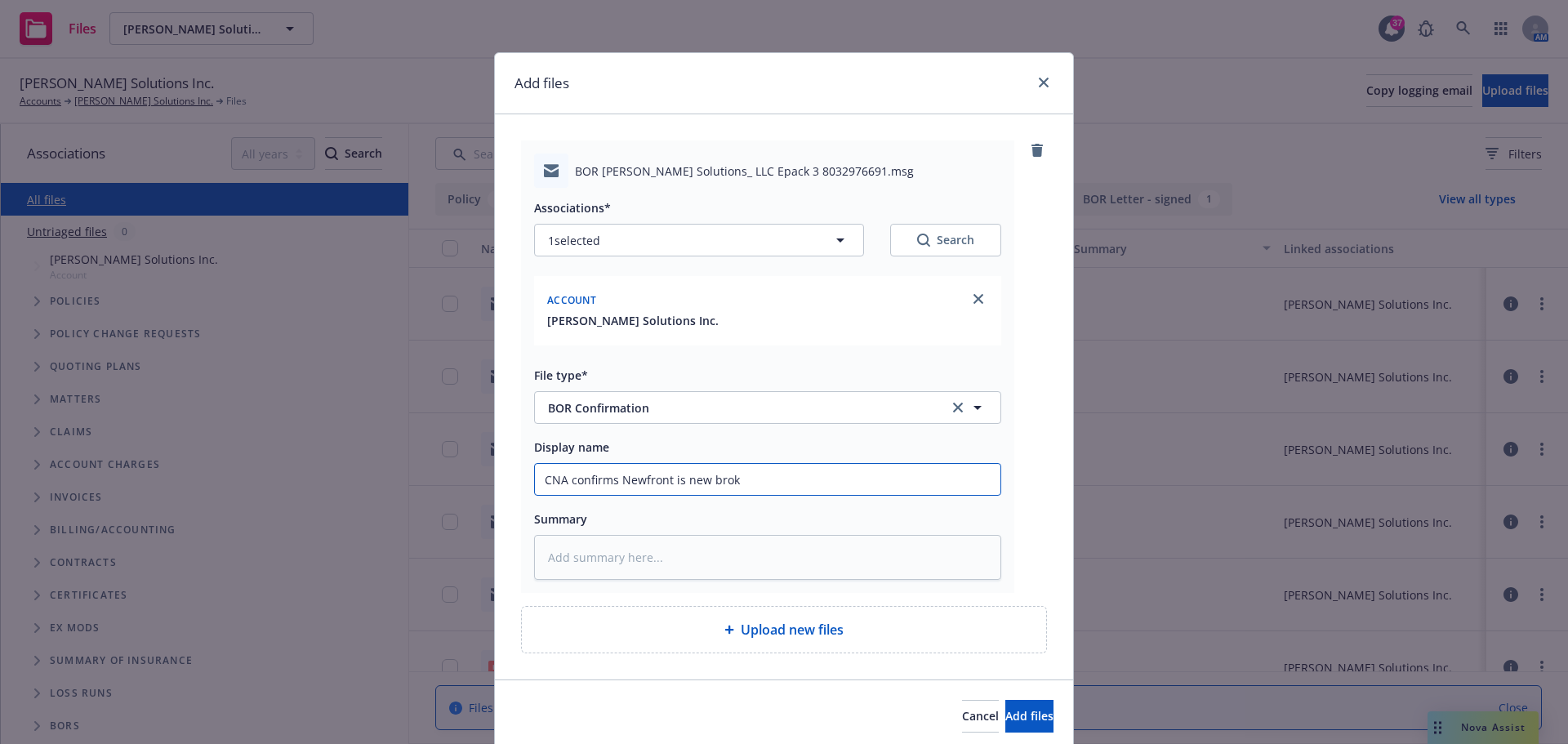
type textarea "x"
type input "CNA confirms Newfront is new broke"
type textarea "x"
type input "CNA confirms Newfront is new broker"
type textarea "x"
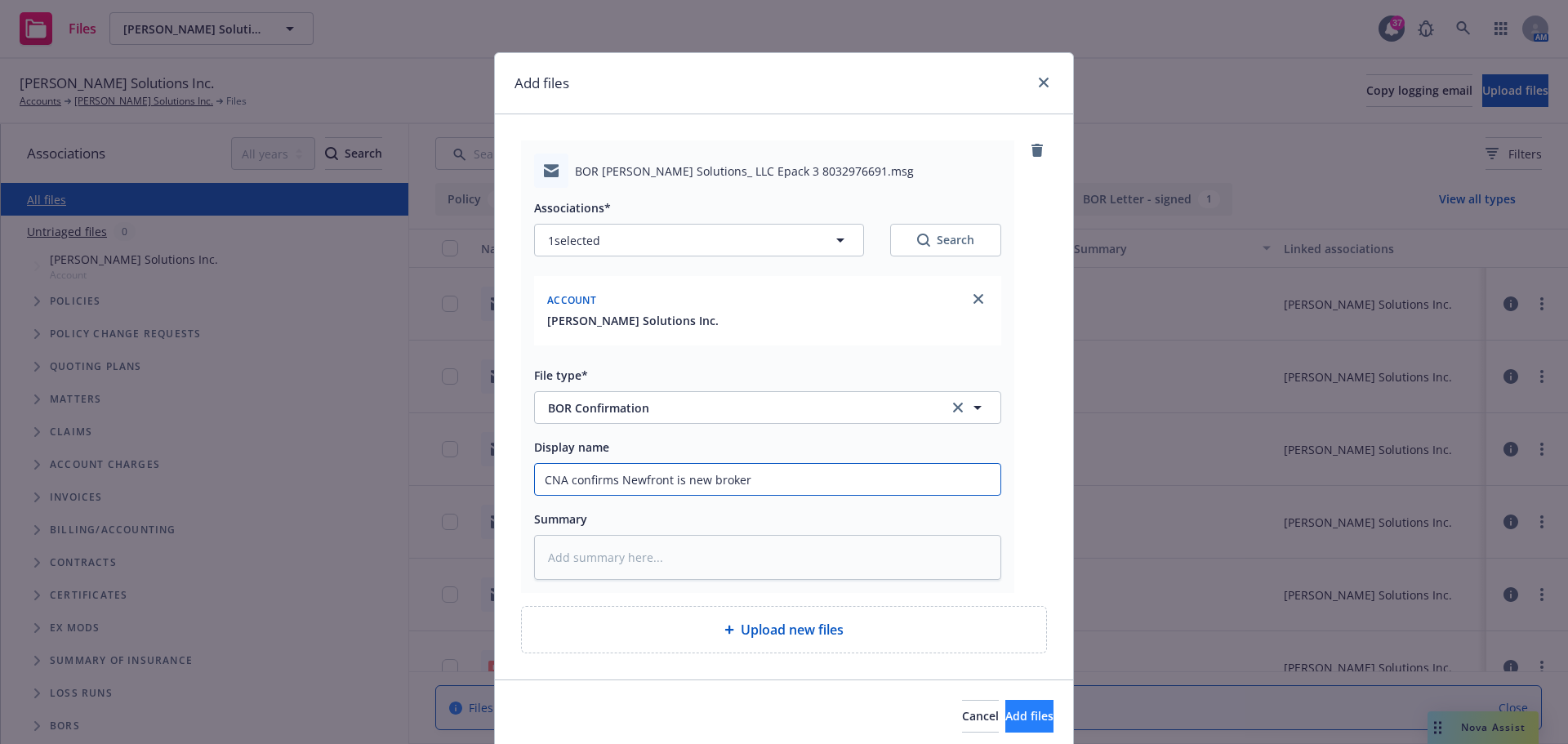
type input "CNA confirms Newfront is new broker"
click at [1023, 719] on button "Add files" at bounding box center [1029, 716] width 48 height 33
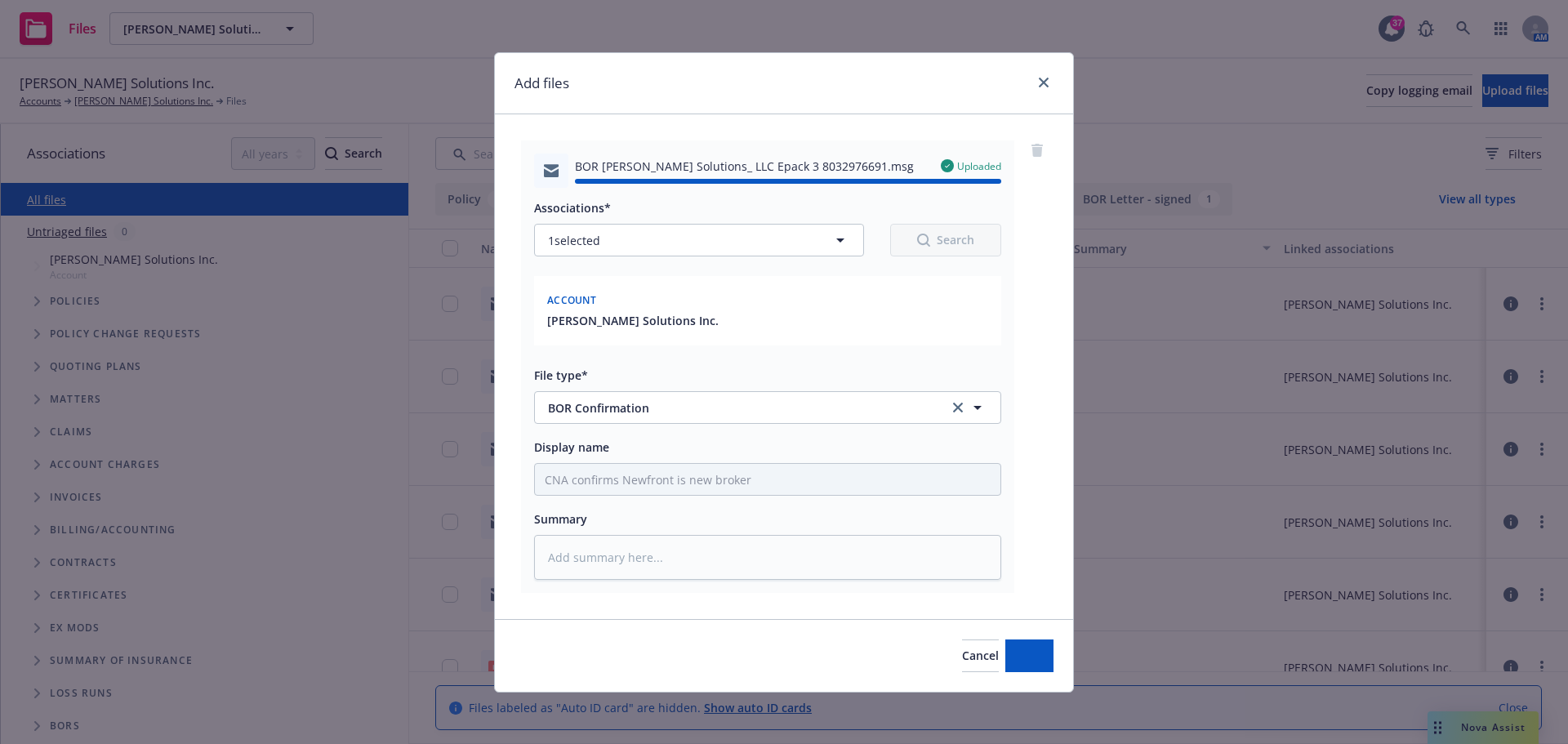
type textarea "x"
